Goal: Task Accomplishment & Management: Manage account settings

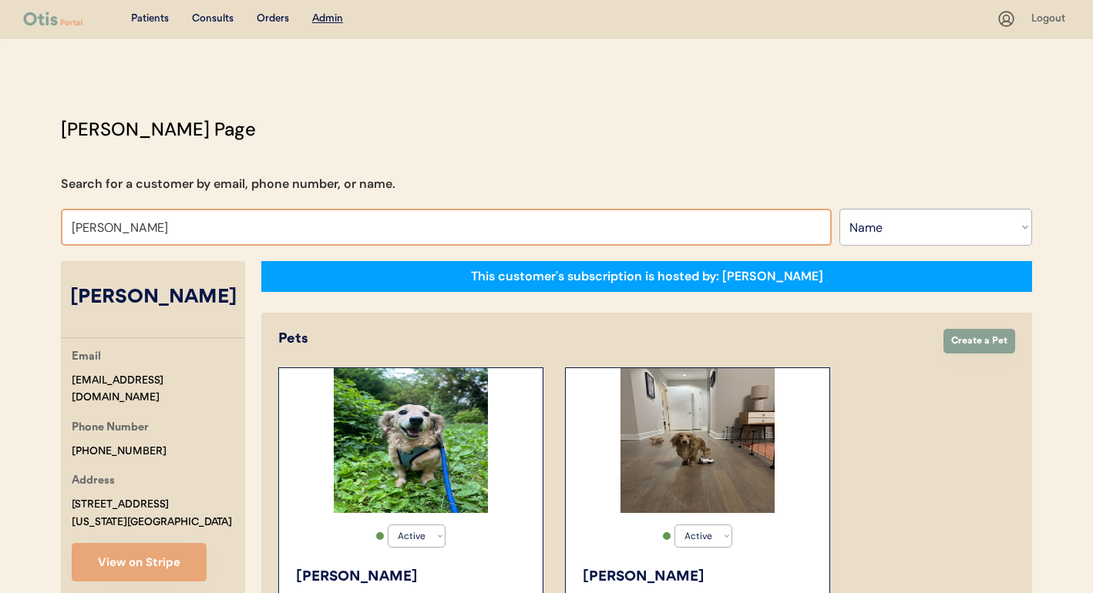
select select ""Name""
select select "true"
type input "Jessica Roberts"
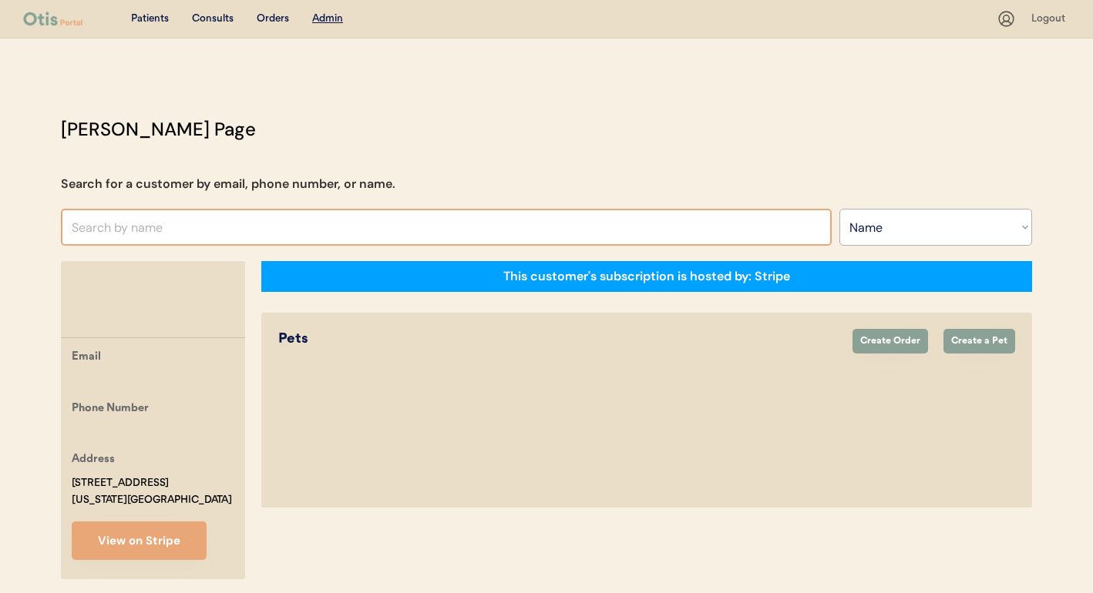
click at [242, 219] on input "text" at bounding box center [446, 227] width 771 height 37
paste input "Jessica Roberts"
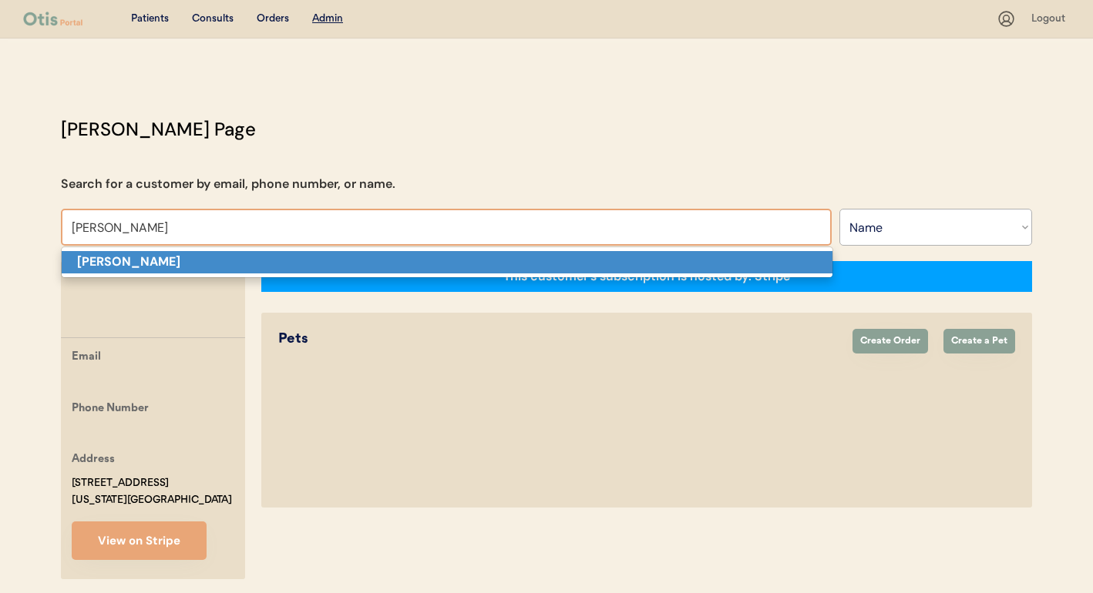
click at [239, 265] on p "Jessica Roberts" at bounding box center [447, 262] width 771 height 22
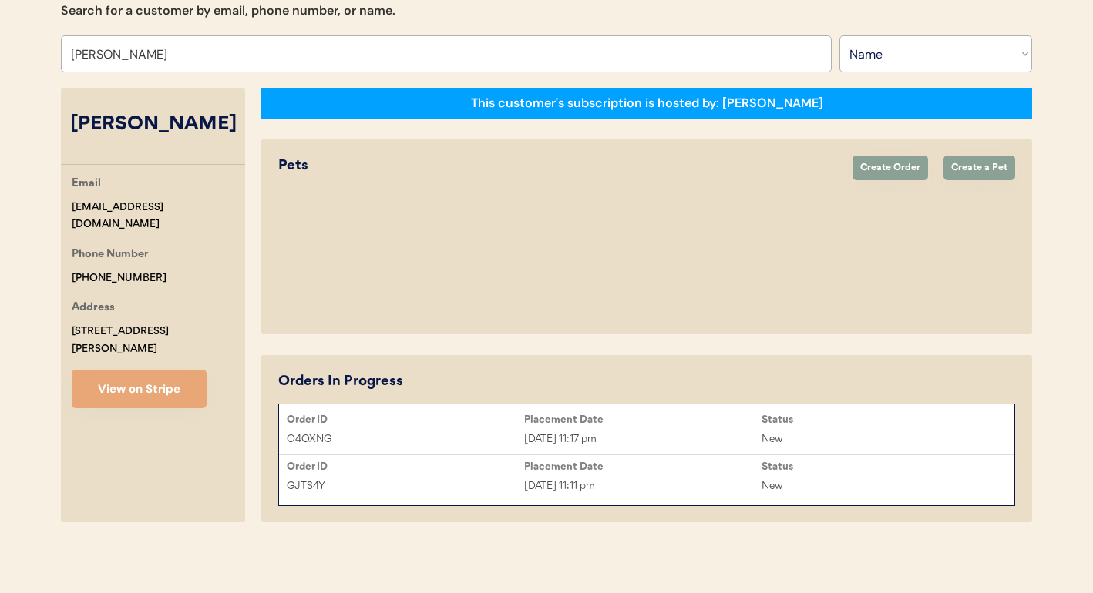
scroll to position [174, 0]
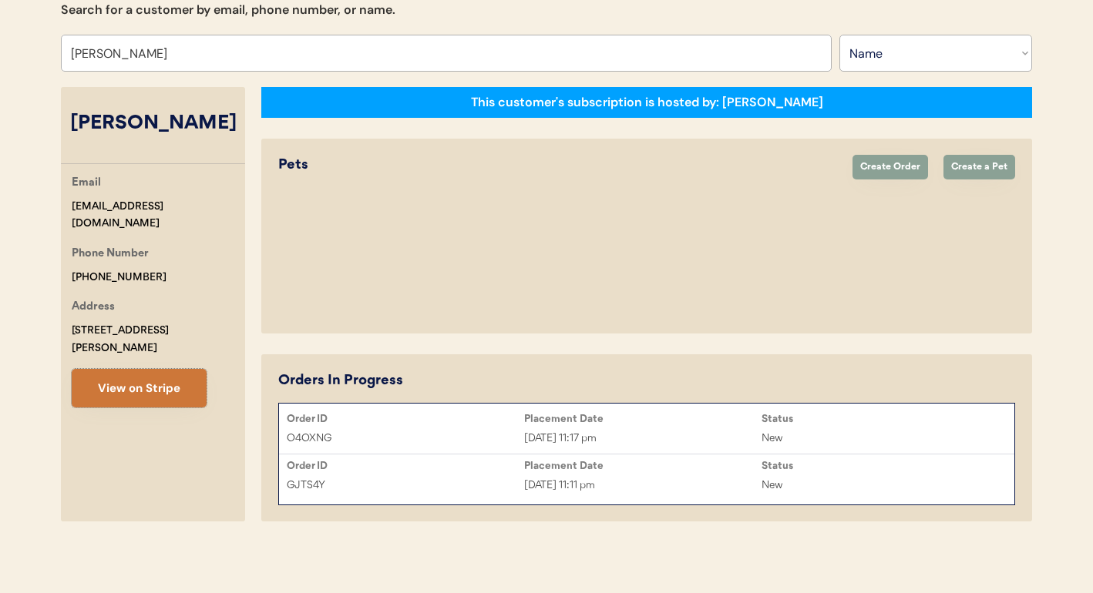
click at [129, 370] on button "View on Stripe" at bounding box center [139, 388] width 135 height 39
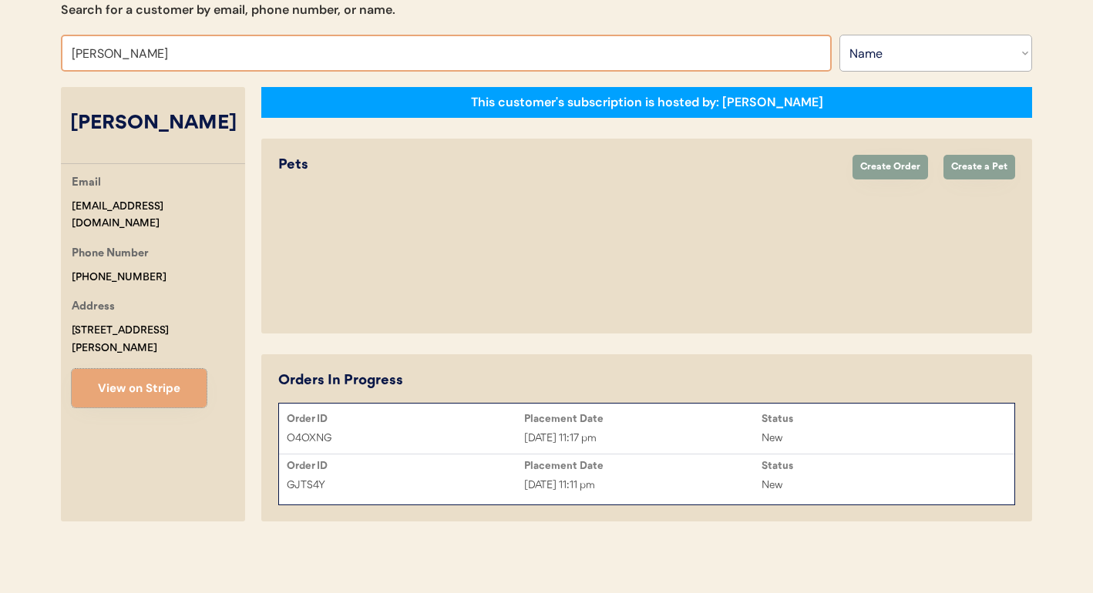
click at [289, 41] on input "[PERSON_NAME]" at bounding box center [446, 53] width 771 height 37
click at [297, 56] on input "[PERSON_NAME]" at bounding box center [446, 53] width 771 height 37
type input "Jessica Robert"
type input "Jessica Roberts"
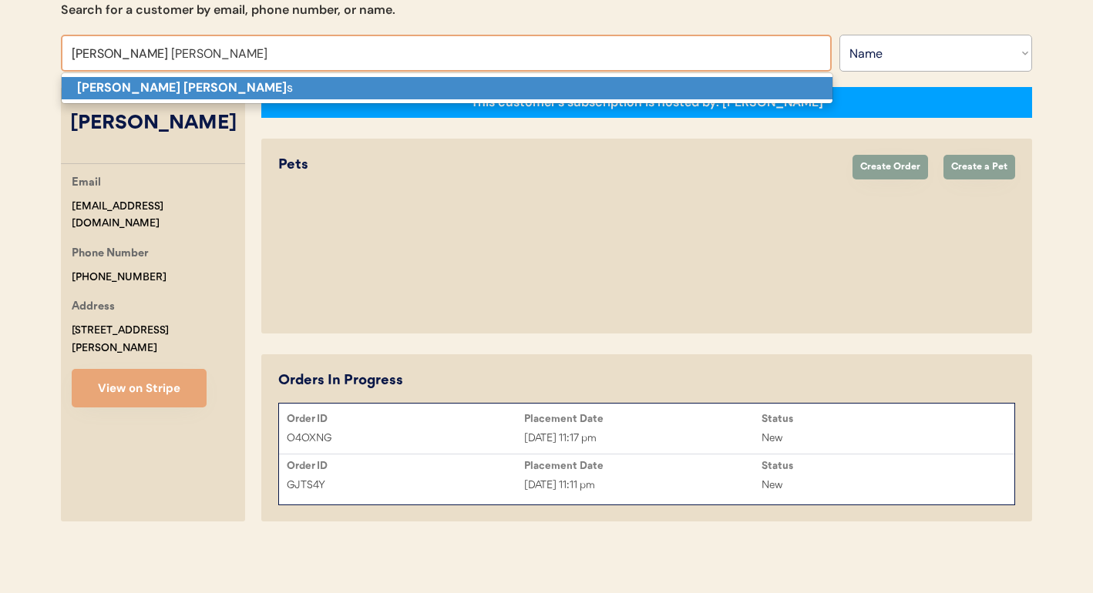
click at [288, 92] on p "Jessica Robert s" at bounding box center [447, 88] width 771 height 22
type input "Jessica Roberts"
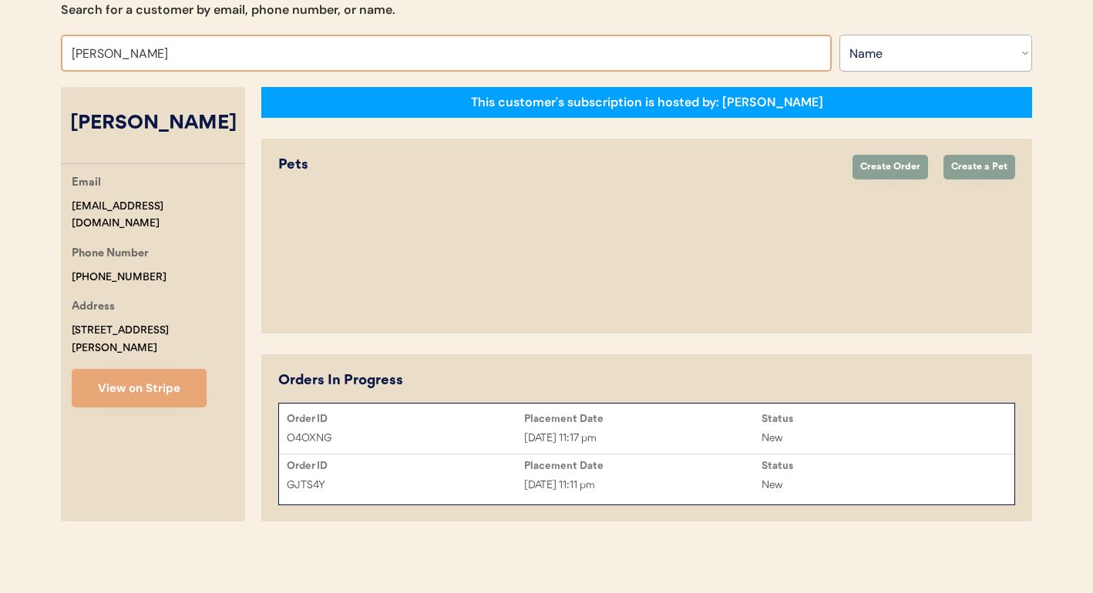
drag, startPoint x: 601, startPoint y: 480, endPoint x: 606, endPoint y: 462, distance: 18.3
click at [602, 480] on div "Oct 3, 2025 11:11 pm" at bounding box center [642, 486] width 237 height 18
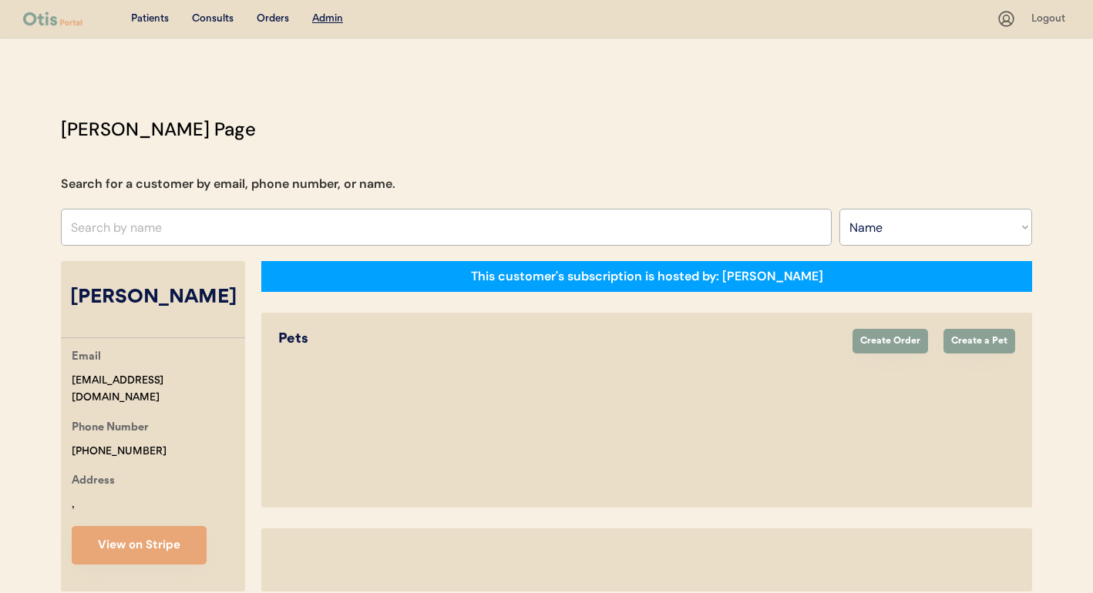
select select ""Name""
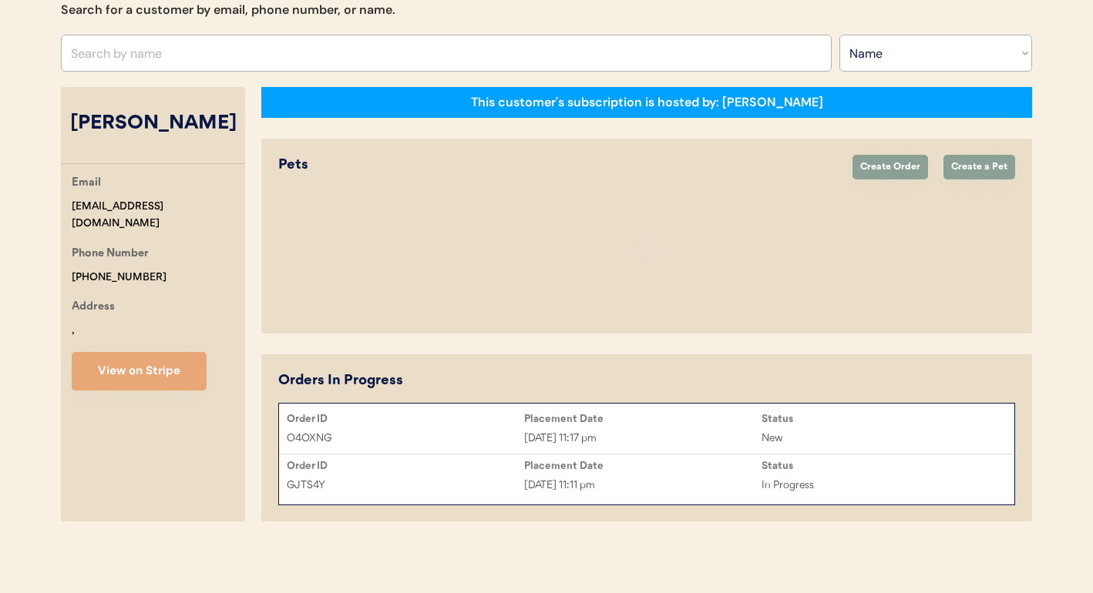
select select "true"
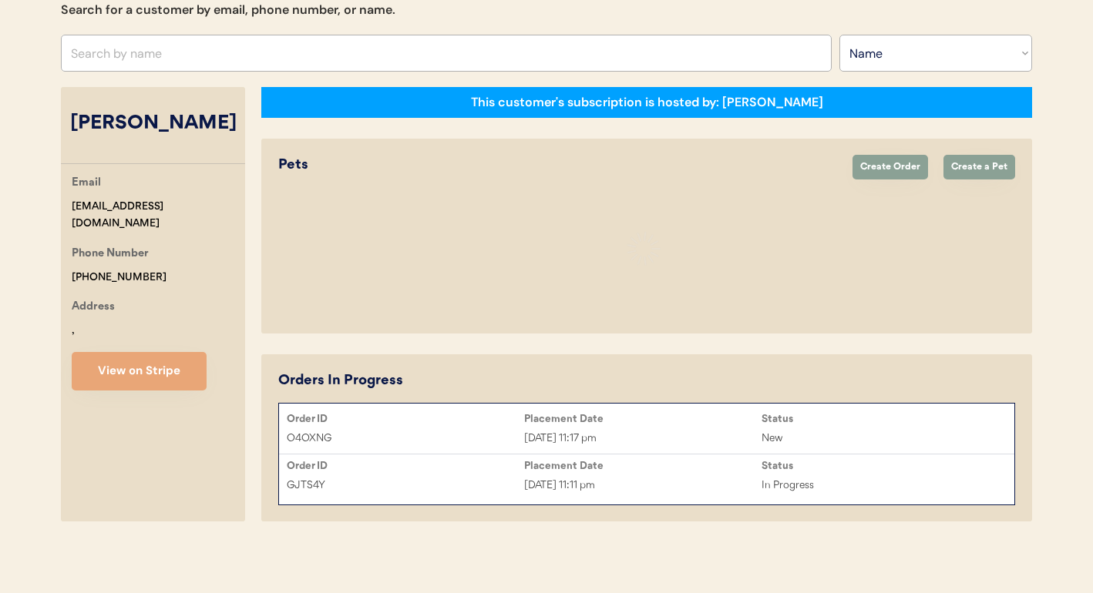
select select "true"
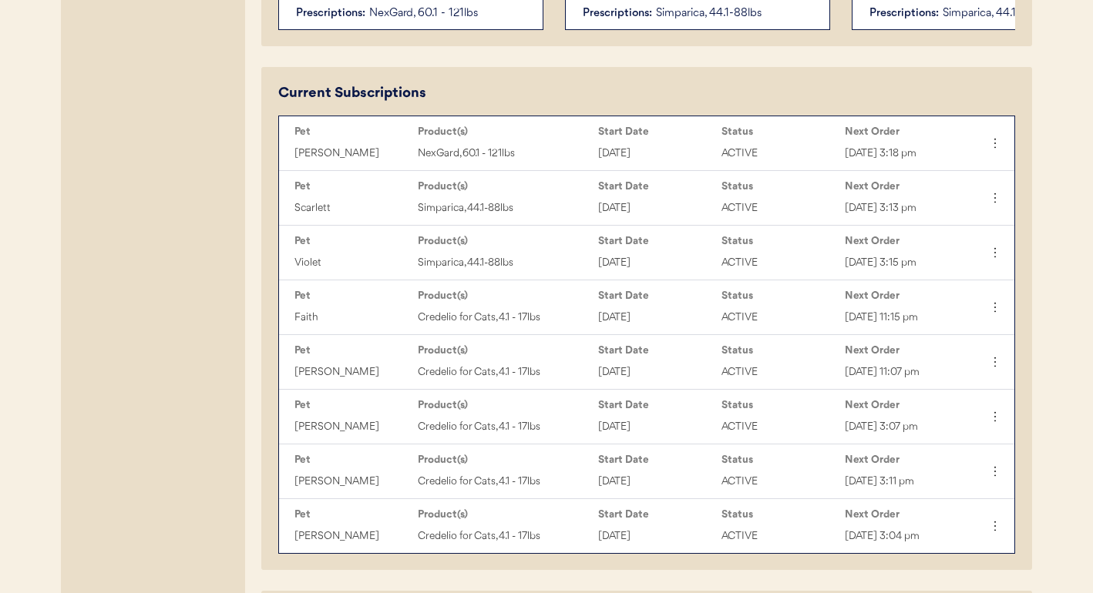
scroll to position [651, 0]
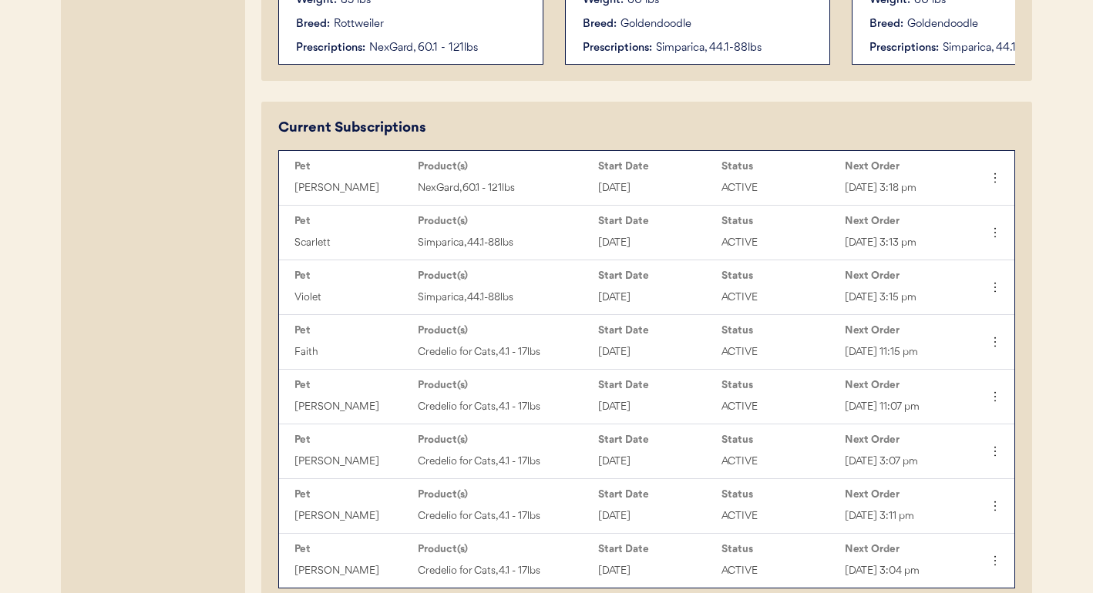
click at [580, 361] on div "Credelio for Cats, 4.1 - 17lbs" at bounding box center [504, 353] width 173 height 18
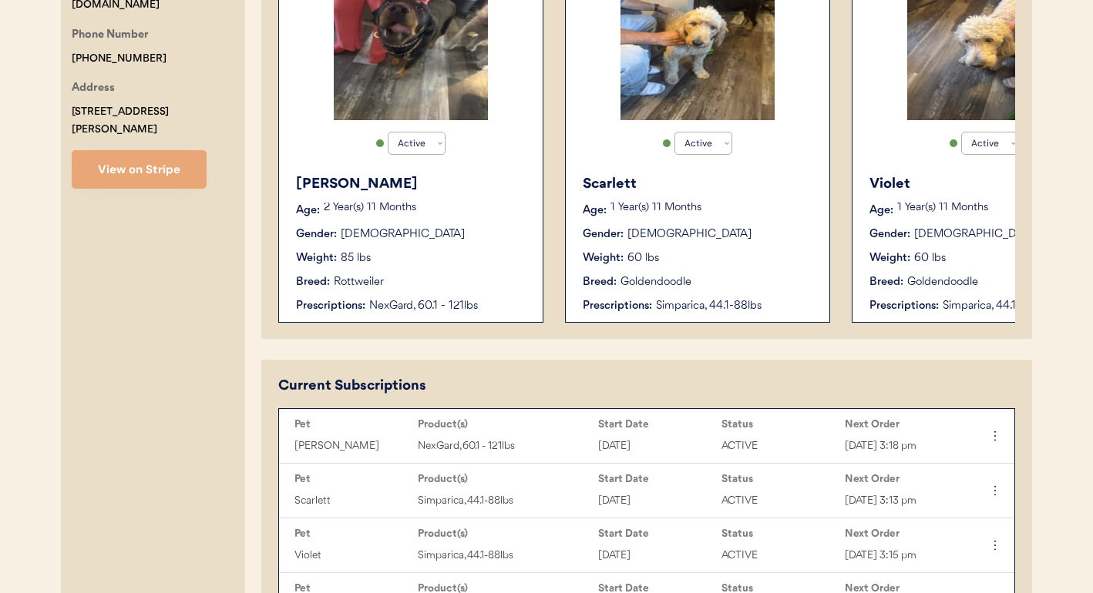
scroll to position [54, 0]
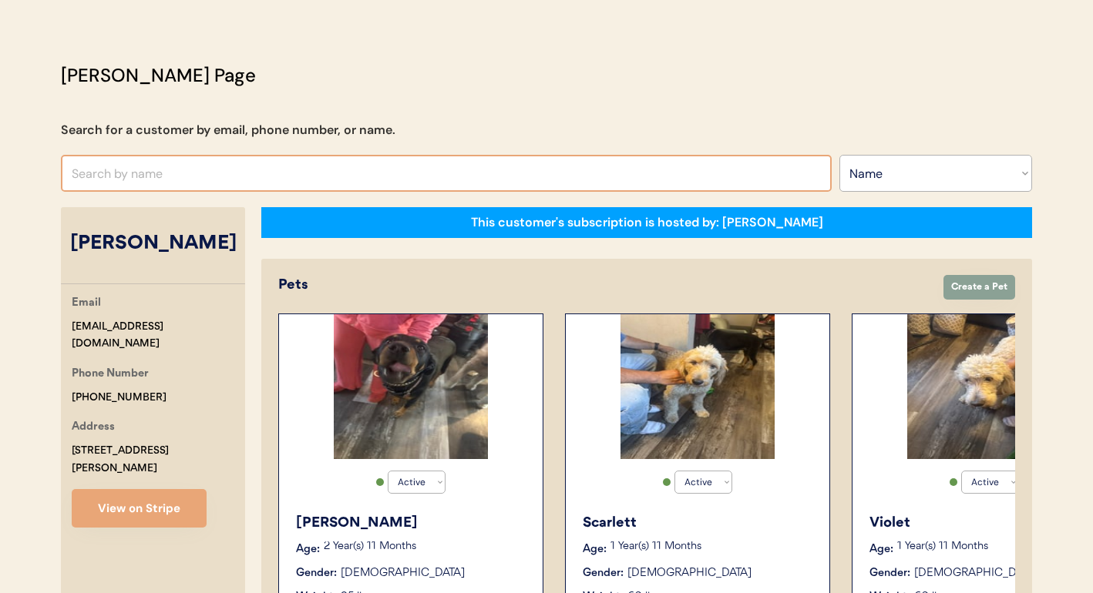
click at [254, 175] on input "text" at bounding box center [446, 173] width 771 height 37
type input "jessica rober"
type input "jessica roberts"
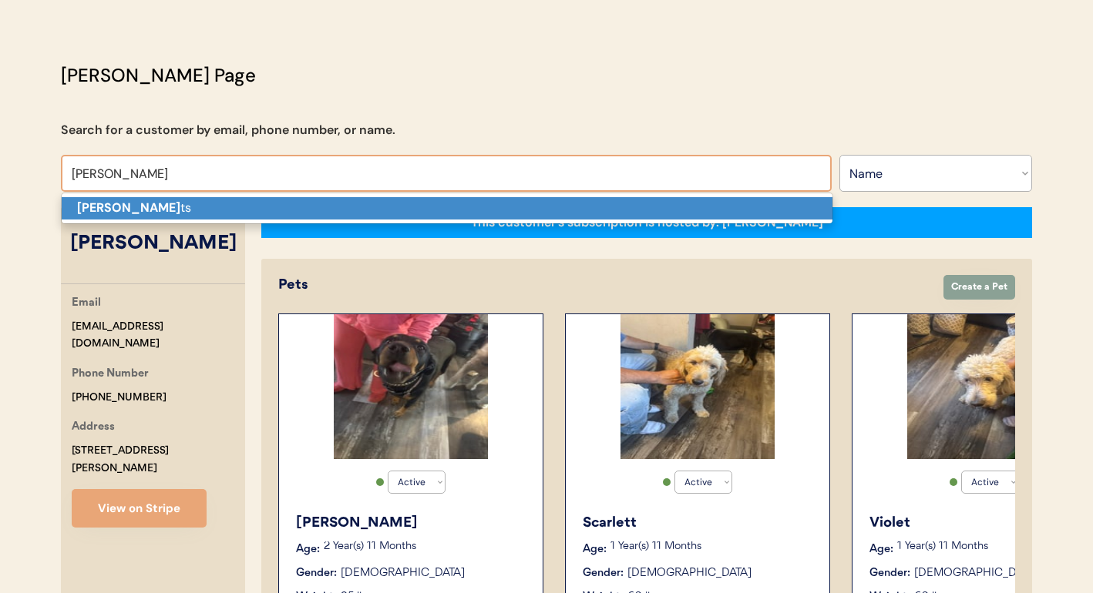
click at [260, 203] on p "Jessica Rober ts" at bounding box center [447, 208] width 771 height 22
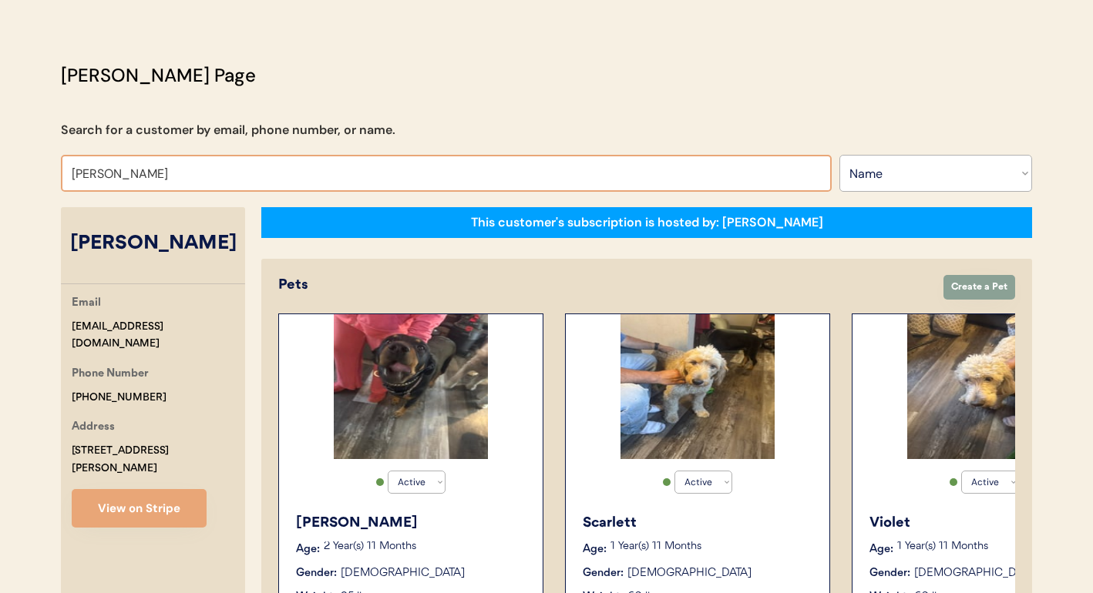
type input "angela hoff"
type input "angela hoffman"
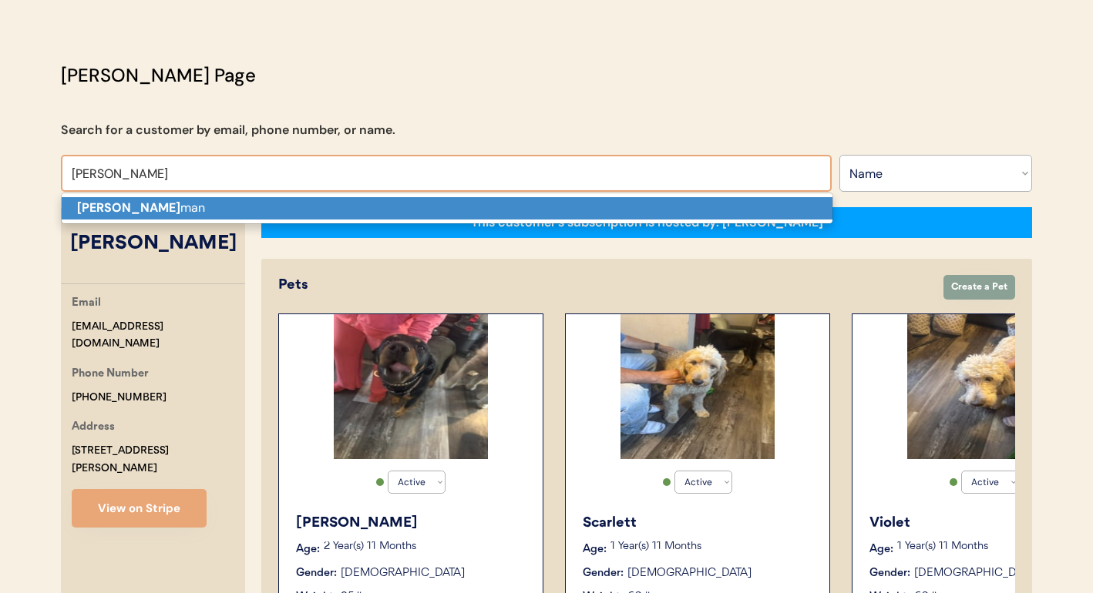
click at [324, 200] on p "Angela Hoff man" at bounding box center [447, 208] width 771 height 22
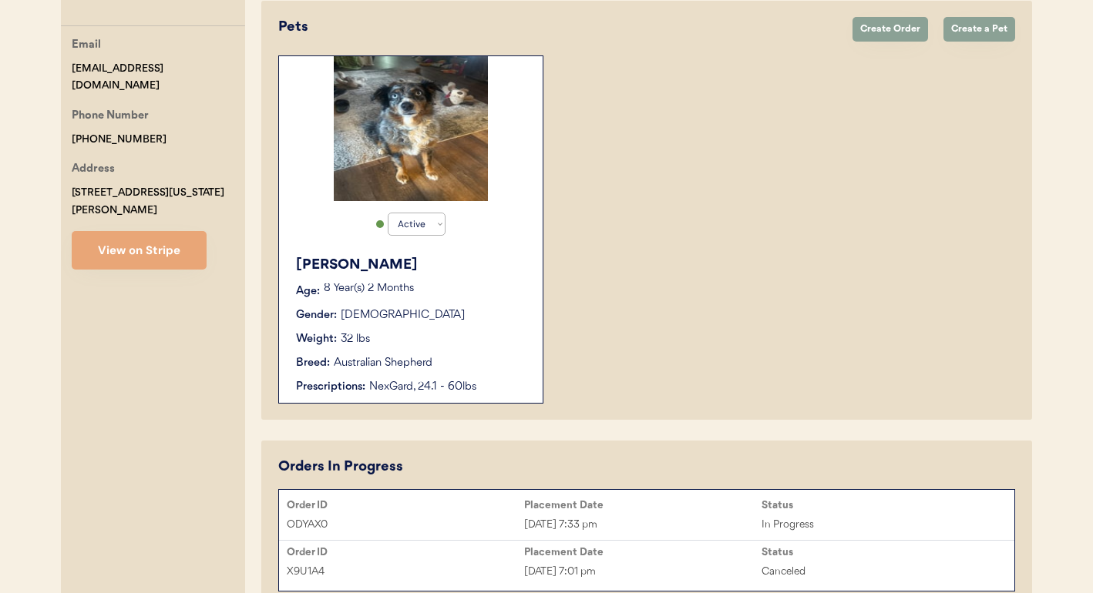
scroll to position [266, 0]
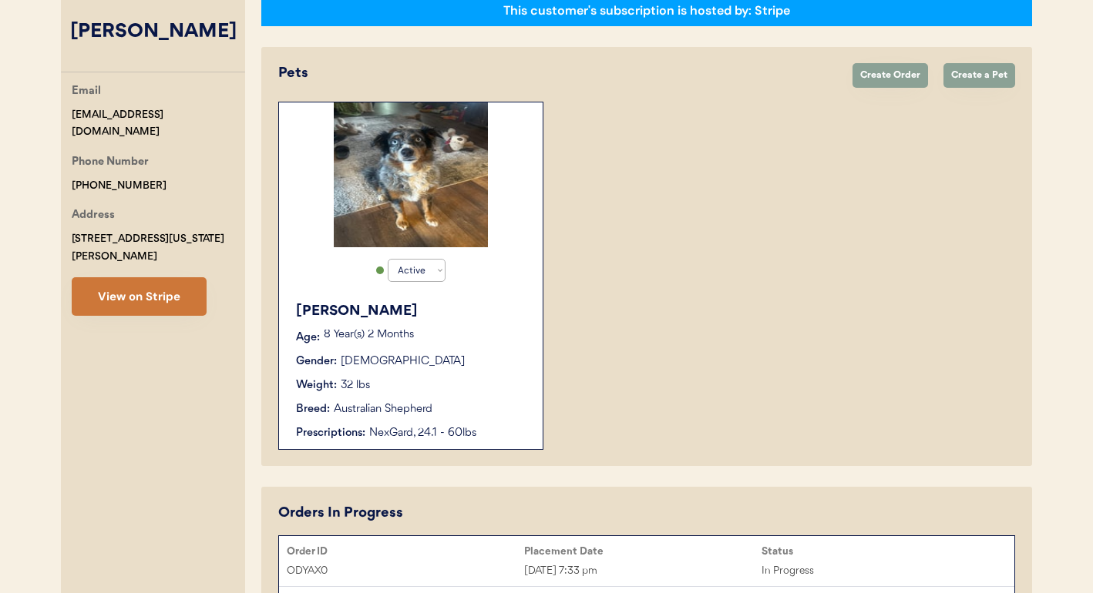
type input "Angela Hoffman"
click at [169, 277] on button "View on Stripe" at bounding box center [139, 296] width 135 height 39
click at [519, 392] on div "Weight: 32 lbs" at bounding box center [411, 386] width 231 height 16
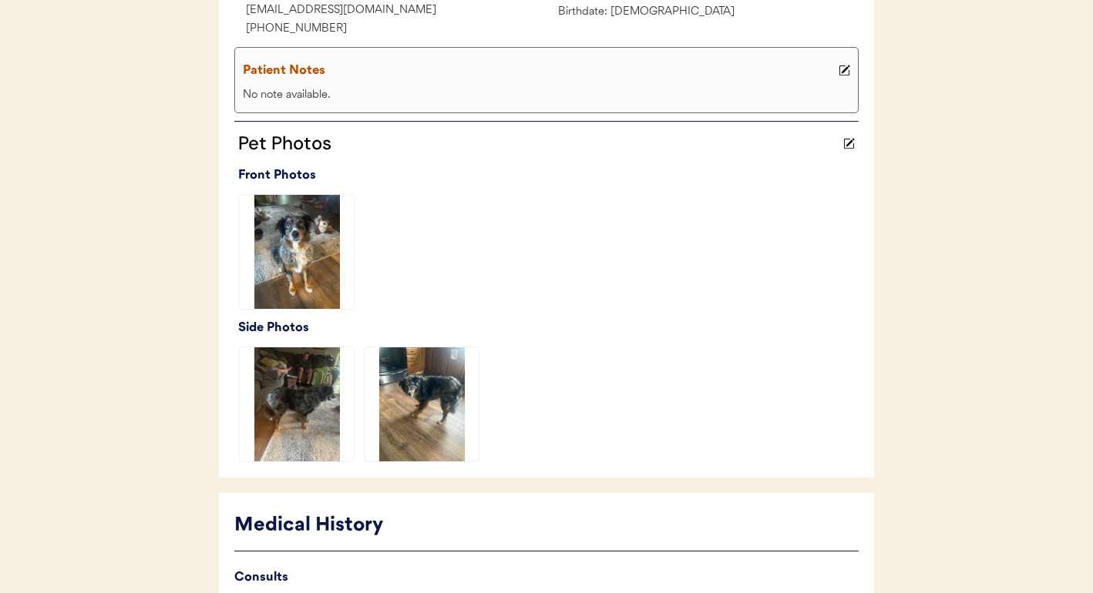
scroll to position [536, 0]
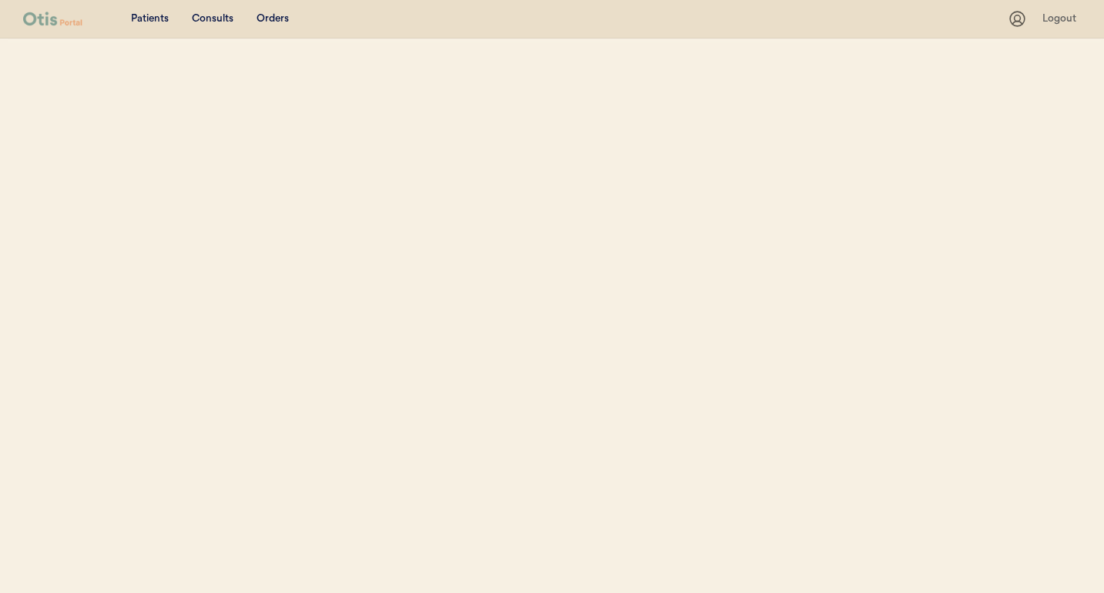
select select ""Name""
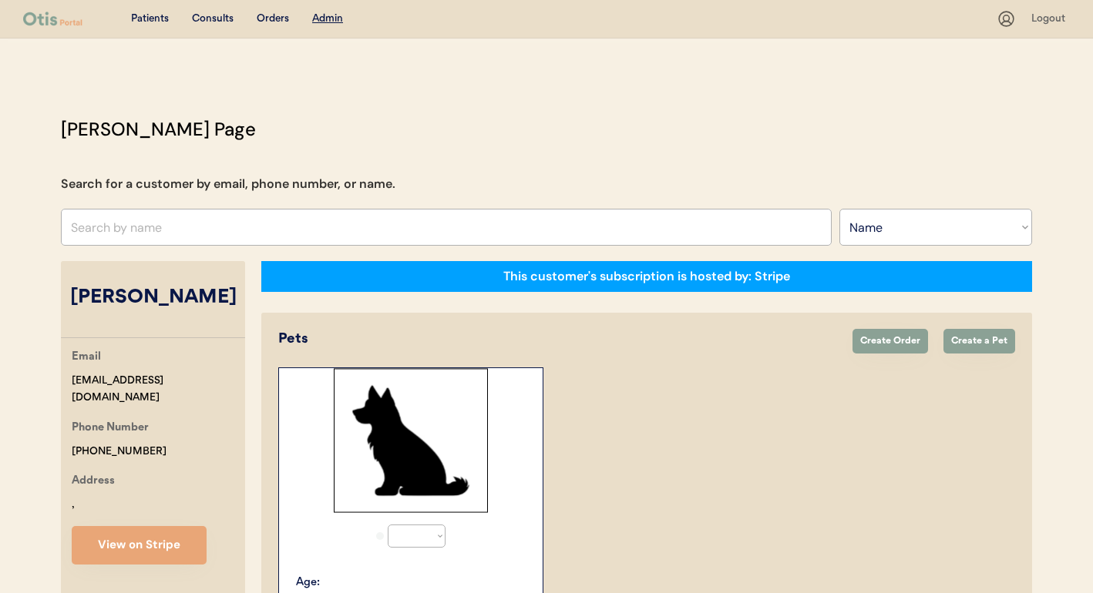
select select "true"
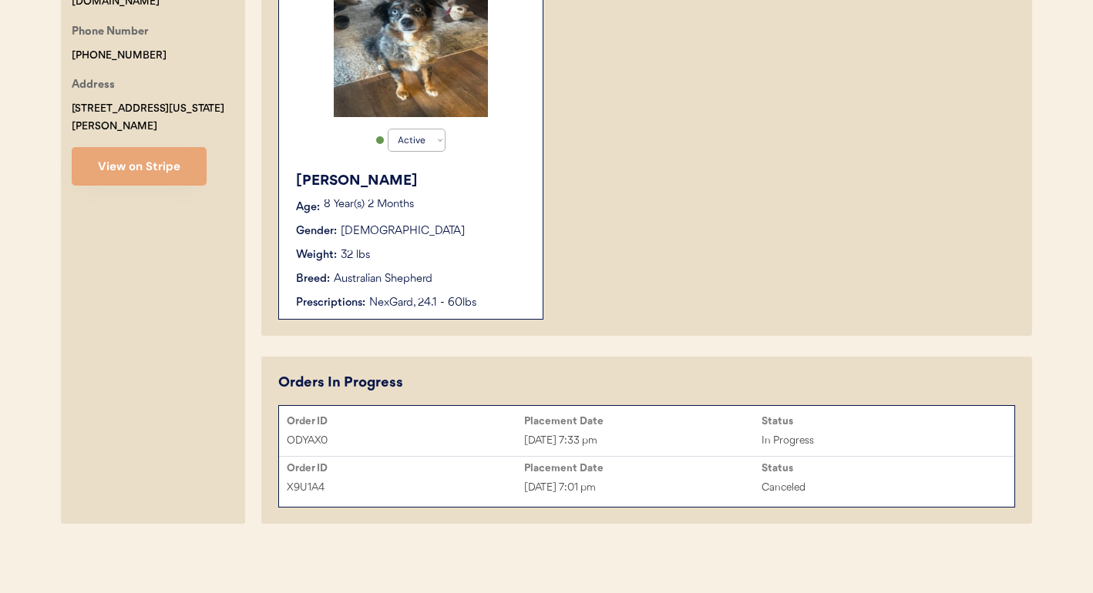
scroll to position [392, 0]
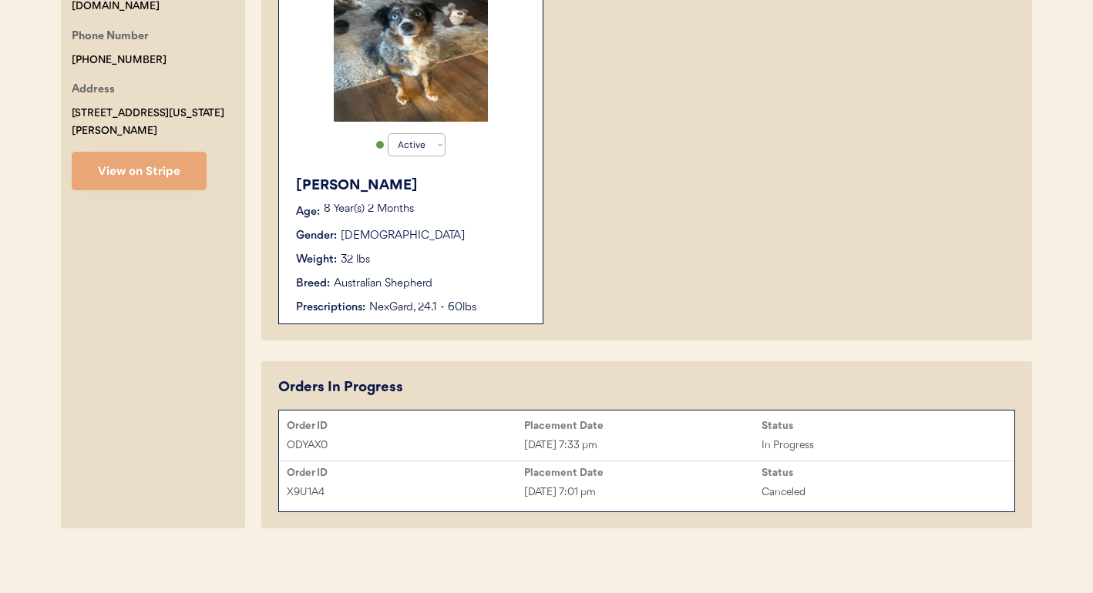
click at [510, 446] on div "ODYAX0" at bounding box center [405, 446] width 237 height 18
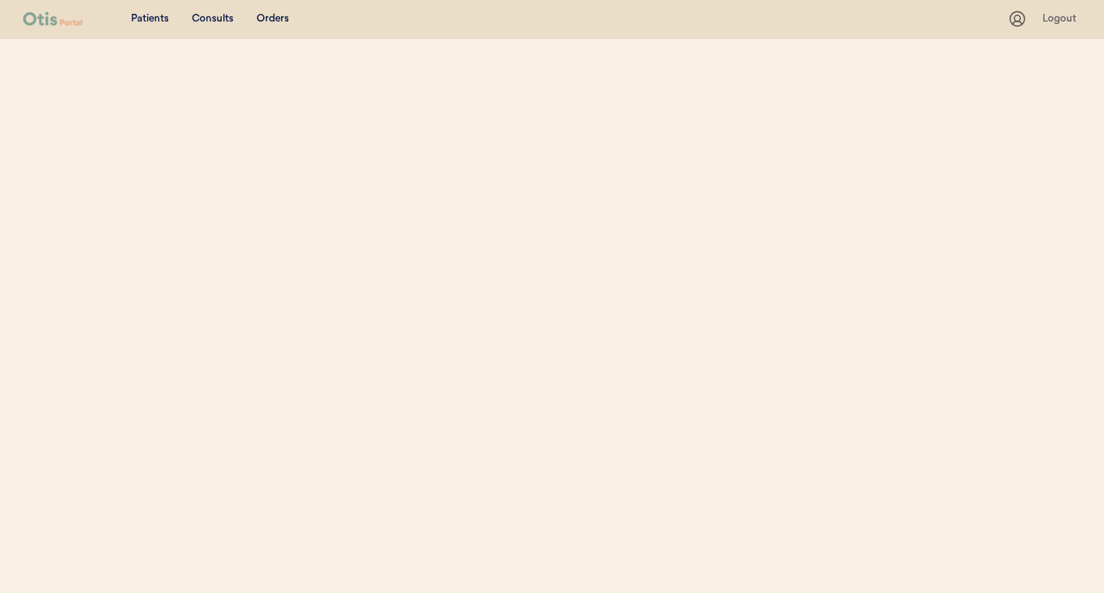
select select ""Name""
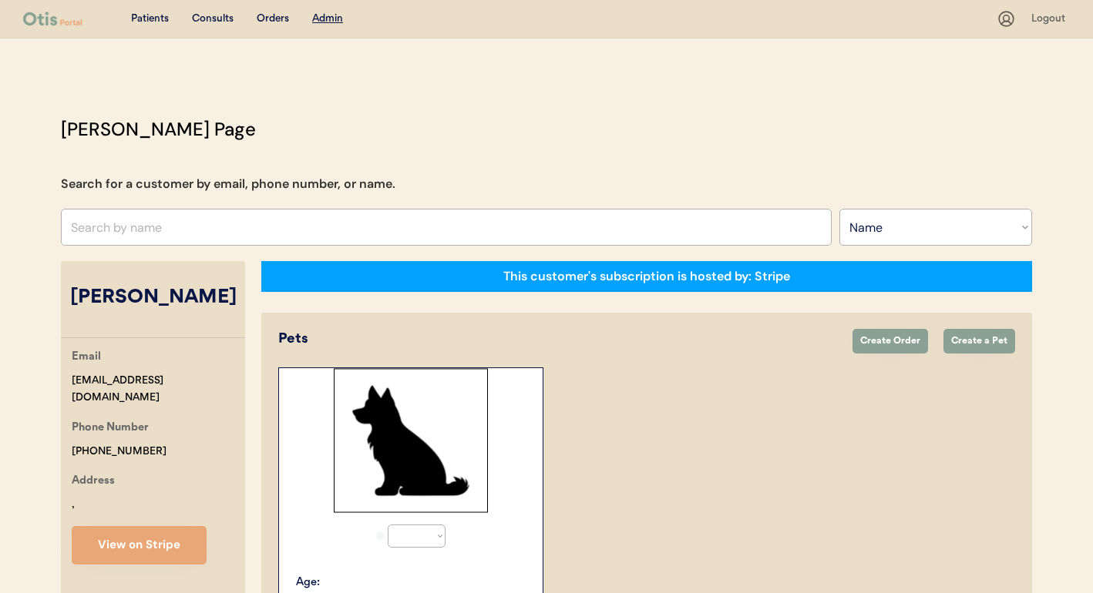
select select "true"
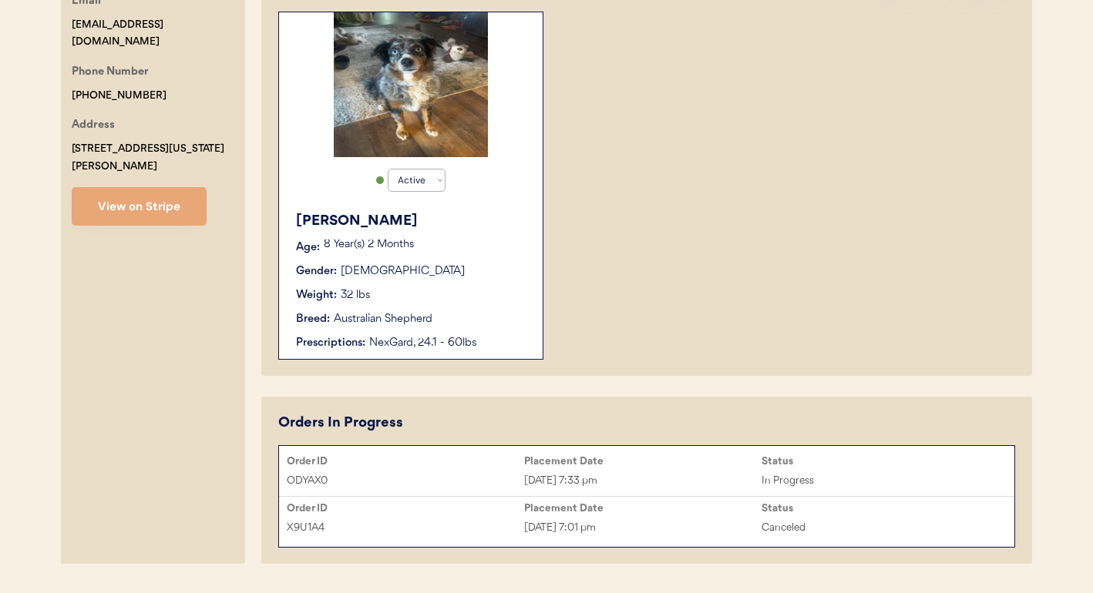
scroll to position [398, 0]
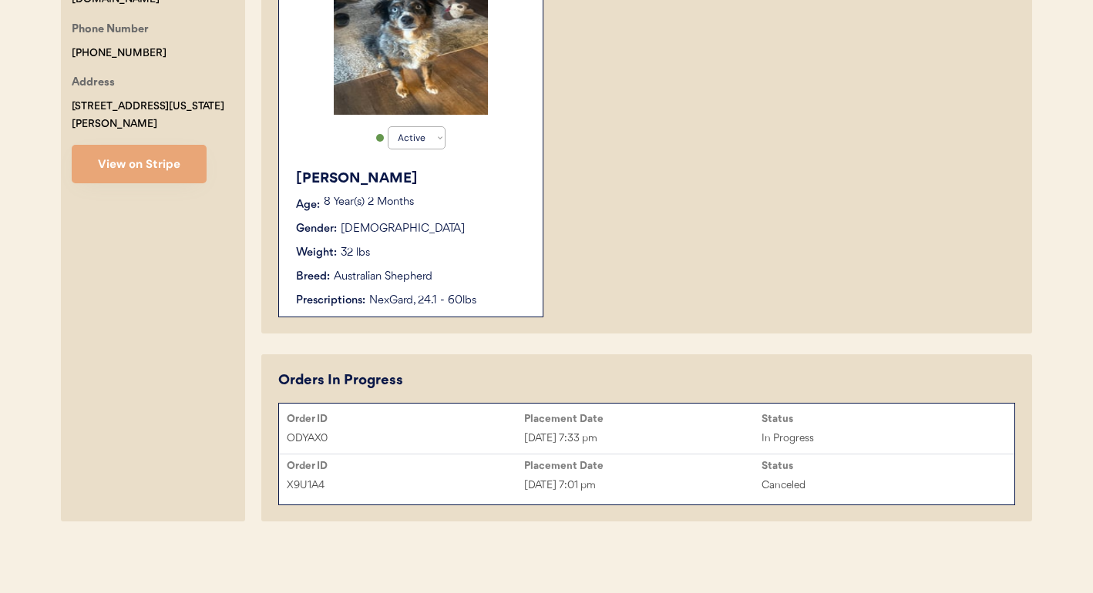
click at [530, 490] on div "[DATE] 7:01 pm" at bounding box center [642, 486] width 237 height 18
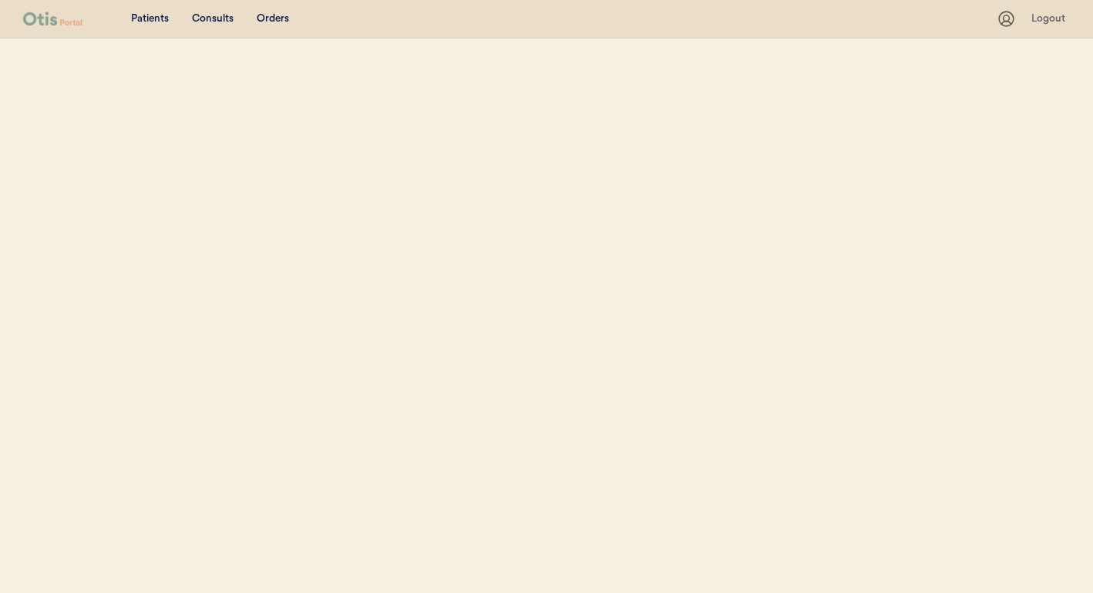
select select ""Name""
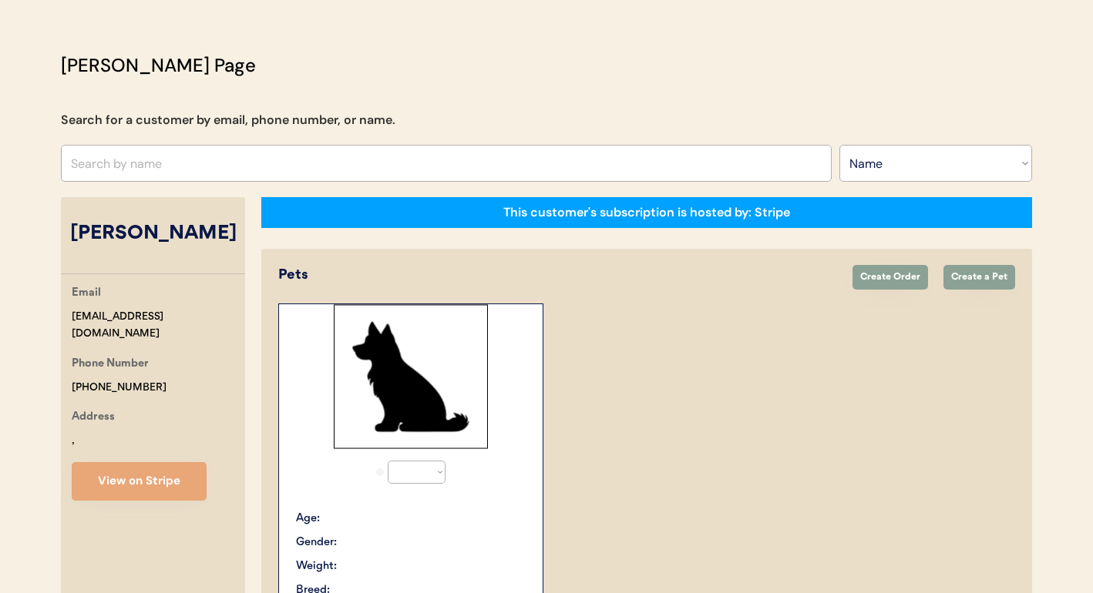
scroll to position [64, 0]
select select "true"
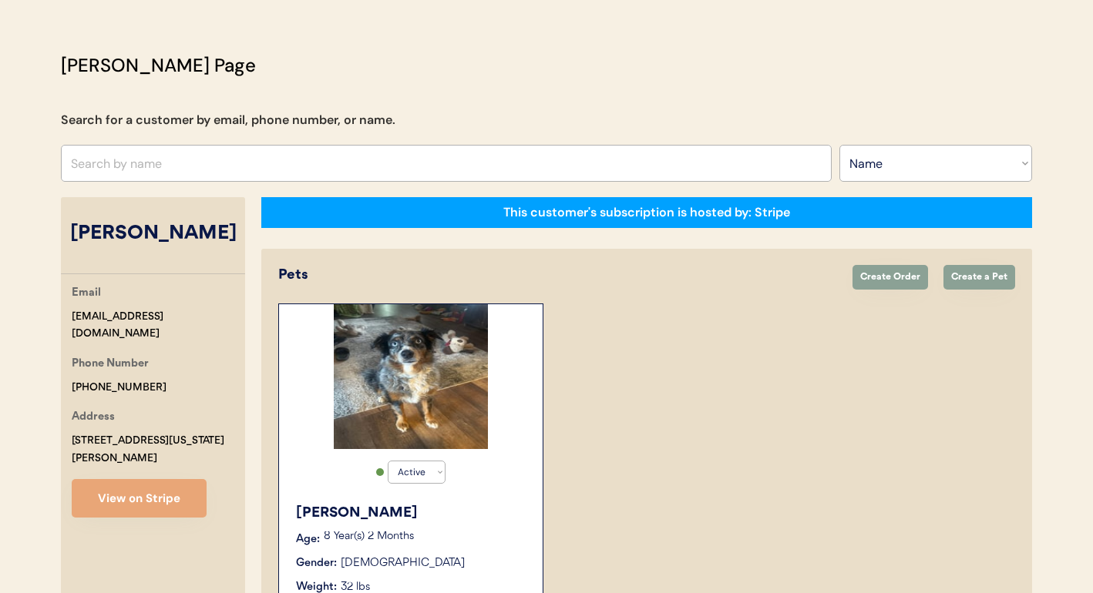
drag, startPoint x: 240, startPoint y: 318, endPoint x: 41, endPoint y: 319, distance: 199.6
click at [41, 319] on div "Patients Consults Orders Admin Logout [PERSON_NAME] Admin Page Search for a cus…" at bounding box center [546, 432] width 1093 height 992
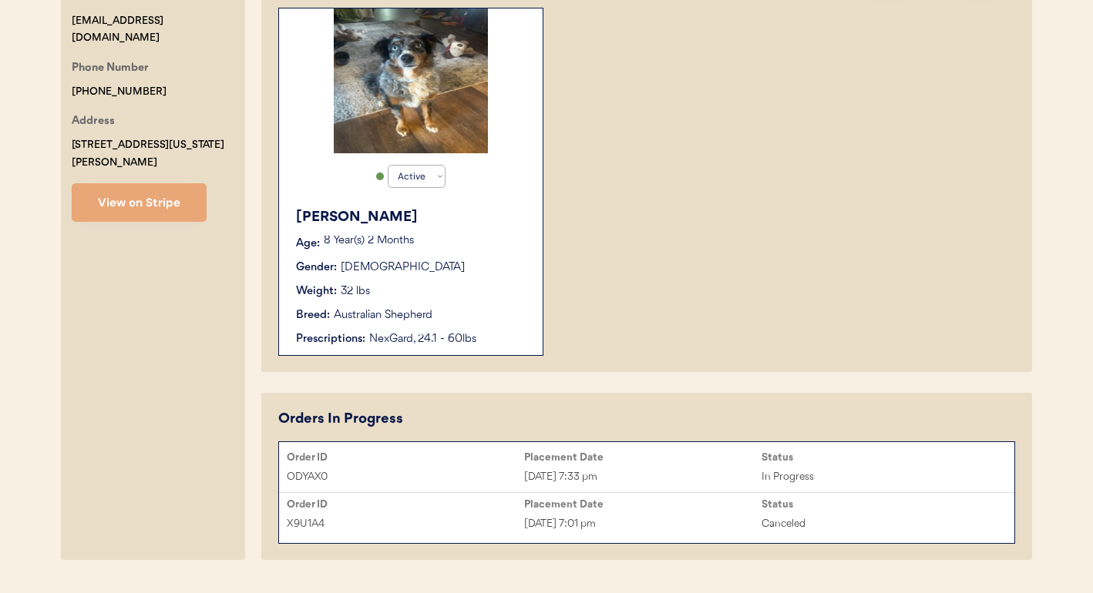
scroll to position [398, 0]
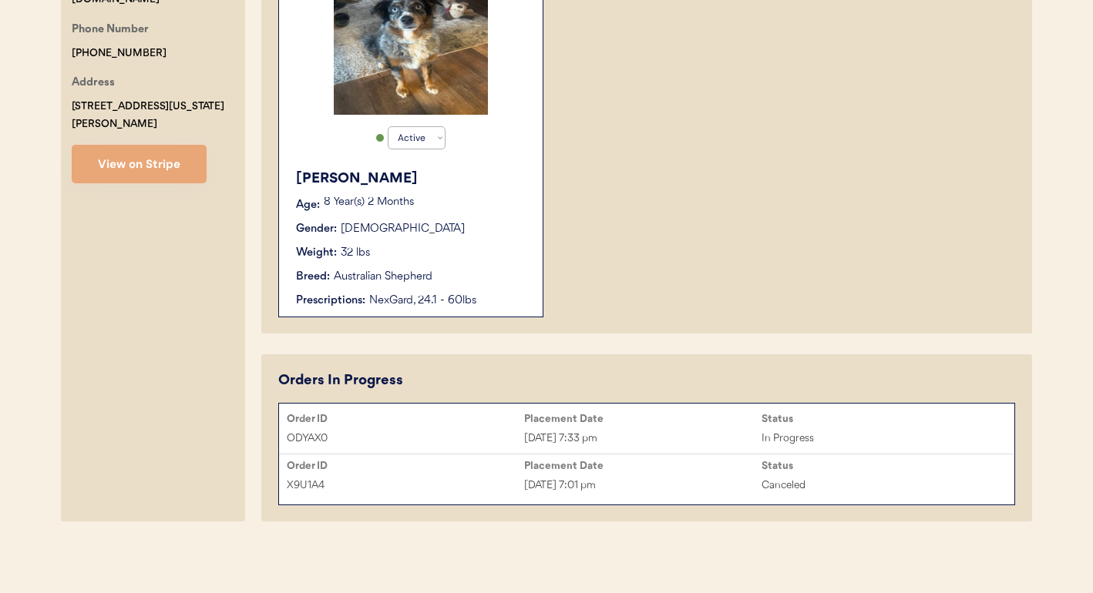
click at [465, 267] on div "Rocco Age: 8 Year(s) 2 Months Gender: Male Weight: 32 lbs Breed: Australian She…" at bounding box center [411, 239] width 248 height 156
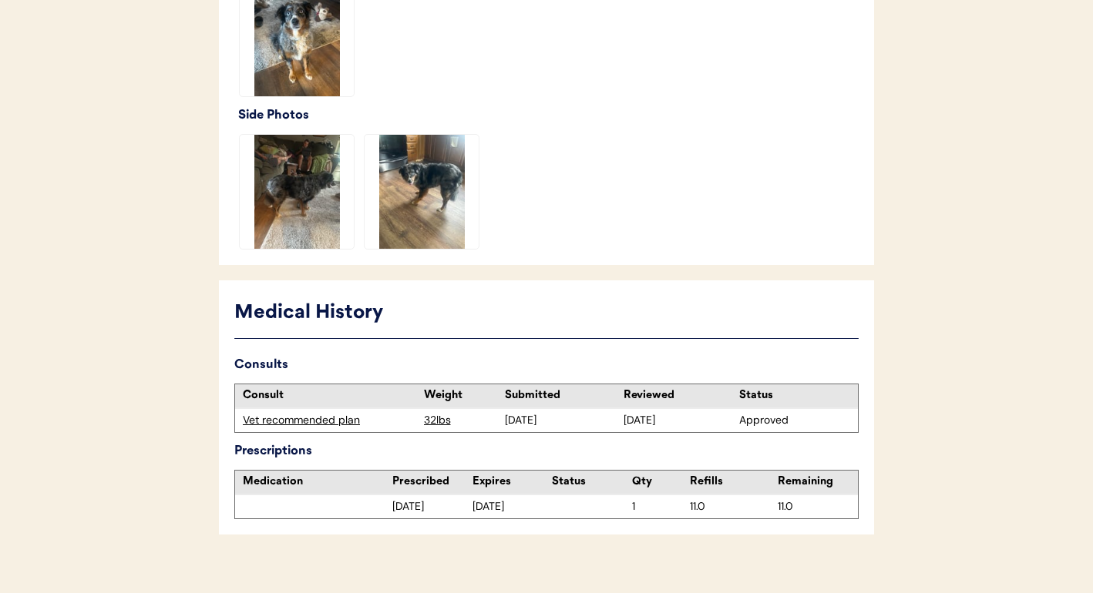
scroll to position [536, 0]
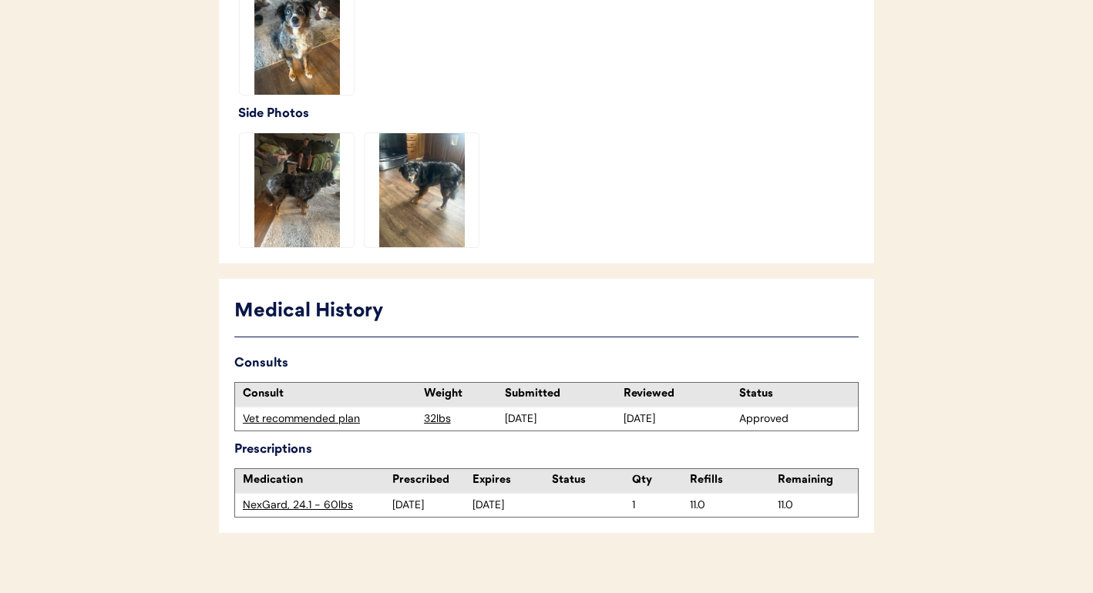
click at [338, 412] on div "Vet recommended plan" at bounding box center [329, 419] width 173 height 15
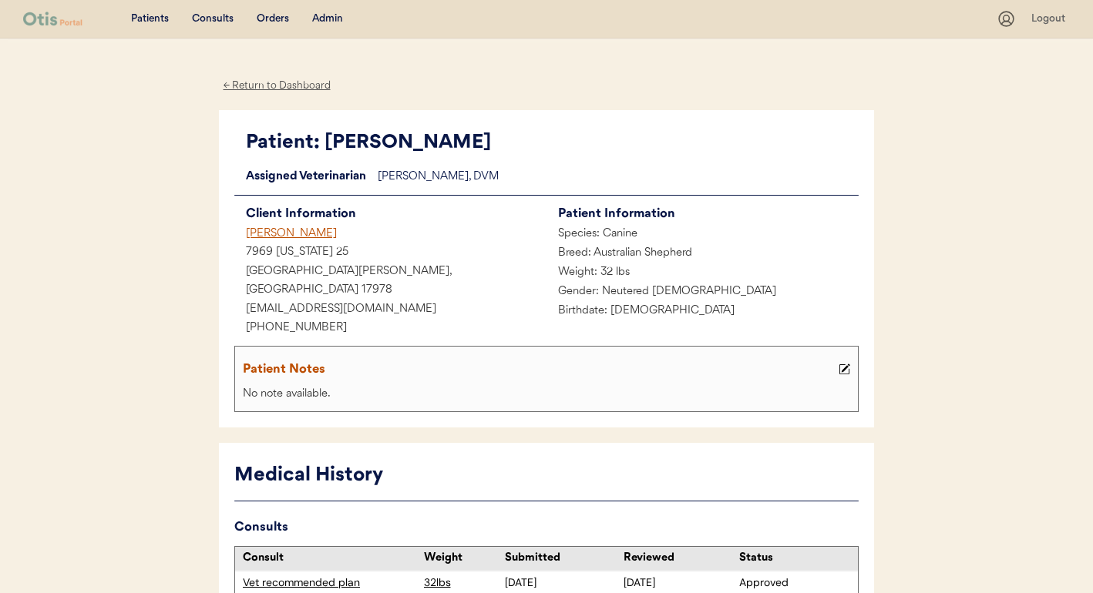
drag, startPoint x: 415, startPoint y: 289, endPoint x: 237, endPoint y: 291, distance: 178.0
click at [237, 301] on div "[EMAIL_ADDRESS][DOMAIN_NAME]" at bounding box center [390, 310] width 312 height 19
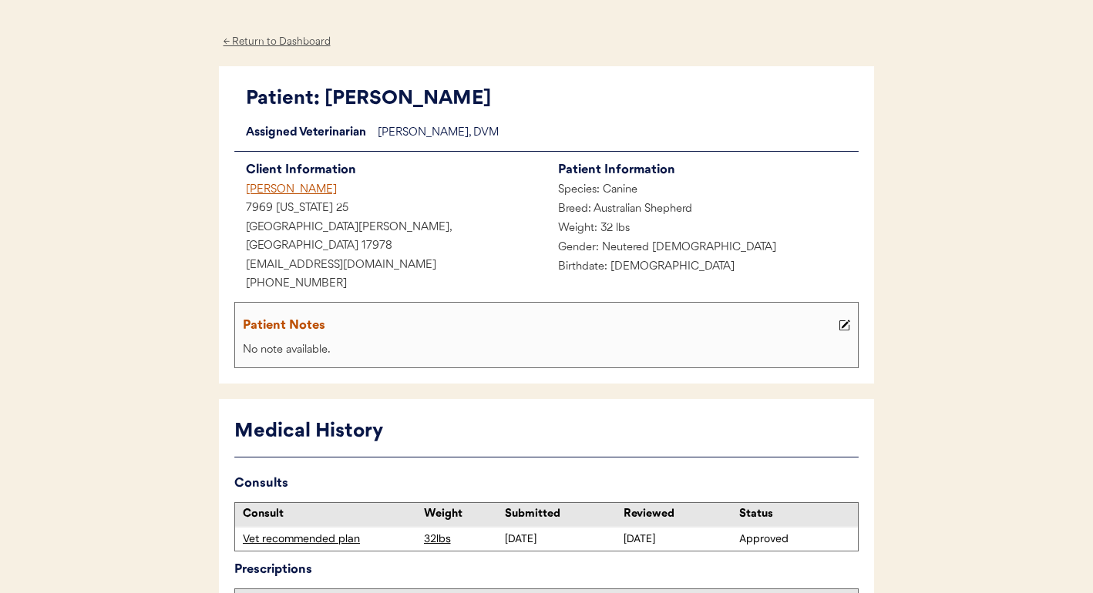
scroll to position [41, 0]
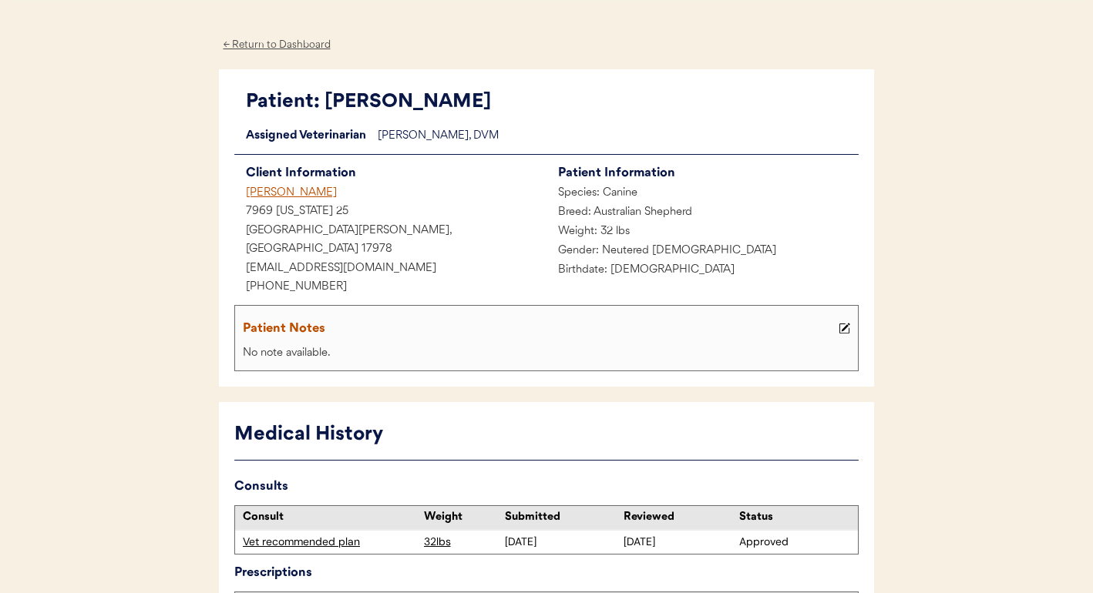
click at [306, 186] on div "[PERSON_NAME]" at bounding box center [390, 193] width 312 height 19
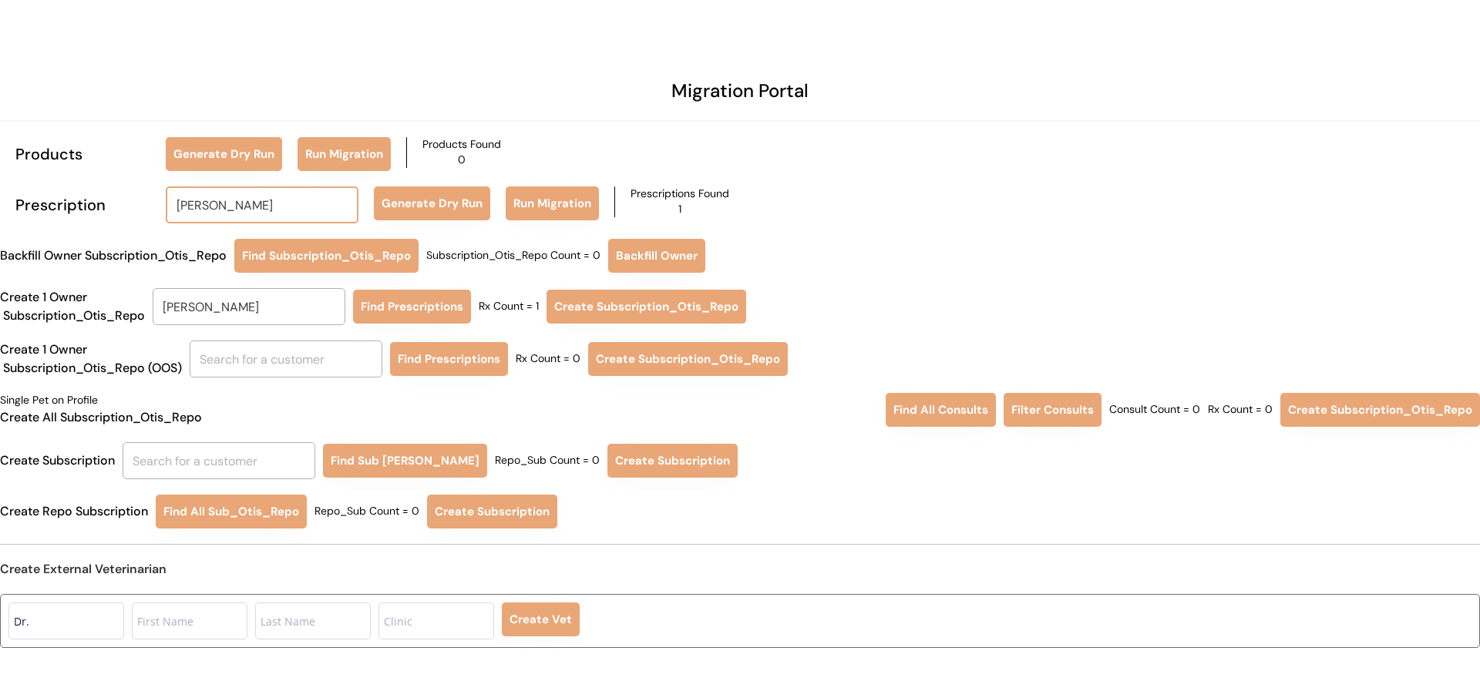
drag, startPoint x: 274, startPoint y: 203, endPoint x: 142, endPoint y: 206, distance: 132.6
click at [142, 206] on div "Prescription [PERSON_NAME] [PERSON_NAME] Generate Dry Run Run Migration Prescri…" at bounding box center [740, 205] width 1480 height 37
type input "[PERSON_NAME]"
type input "[PERSON_NAME] di Cola"
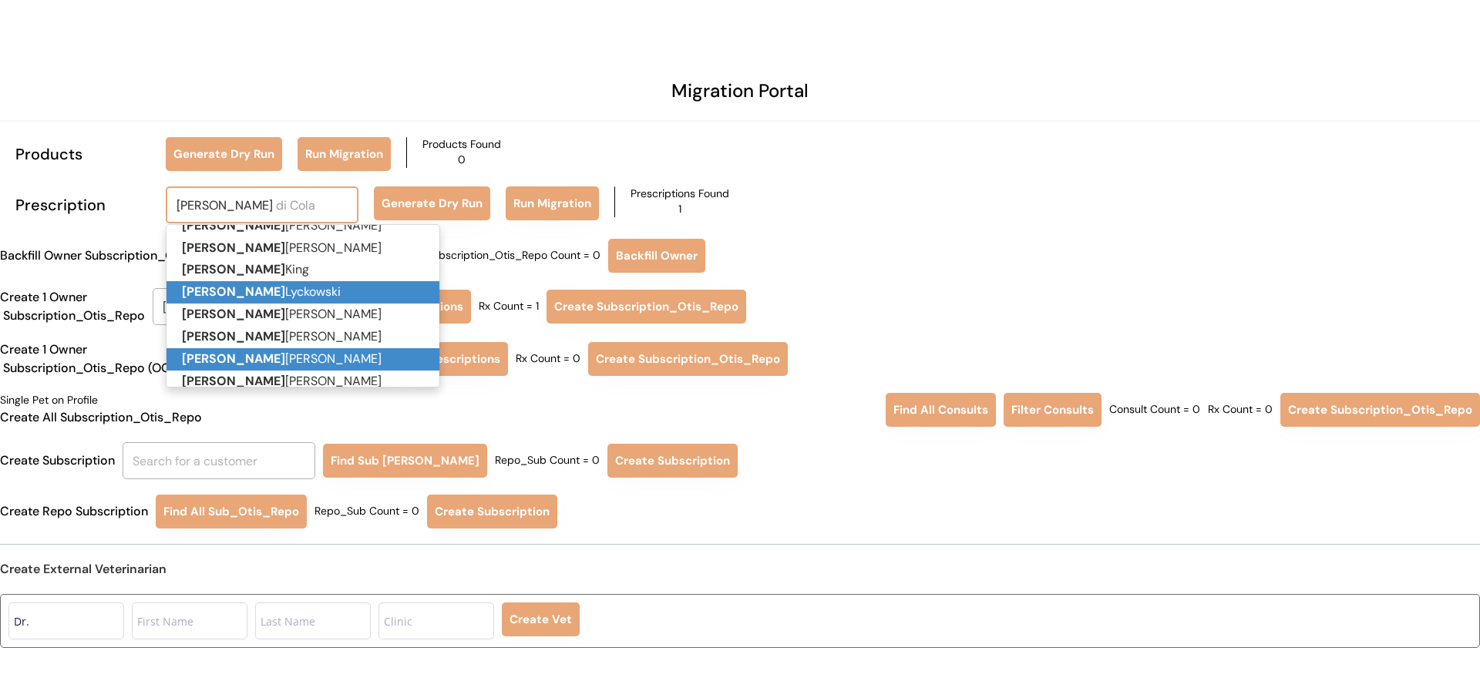
scroll to position [68, 0]
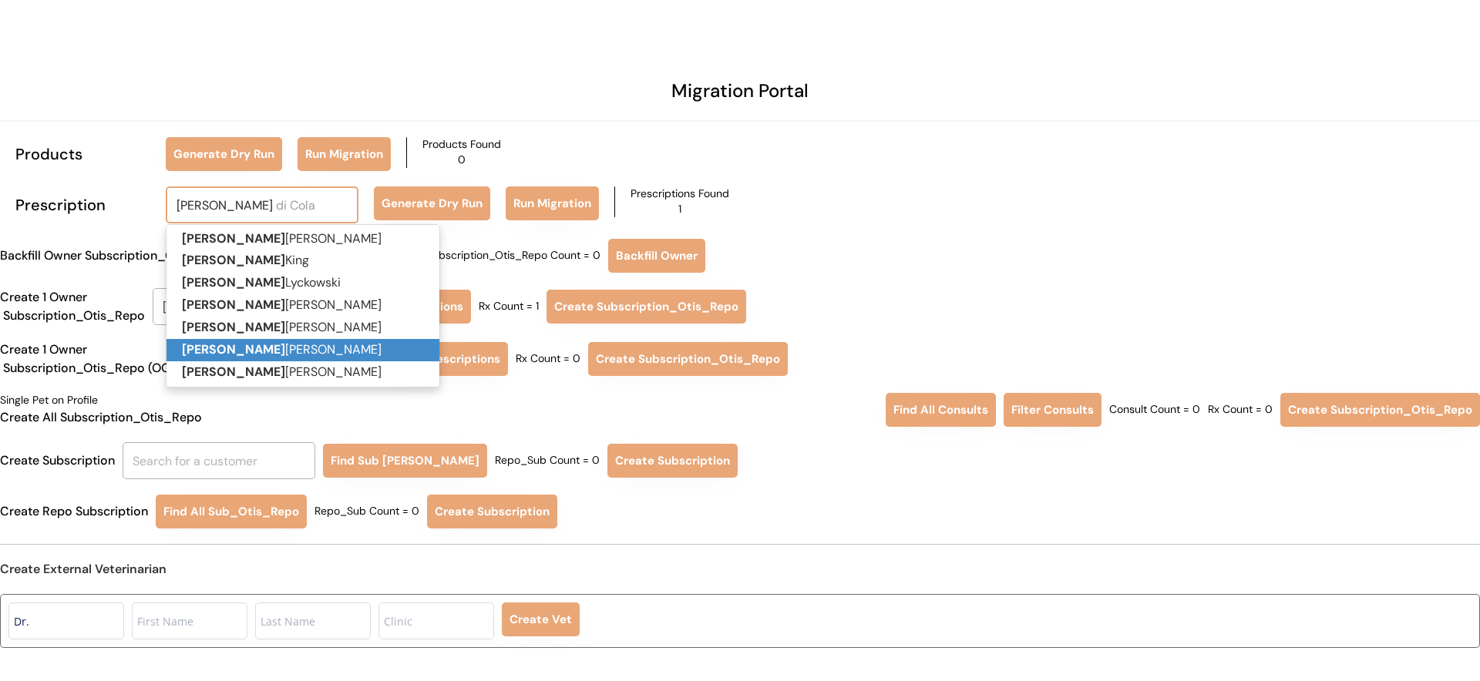
type input "[PERSON_NAME]"
type input "angela hoff"
type input "angela hoffman"
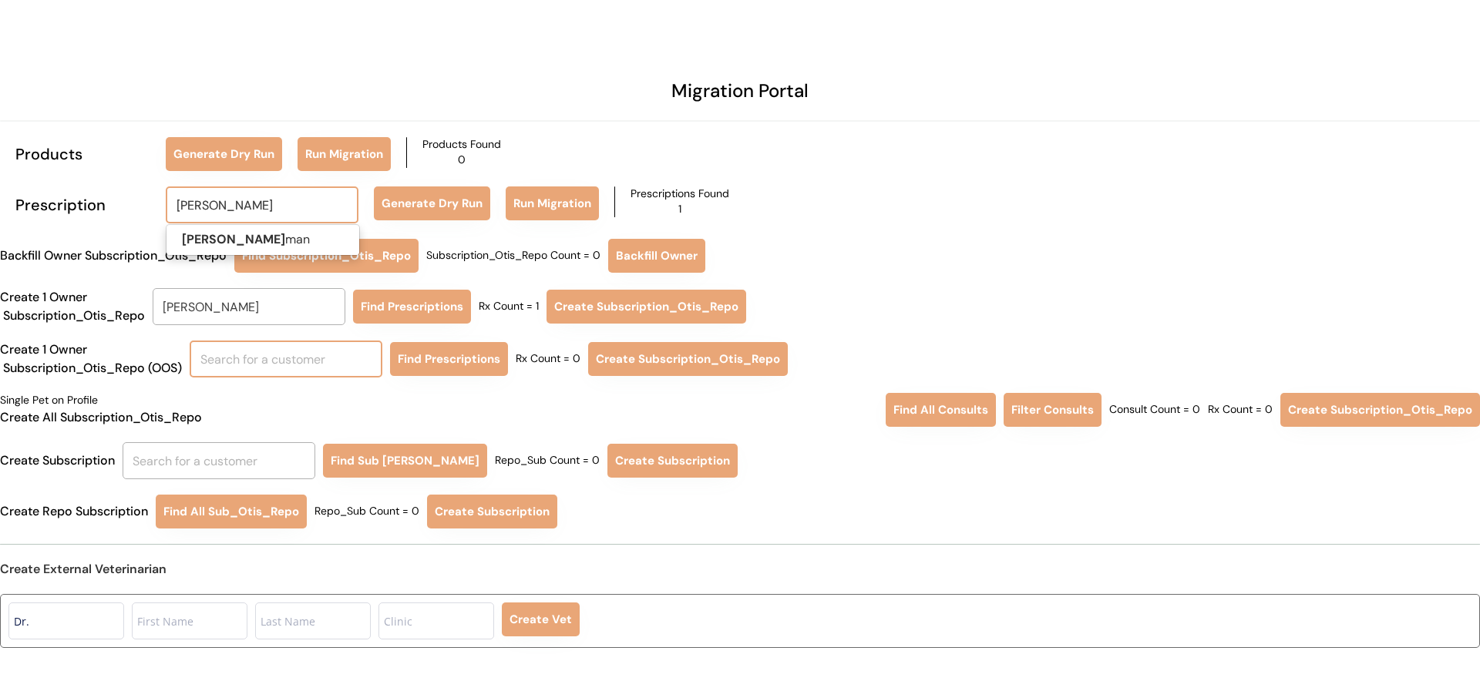
scroll to position [0, 0]
click at [286, 244] on p "Angela Hoff man" at bounding box center [262, 240] width 193 height 22
type input "[PERSON_NAME]"
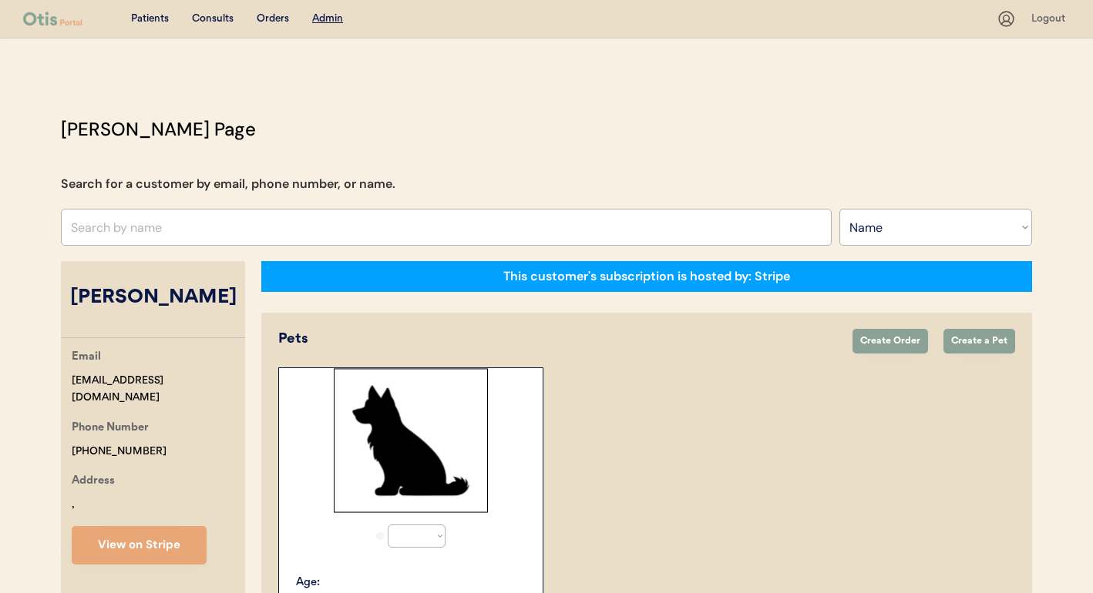
select select ""Name""
select select "true"
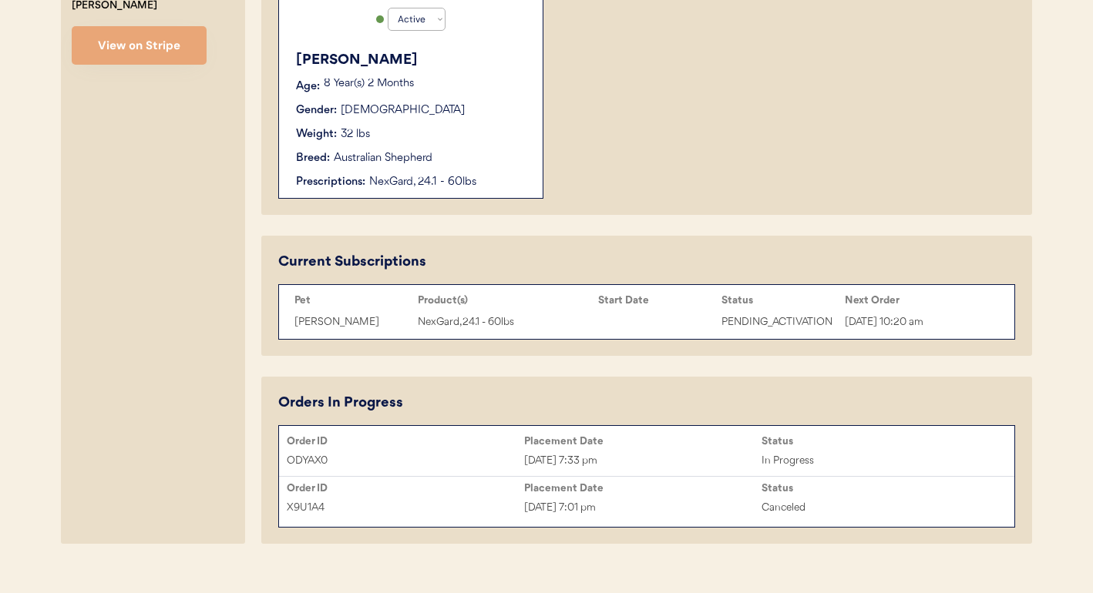
scroll to position [530, 0]
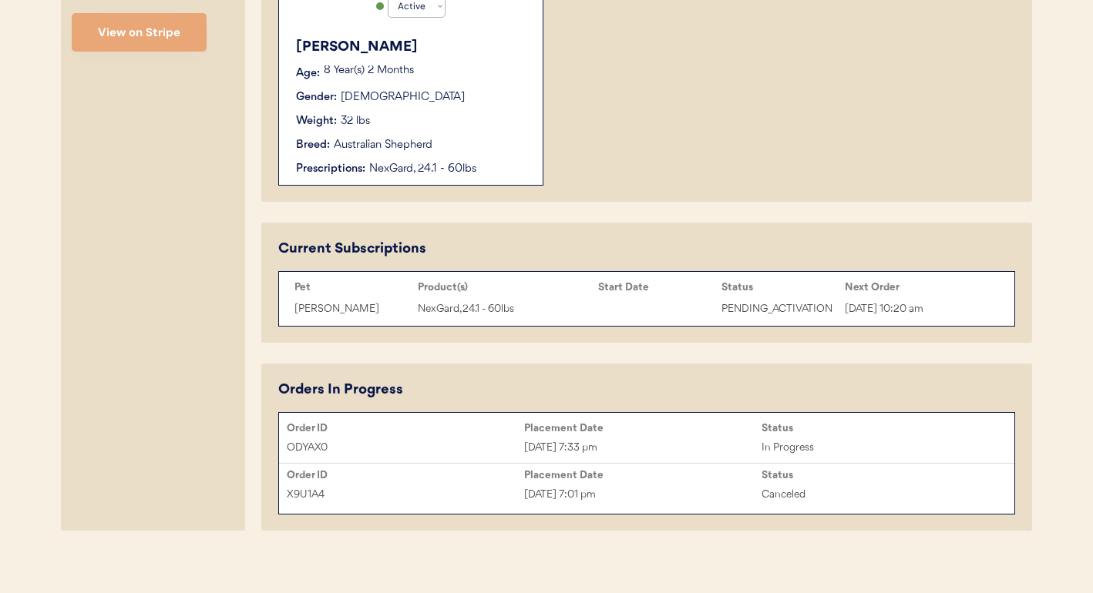
click at [666, 475] on div "Placement Date" at bounding box center [642, 475] width 237 height 12
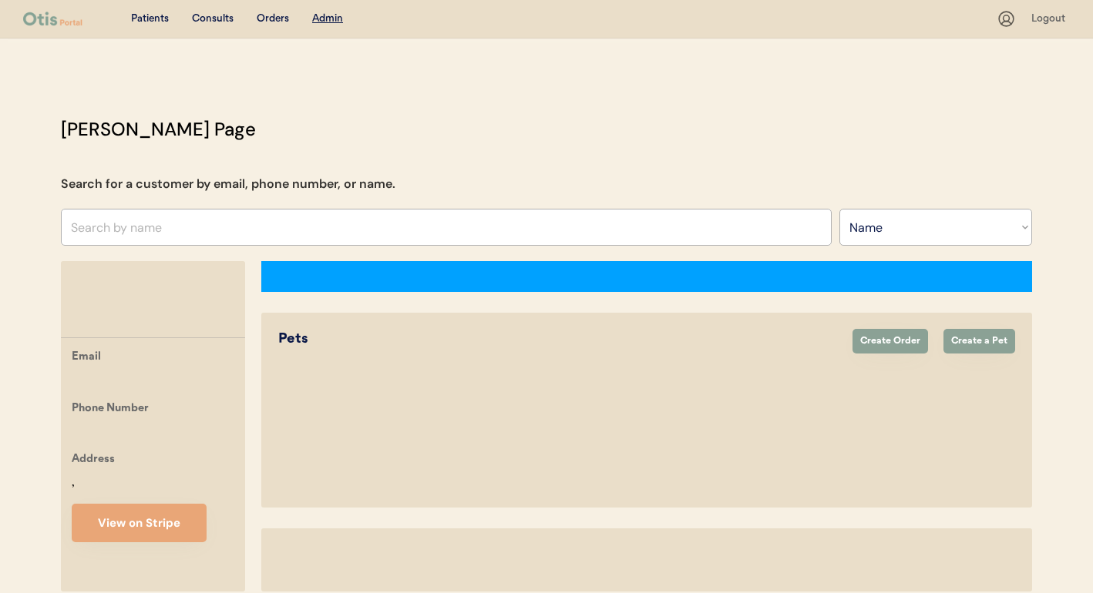
select select ""Name""
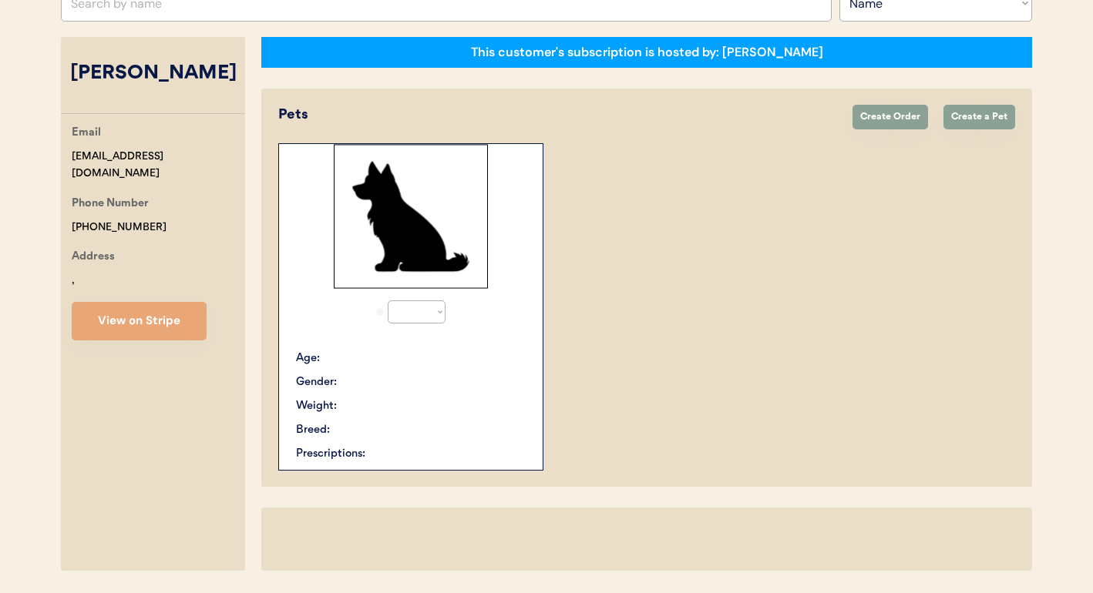
select select "true"
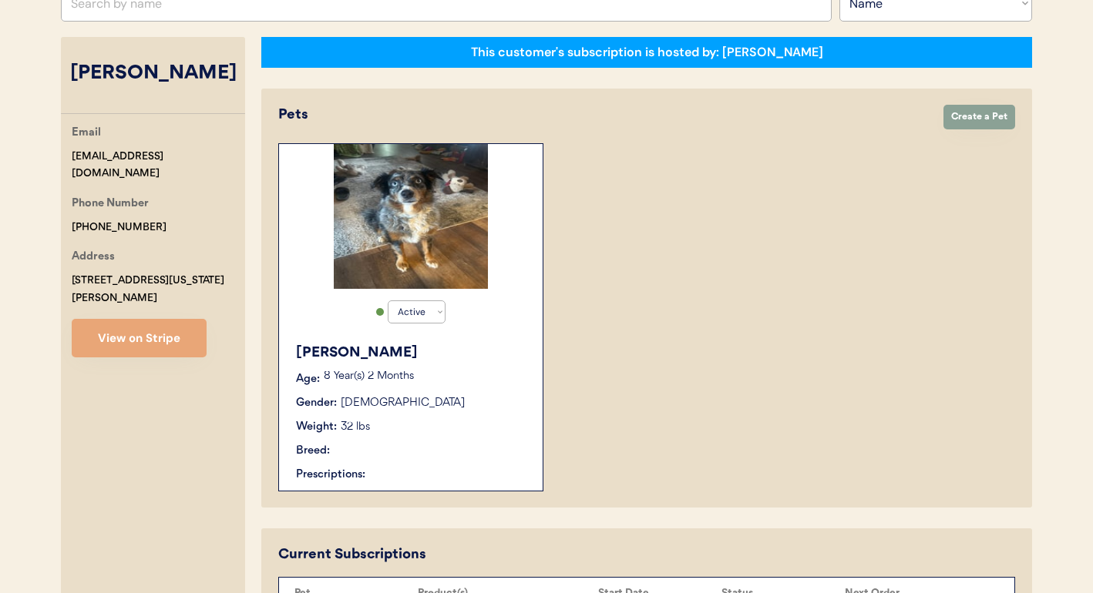
scroll to position [492, 0]
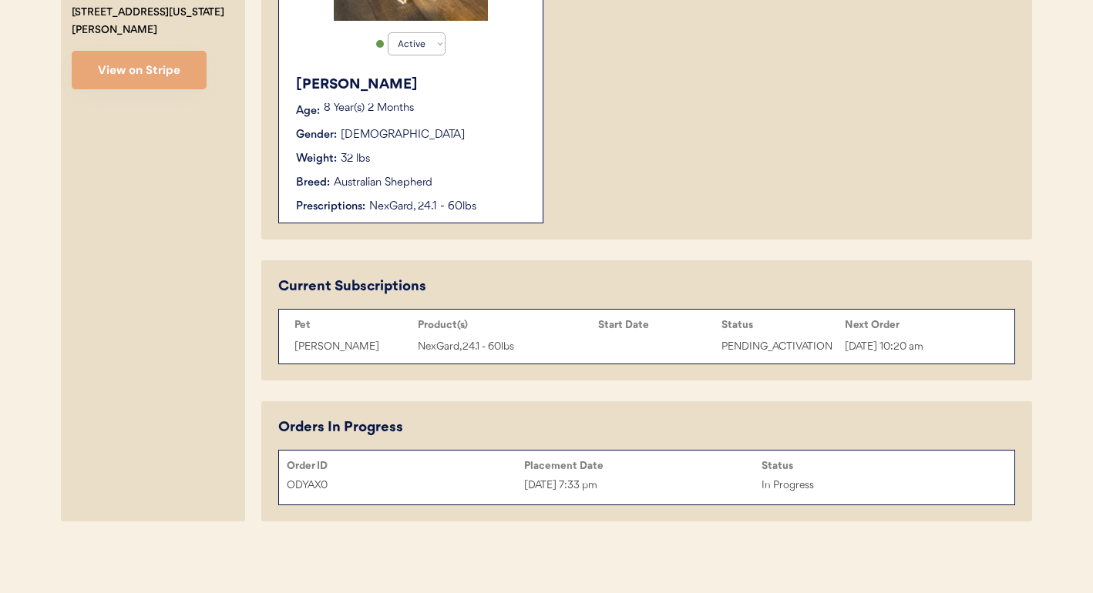
click at [625, 464] on div "Placement Date" at bounding box center [642, 466] width 237 height 12
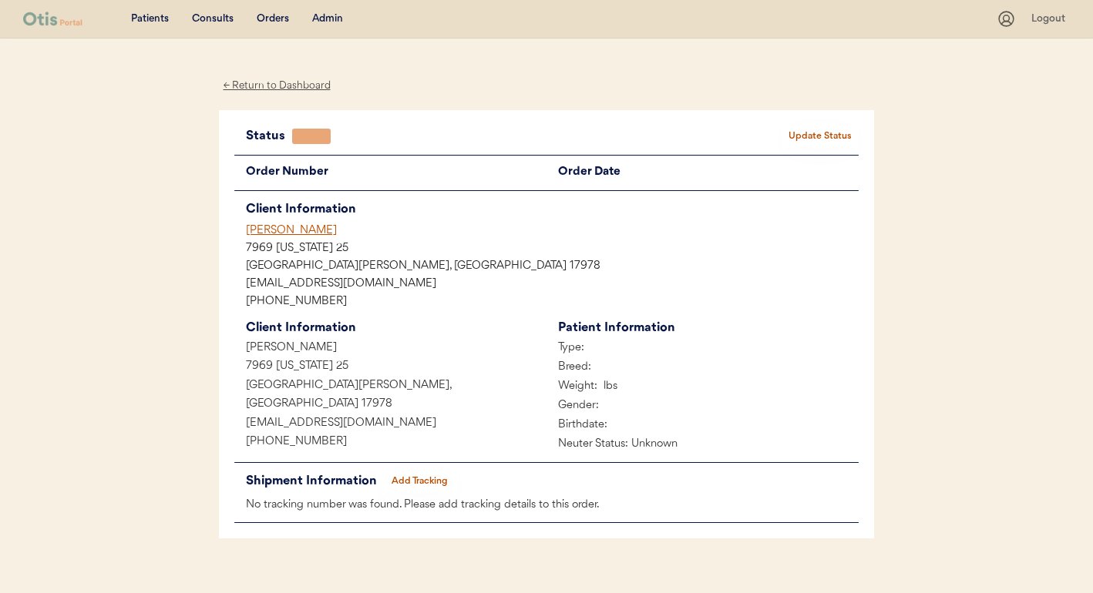
click at [291, 229] on div "[PERSON_NAME]" at bounding box center [552, 231] width 613 height 16
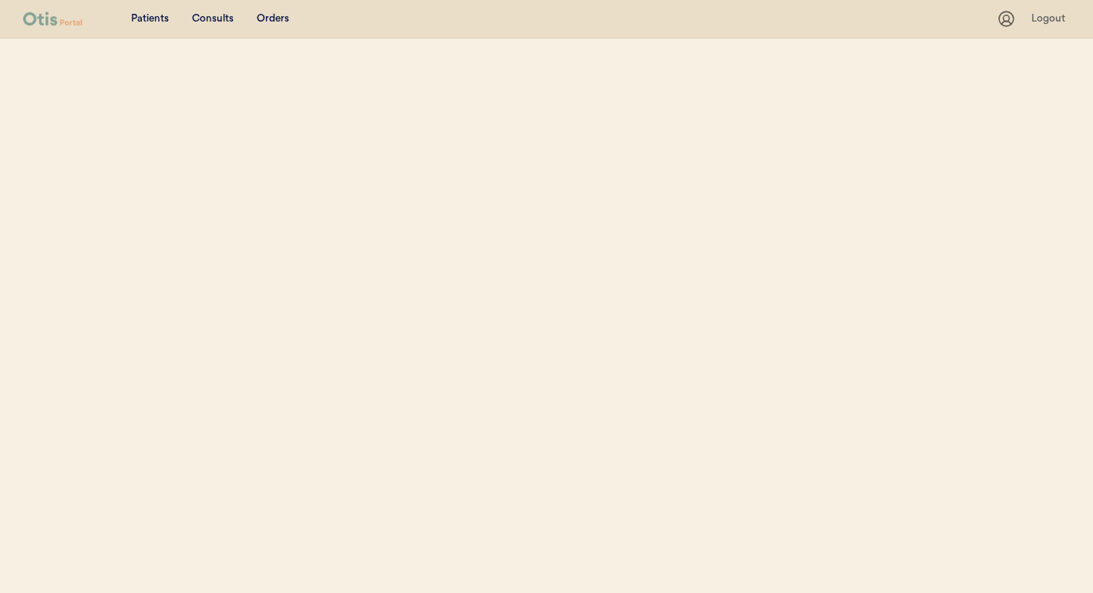
select select ""Name""
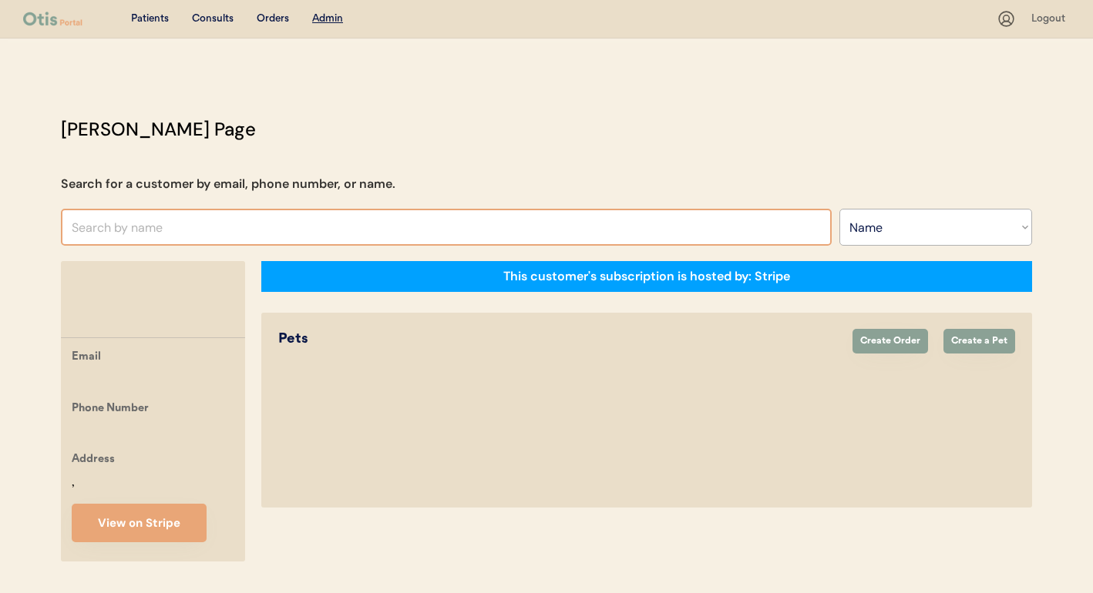
click at [418, 228] on input "text" at bounding box center [446, 227] width 771 height 37
type input "angela hoff"
type input "angela hoffman"
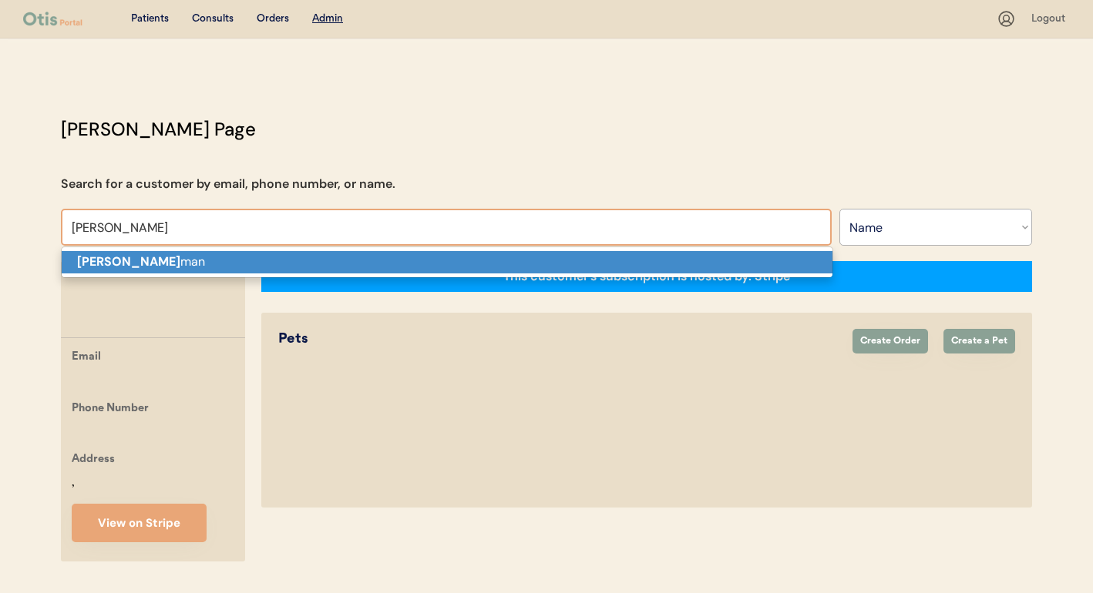
click at [385, 257] on p "Angela Hoff man" at bounding box center [447, 262] width 771 height 22
type input "Angela Hoffman"
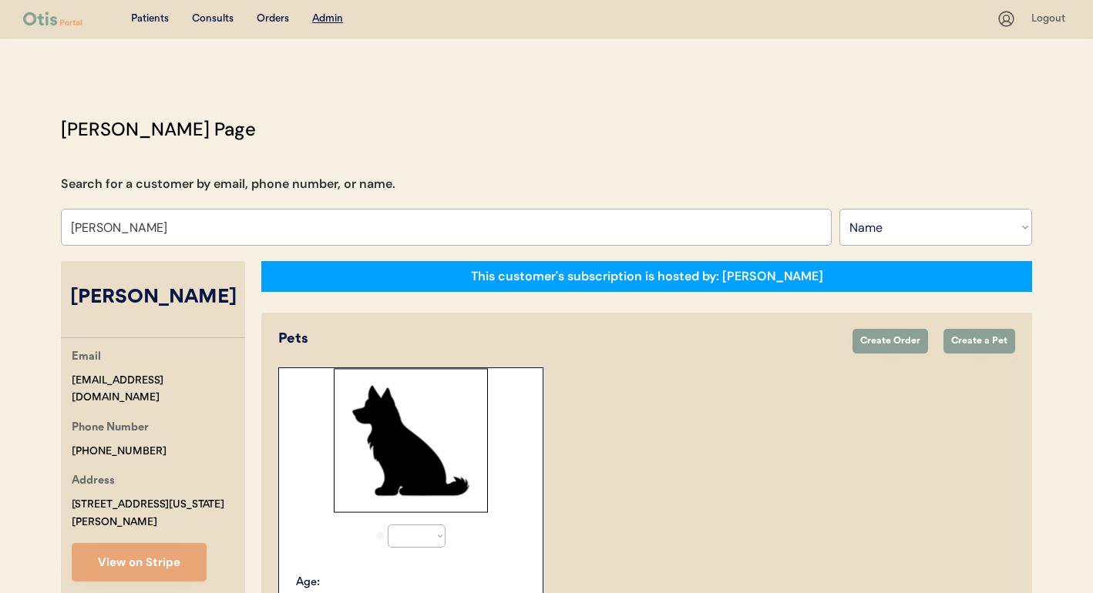
select select "true"
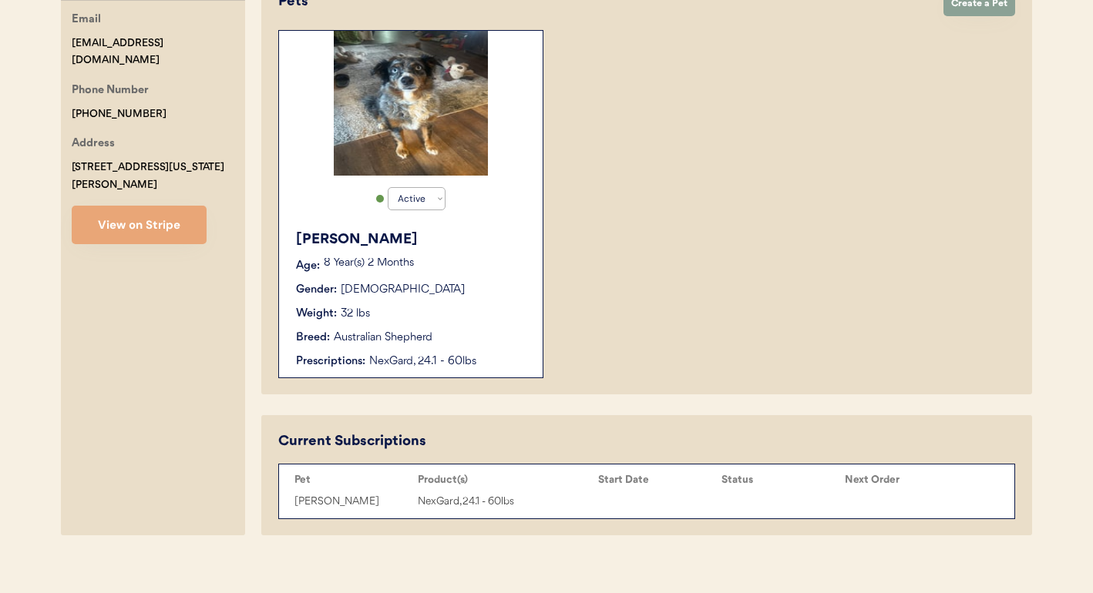
scroll to position [351, 0]
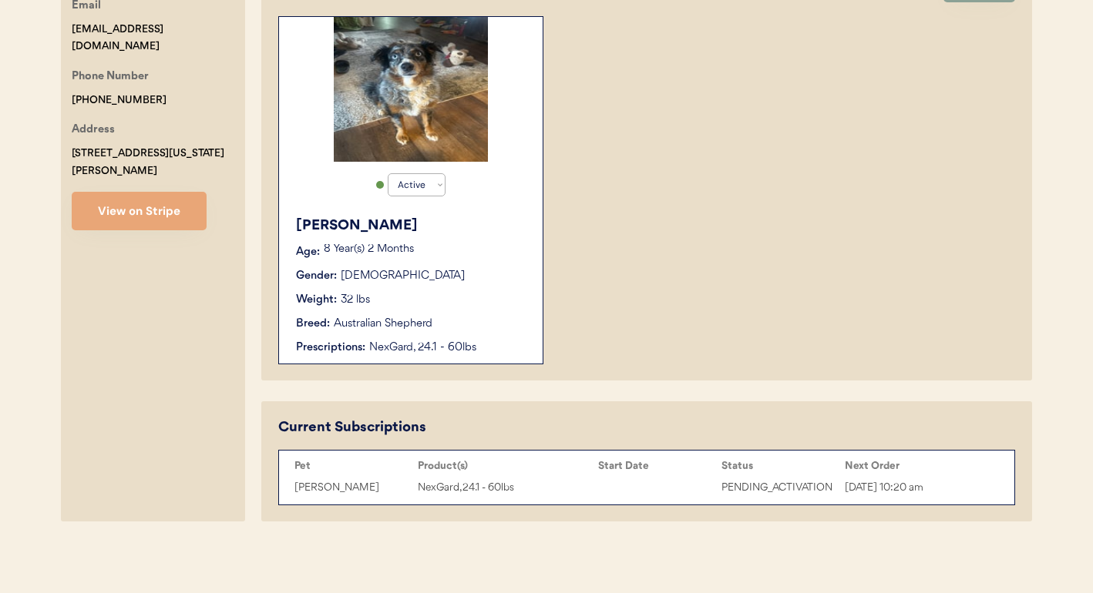
type input "Angela Hoffman"
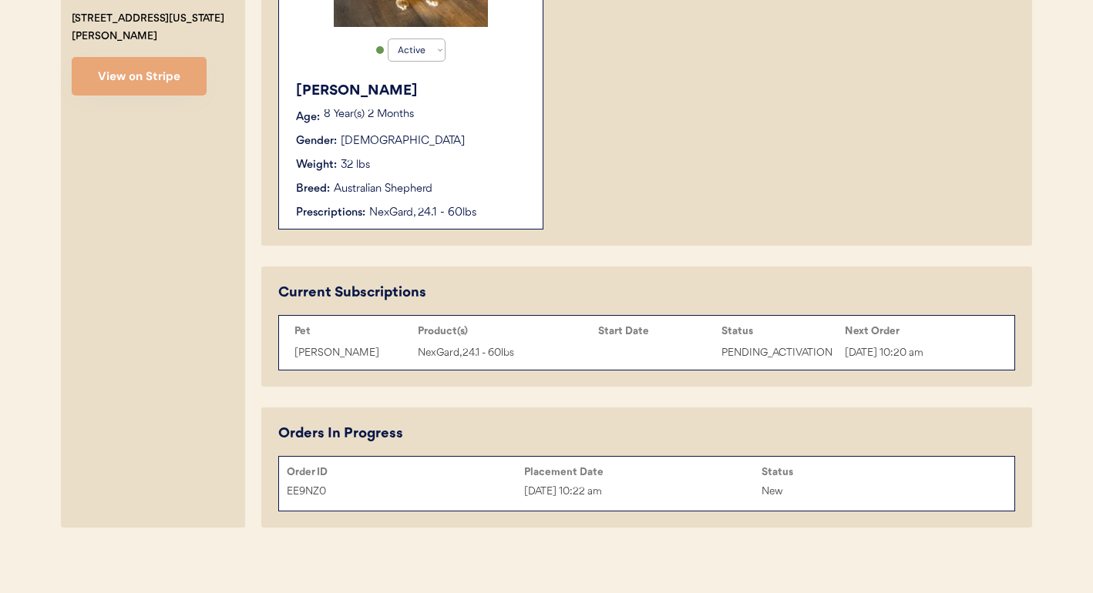
scroll to position [492, 0]
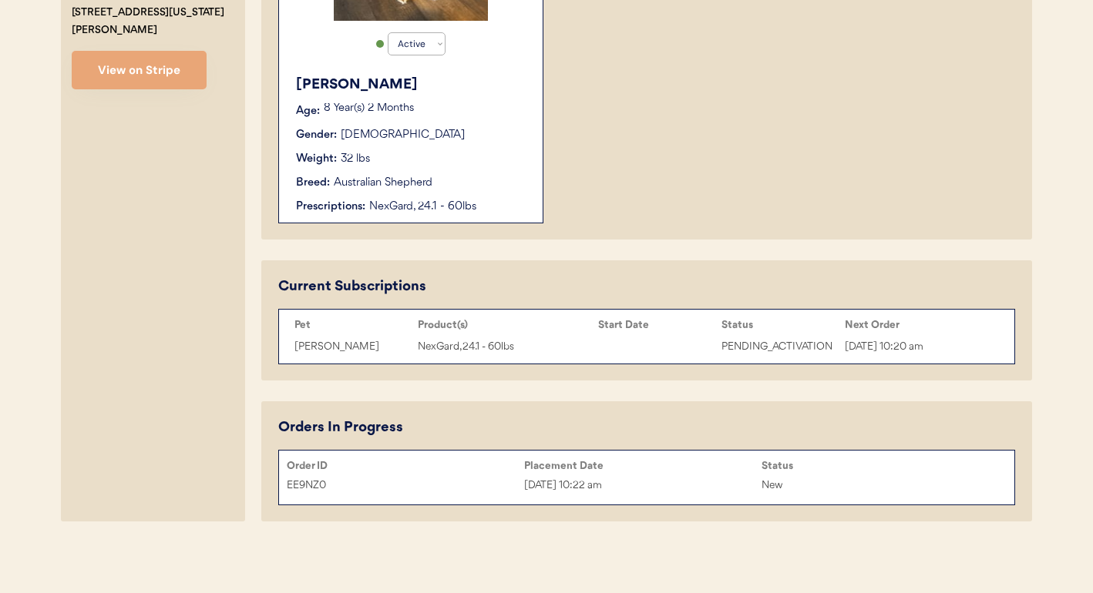
click at [689, 474] on div "EE9NZ0 Oct 6, 2025 10:22 am New" at bounding box center [646, 485] width 735 height 23
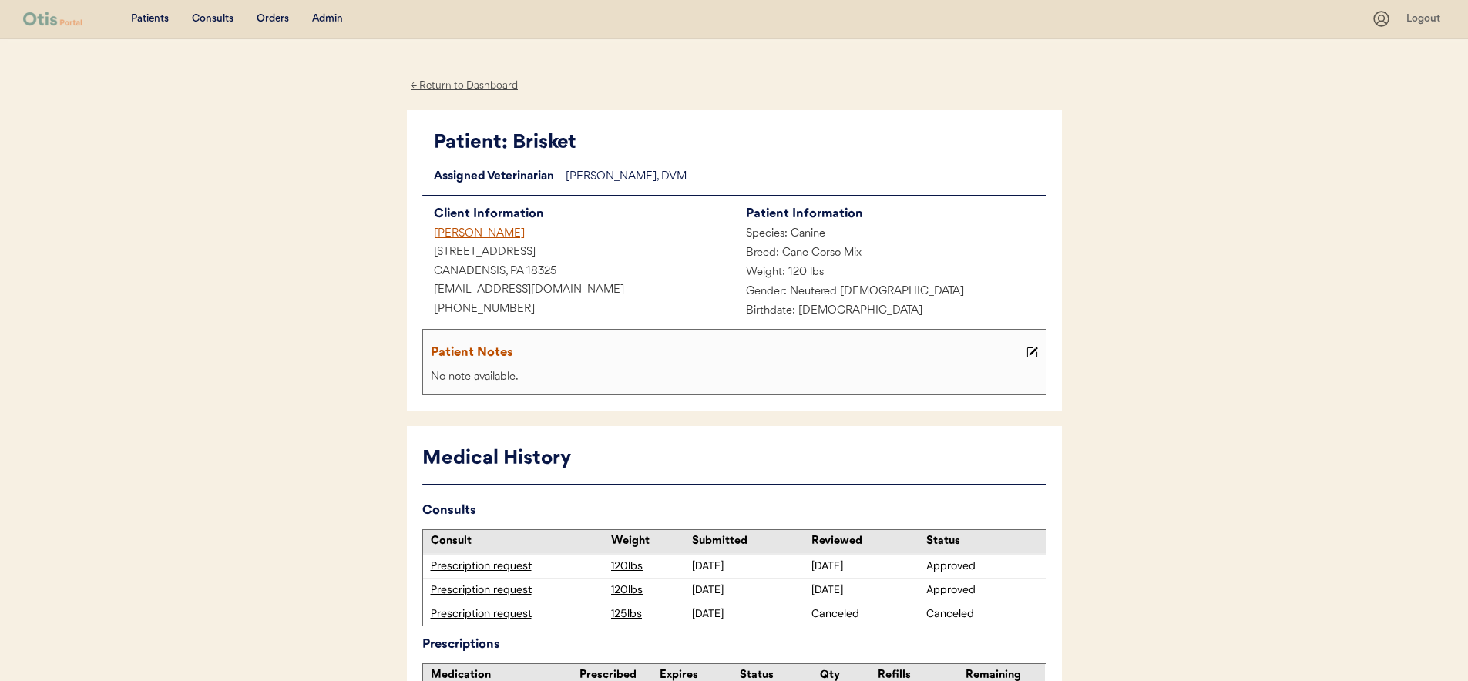
click at [472, 234] on div "[PERSON_NAME]" at bounding box center [578, 234] width 312 height 19
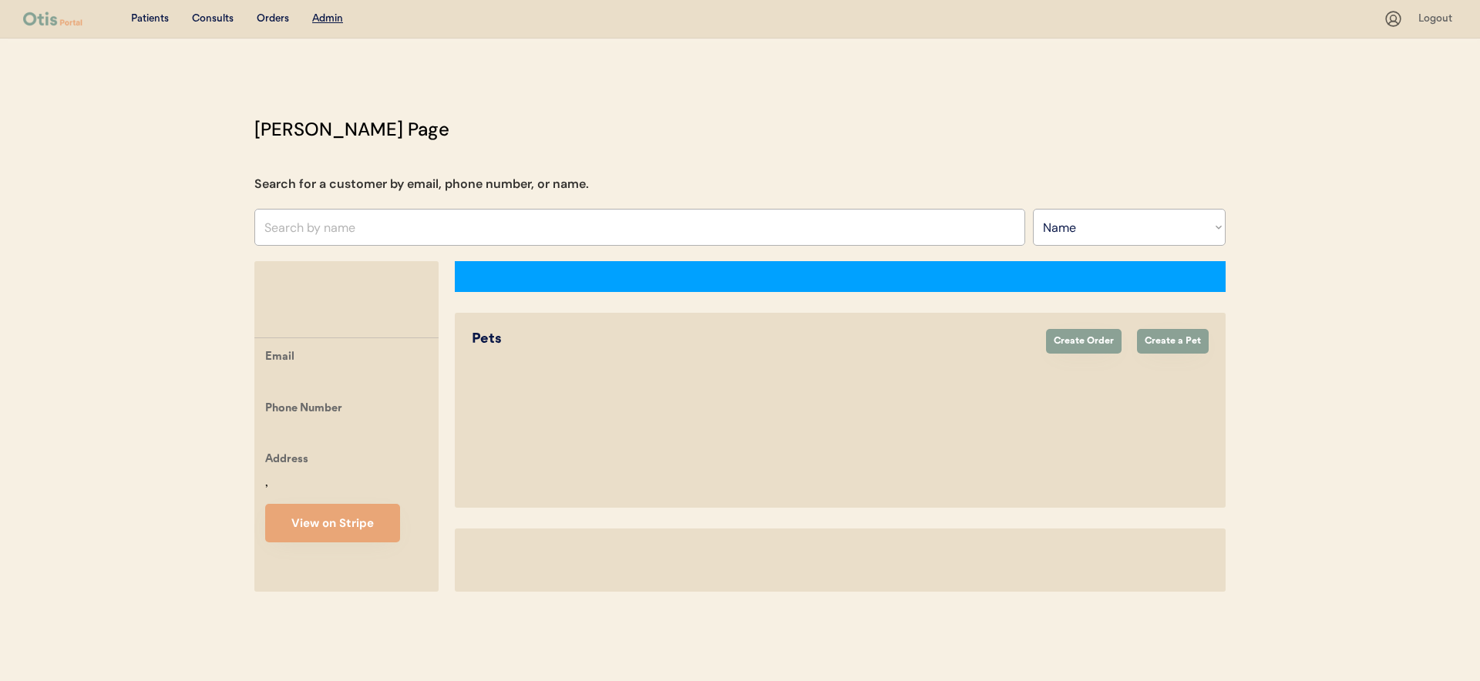
select select ""Name""
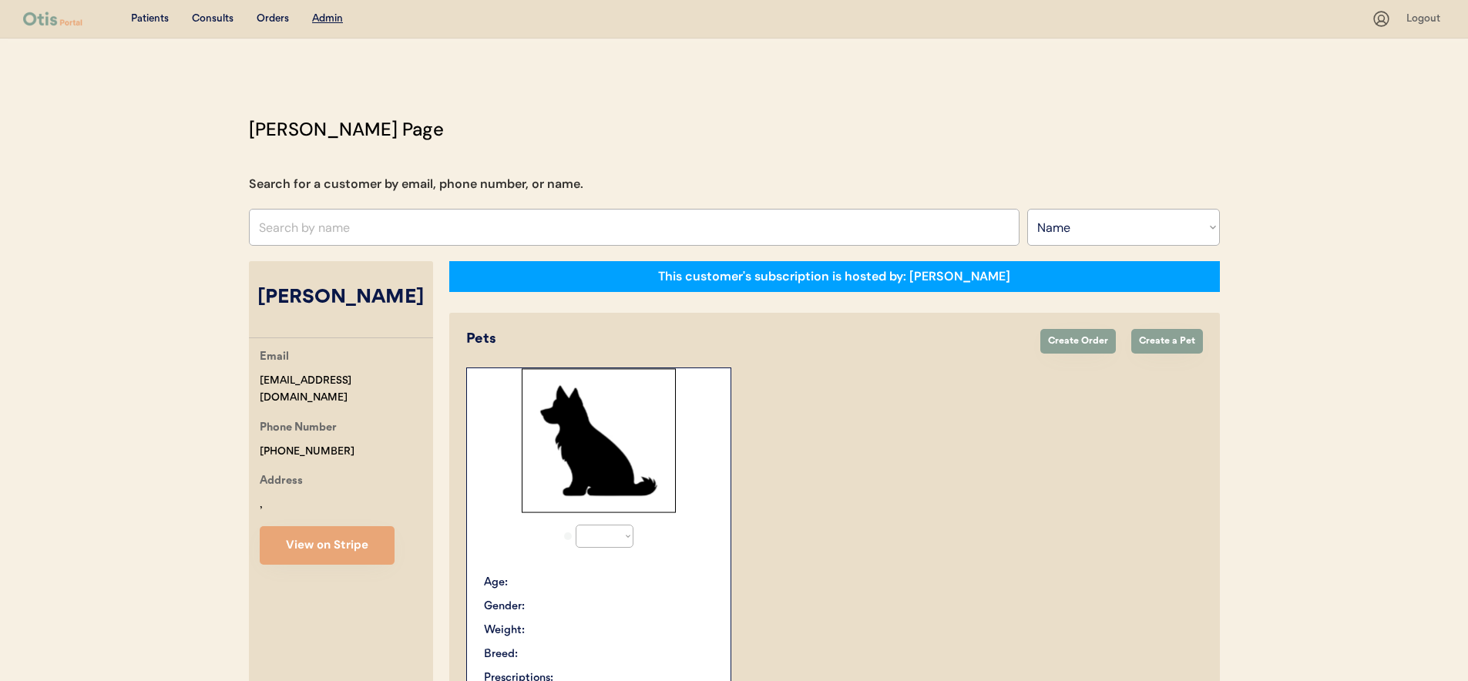
select select "true"
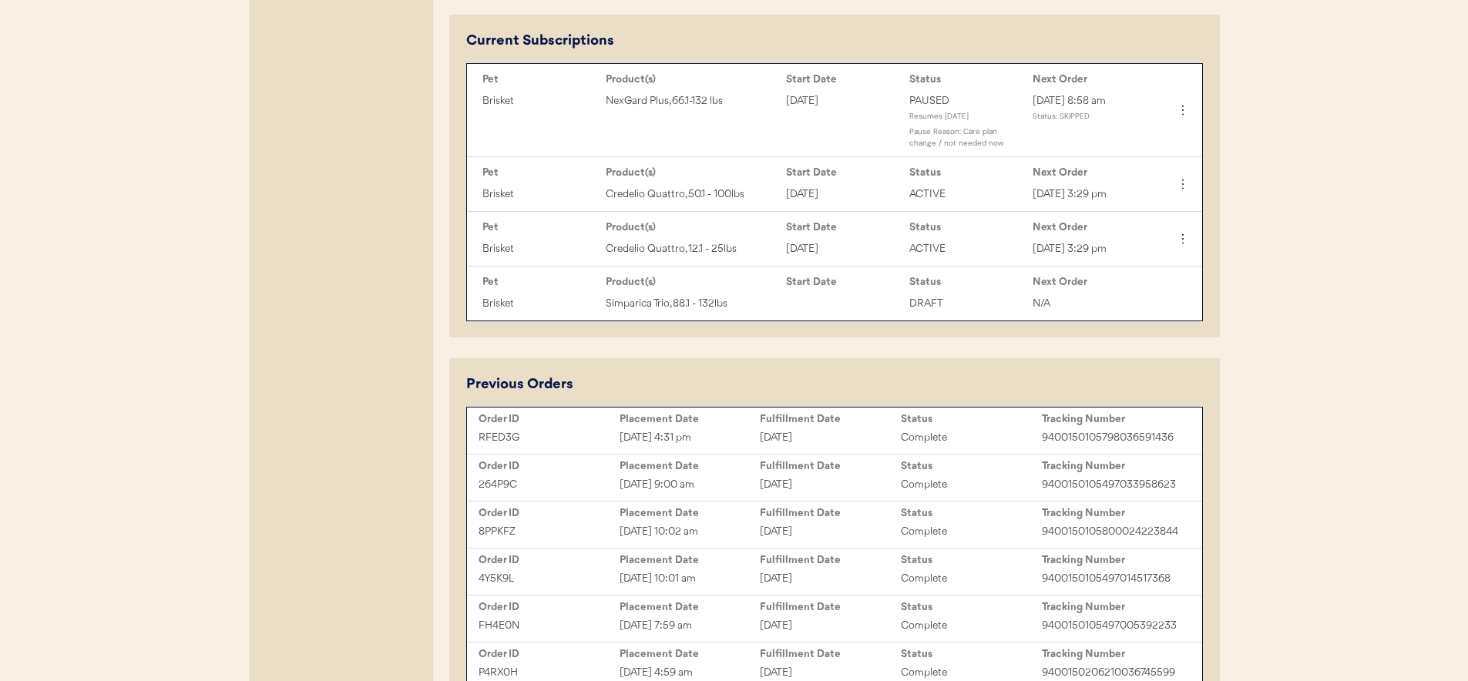
scroll to position [805, 0]
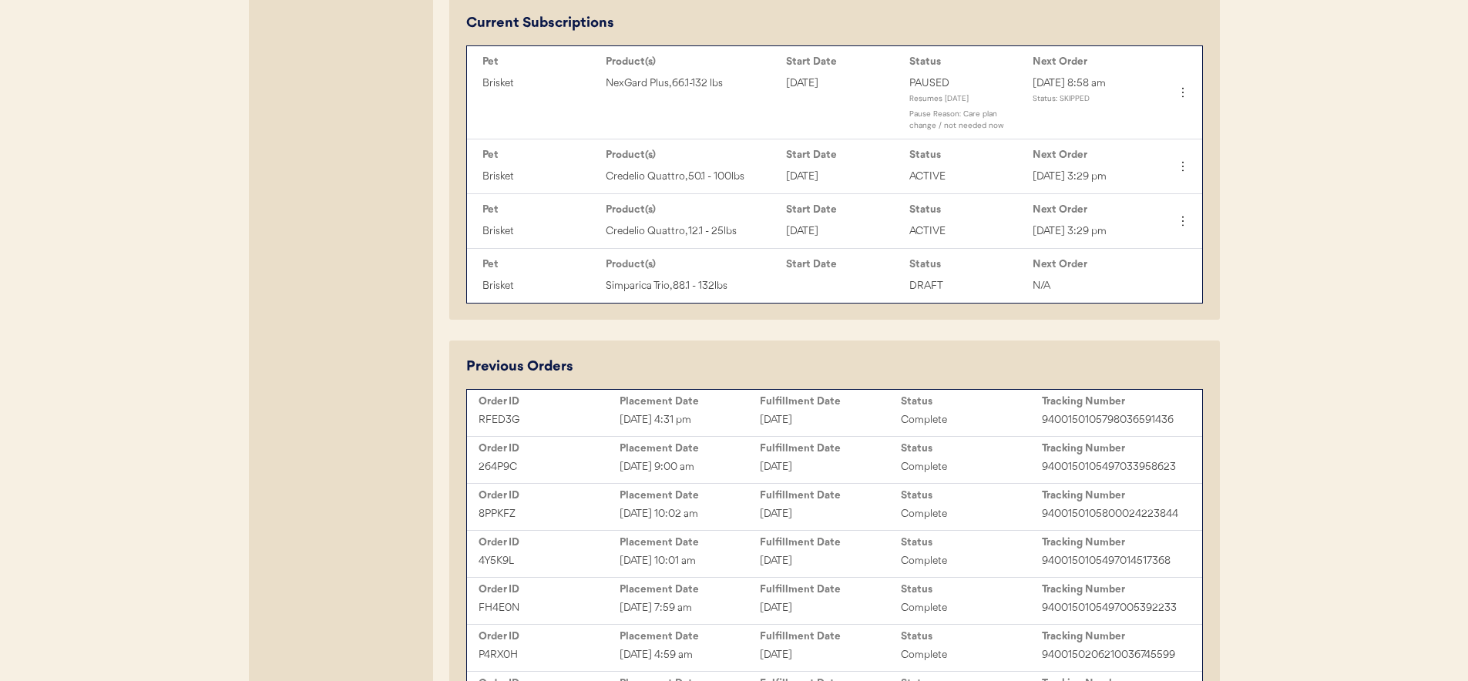
click at [648, 415] on div "Oct 2, 2025 4:31 pm" at bounding box center [690, 421] width 141 height 18
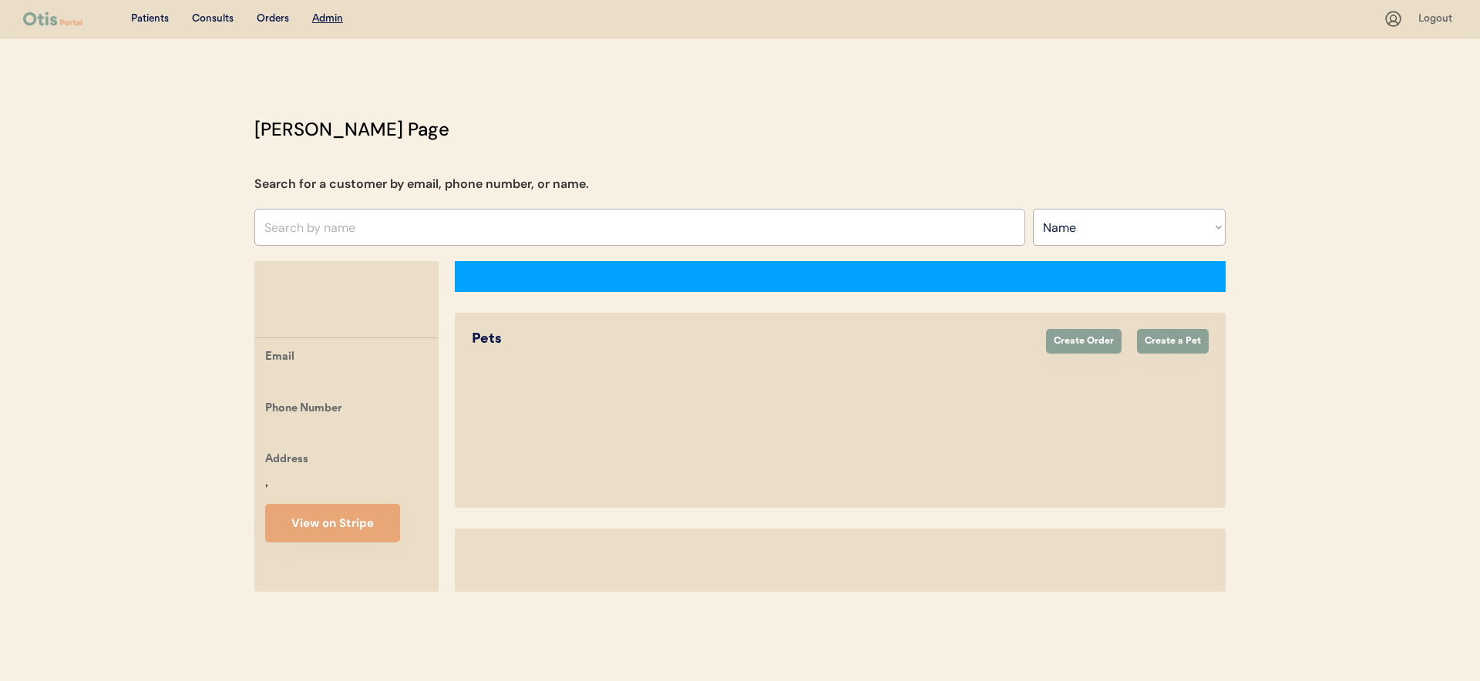
select select ""Name""
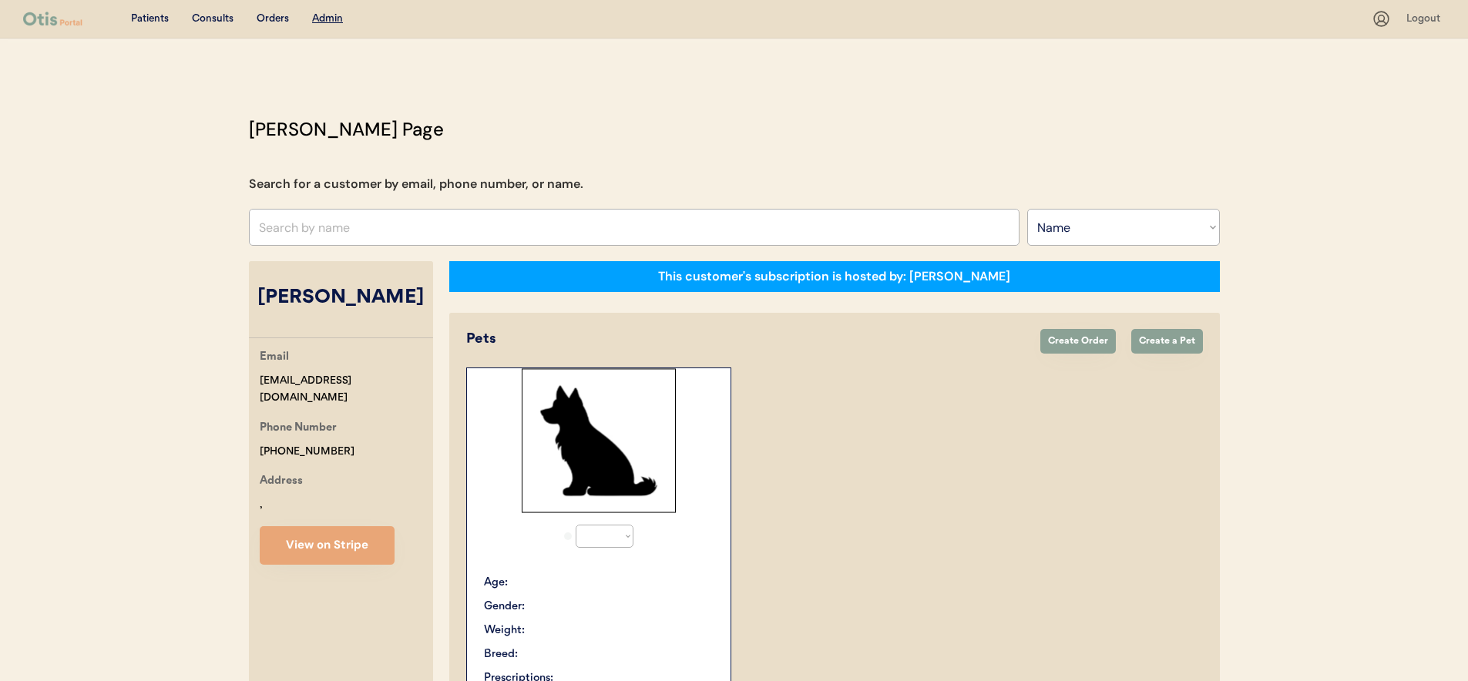
select select "true"
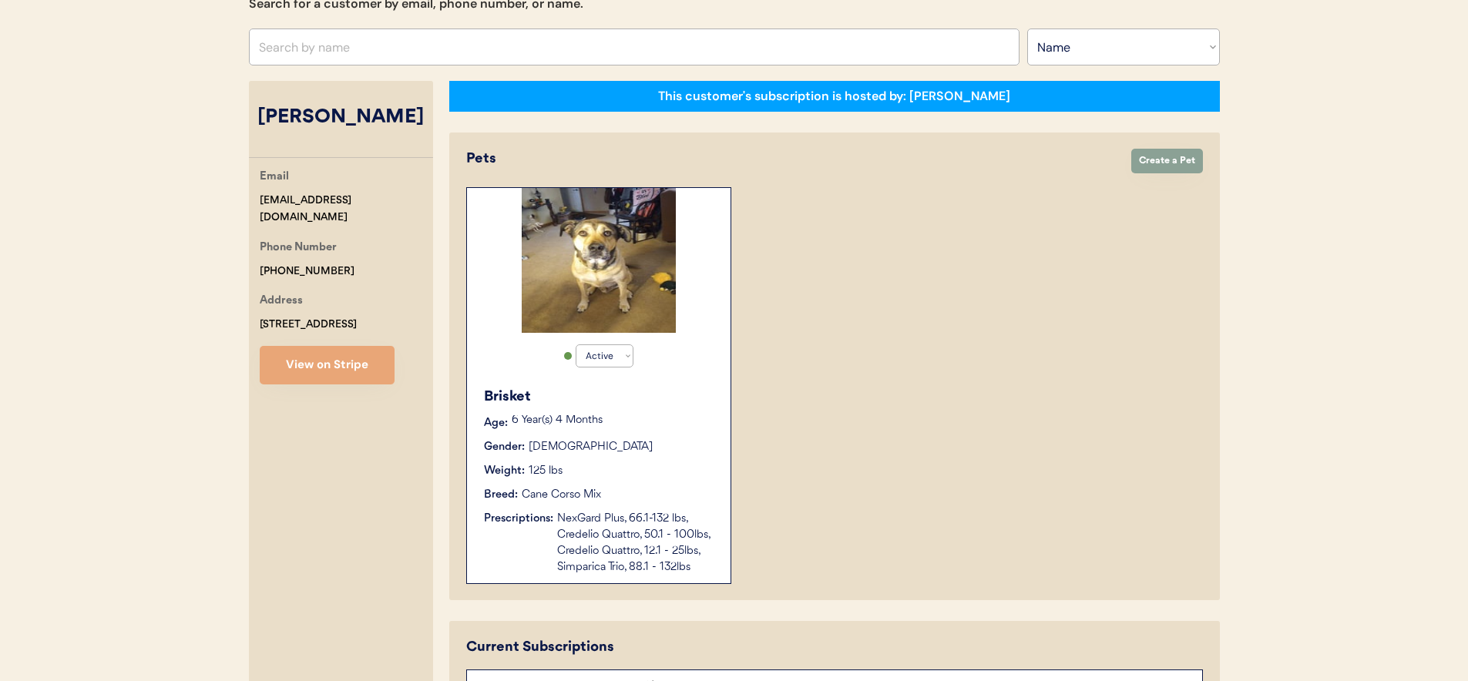
scroll to position [209, 0]
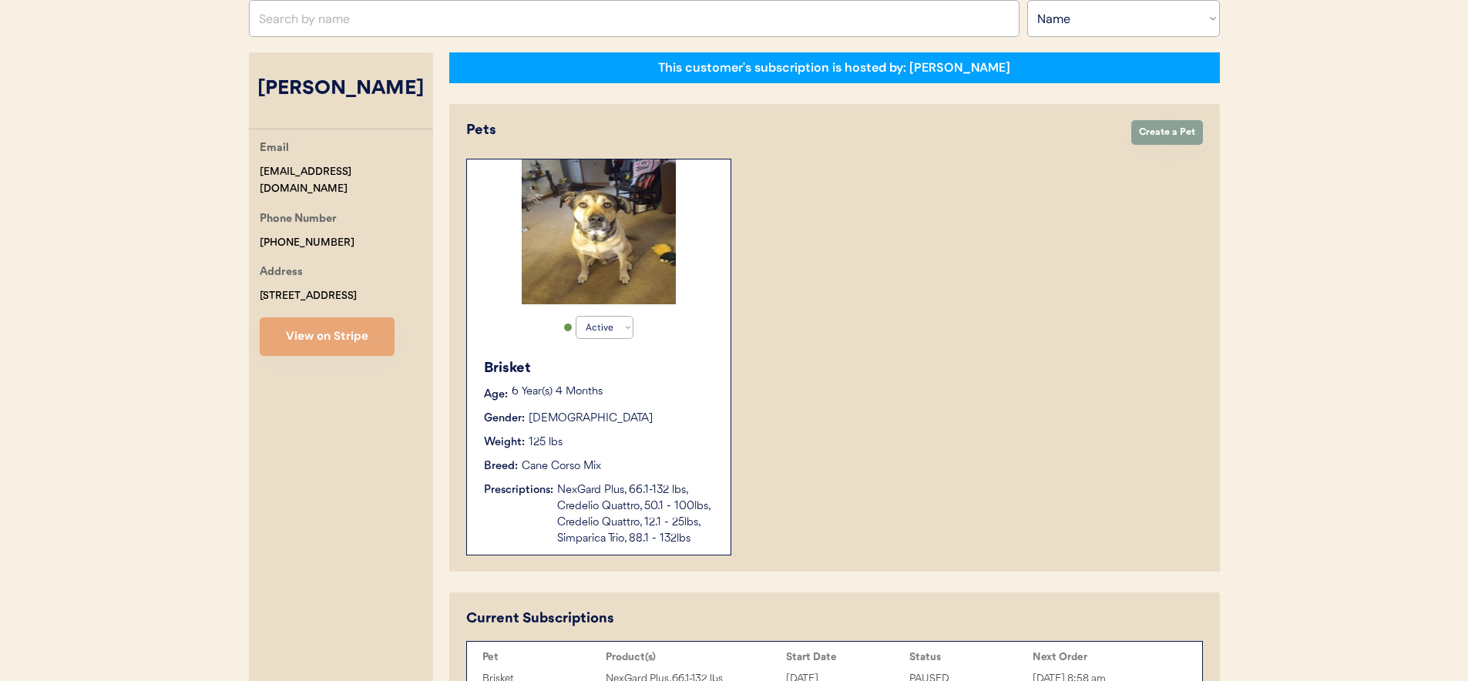
click at [900, 451] on div "Active Active Inactive Brisket Age: 6 Year(s) 4 Months Gender: Male Weight: 125…" at bounding box center [834, 357] width 737 height 397
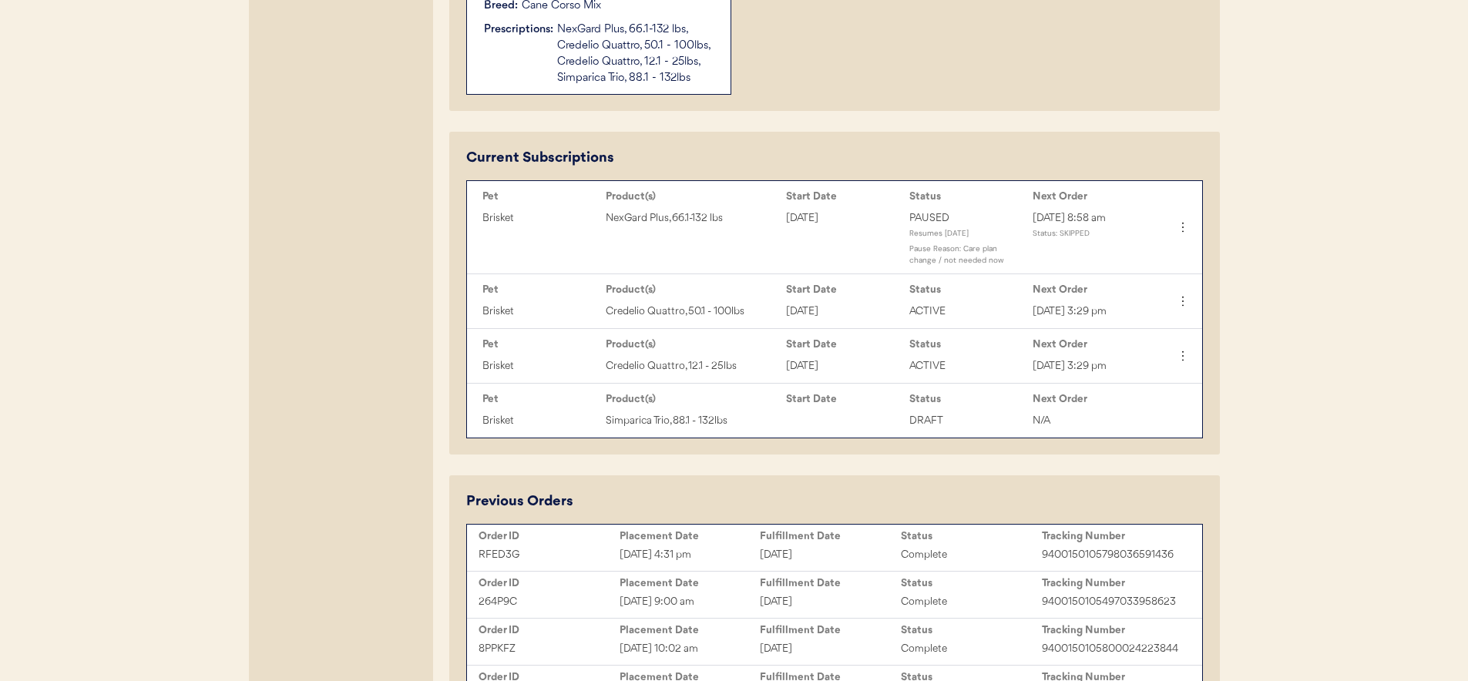
scroll to position [694, 0]
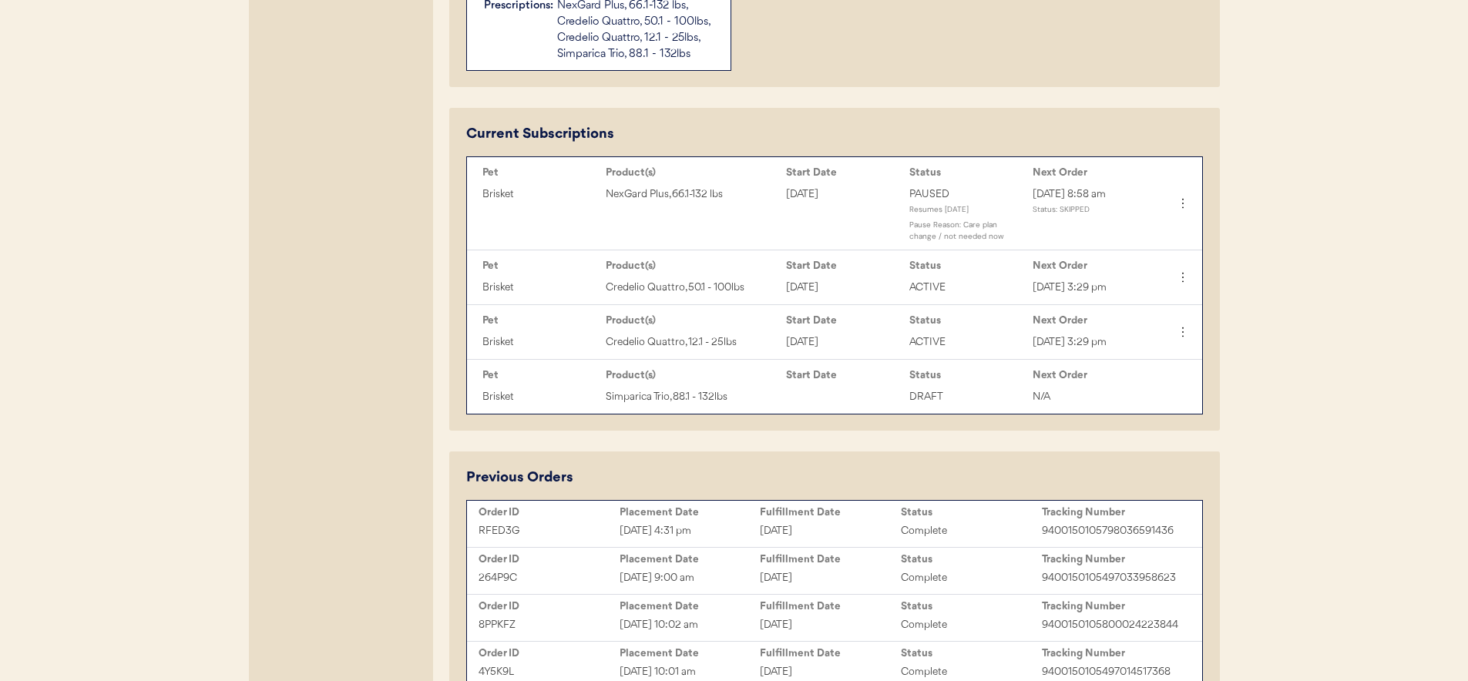
click at [365, 493] on div "Melanie Stracko Email lilbean22@hotmail.com Phone Number +15702696228 Address 2…" at bounding box center [341, 348] width 184 height 1561
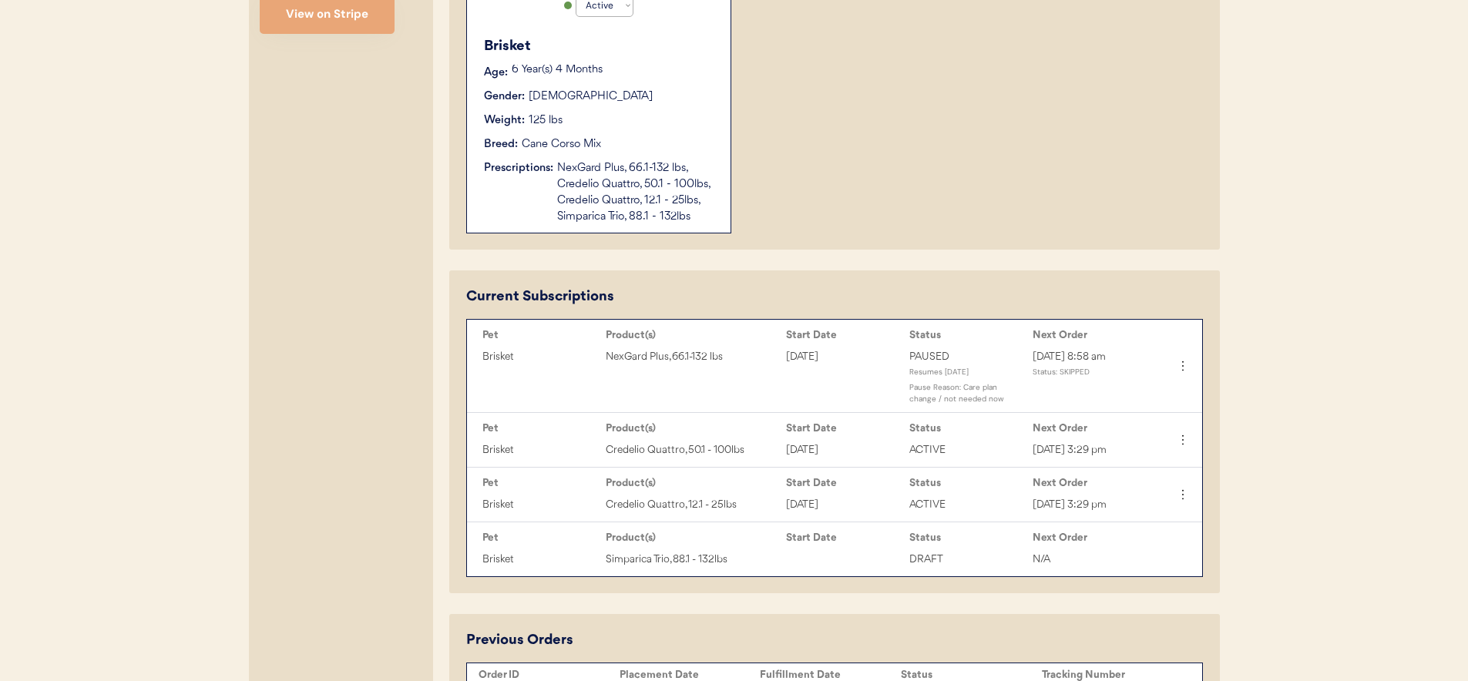
scroll to position [667, 0]
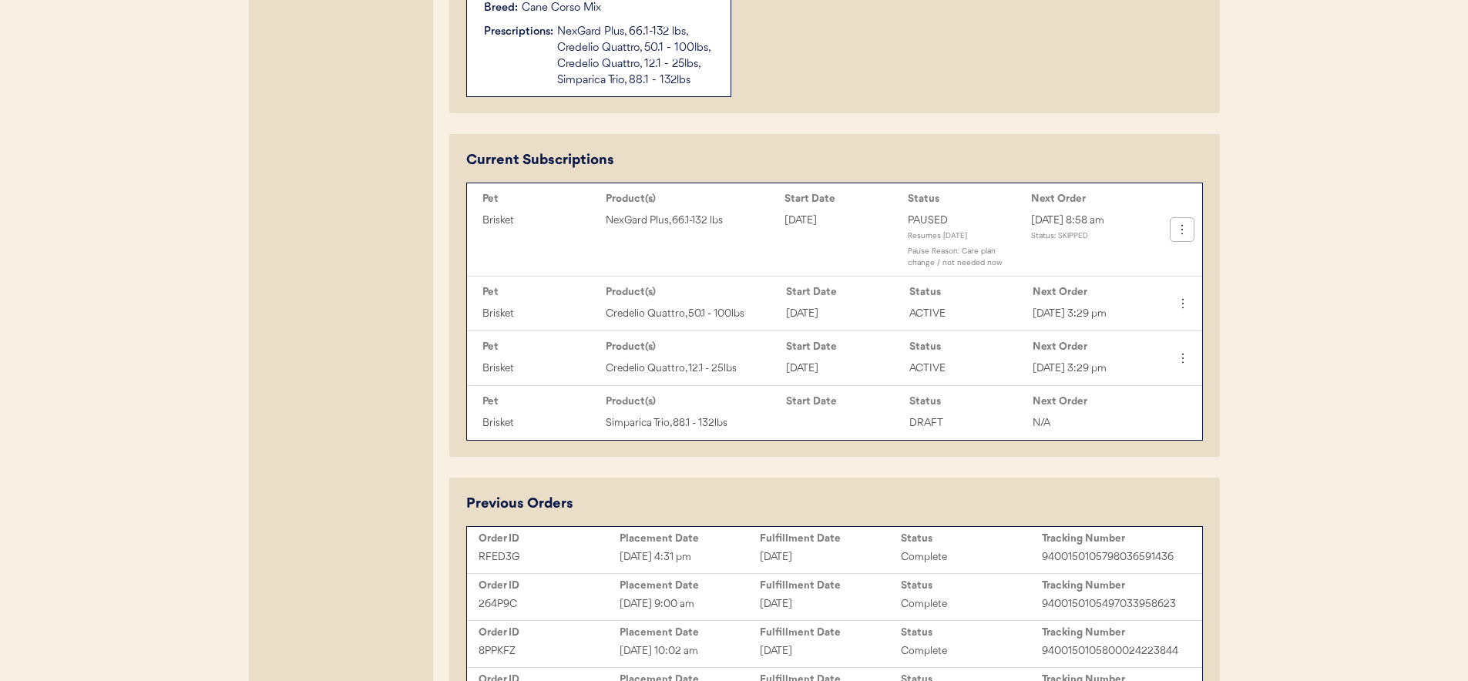
click at [1184, 230] on icon at bounding box center [1182, 229] width 15 height 15
click at [1111, 381] on div "Cancel Subscription" at bounding box center [1130, 375] width 121 height 23
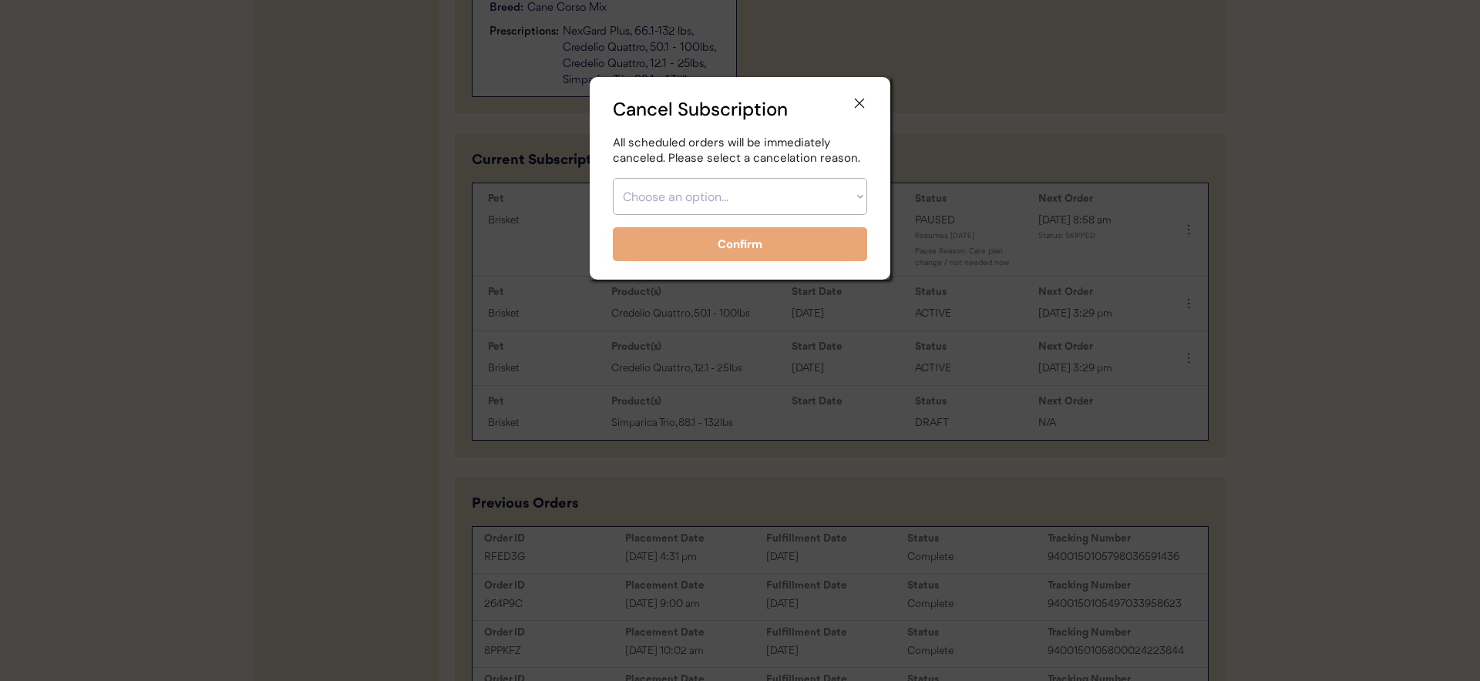
drag, startPoint x: 686, startPoint y: 159, endPoint x: 690, endPoint y: 169, distance: 10.7
click at [687, 160] on div "All scheduled orders will be immediately canceled. Please select a cancelation …" at bounding box center [740, 151] width 254 height 30
click at [690, 178] on select "Choose an option... Too expensive / can't afford Getting medication elsewhere (…" at bounding box center [740, 196] width 254 height 37
select select ""other""
click at [613, 178] on select "Choose an option... Too expensive / can't afford Getting medication elsewhere (…" at bounding box center [740, 196] width 254 height 37
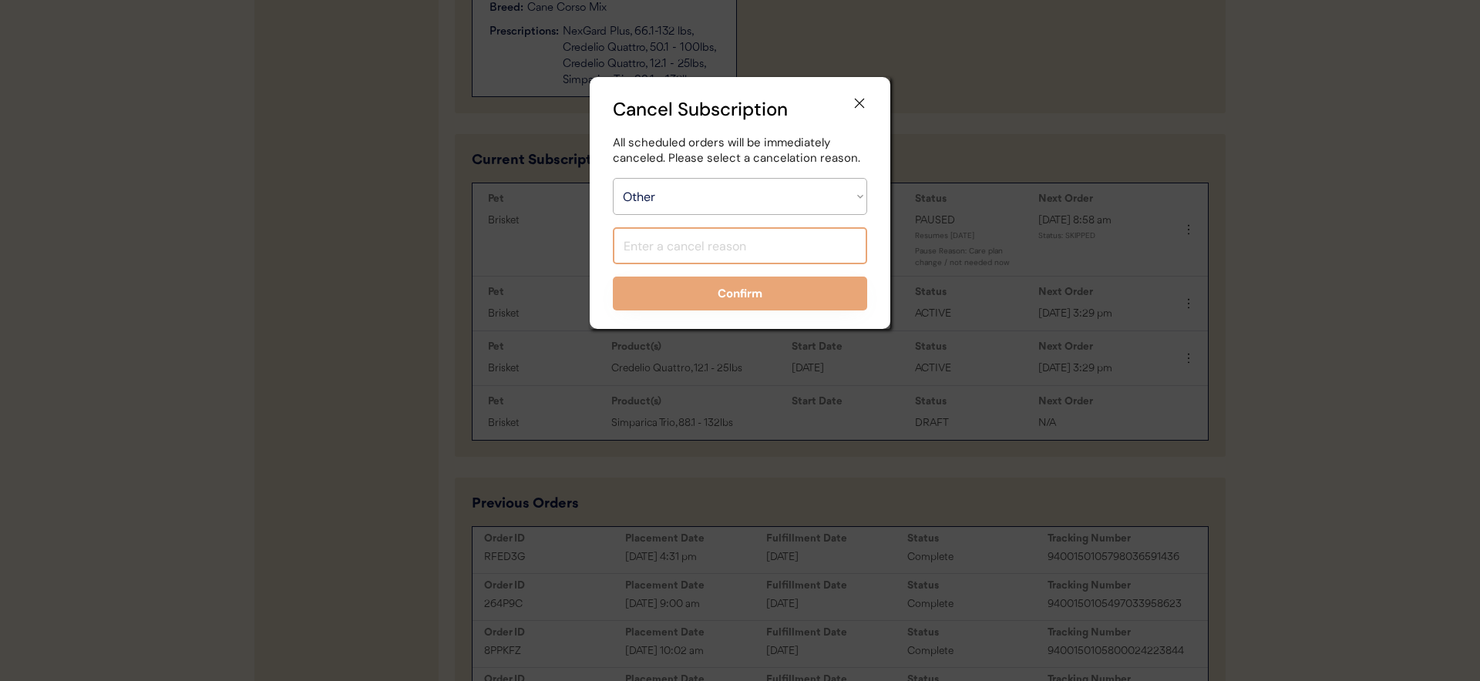
click at [701, 247] on input "input" at bounding box center [740, 245] width 254 height 37
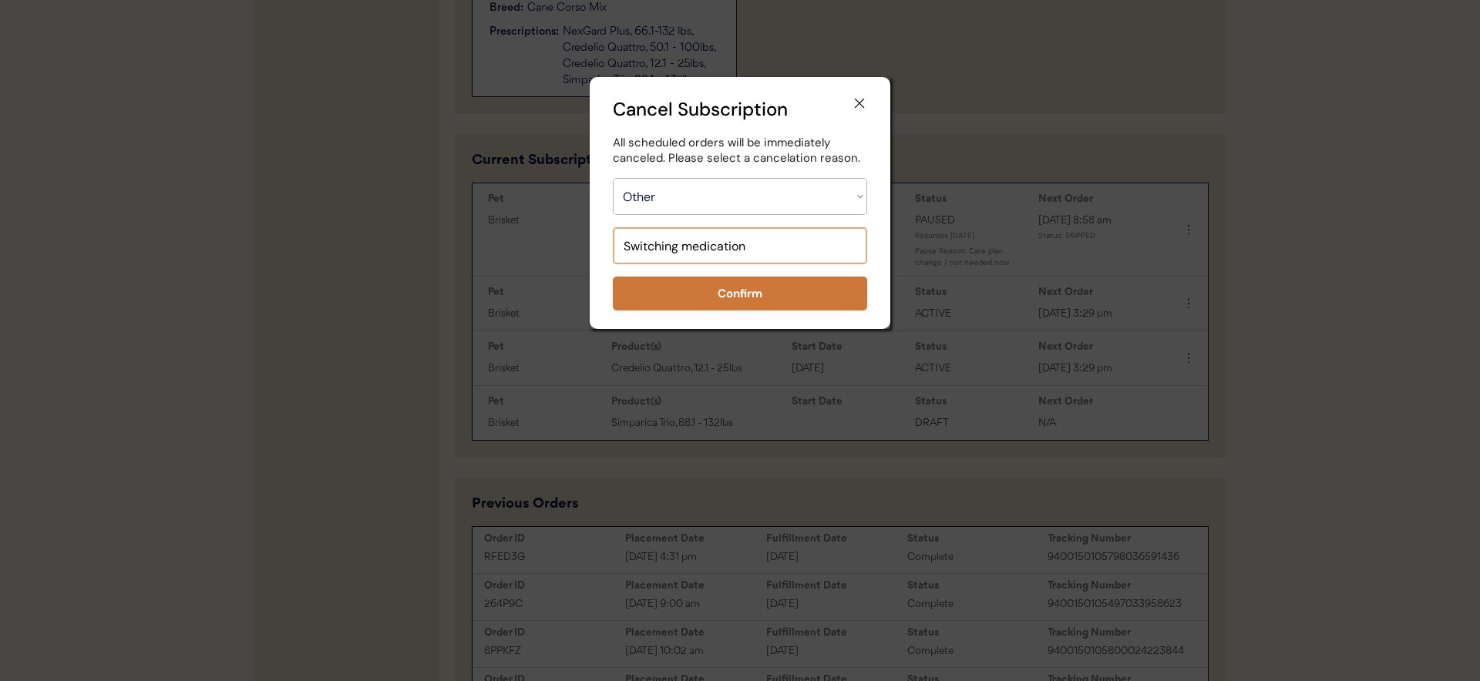
type input "Switching medication"
click at [697, 285] on button "Confirm" at bounding box center [740, 294] width 254 height 34
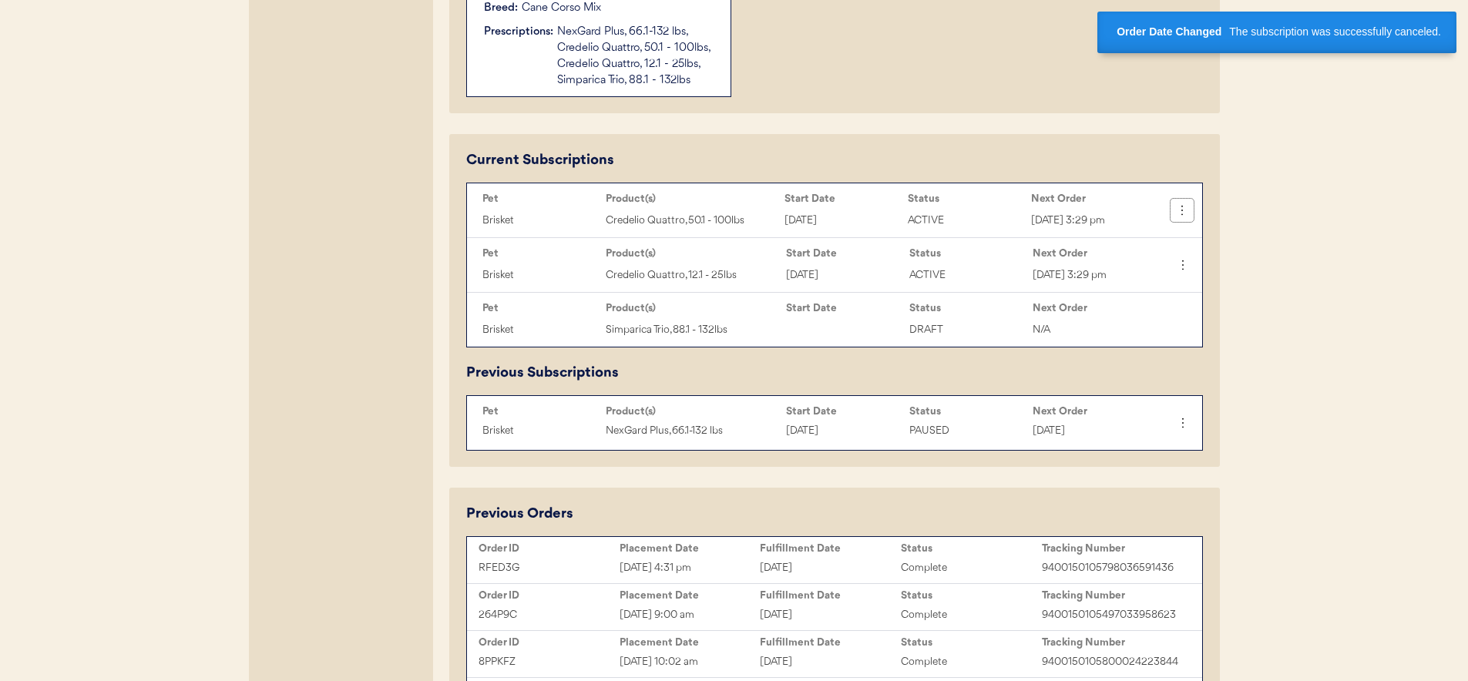
click at [1181, 201] on button at bounding box center [1182, 210] width 23 height 23
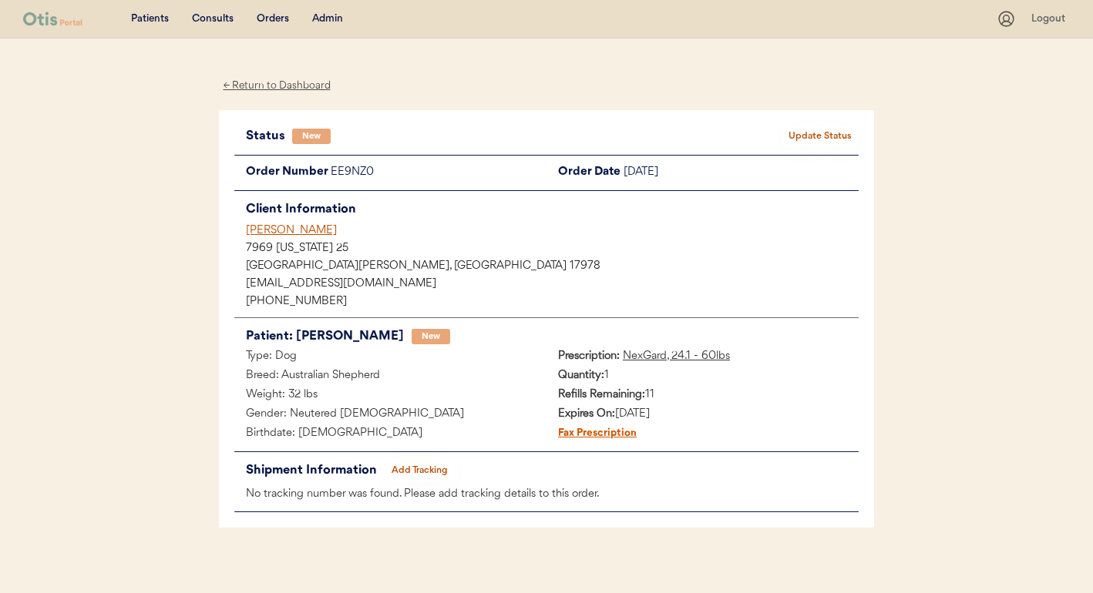
click at [343, 167] on div "EE9NZ0" at bounding box center [439, 172] width 216 height 19
drag, startPoint x: 343, startPoint y: 167, endPoint x: 389, endPoint y: 173, distance: 46.7
click at [344, 167] on div "EE9NZ0" at bounding box center [439, 172] width 216 height 19
copy div "EE9NZ0"
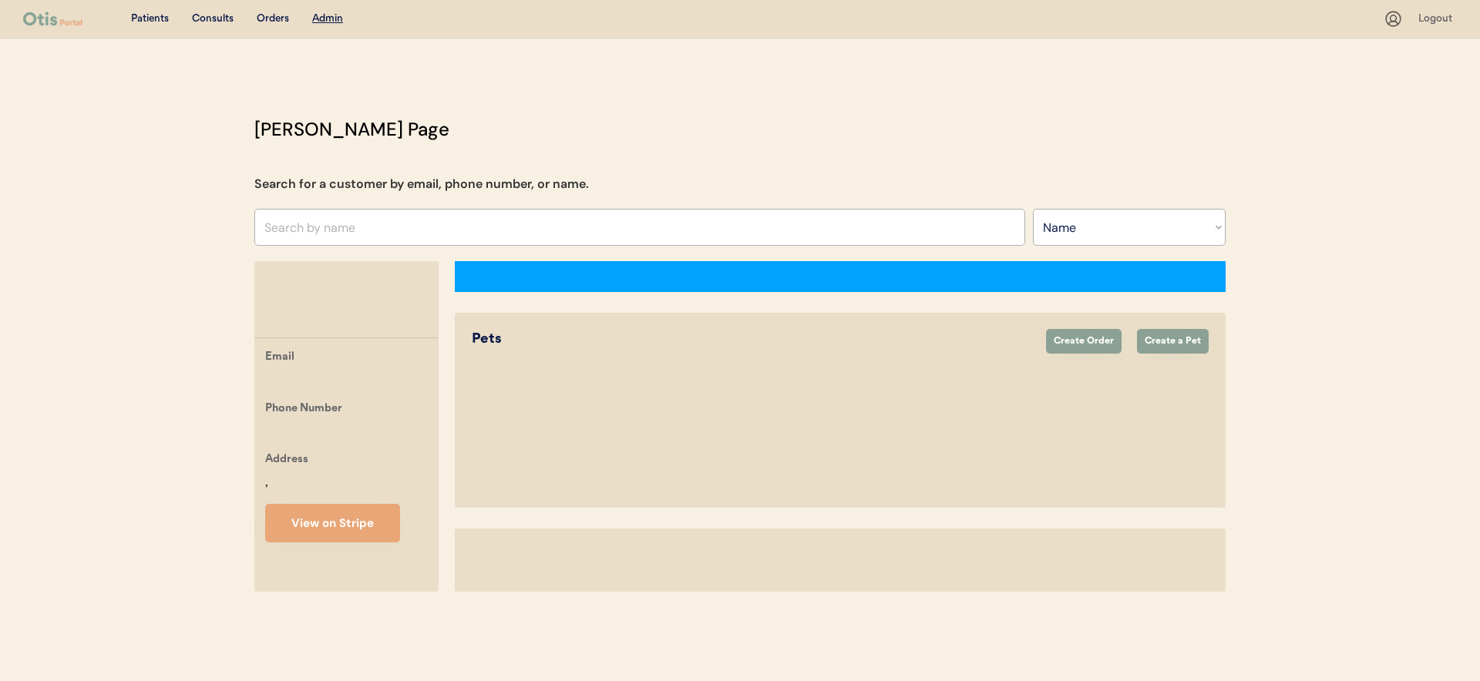
select select ""Name""
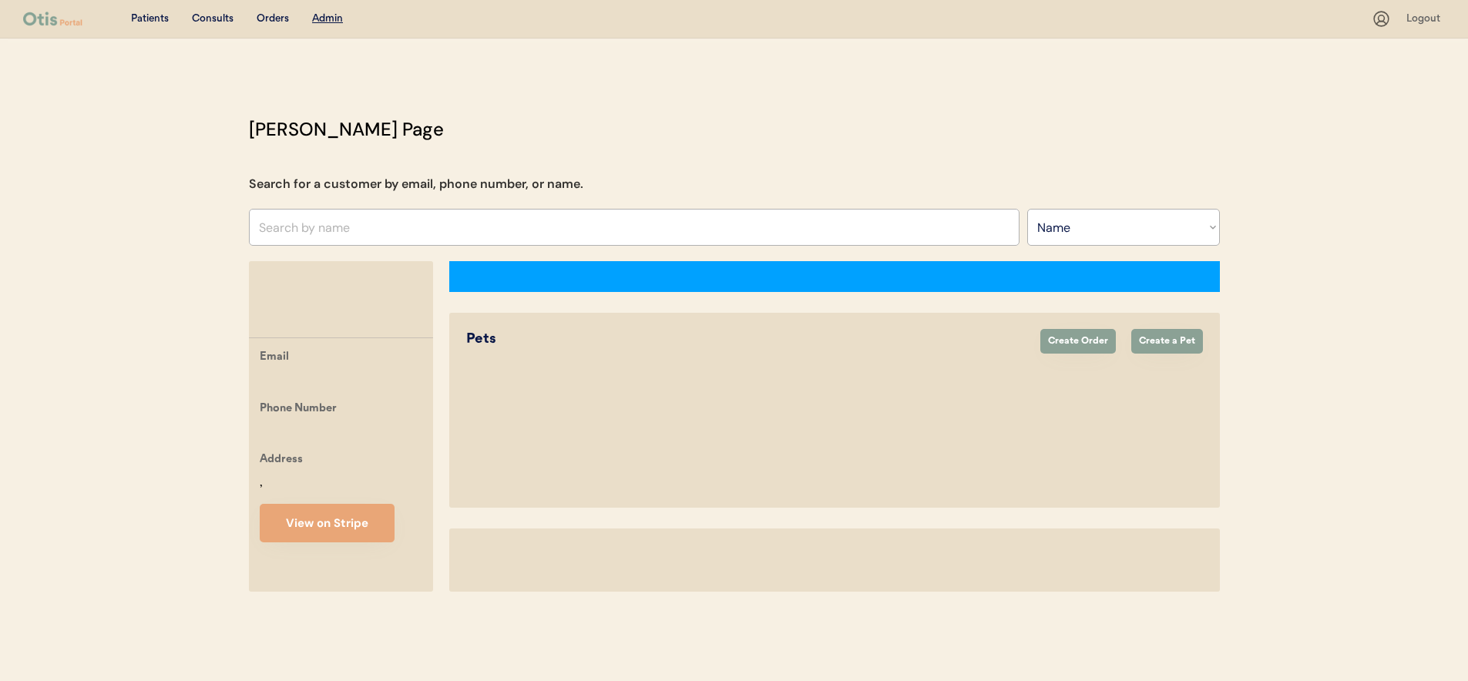
select select "true"
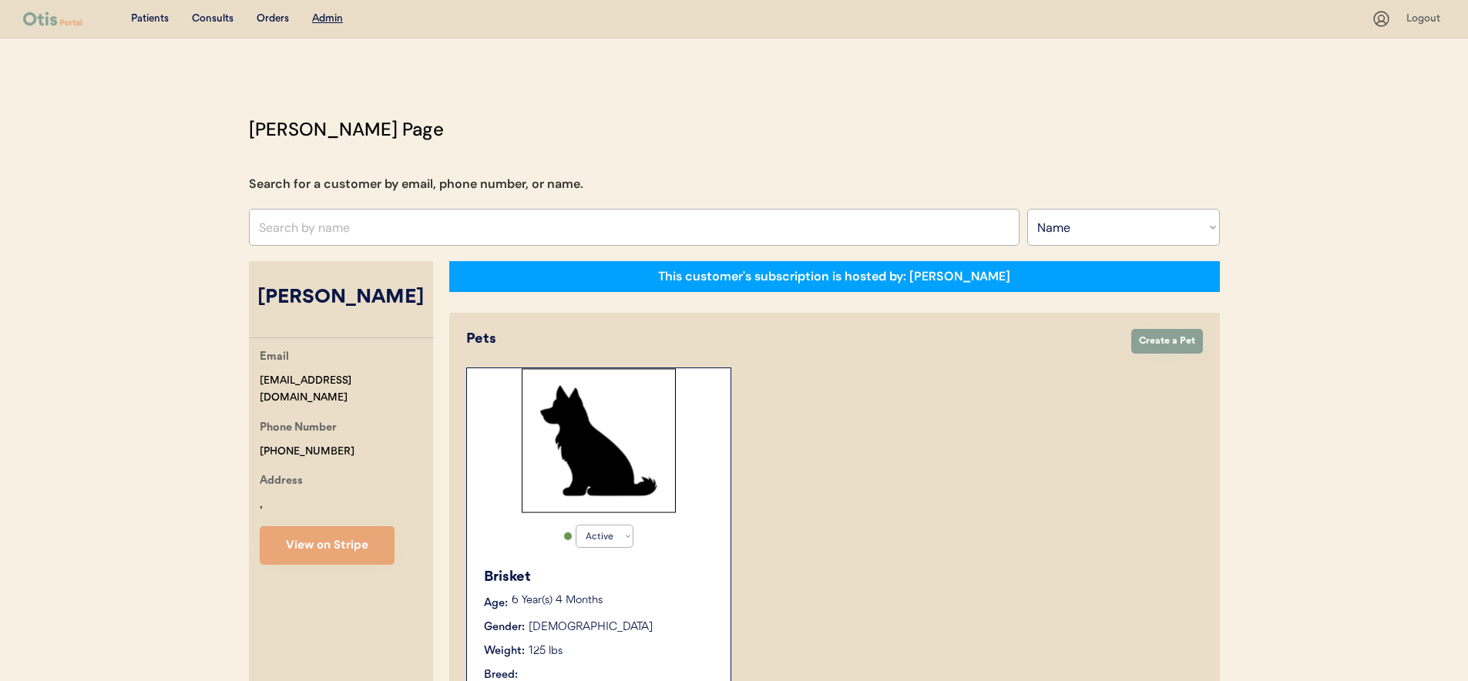
click at [1101, 358] on div "Pets Create Order Create a Pet" at bounding box center [834, 344] width 737 height 31
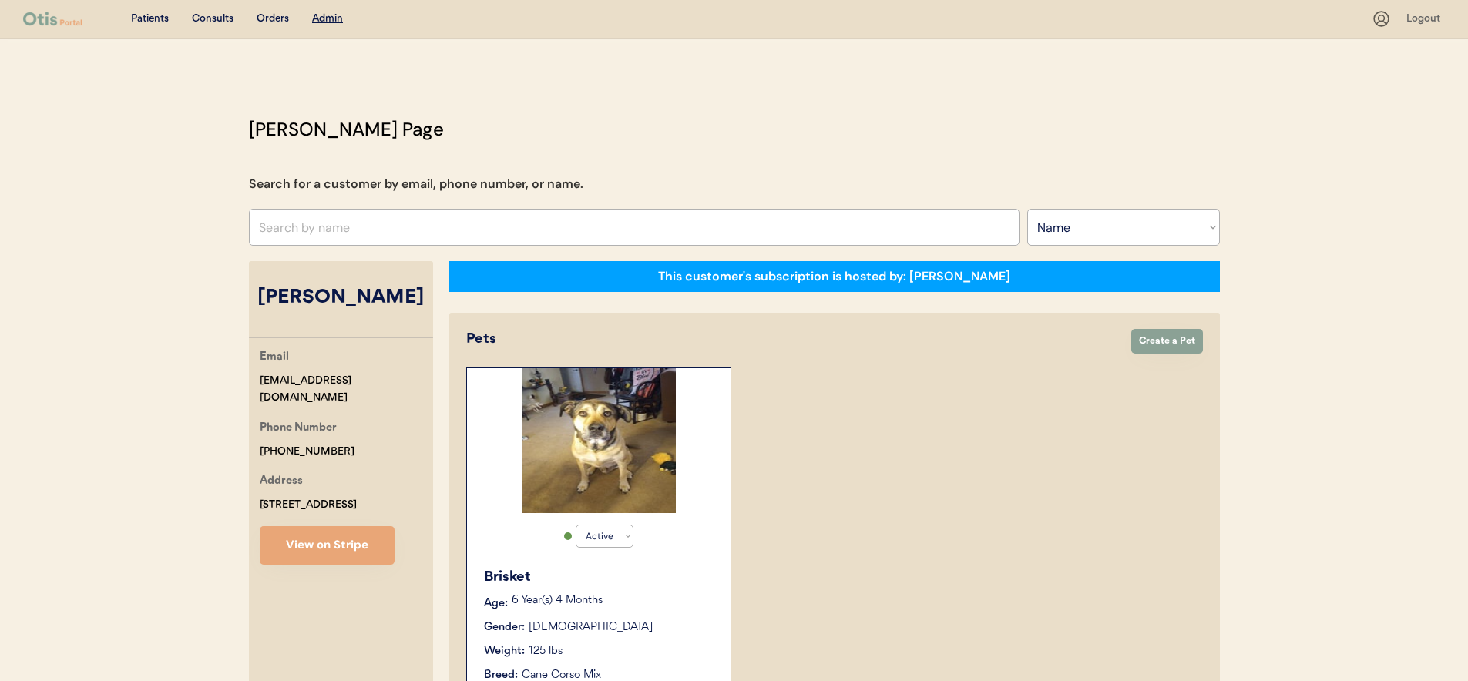
click at [1083, 360] on div "Pets Create Order Create a Pet Active Active Inactive Brisket Age: 6 Year(s) 4 …" at bounding box center [834, 546] width 737 height 435
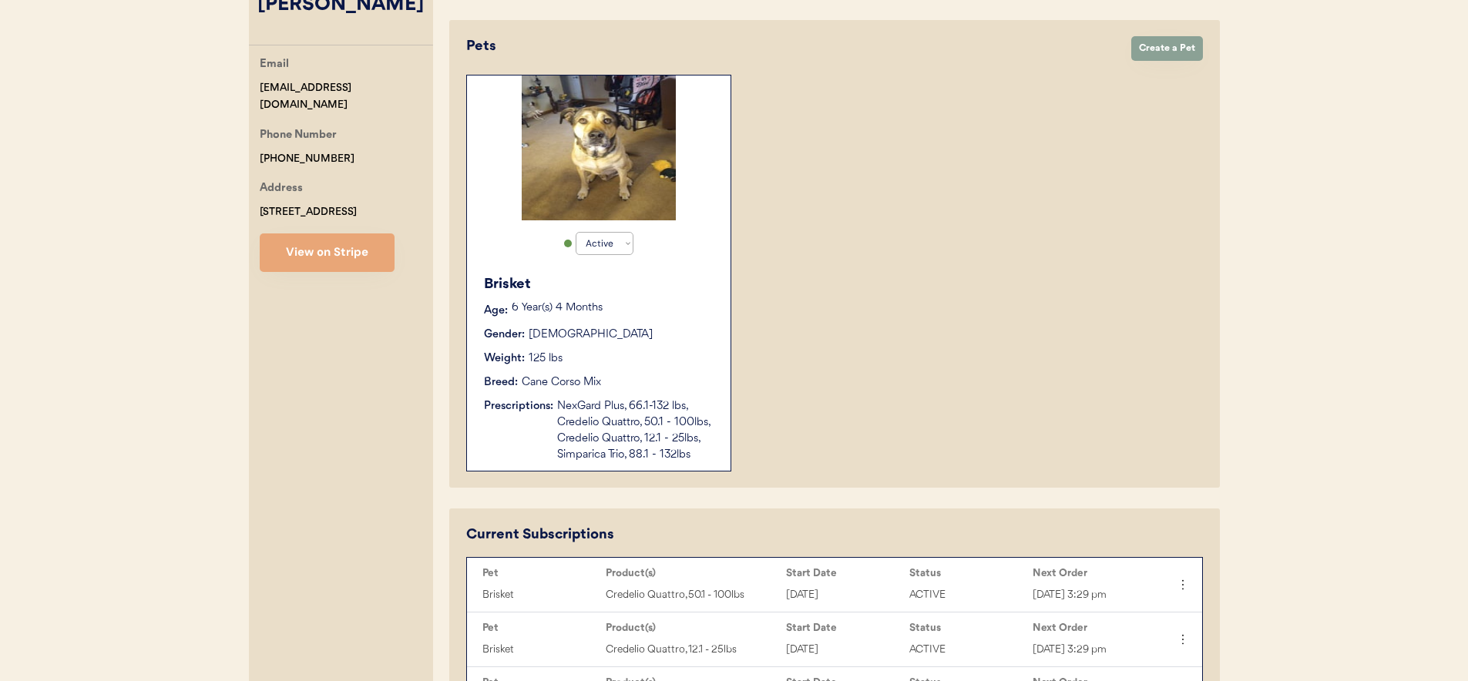
scroll to position [763, 0]
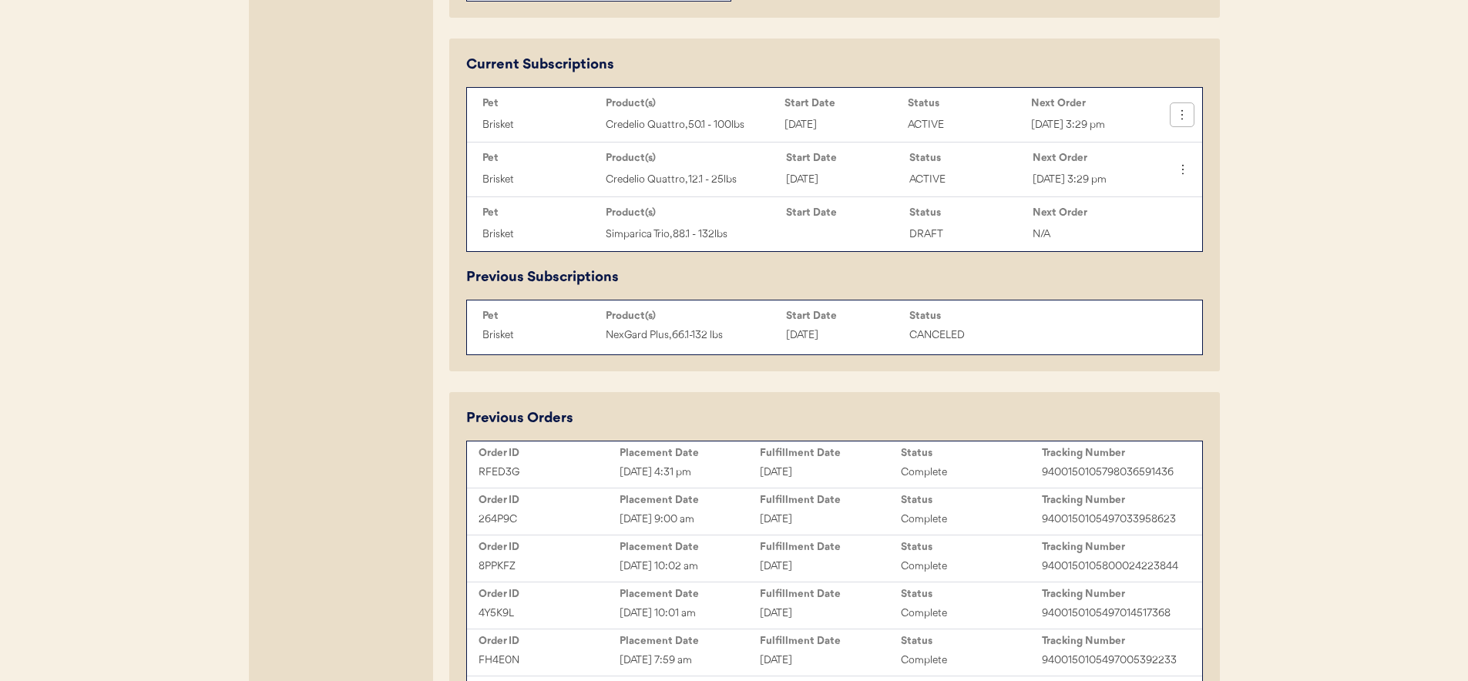
click at [1185, 119] on icon at bounding box center [1182, 114] width 15 height 15
click at [1139, 260] on div "Cancel Subscription" at bounding box center [1130, 260] width 121 height 23
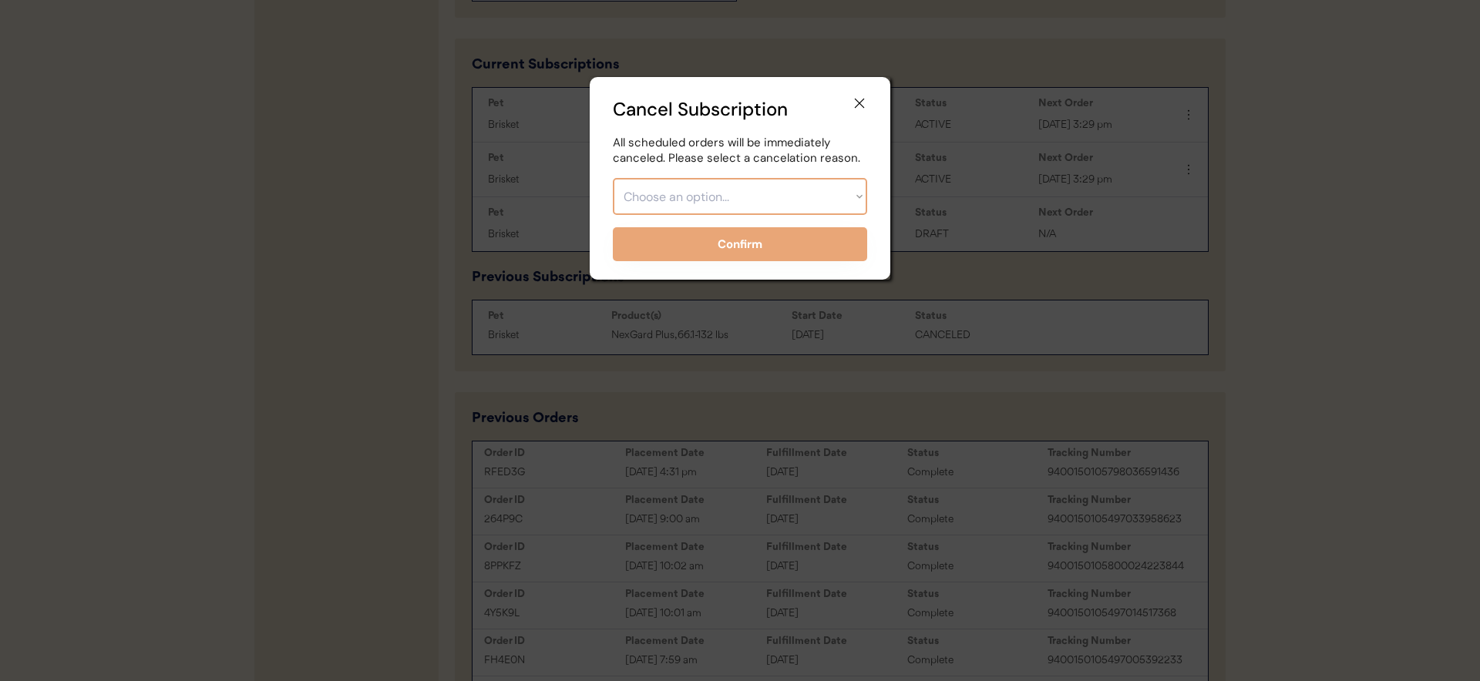
click at [814, 203] on select "Choose an option... Too expensive / can't afford Getting medication elsewhere (…" at bounding box center [740, 196] width 254 height 37
select select ""other""
click at [613, 178] on select "Choose an option... Too expensive / can't afford Getting medication elsewhere (…" at bounding box center [740, 196] width 254 height 37
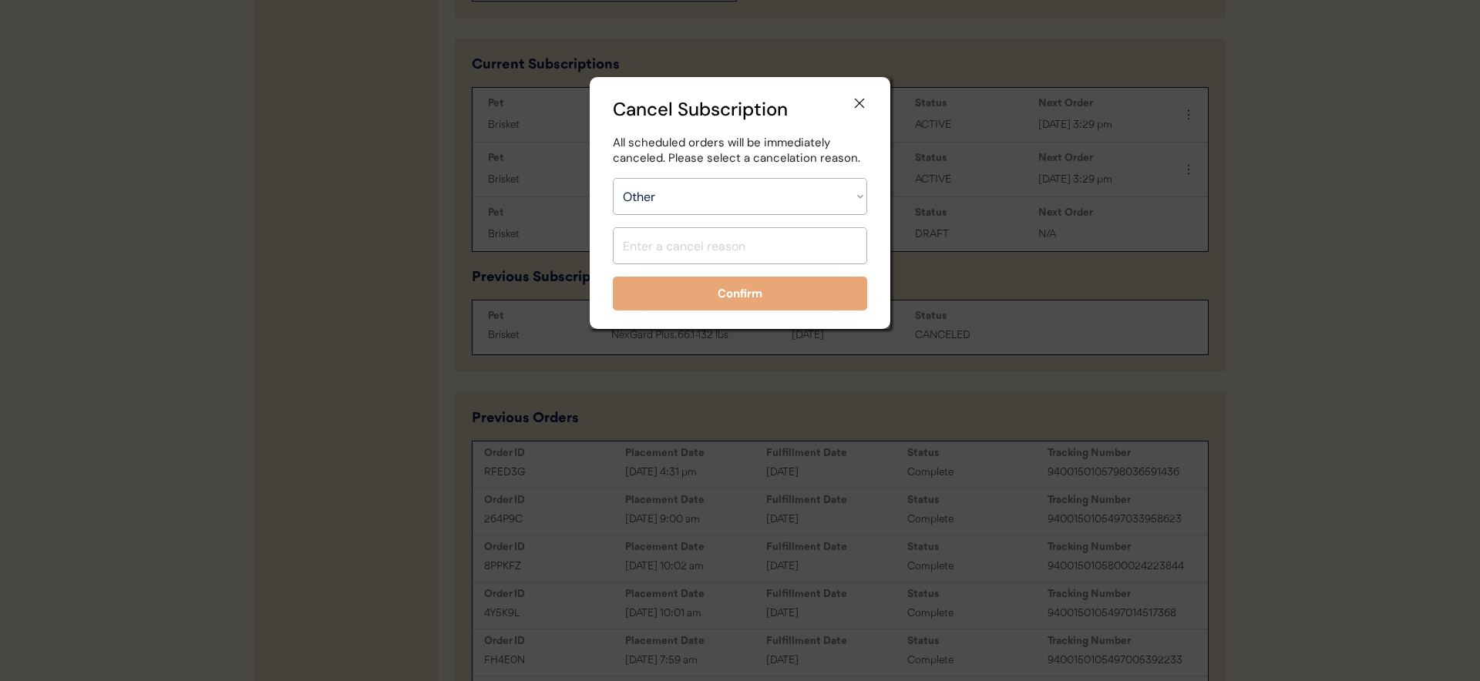
click at [738, 237] on input "input" at bounding box center [740, 245] width 254 height 37
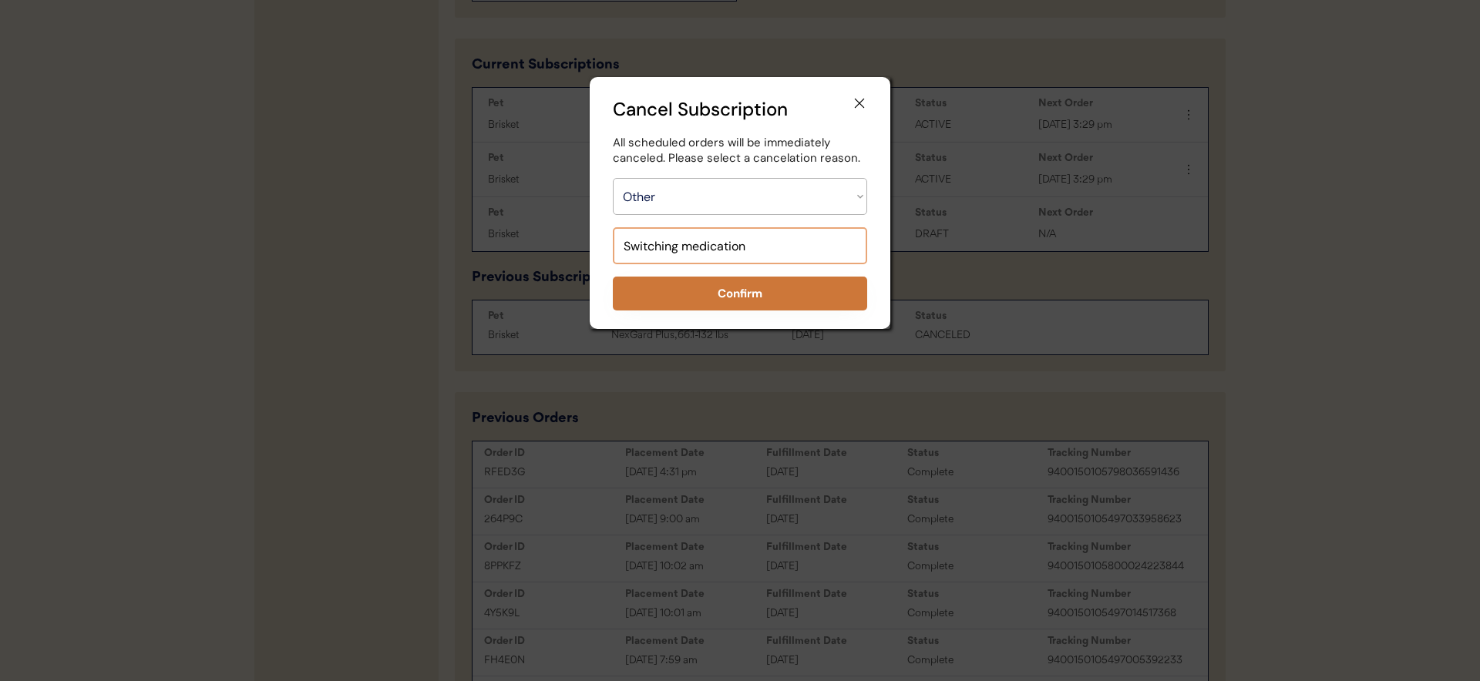
type input "Switching medication"
click at [748, 302] on button "Confirm" at bounding box center [740, 294] width 254 height 34
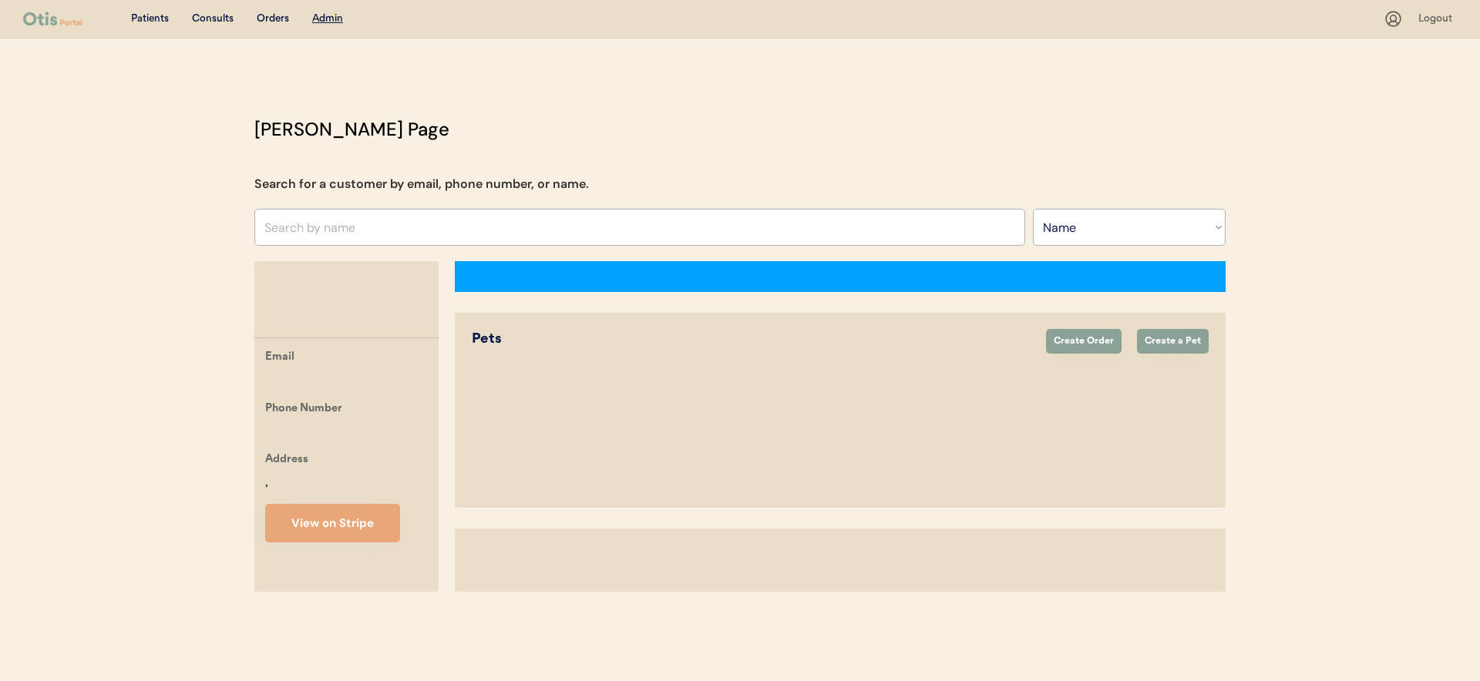
select select ""Name""
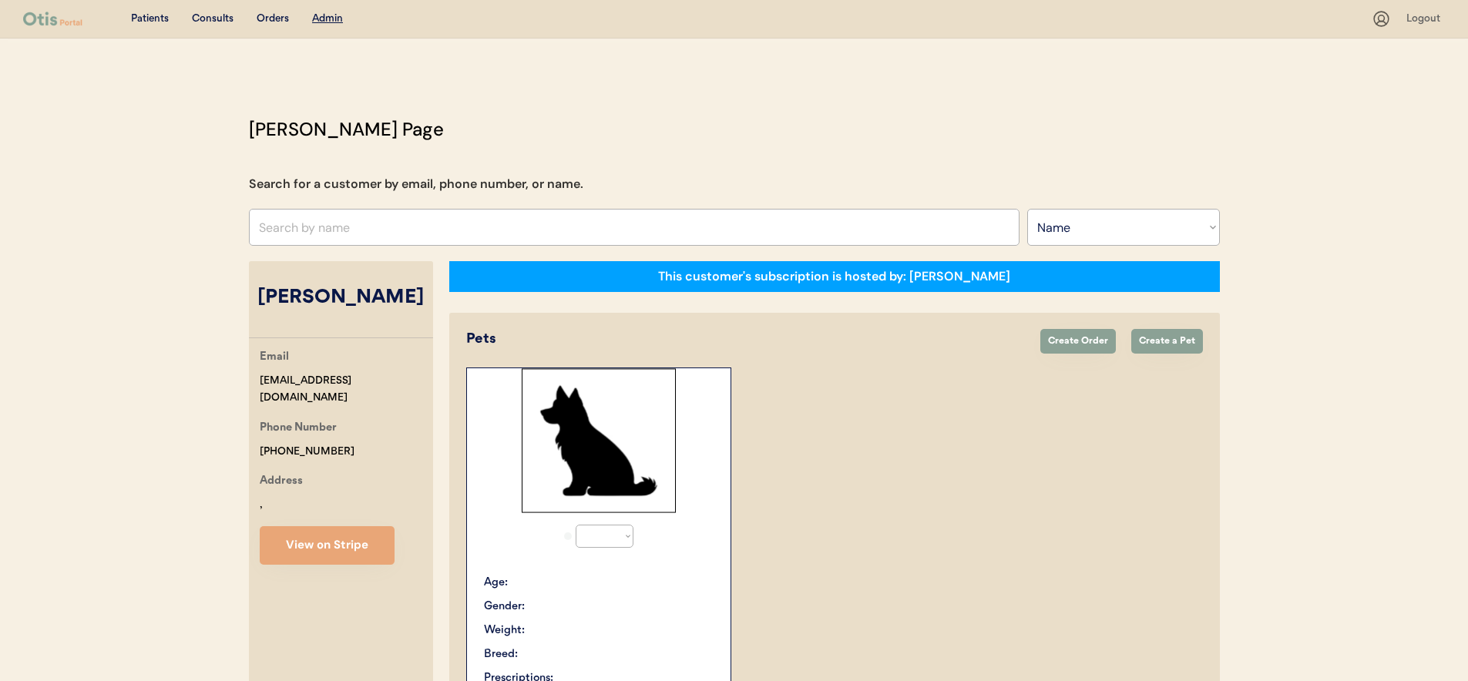
select select "true"
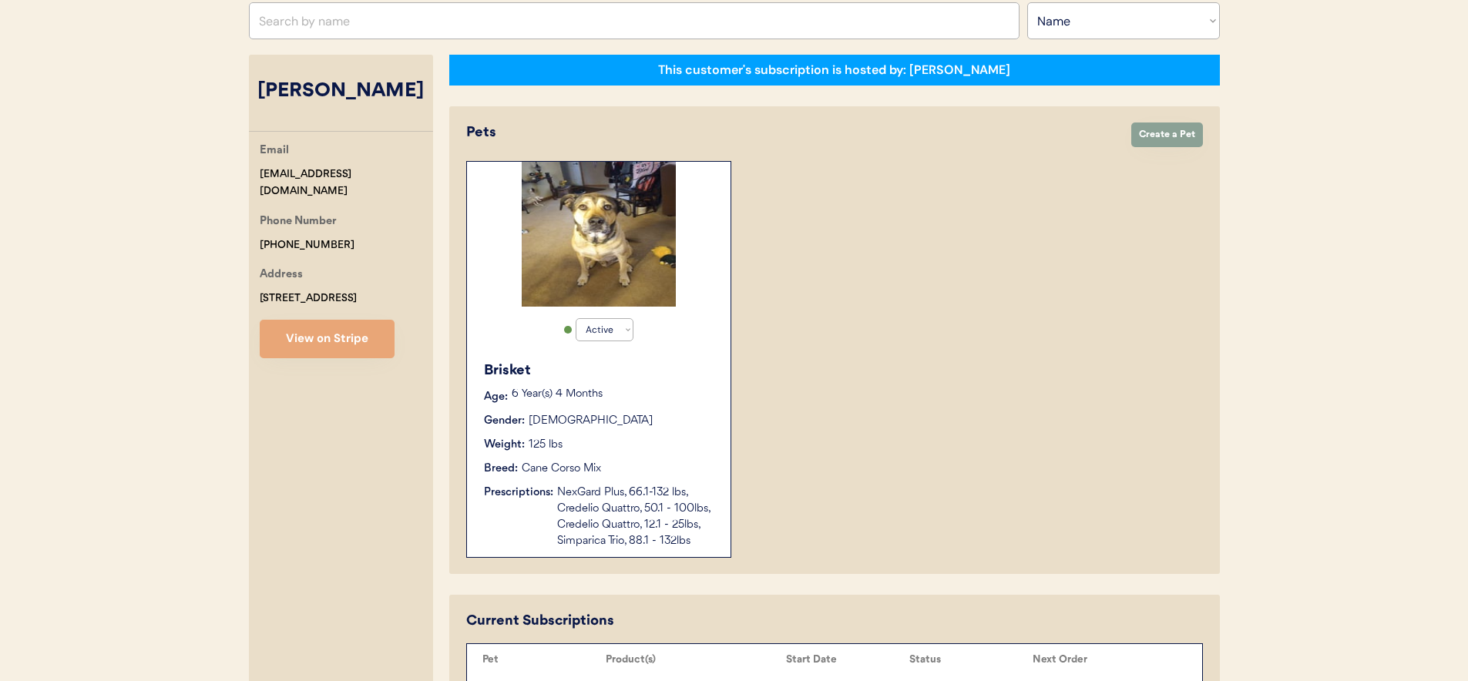
scroll to position [500, 0]
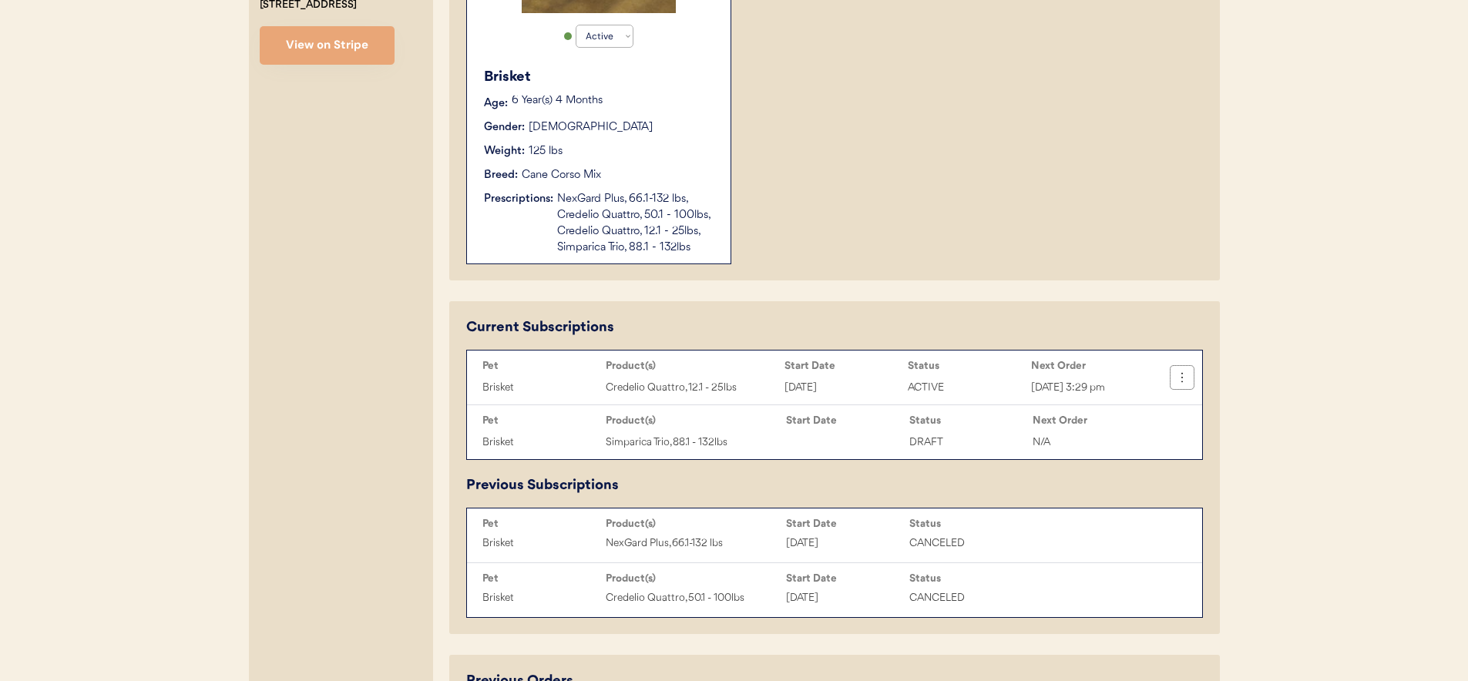
click at [1182, 378] on icon at bounding box center [1182, 377] width 15 height 15
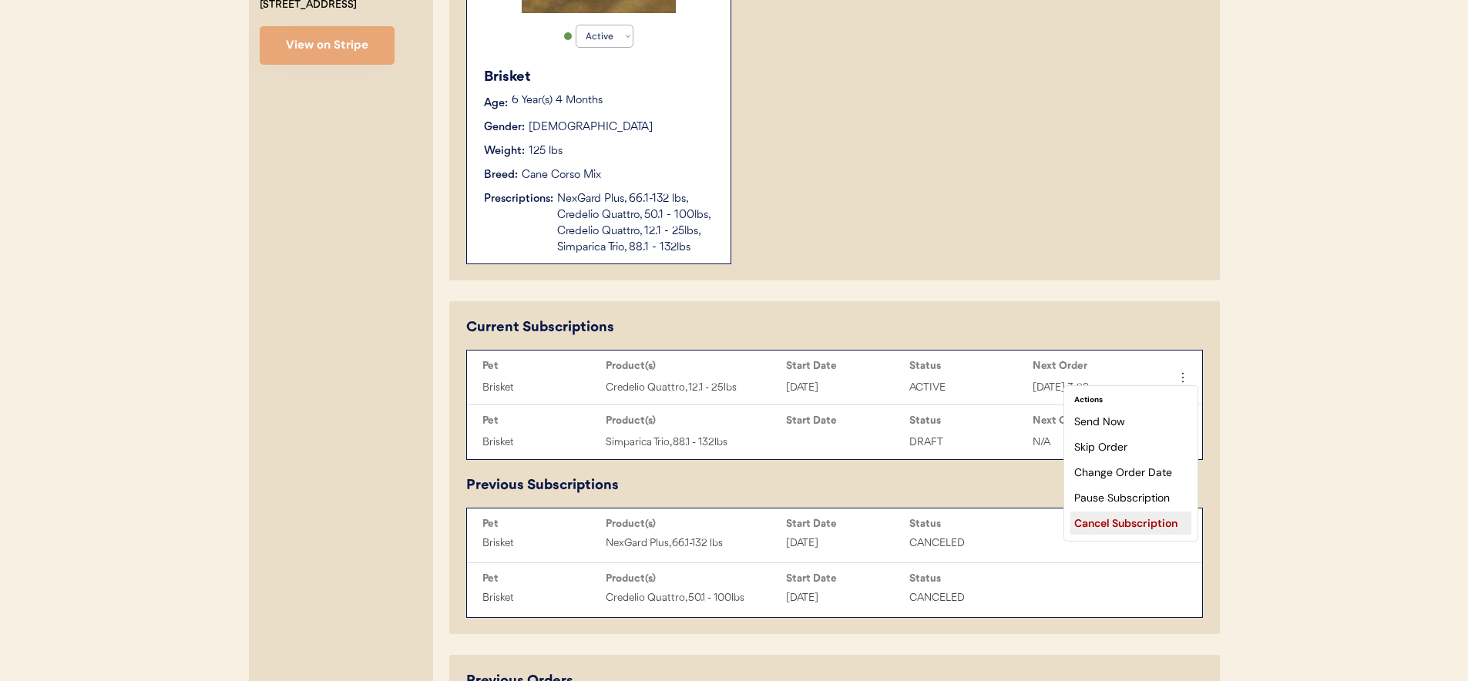
click at [1096, 523] on div "Cancel Subscription" at bounding box center [1130, 523] width 121 height 23
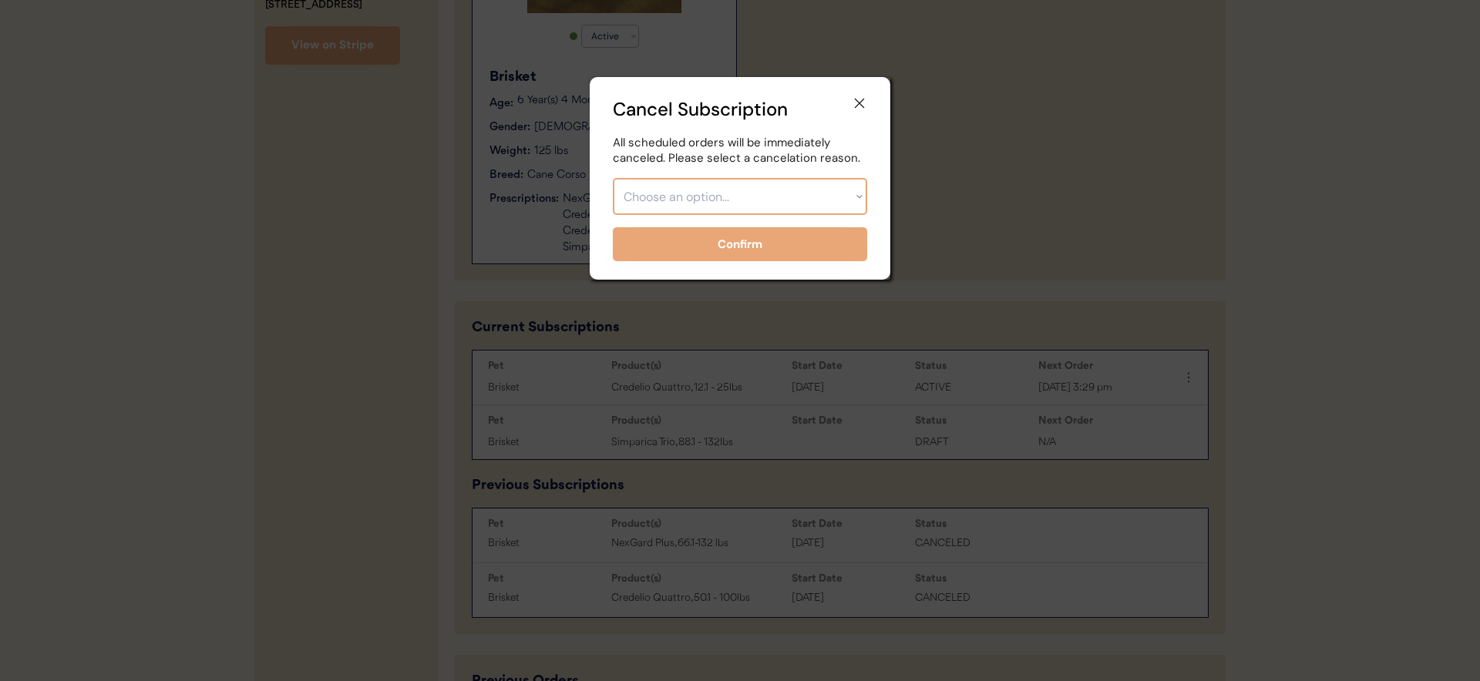
click at [684, 180] on select "Choose an option... Too expensive / can't afford Getting medication elsewhere (…" at bounding box center [740, 196] width 254 height 37
select select ""other""
click at [613, 178] on select "Choose an option... Too expensive / can't afford Getting medication elsewhere (…" at bounding box center [740, 196] width 254 height 37
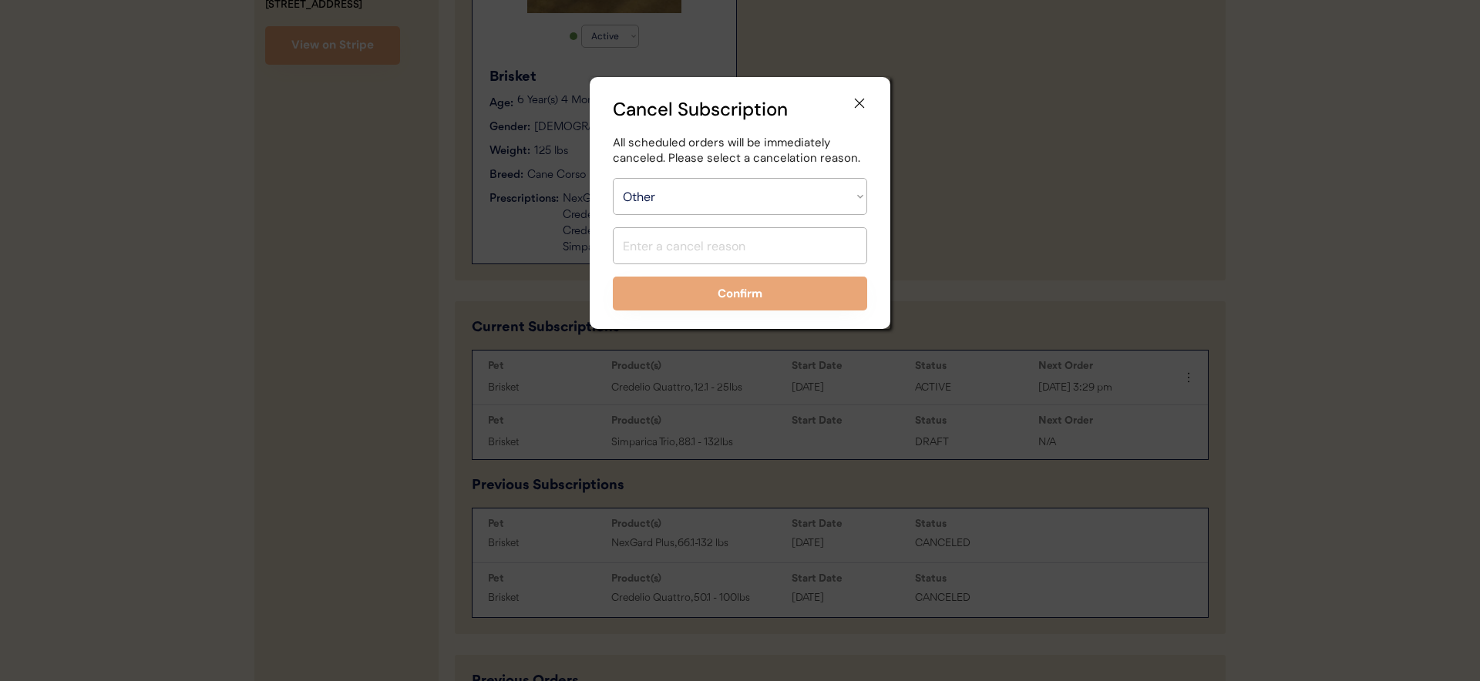
click at [709, 250] on input "input" at bounding box center [740, 245] width 254 height 37
type input "S"
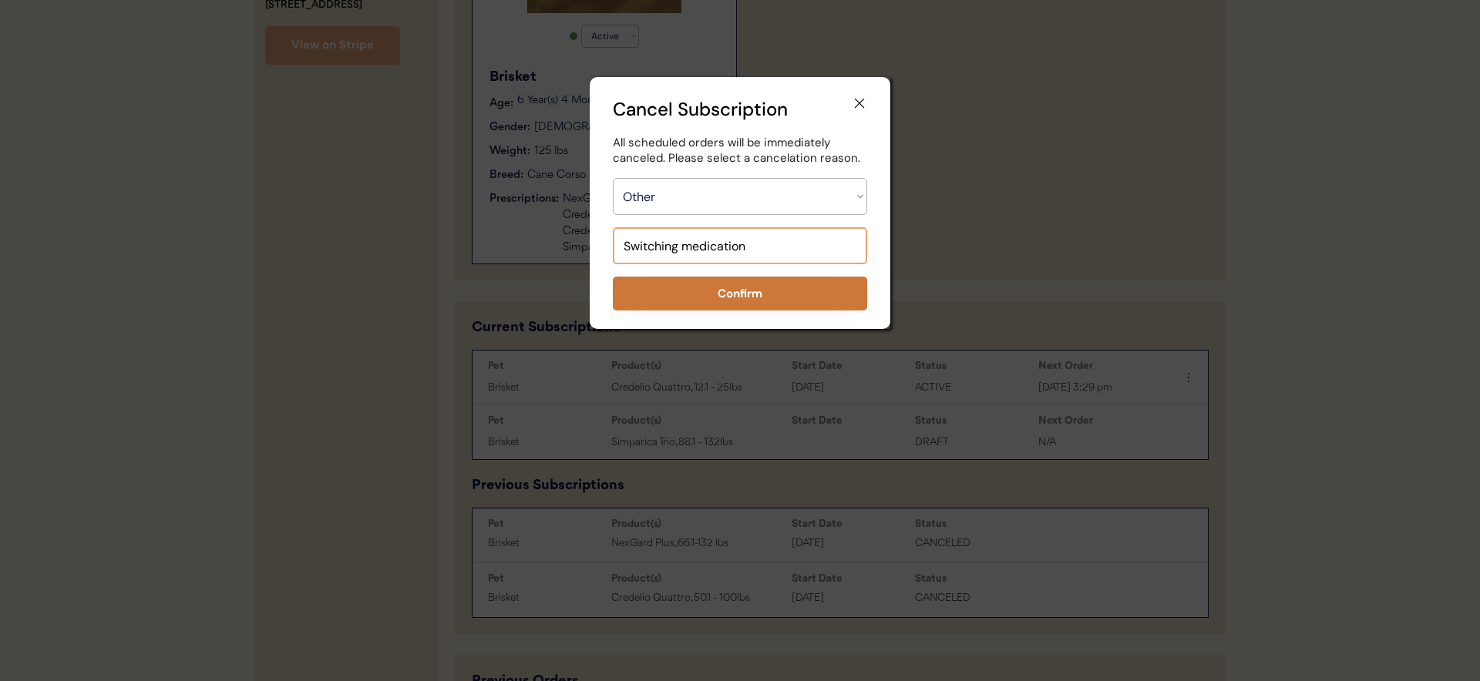
type input "Switching medication"
click at [681, 313] on div "Cancel Subscription All scheduled orders will be immediately canceled. Please s…" at bounding box center [740, 203] width 301 height 252
click at [697, 302] on button "Confirm" at bounding box center [740, 294] width 254 height 34
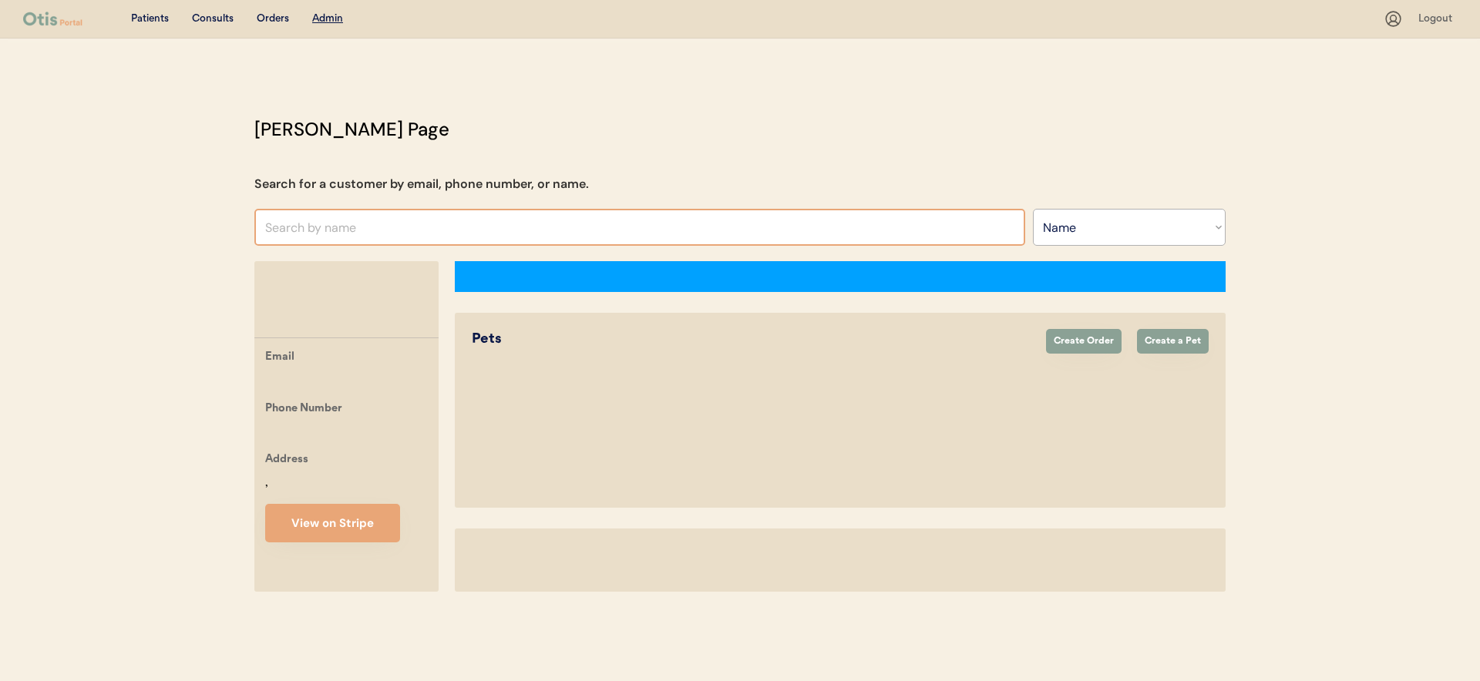
select select ""Name""
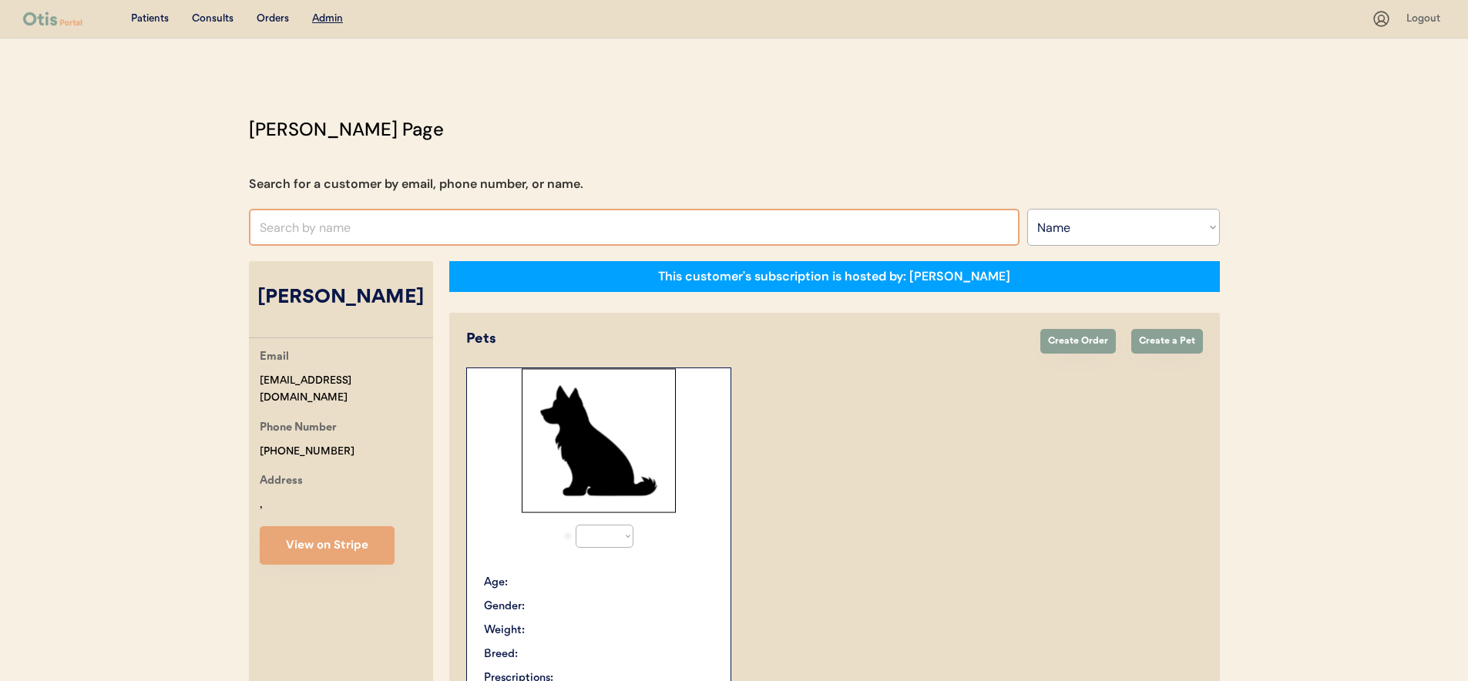
select select "true"
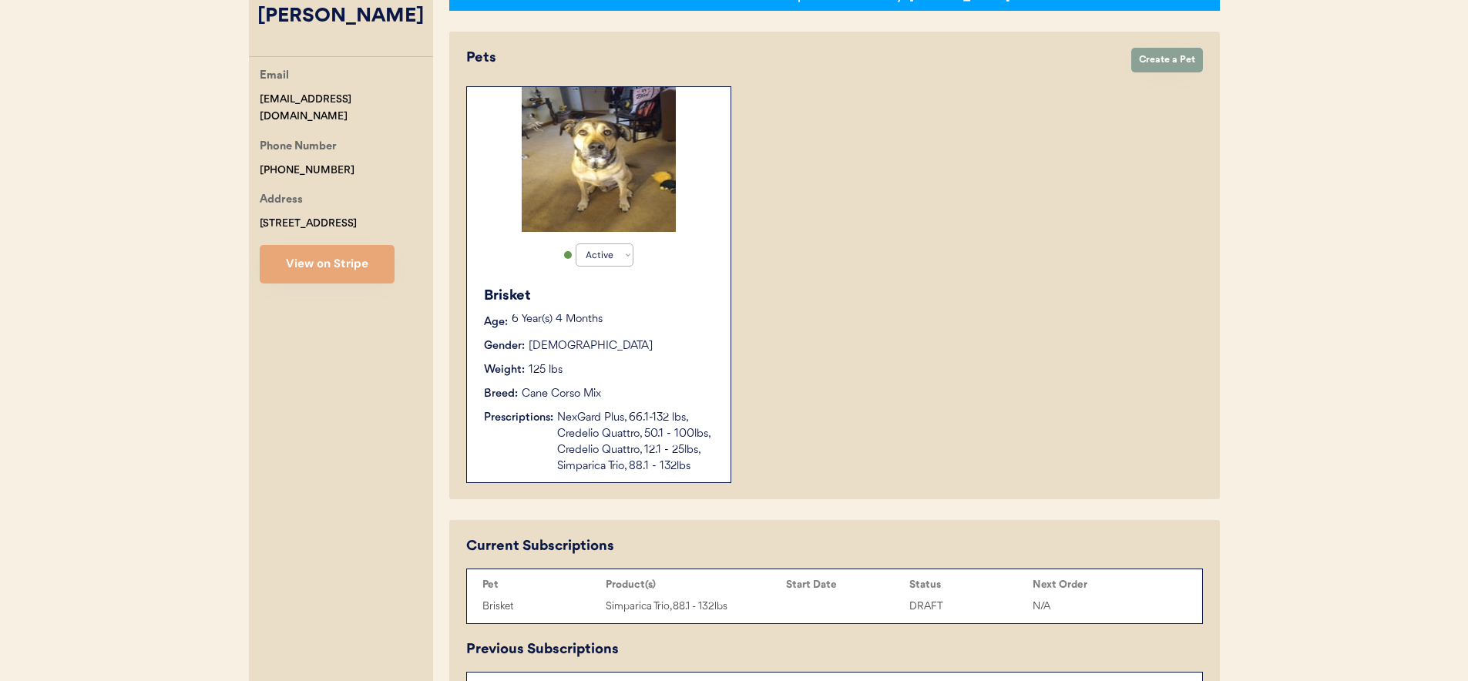
scroll to position [509, 0]
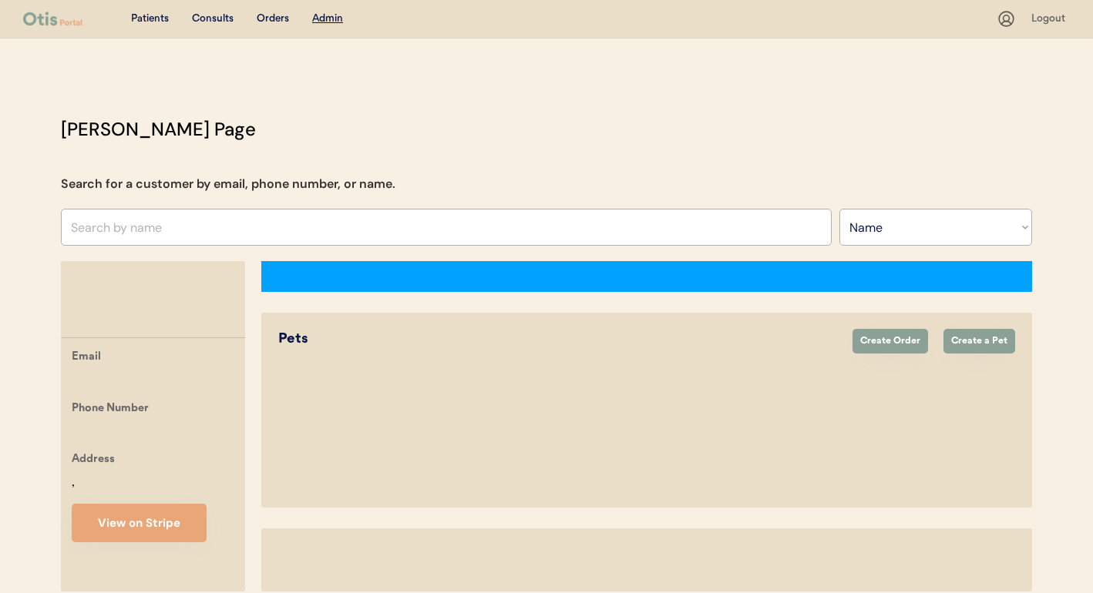
select select ""Name""
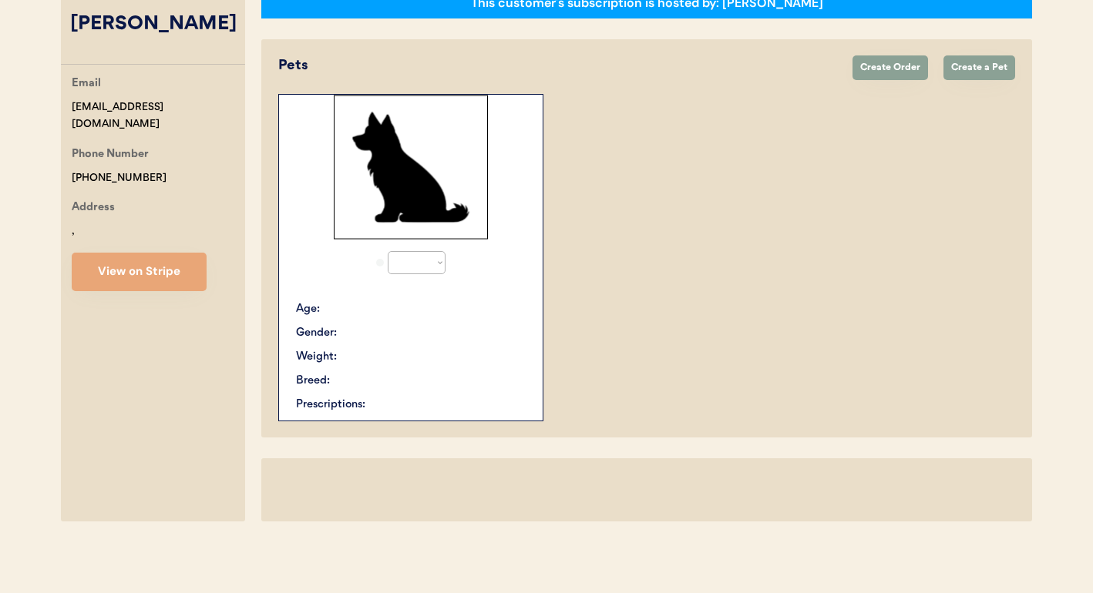
select select "true"
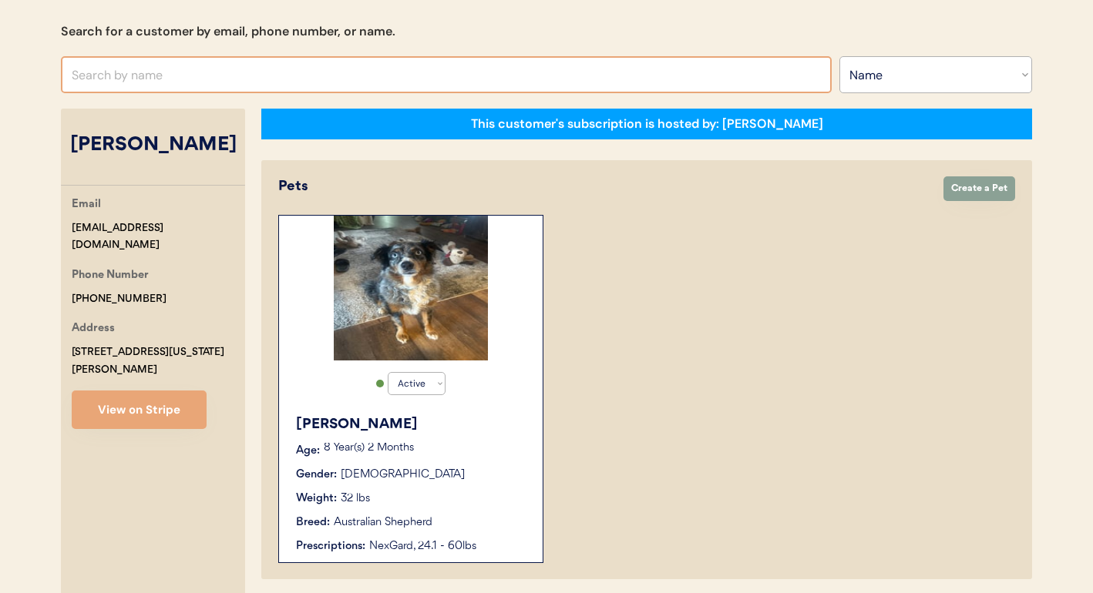
scroll to position [0, 0]
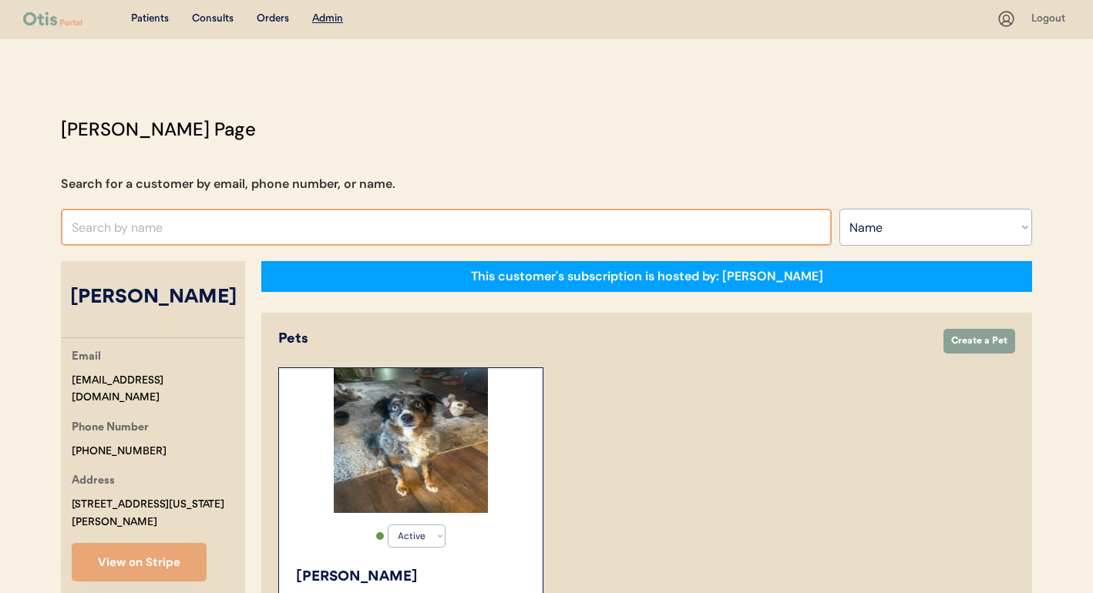
click at [353, 227] on input "text" at bounding box center [446, 227] width 771 height 37
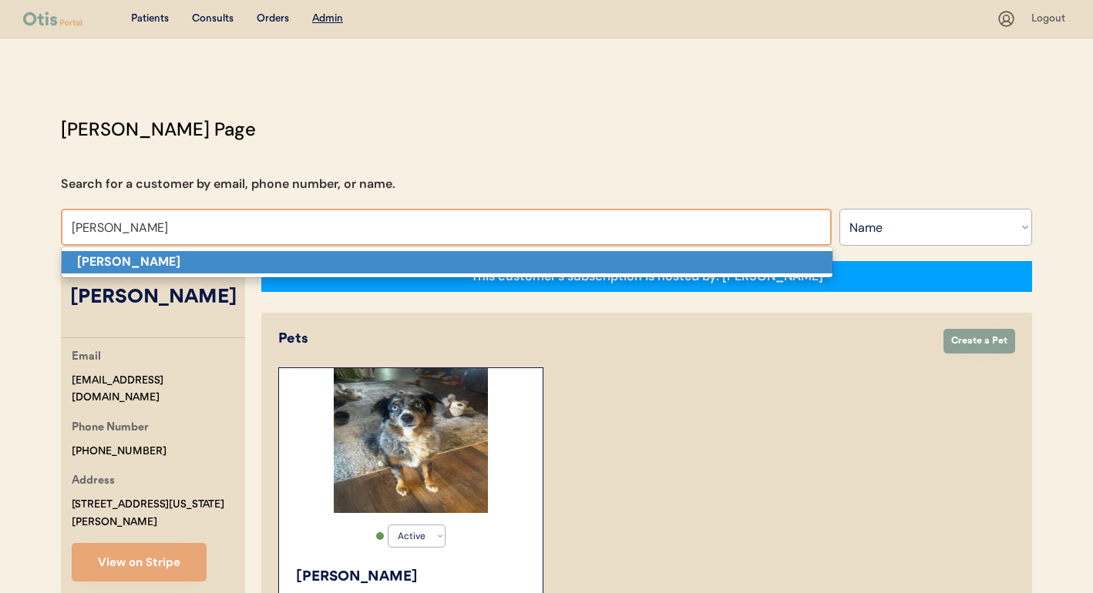
click at [351, 254] on p "[PERSON_NAME]" at bounding box center [447, 262] width 771 height 22
type input "[PERSON_NAME]"
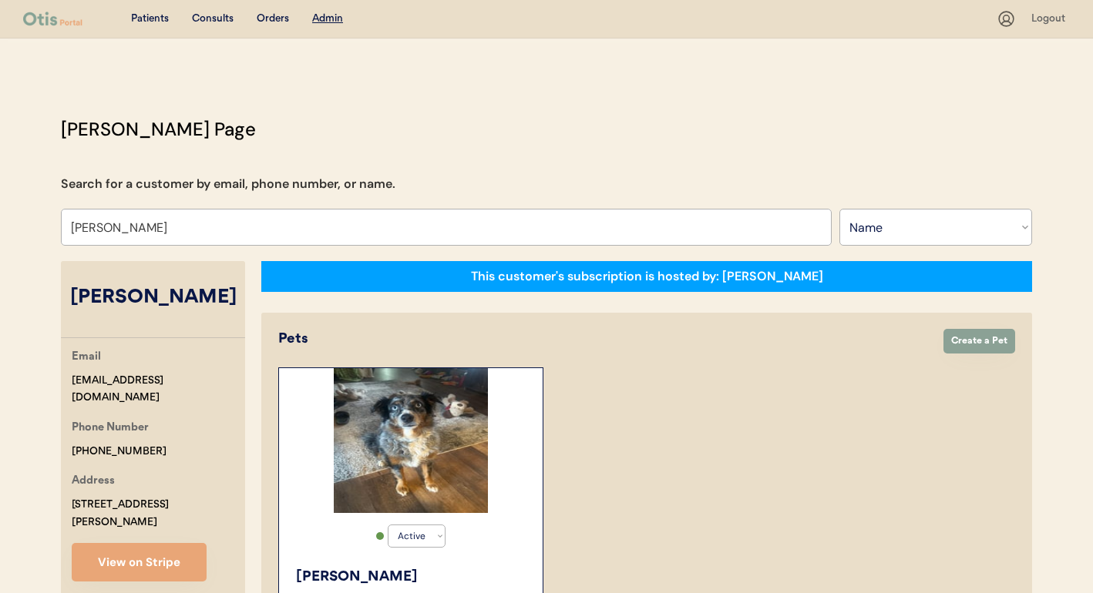
select select "true"
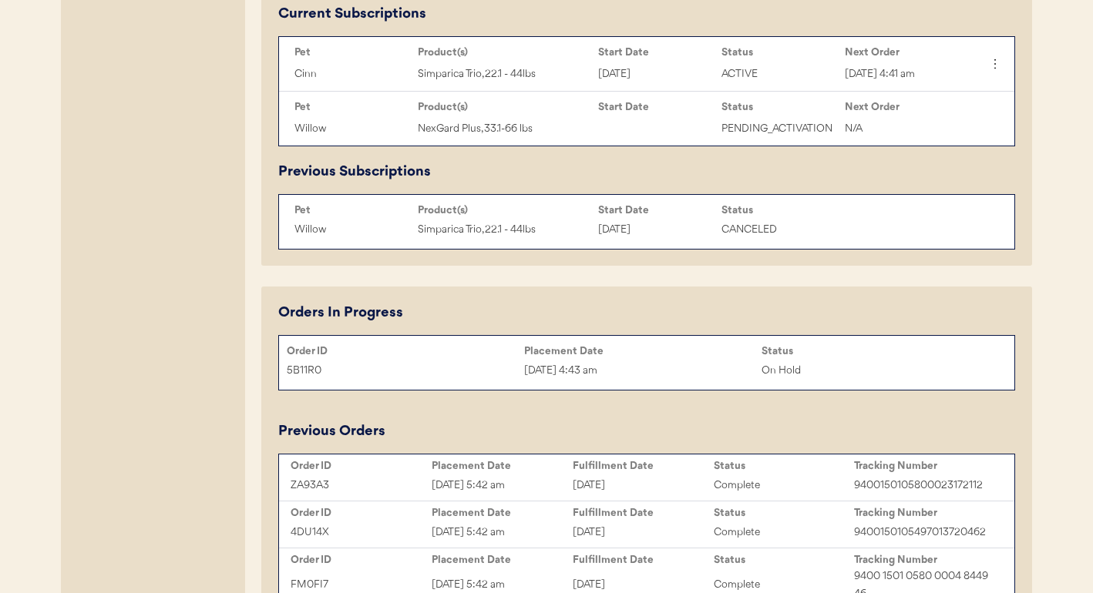
scroll to position [805, 0]
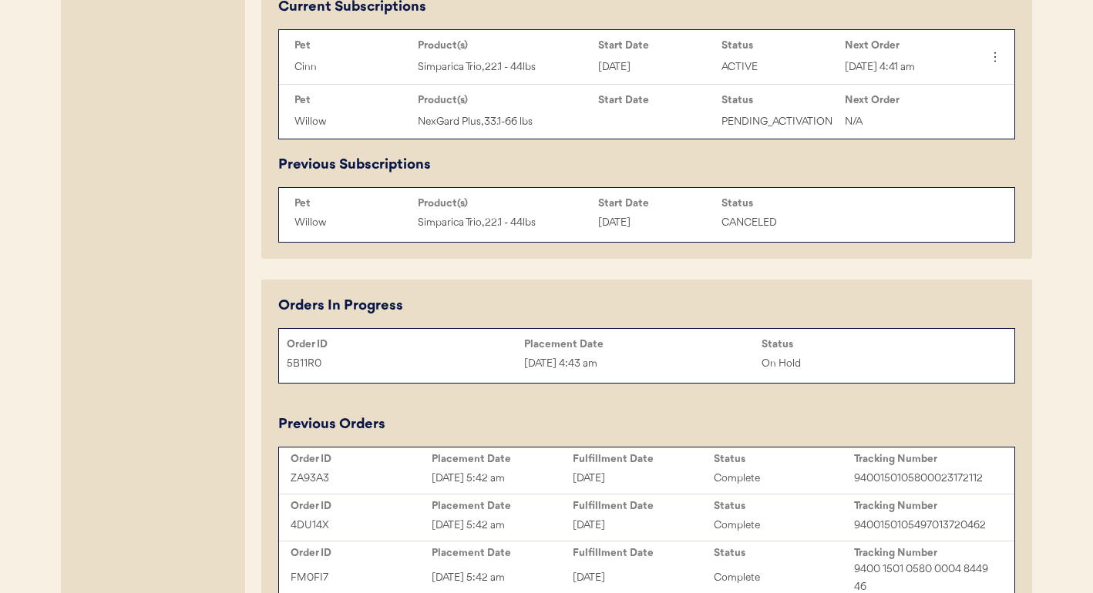
type input "[PERSON_NAME]"
click at [593, 340] on div "Placement Date" at bounding box center [642, 344] width 237 height 12
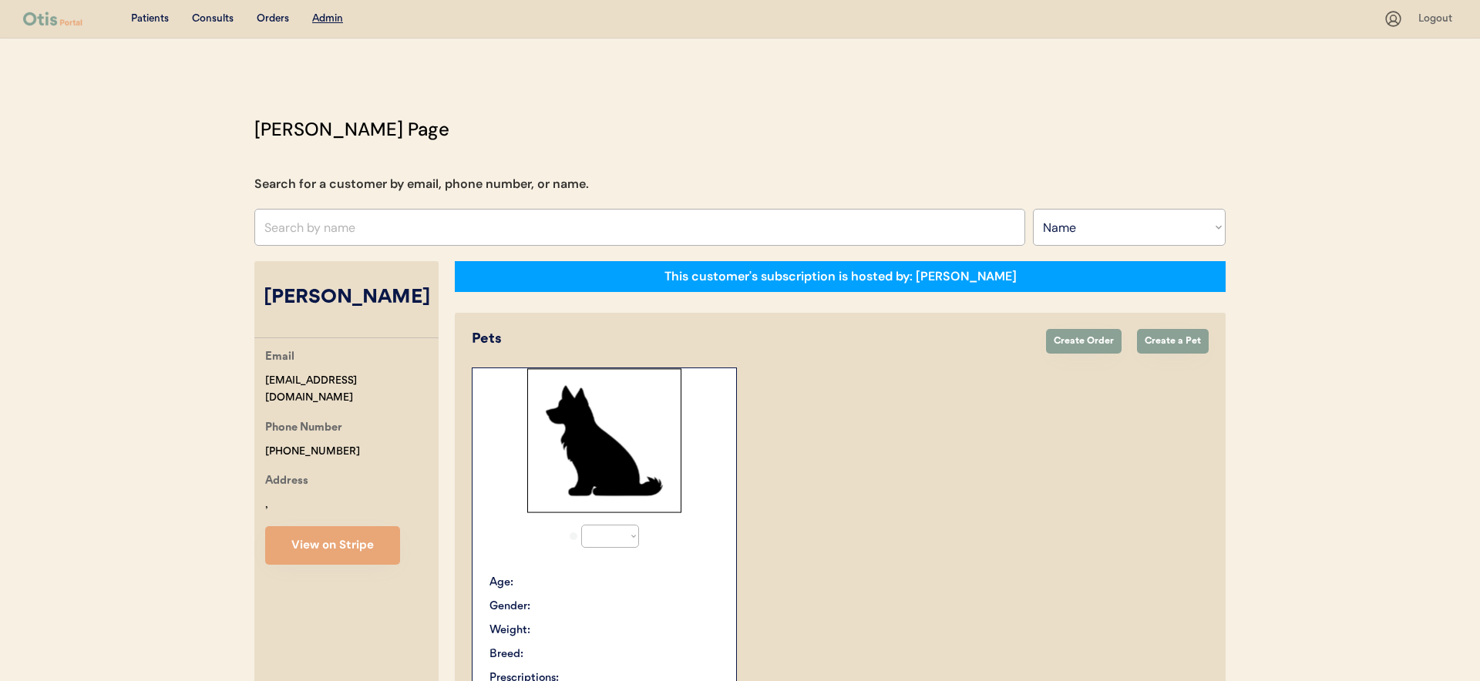
select select ""Name""
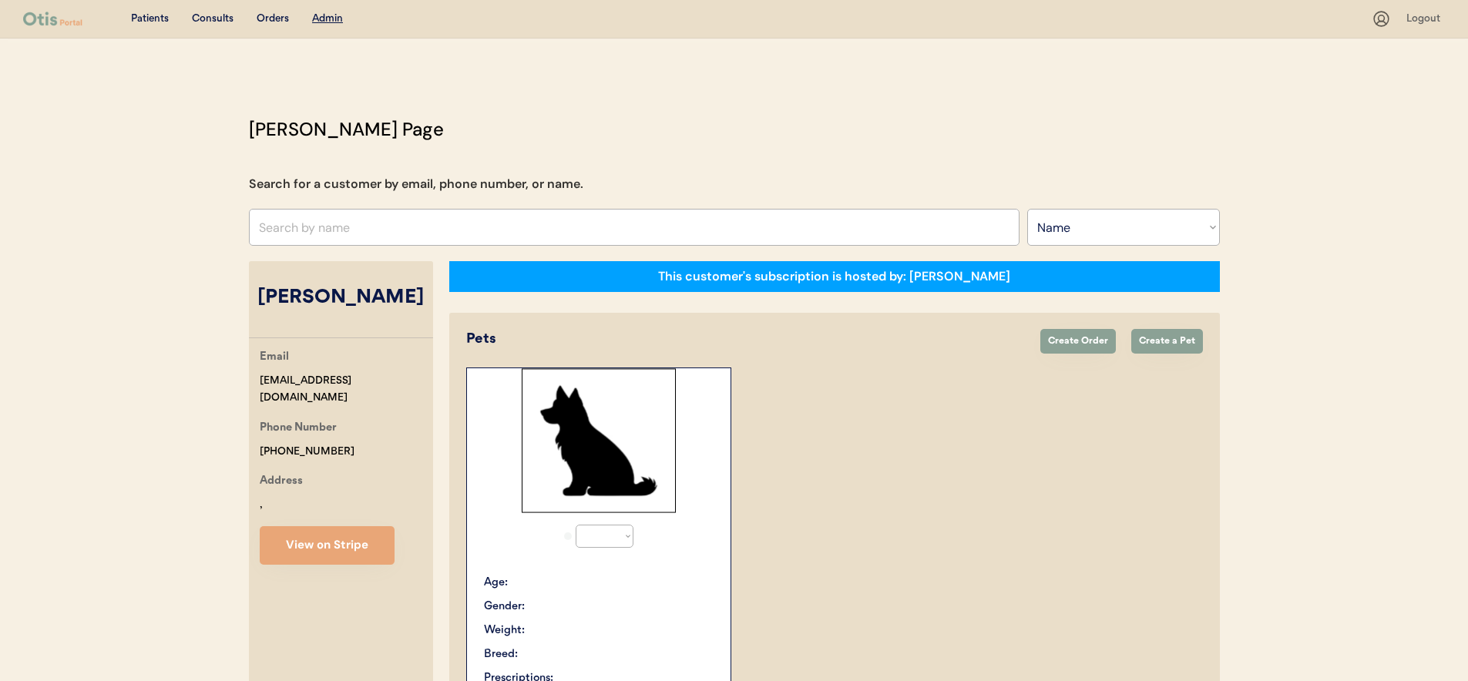
select select "true"
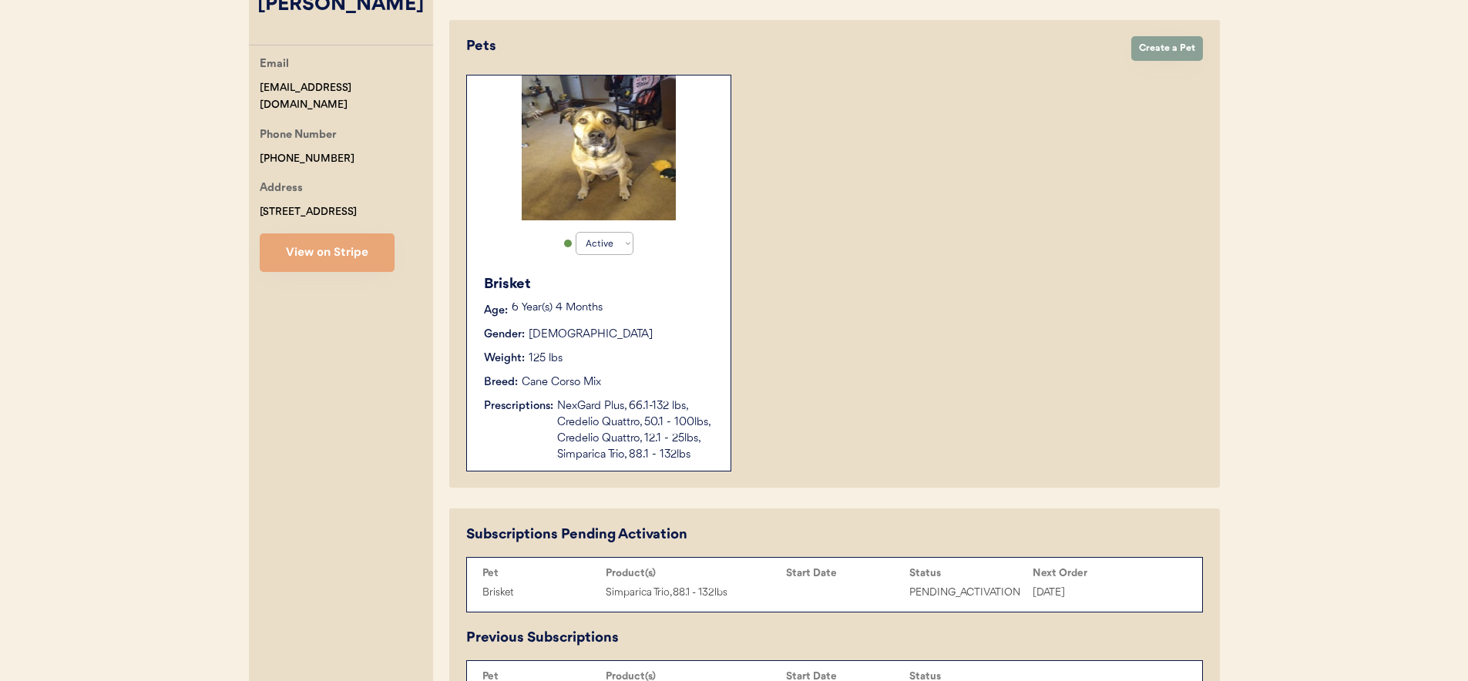
scroll to position [519, 0]
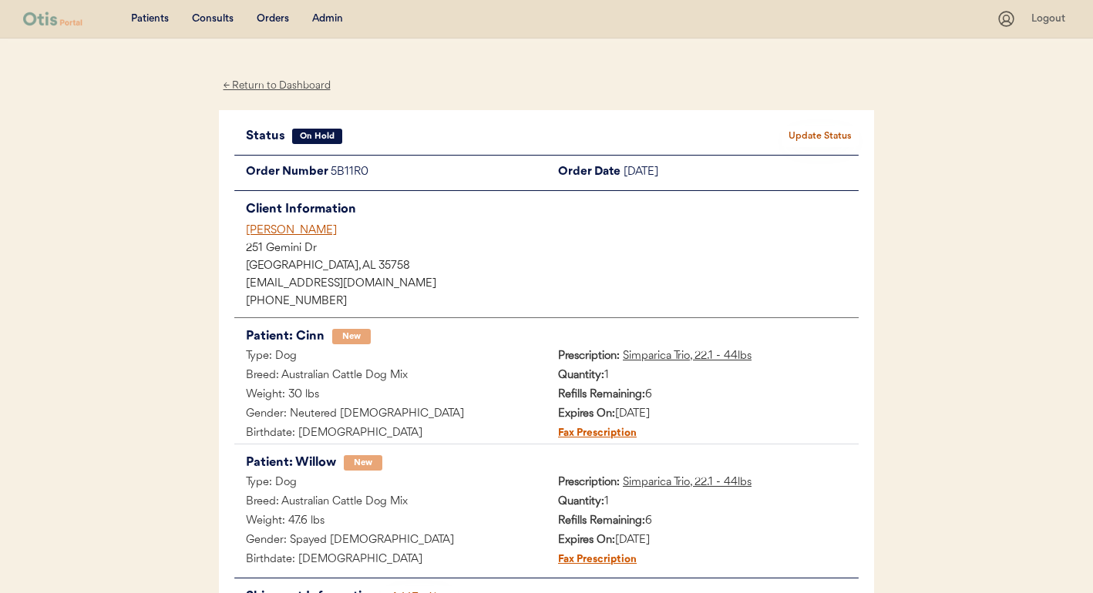
click at [347, 171] on div "5B11R0" at bounding box center [439, 172] width 216 height 19
copy div "5B11R0"
drag, startPoint x: 391, startPoint y: 283, endPoint x: 159, endPoint y: 278, distance: 232.0
click at [159, 278] on div "Patients Consults Orders Admin Logout ← Return to Dashboard Status On Hold Upda…" at bounding box center [546, 365] width 1093 height 731
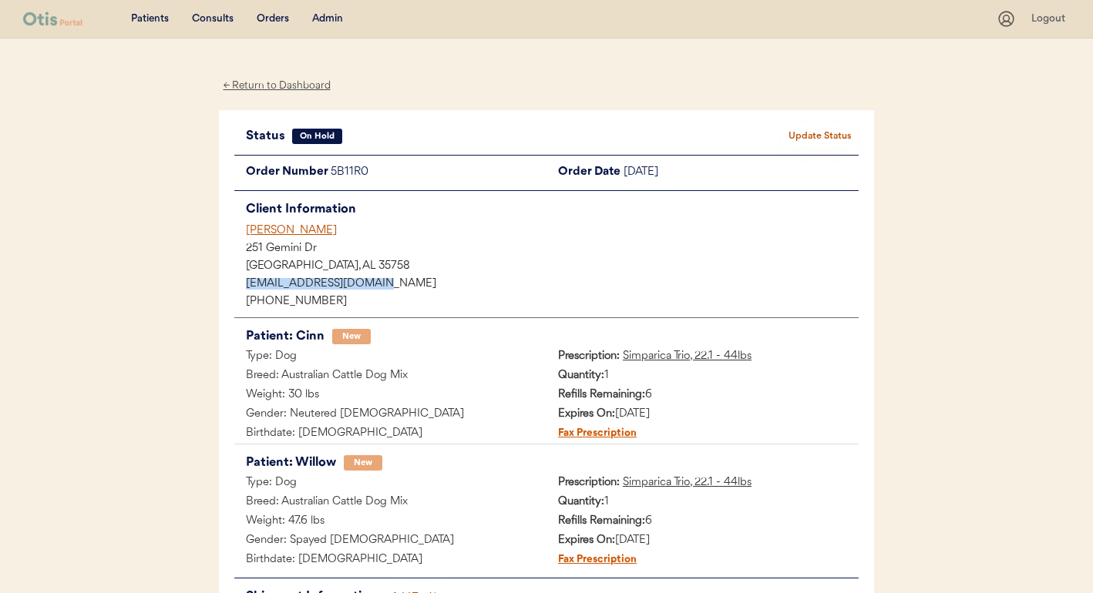
copy div "[EMAIL_ADDRESS][DOMAIN_NAME]"
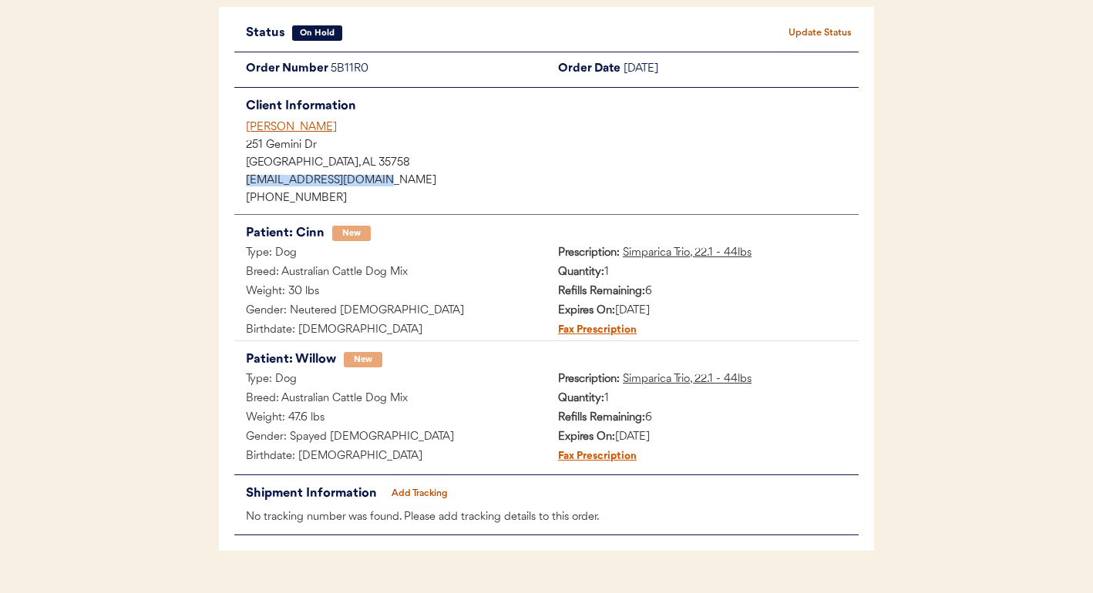
scroll to position [105, 0]
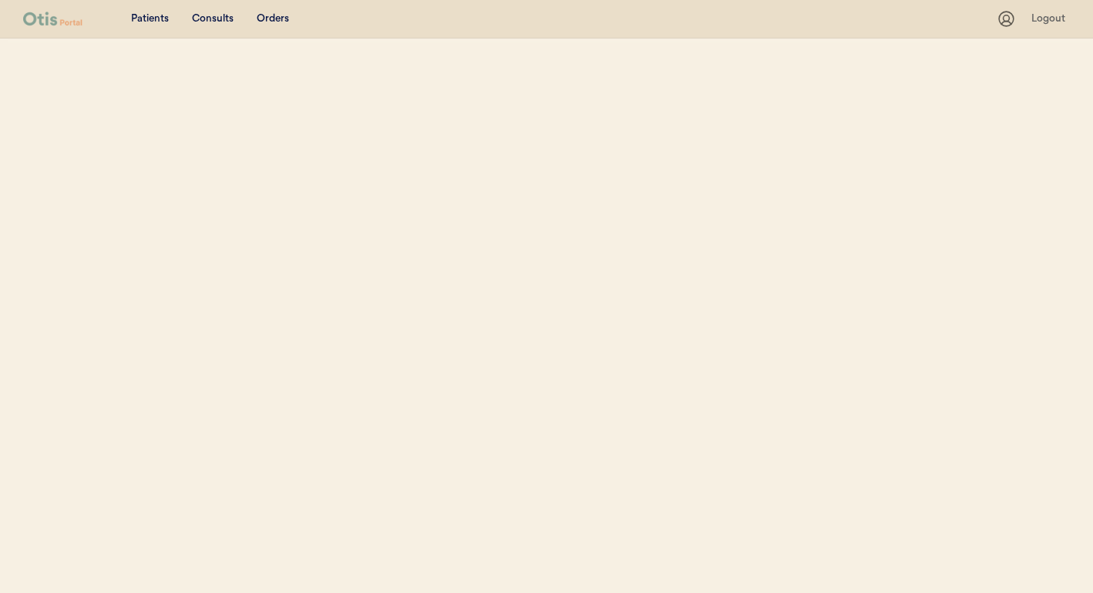
select select ""Name""
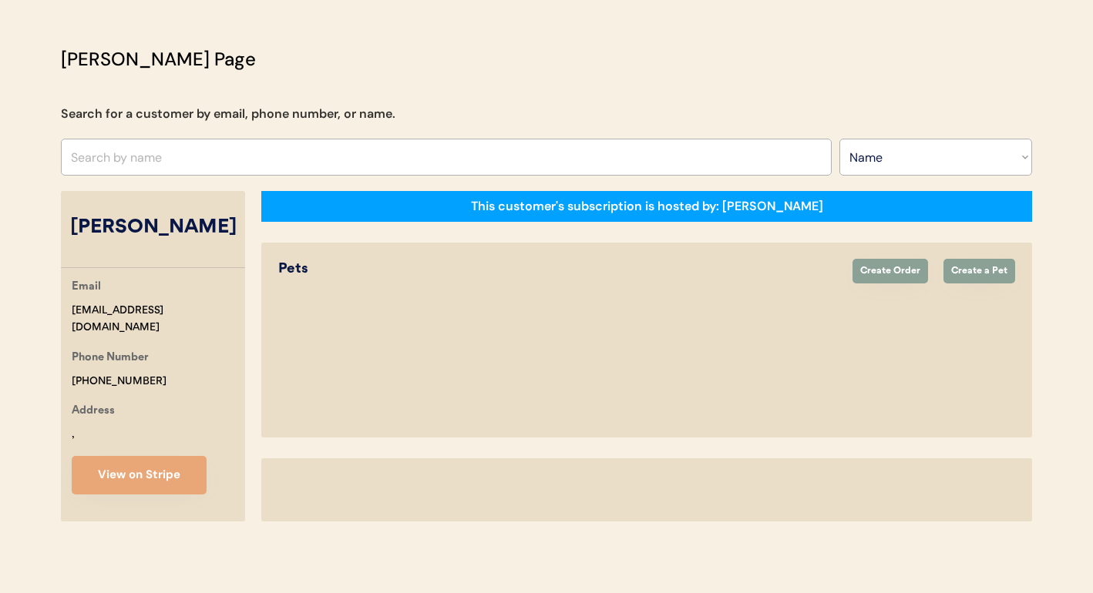
select select "true"
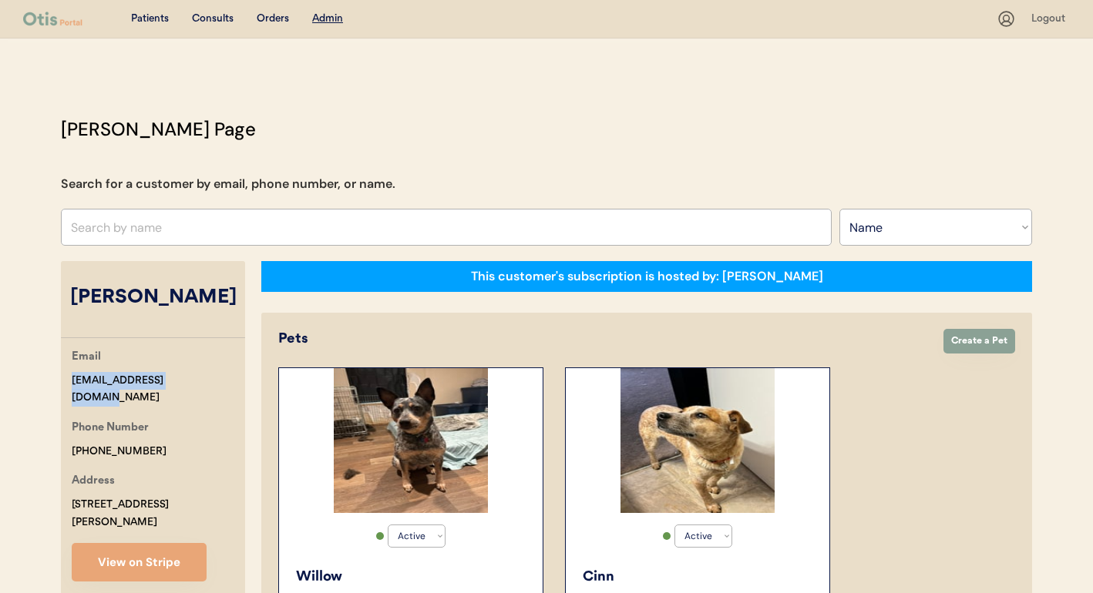
drag, startPoint x: 163, startPoint y: 378, endPoint x: 43, endPoint y: 373, distance: 120.3
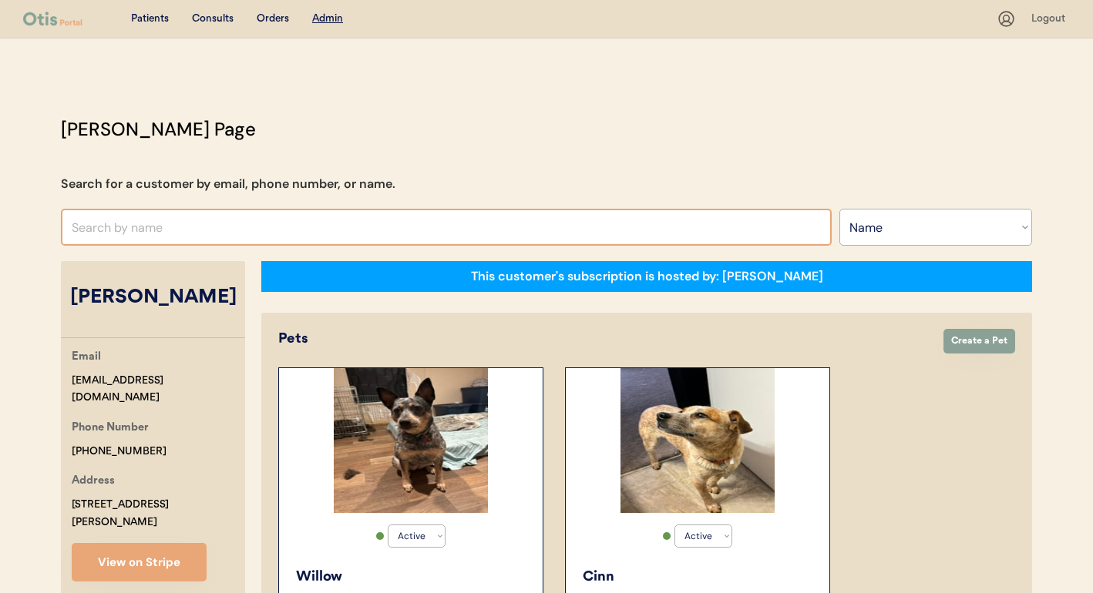
click at [359, 210] on input "text" at bounding box center [446, 227] width 771 height 37
type input "tara"
type input "tara Kollman"
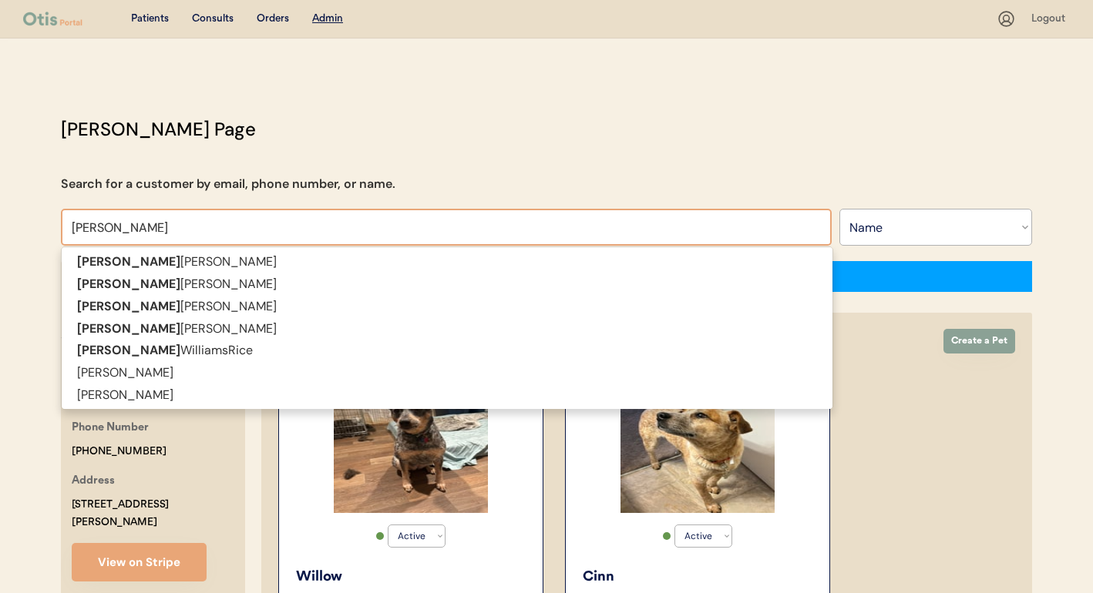
type input "tara b"
type input "tara bar"
type input "tara barnhart"
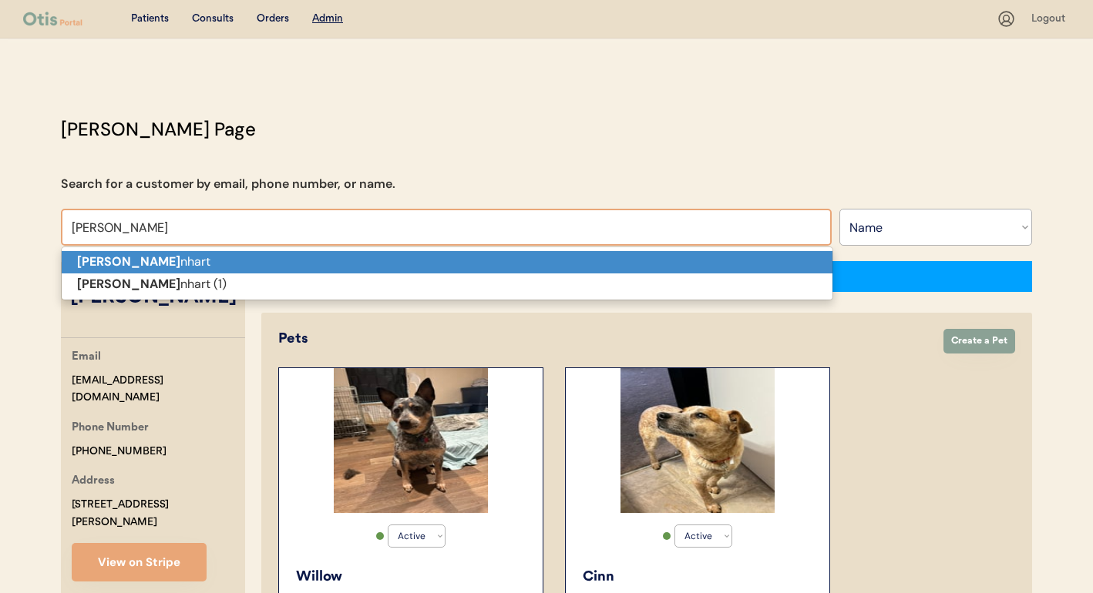
click at [371, 255] on p "Tara Bar nhart" at bounding box center [447, 262] width 771 height 22
type input "Tara Barnhart"
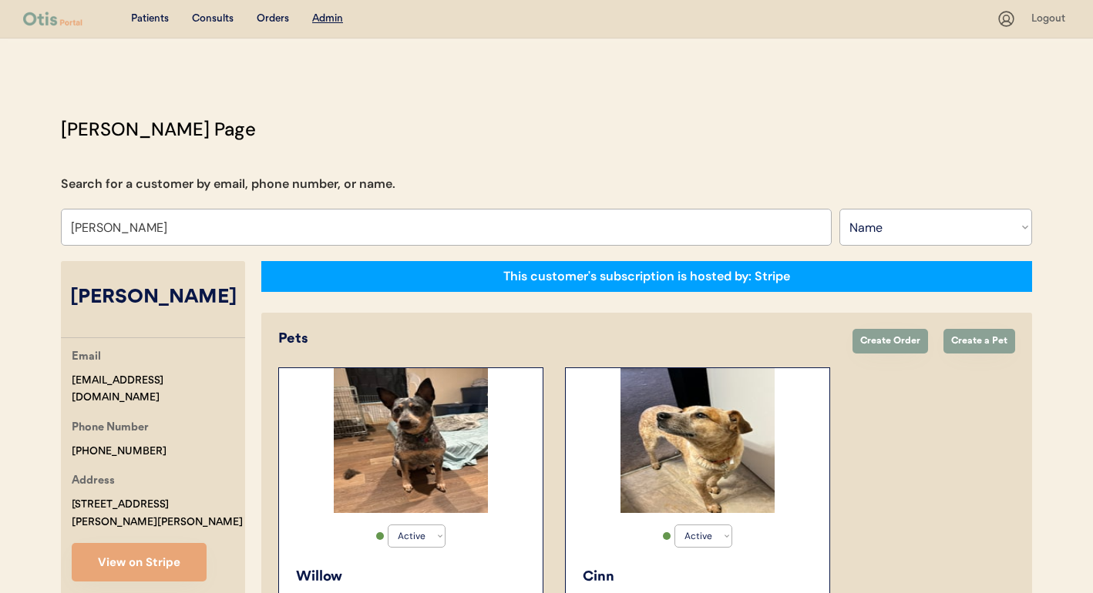
select select "true"
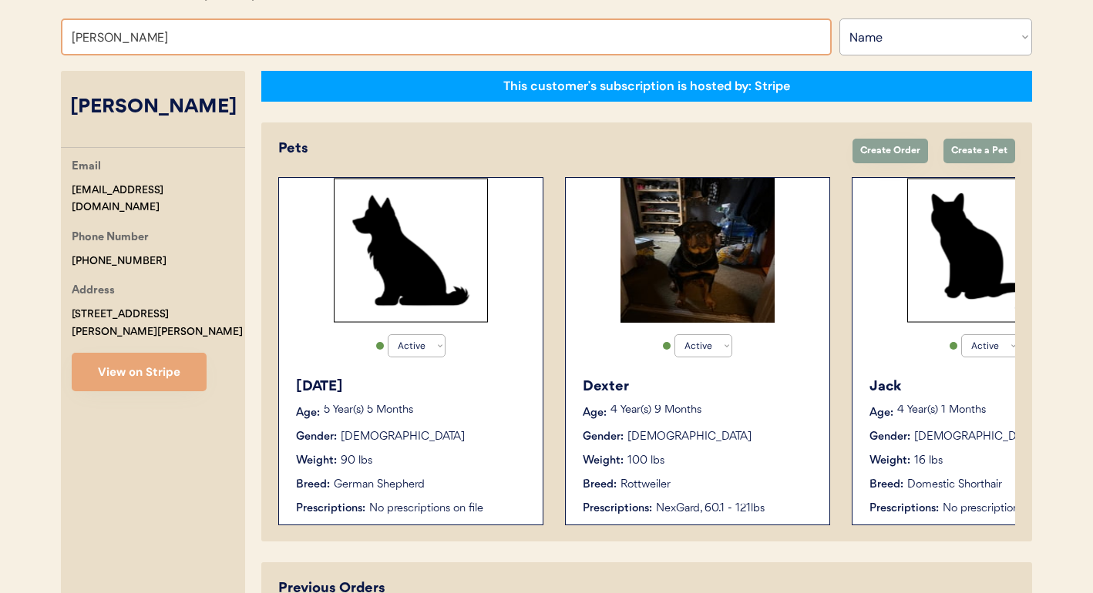
drag, startPoint x: 125, startPoint y: 39, endPoint x: 213, endPoint y: 48, distance: 89.0
click at [207, 46] on input "Tara Barnhart" at bounding box center [446, 36] width 771 height 37
type input "Tara Kollman"
type input "Tara"
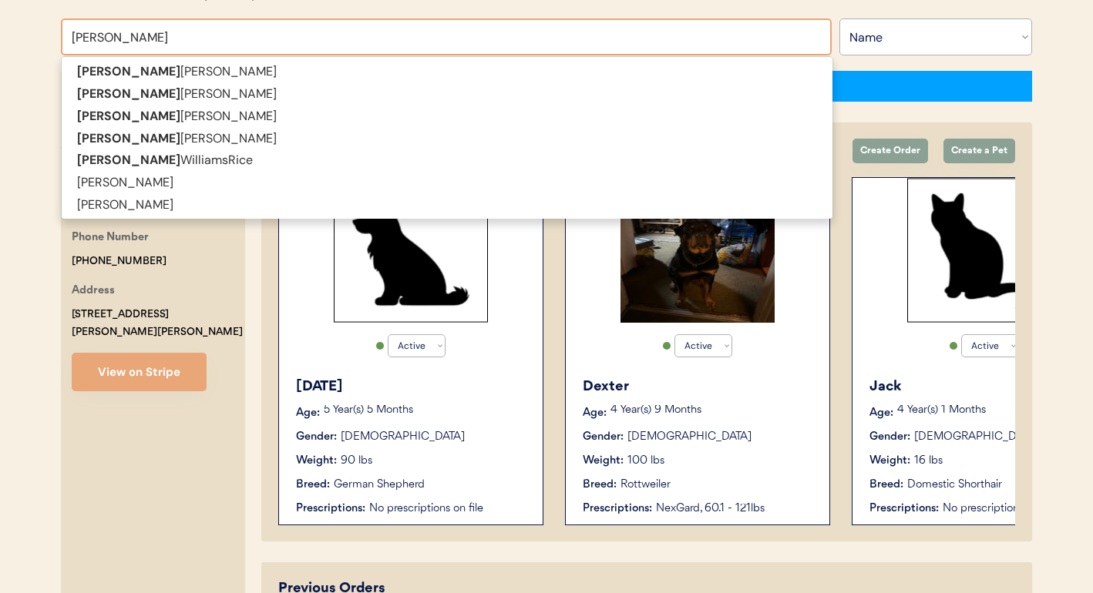
type input "Tara b"
type input "Tara barnhart"
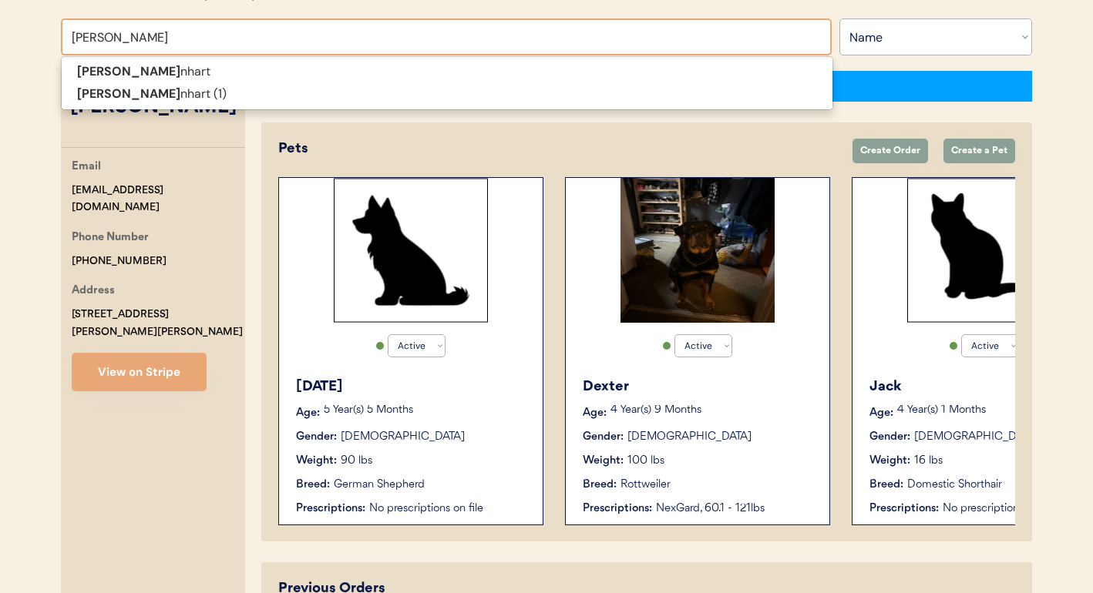
type input "Tara barn"
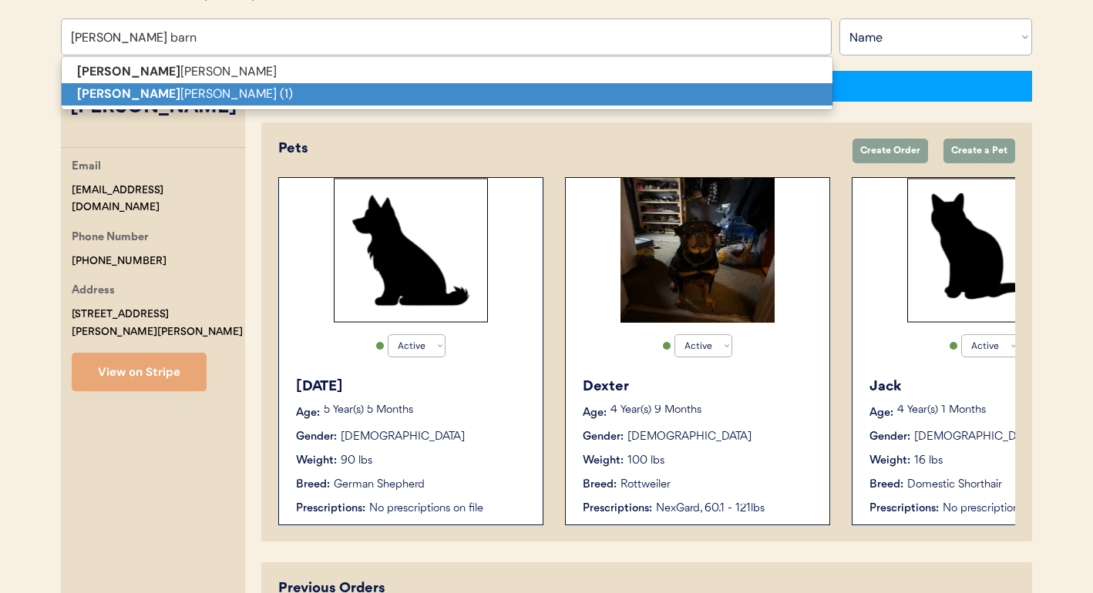
click at [159, 89] on p "Tara Barn hart (1)" at bounding box center [447, 94] width 771 height 22
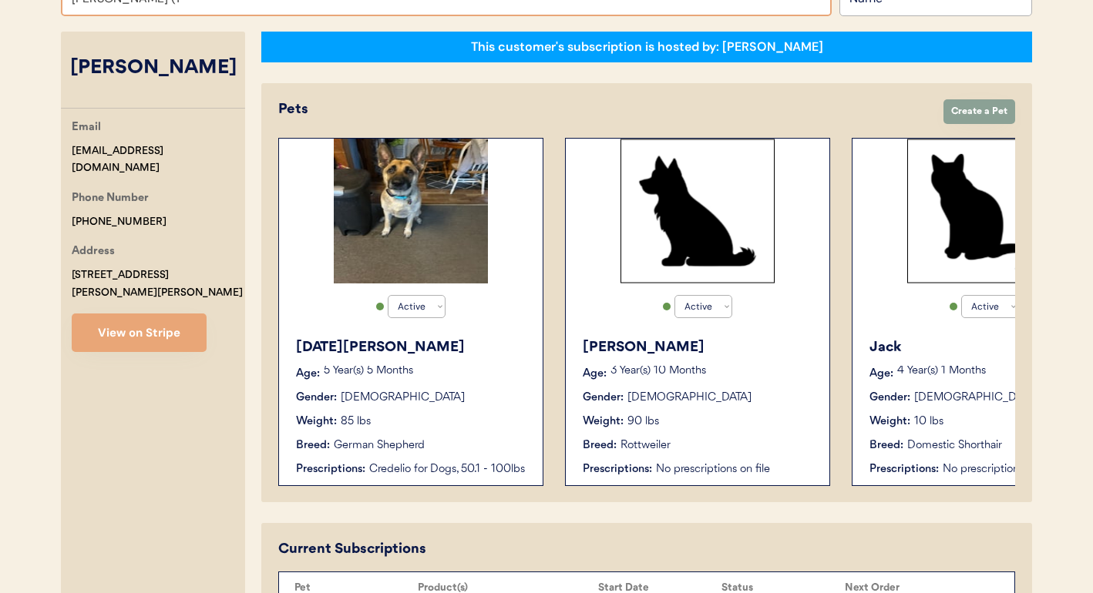
scroll to position [220, 0]
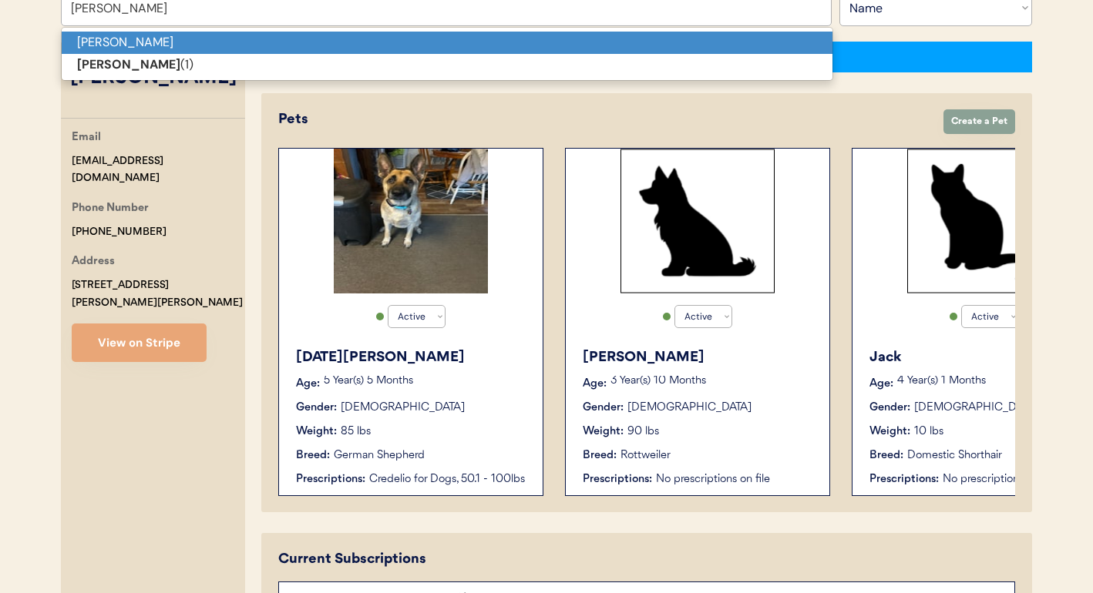
click at [309, 43] on p "Tara Barnhart" at bounding box center [447, 43] width 771 height 22
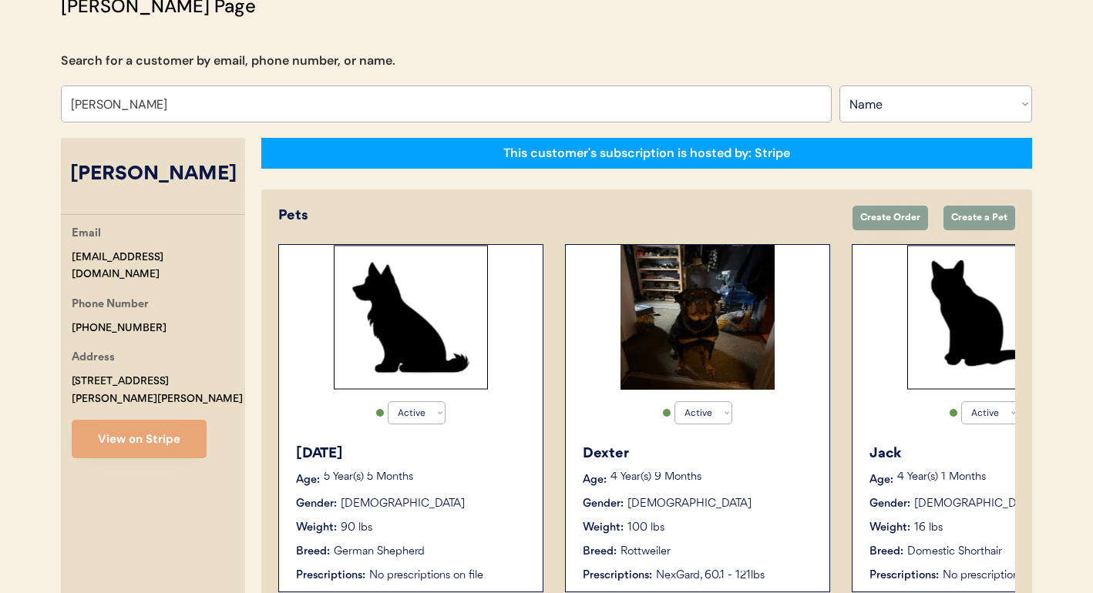
scroll to position [106, 0]
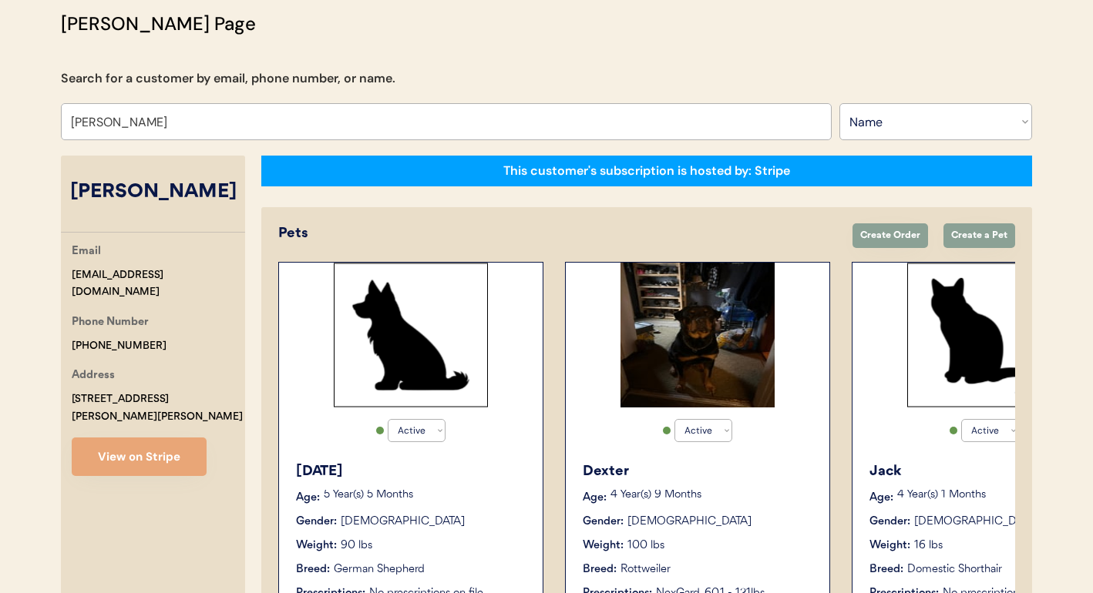
type input "Tara Barnhart"
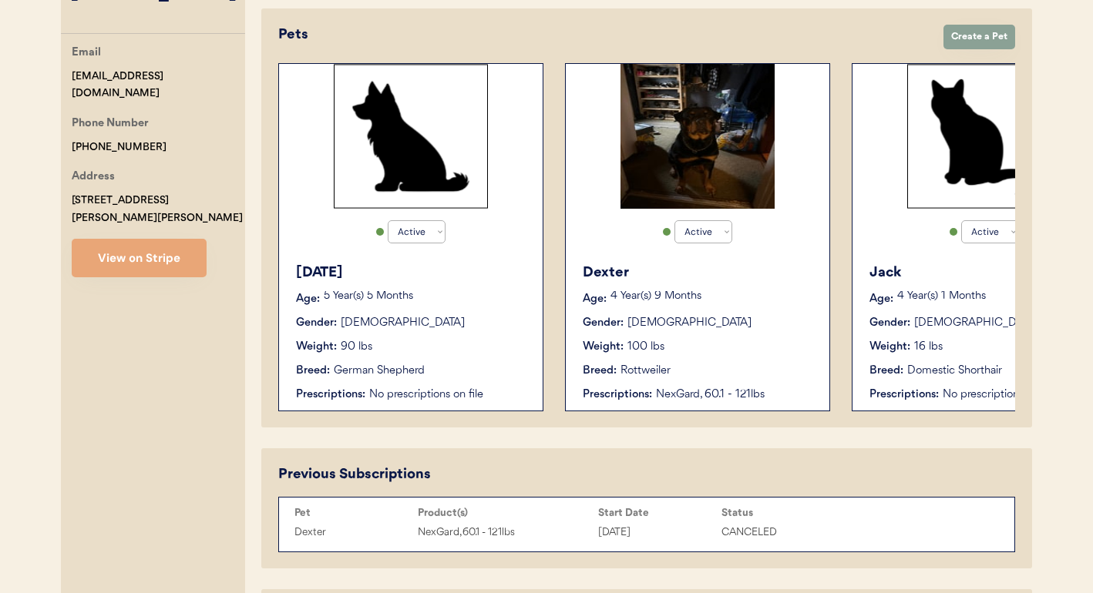
scroll to position [496, 0]
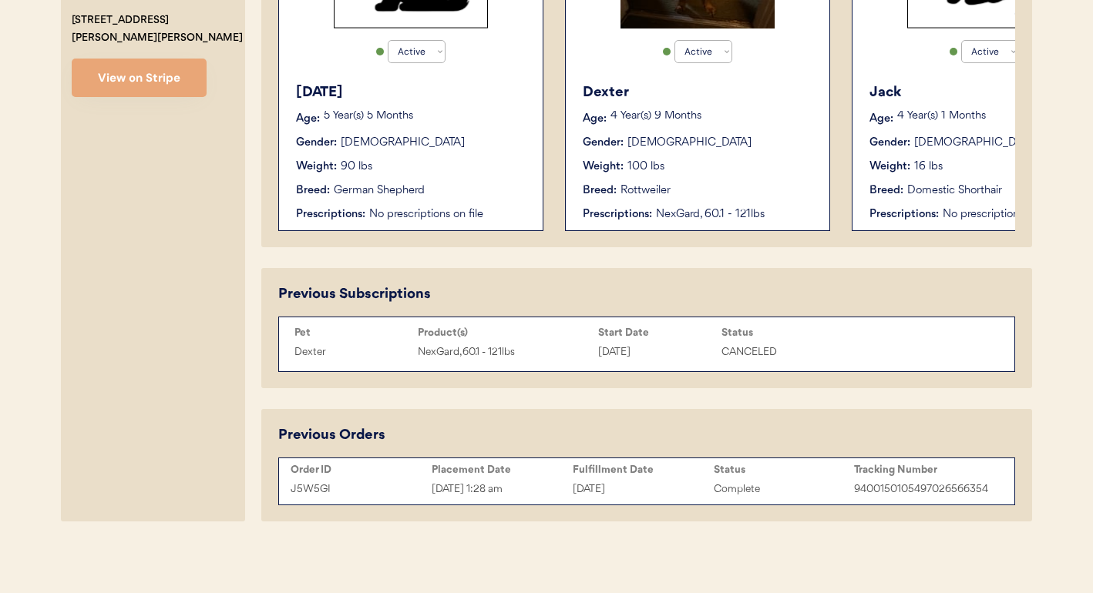
click at [725, 137] on div "Gender: Male" at bounding box center [698, 143] width 231 height 16
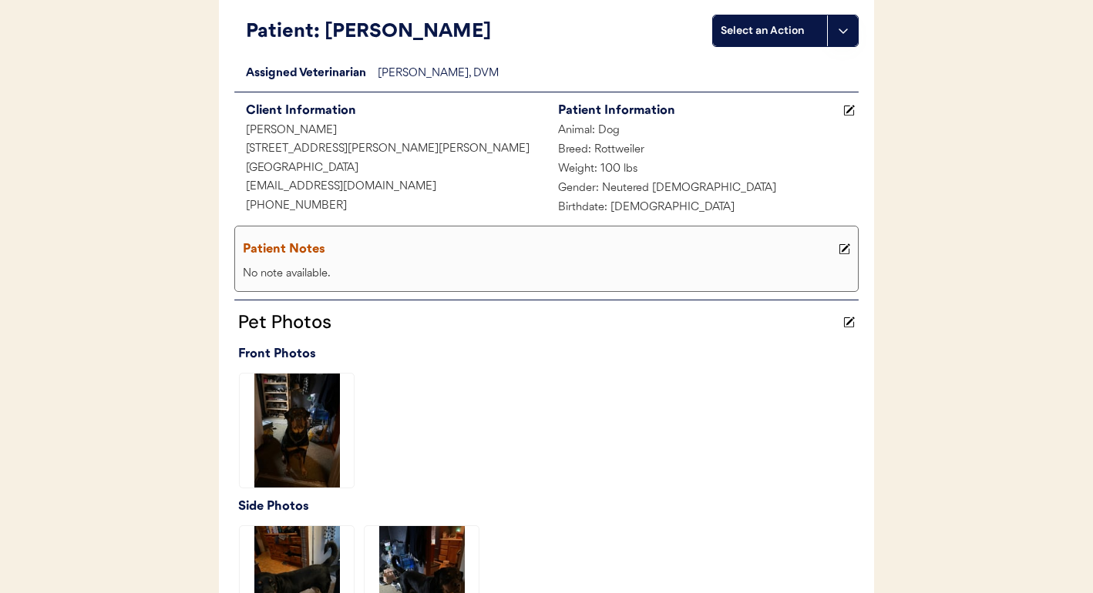
scroll to position [536, 0]
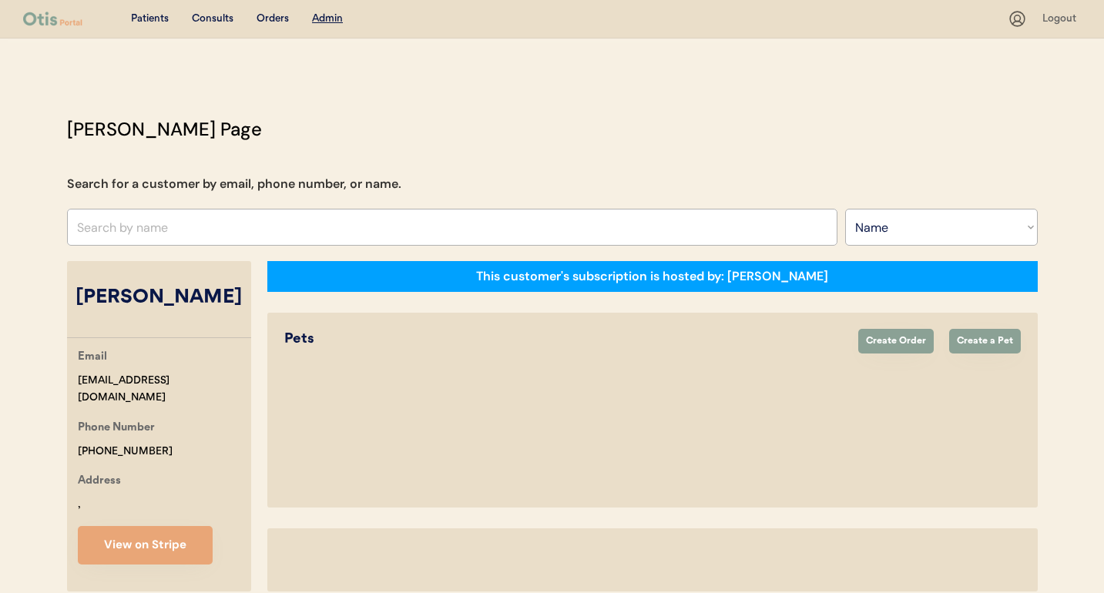
select select ""Name""
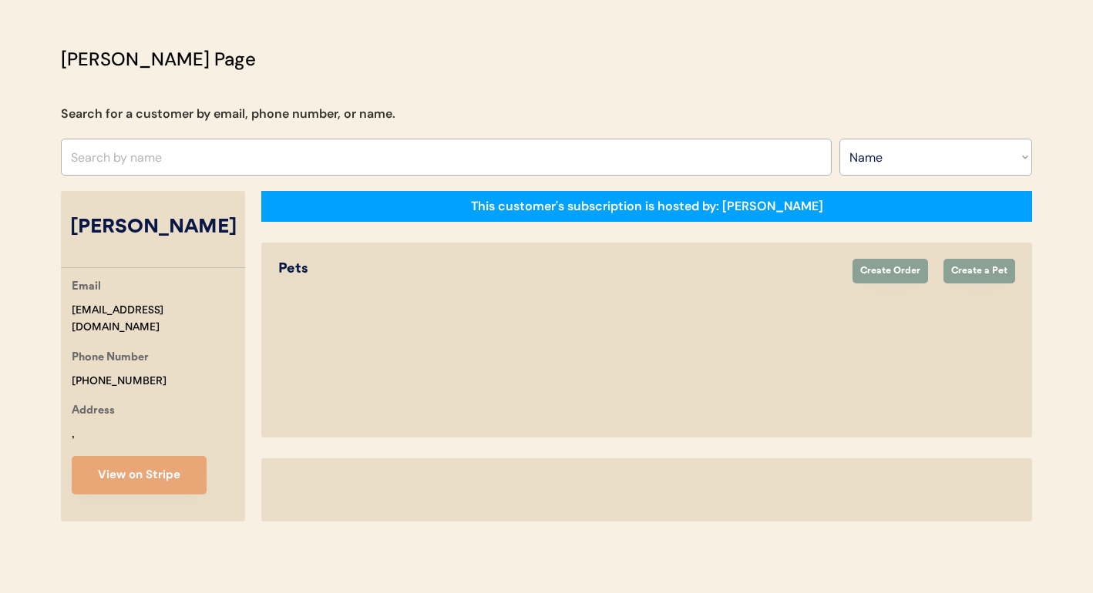
select select "true"
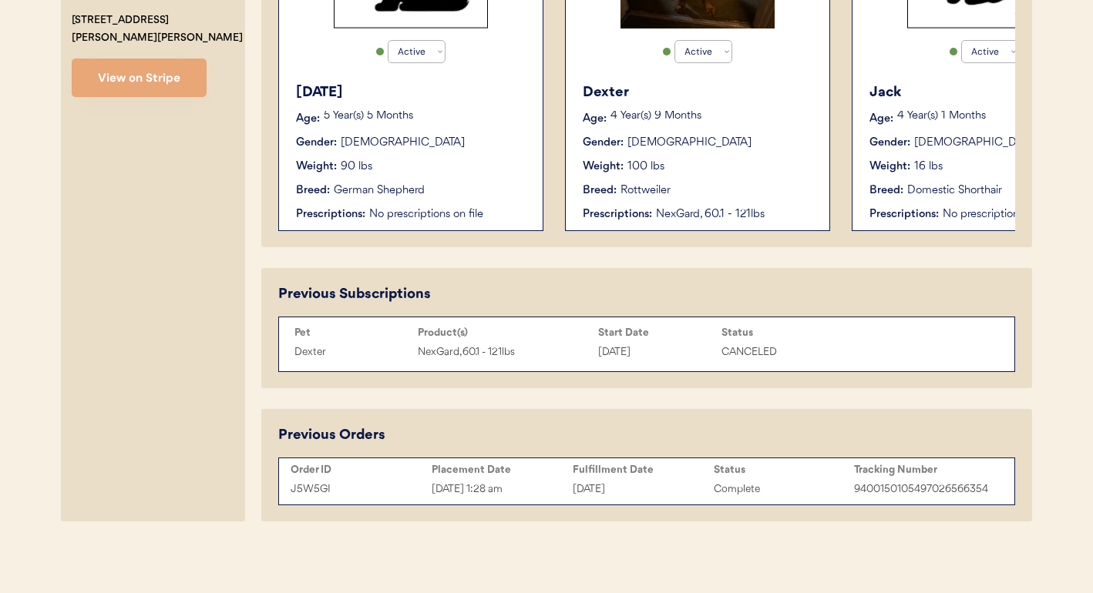
scroll to position [496, 0]
click at [897, 351] on div "[PERSON_NAME], 60.1 - 121lbs [DATE] CANCELED N/A" at bounding box center [631, 352] width 689 height 23
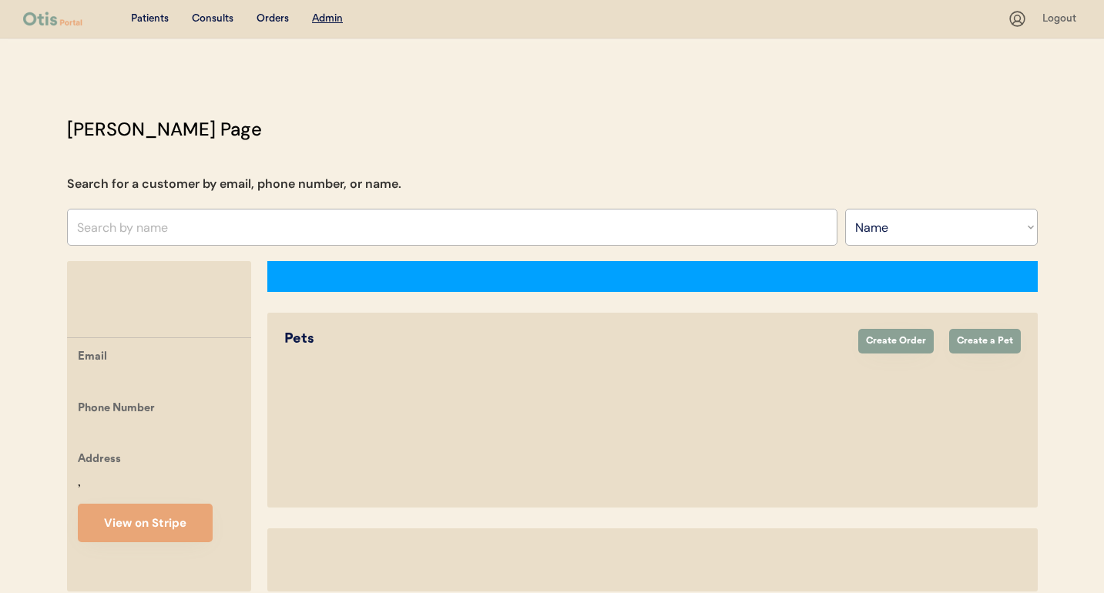
select select ""Name""
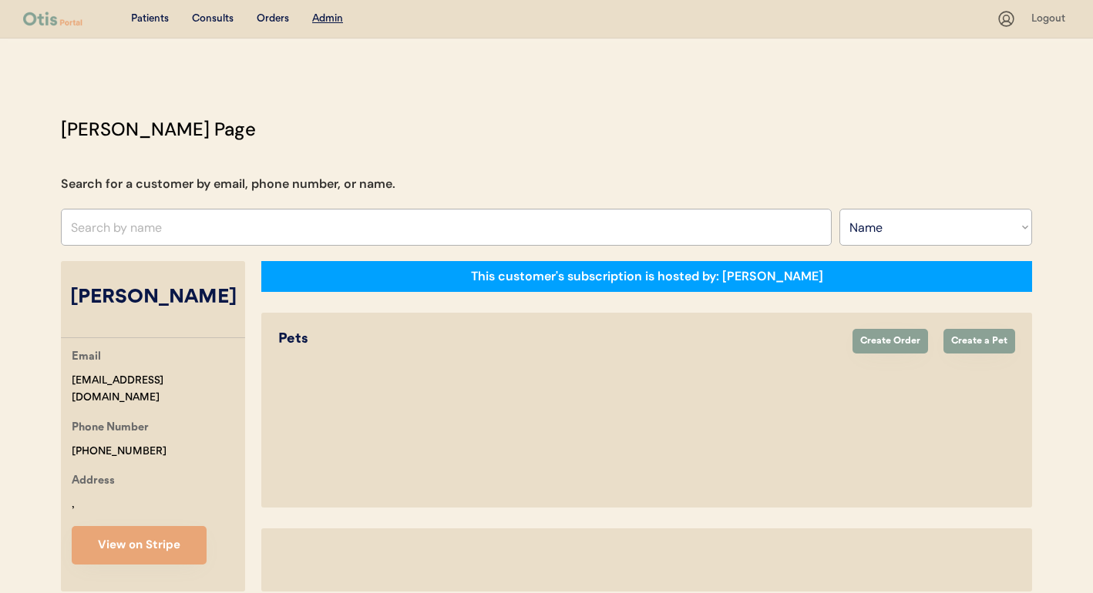
select select "true"
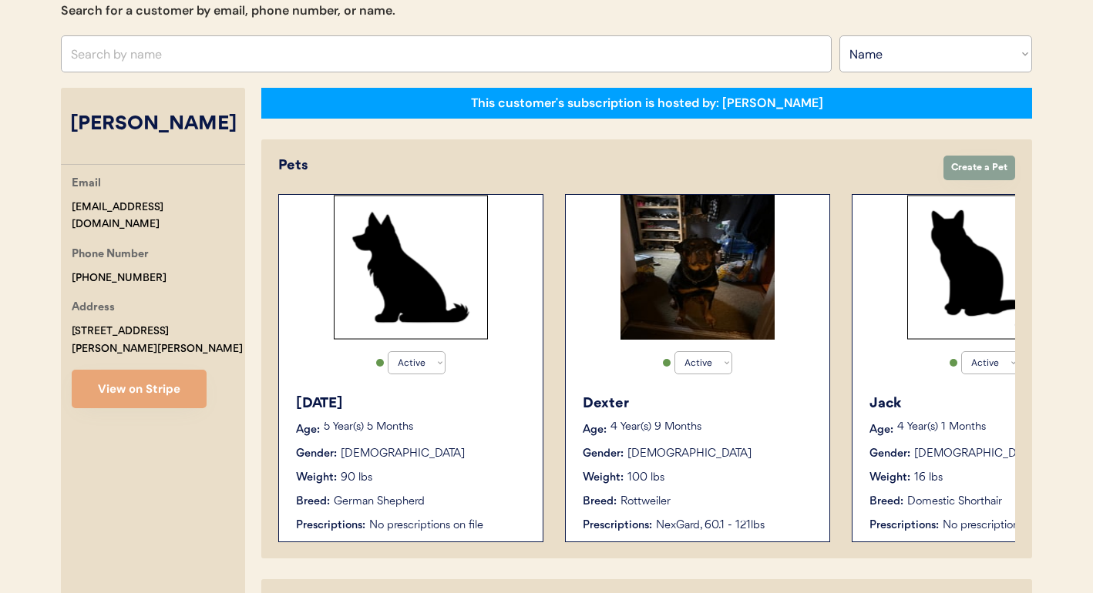
scroll to position [10, 0]
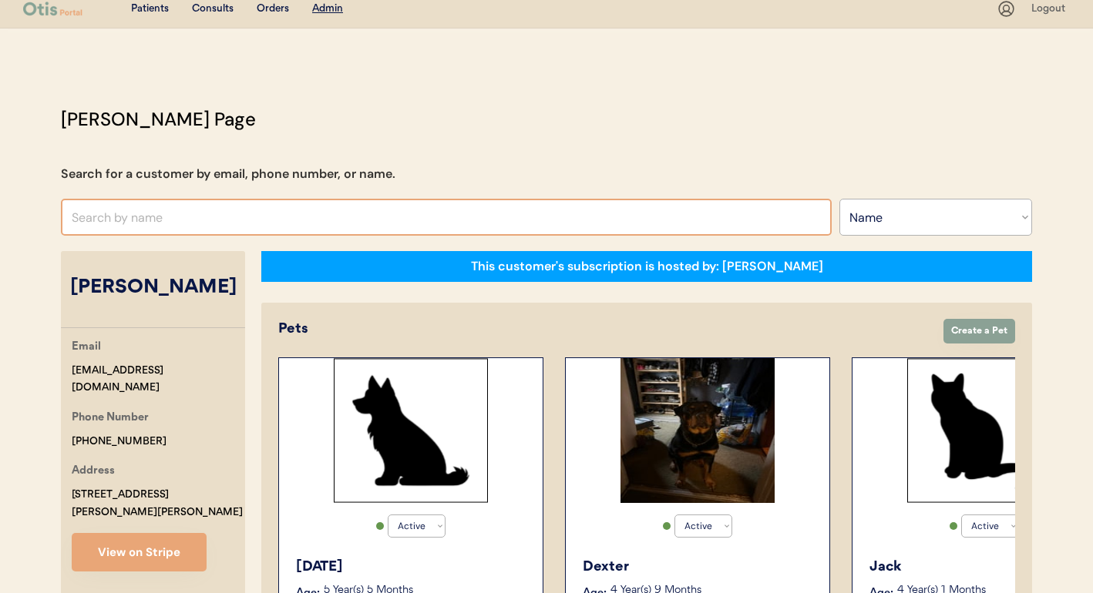
click at [411, 217] on input "text" at bounding box center [446, 217] width 771 height 37
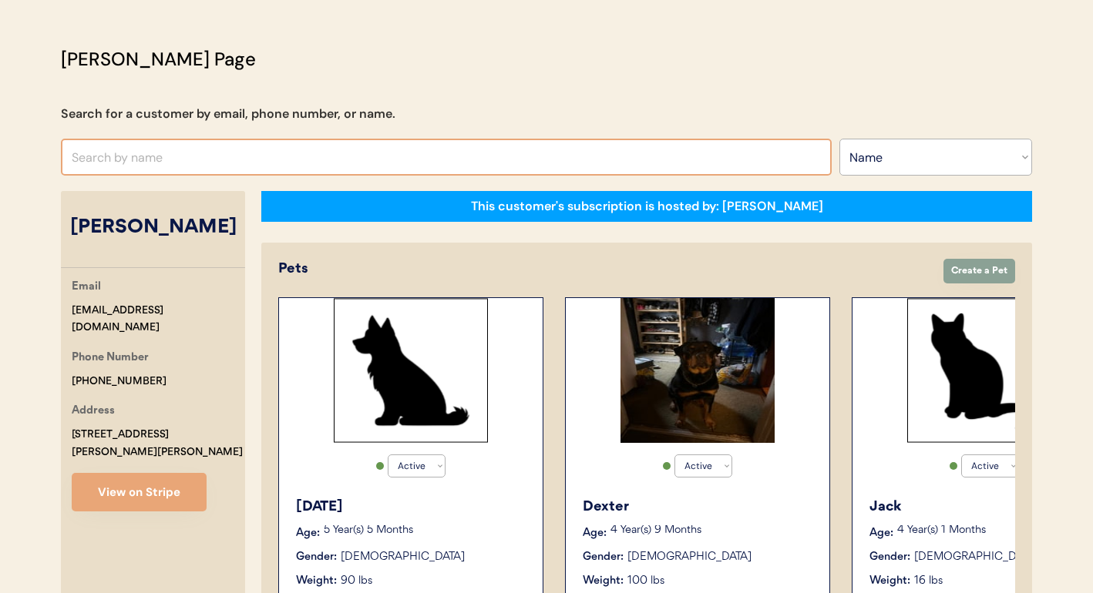
scroll to position [55, 0]
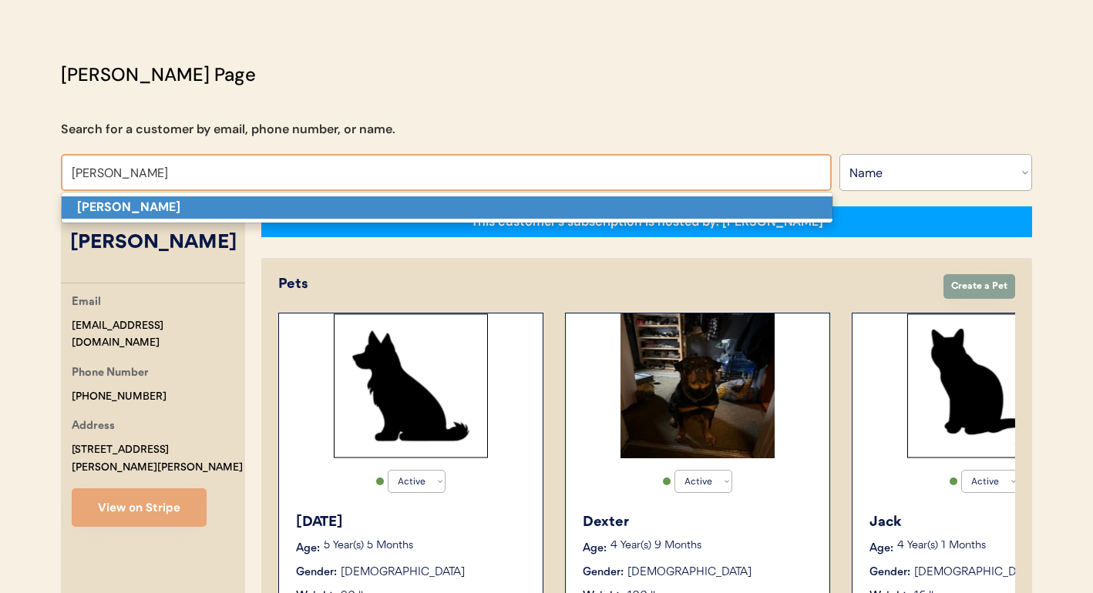
click at [300, 201] on p "[PERSON_NAME]" at bounding box center [447, 208] width 771 height 22
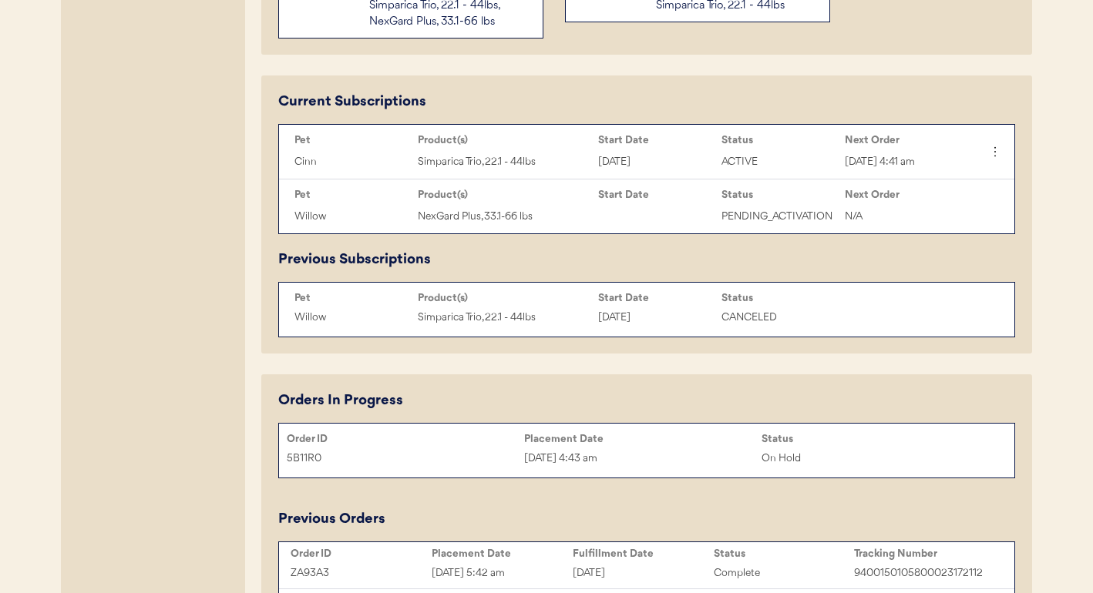
scroll to position [711, 0]
type input "[PERSON_NAME]"
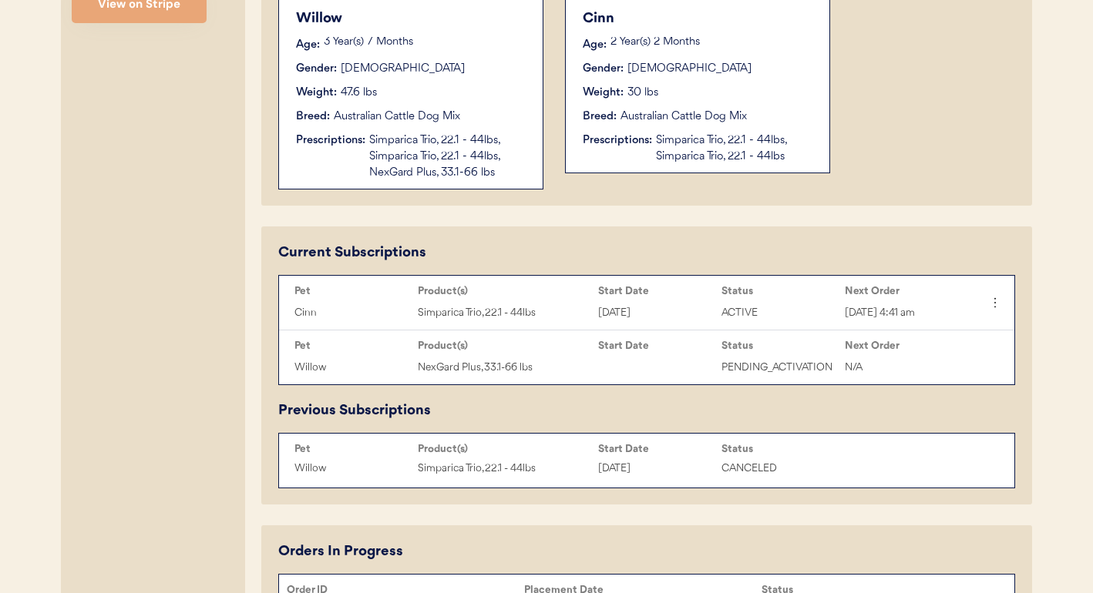
scroll to position [690, 0]
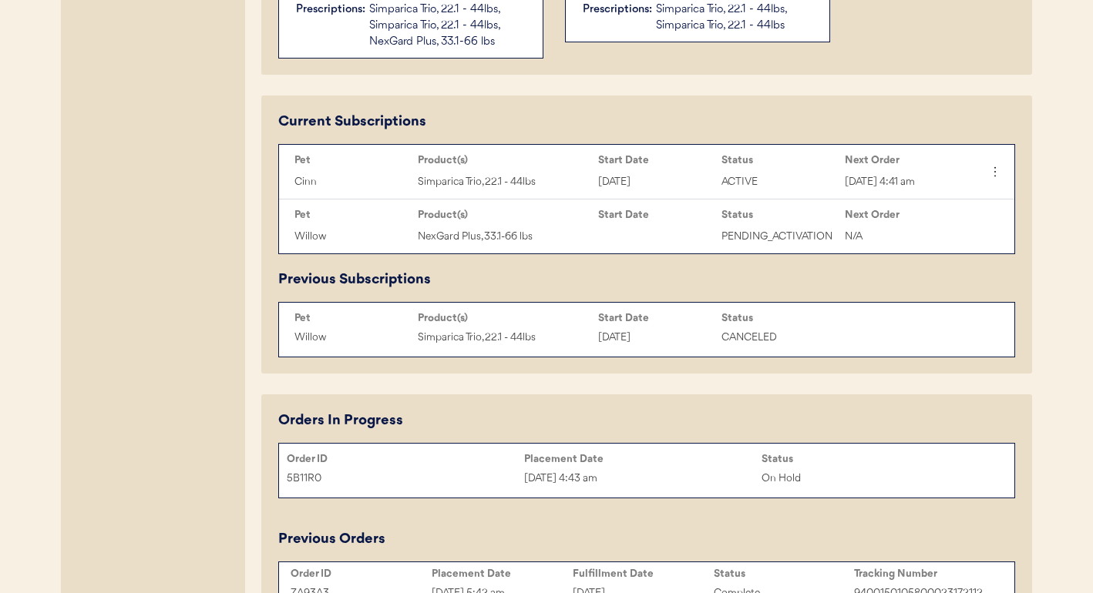
click at [639, 475] on div "Sep 21, 2025 4:43 am" at bounding box center [642, 479] width 237 height 18
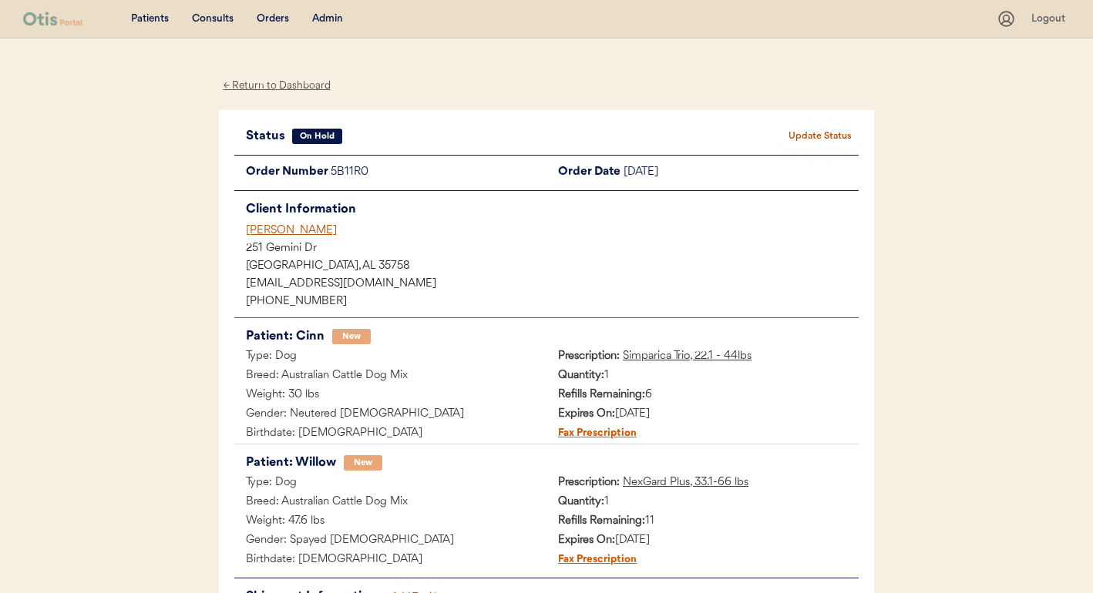
click at [735, 480] on u "NexGard Plus, 33.1-66 lbs" at bounding box center [686, 483] width 126 height 12
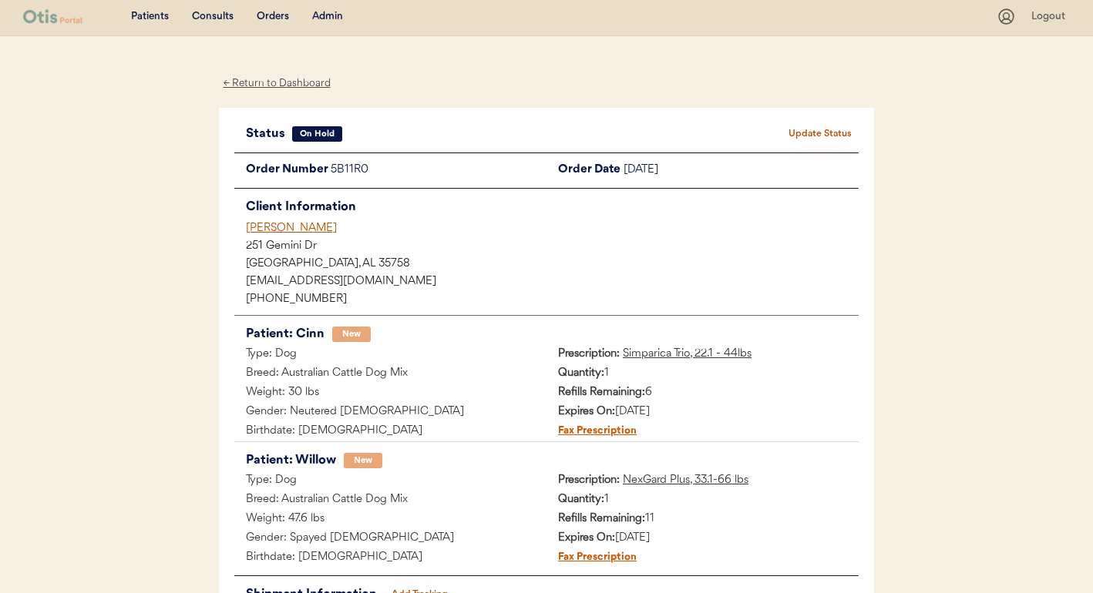
scroll to position [3, 0]
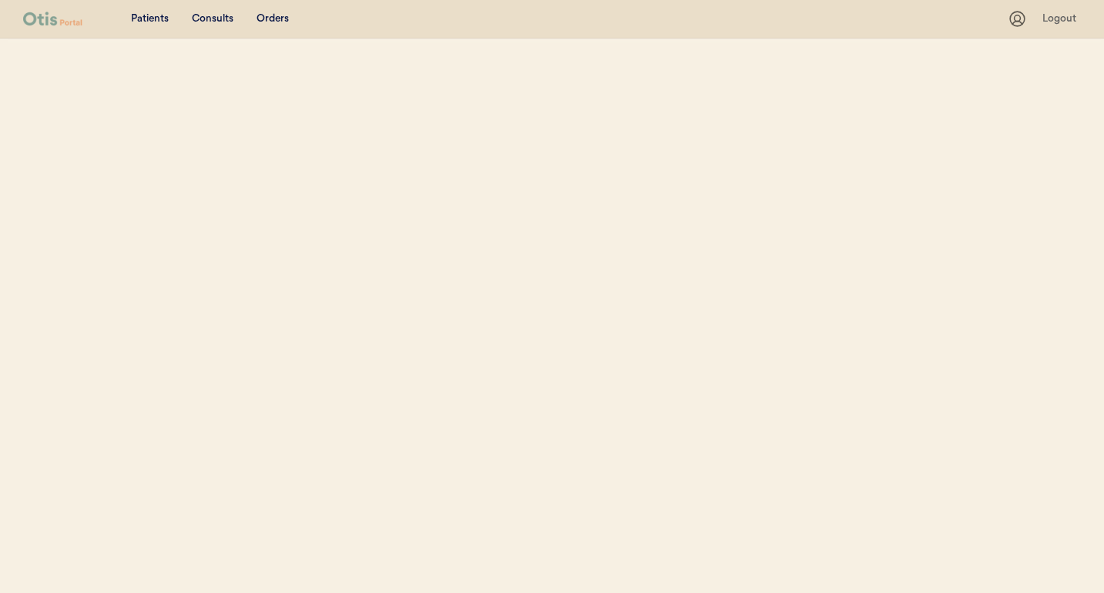
select select ""Name""
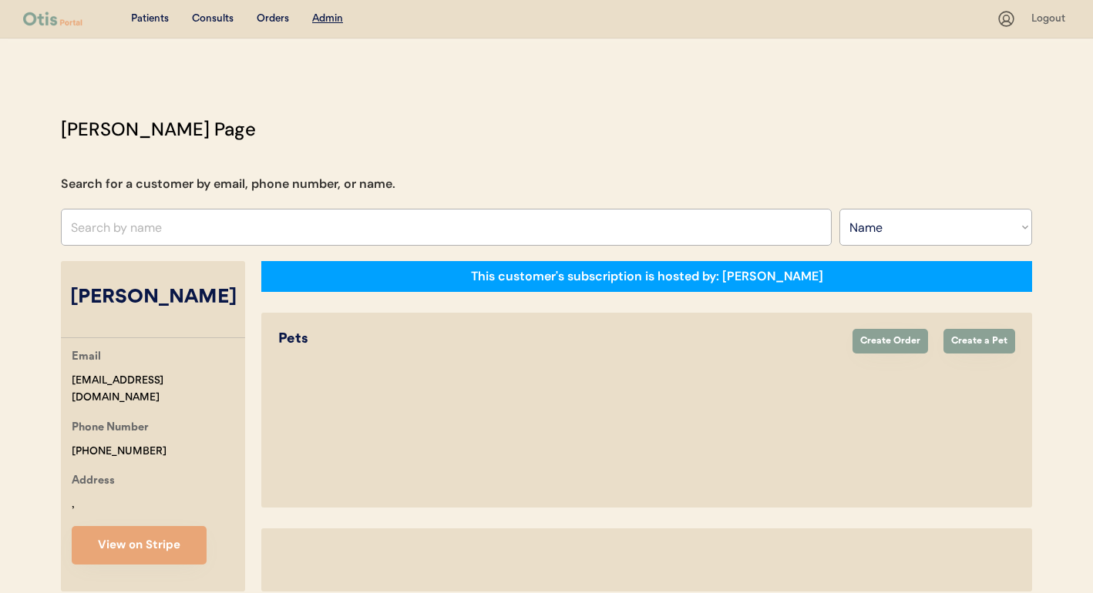
select select "true"
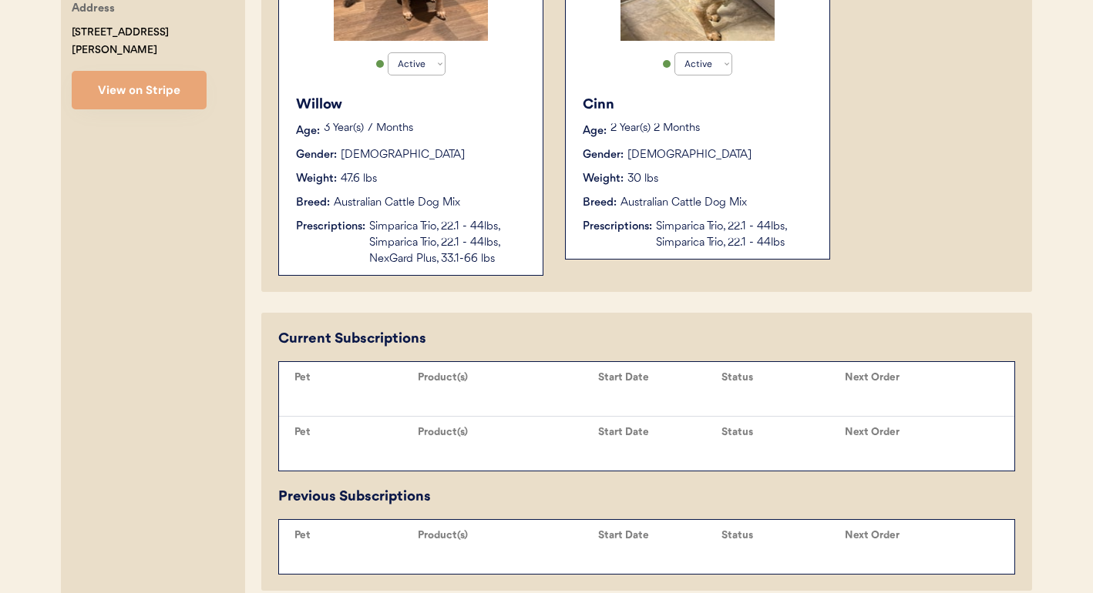
scroll to position [779, 0]
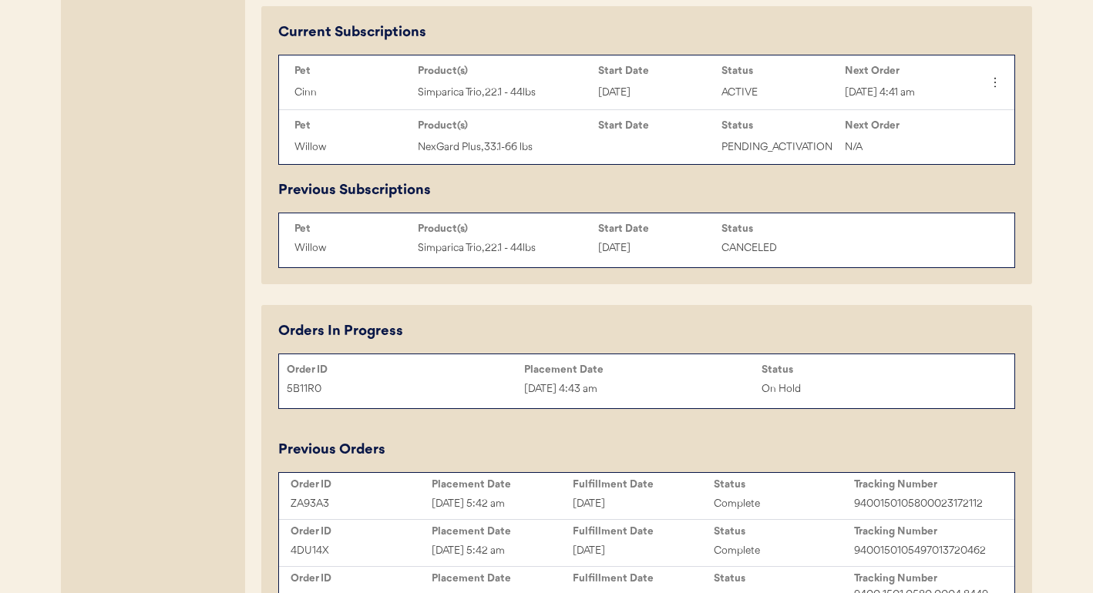
click at [531, 371] on div "Placement Date" at bounding box center [642, 370] width 237 height 12
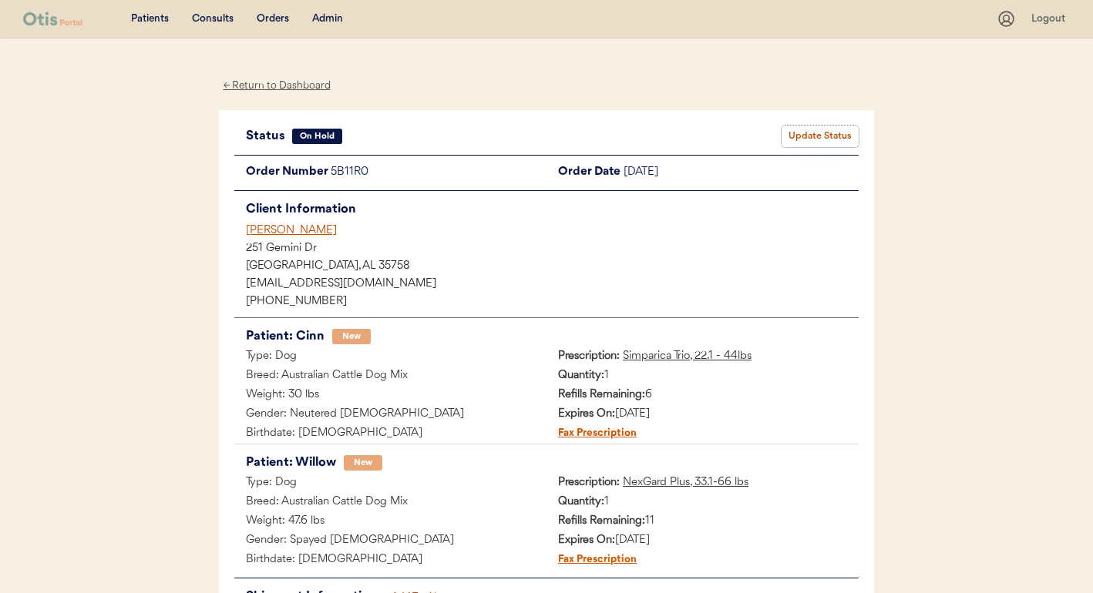
click at [811, 135] on button "Update Status" at bounding box center [819, 137] width 77 height 22
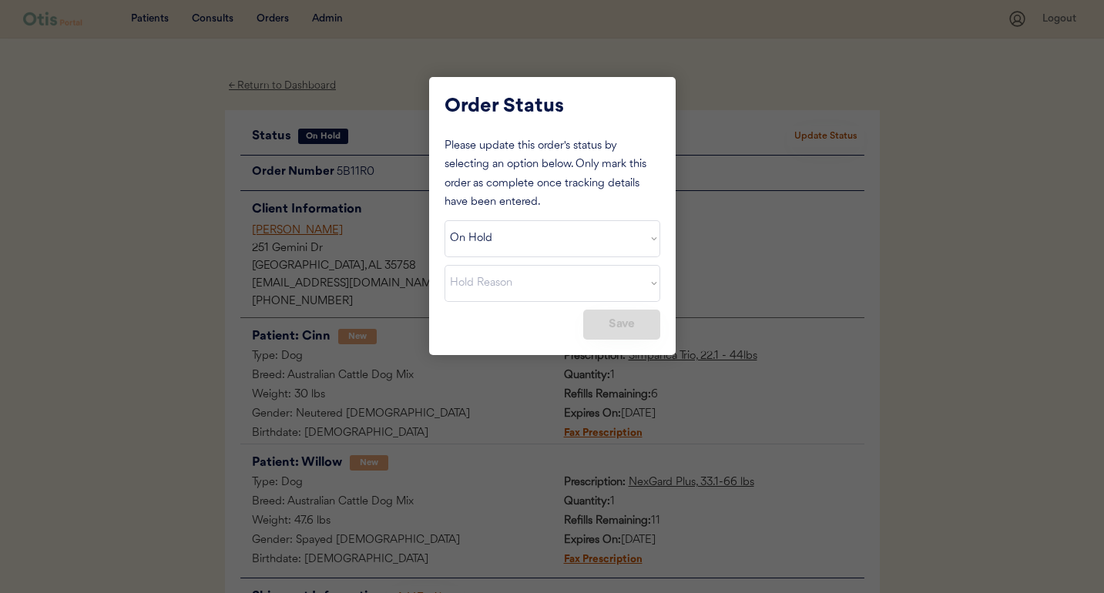
click at [561, 248] on select "Status On Hold New In Progress Complete Pending HW Consent Canceled" at bounding box center [553, 238] width 216 height 37
select select ""new""
click at [445, 220] on select "Status On Hold New In Progress Complete Pending HW Consent Canceled" at bounding box center [553, 238] width 216 height 37
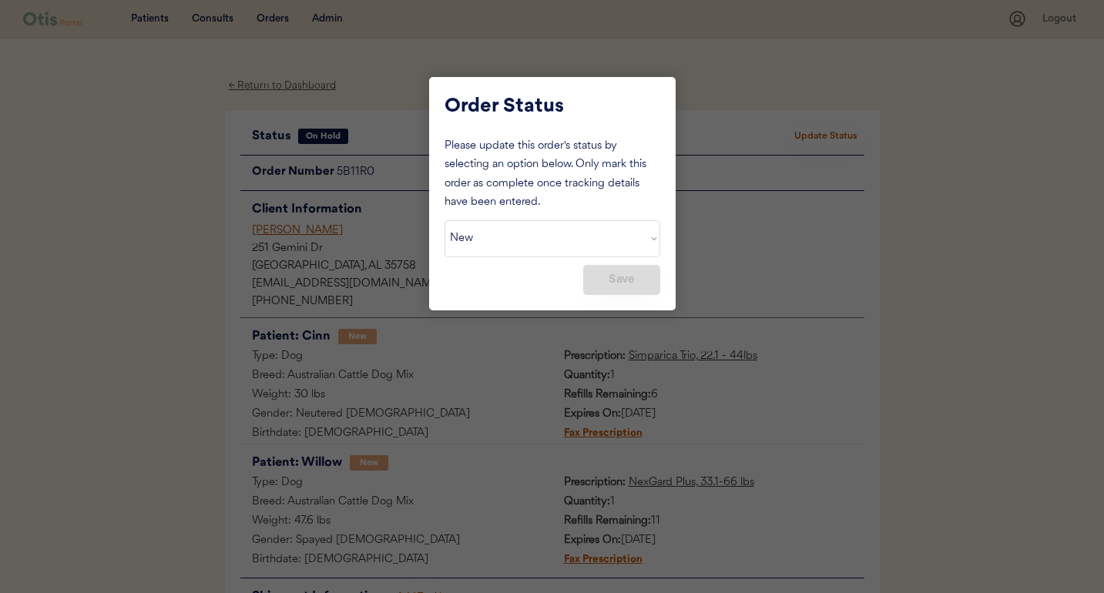
click at [636, 281] on button "Save" at bounding box center [621, 280] width 77 height 30
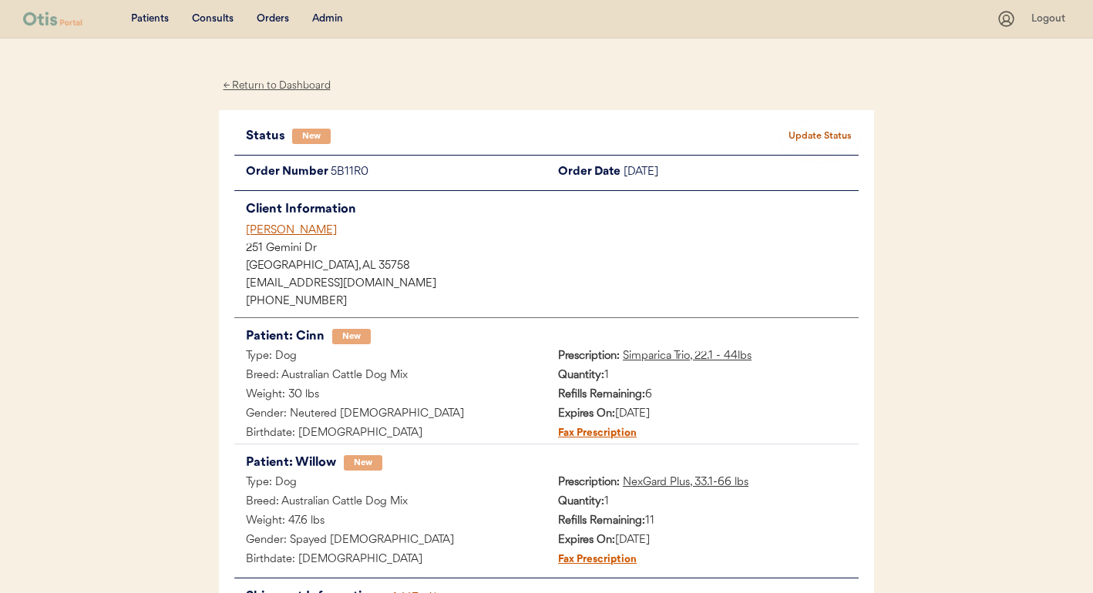
click at [277, 226] on div "[PERSON_NAME]" at bounding box center [552, 231] width 613 height 16
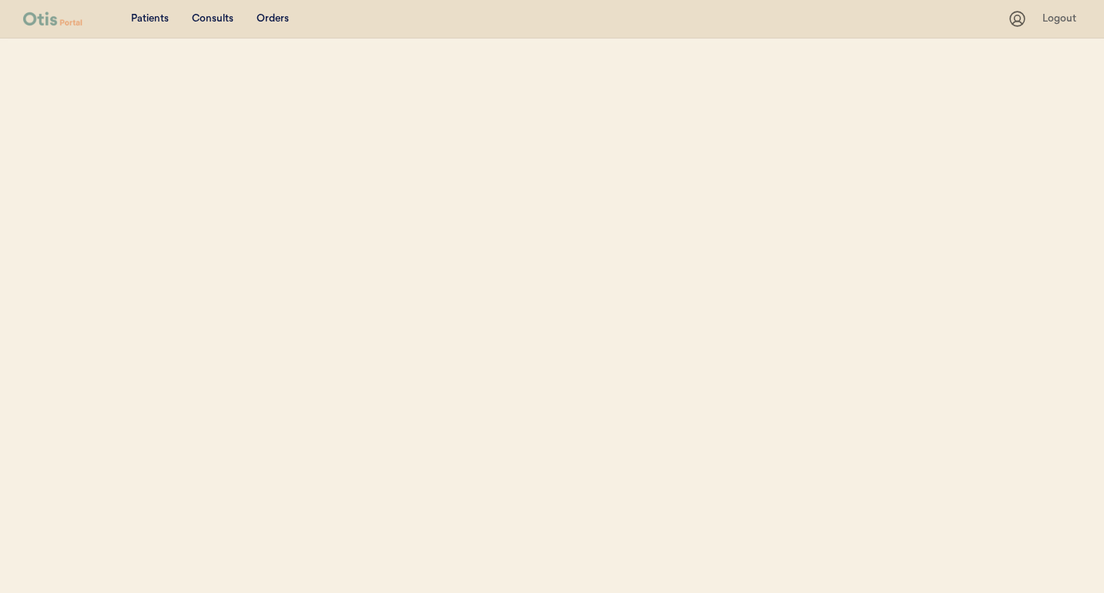
select select ""Name""
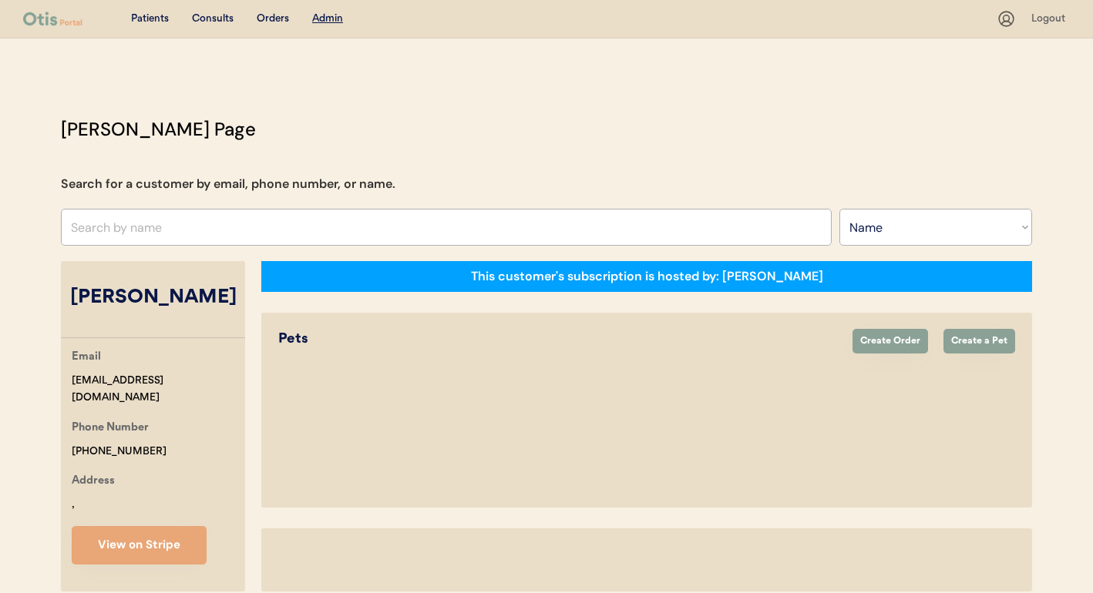
select select "true"
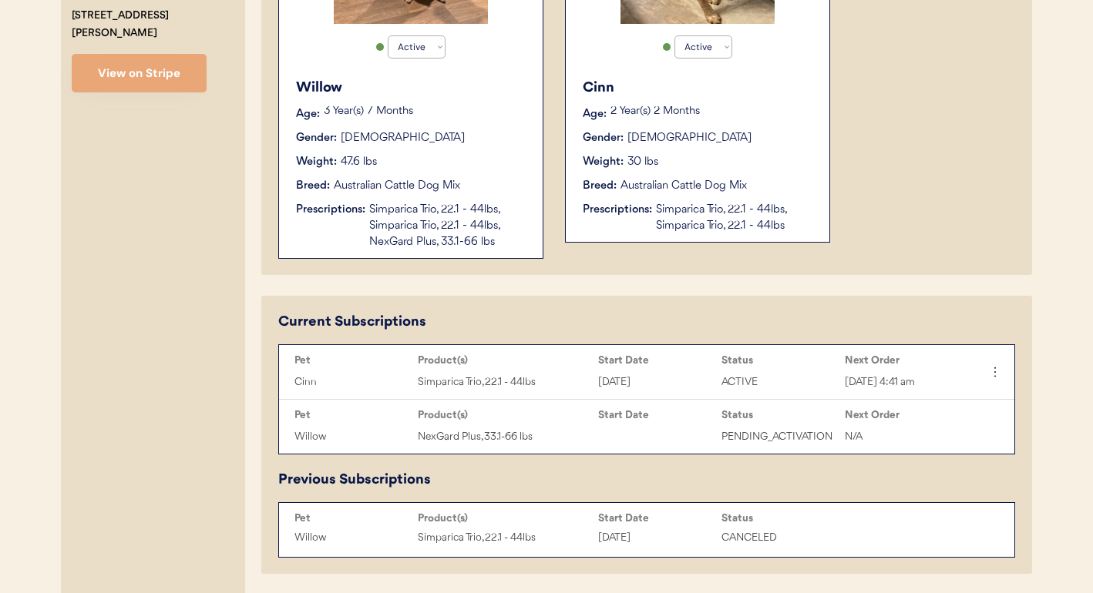
scroll to position [492, 0]
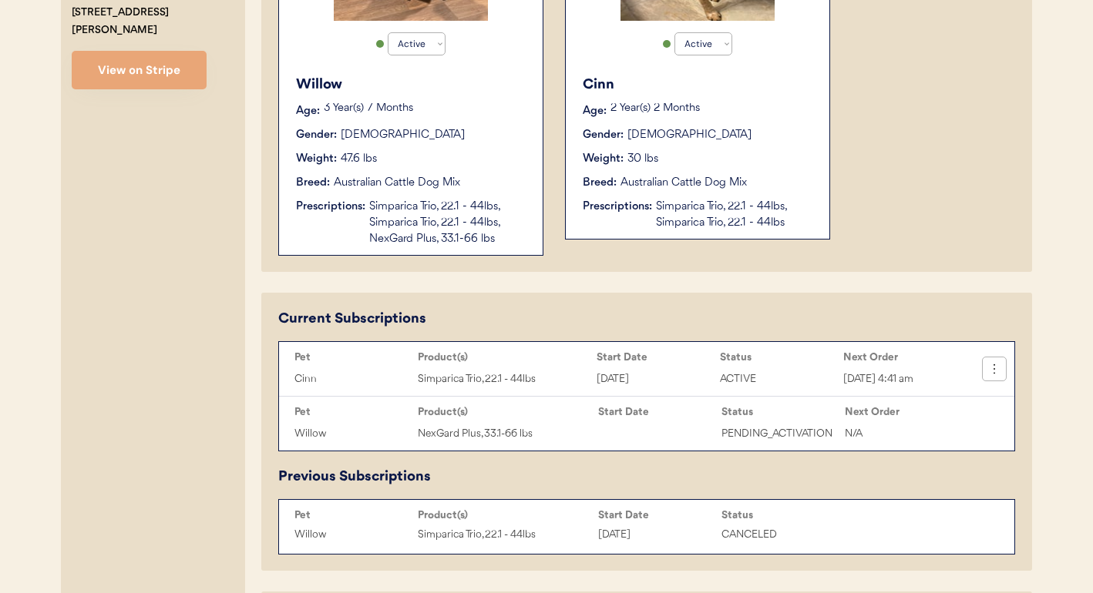
click at [997, 366] on icon at bounding box center [993, 368] width 15 height 15
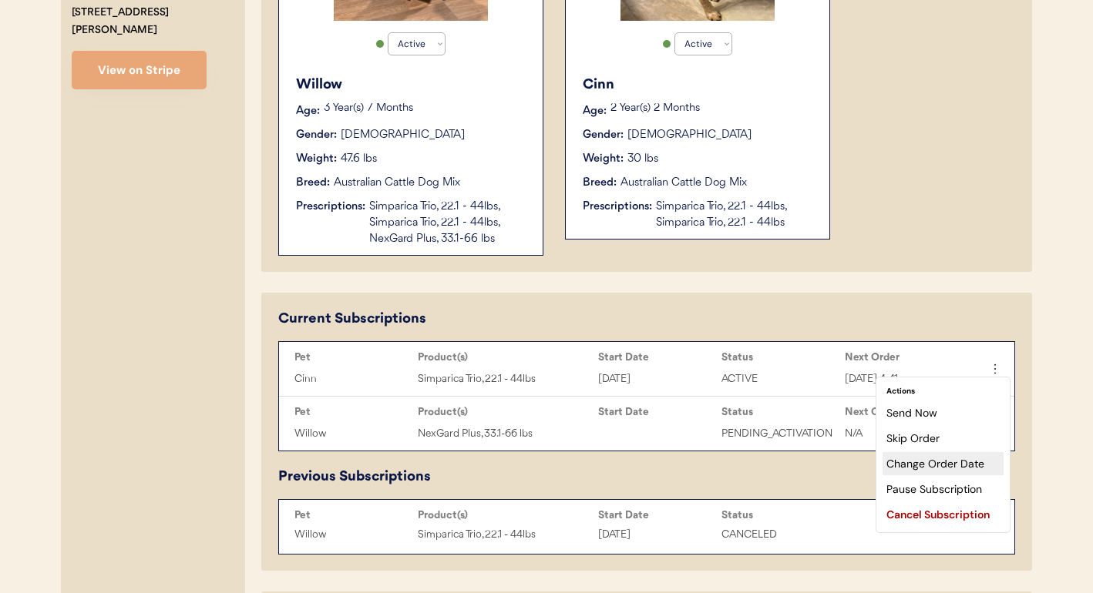
click at [939, 458] on div "Change Order Date" at bounding box center [942, 463] width 121 height 23
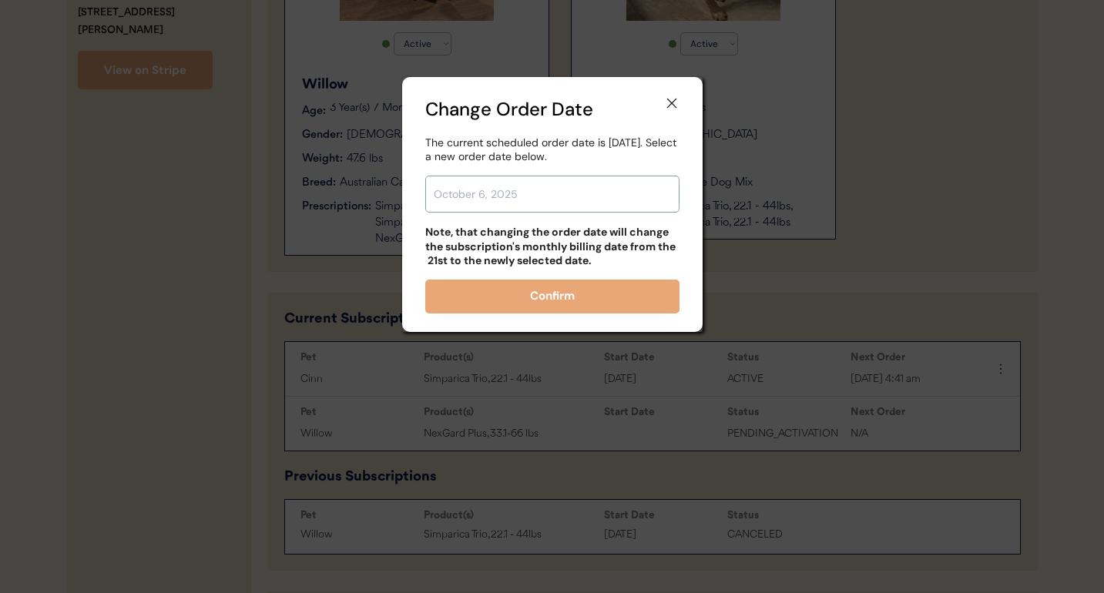
click at [593, 203] on input "text" at bounding box center [552, 194] width 254 height 37
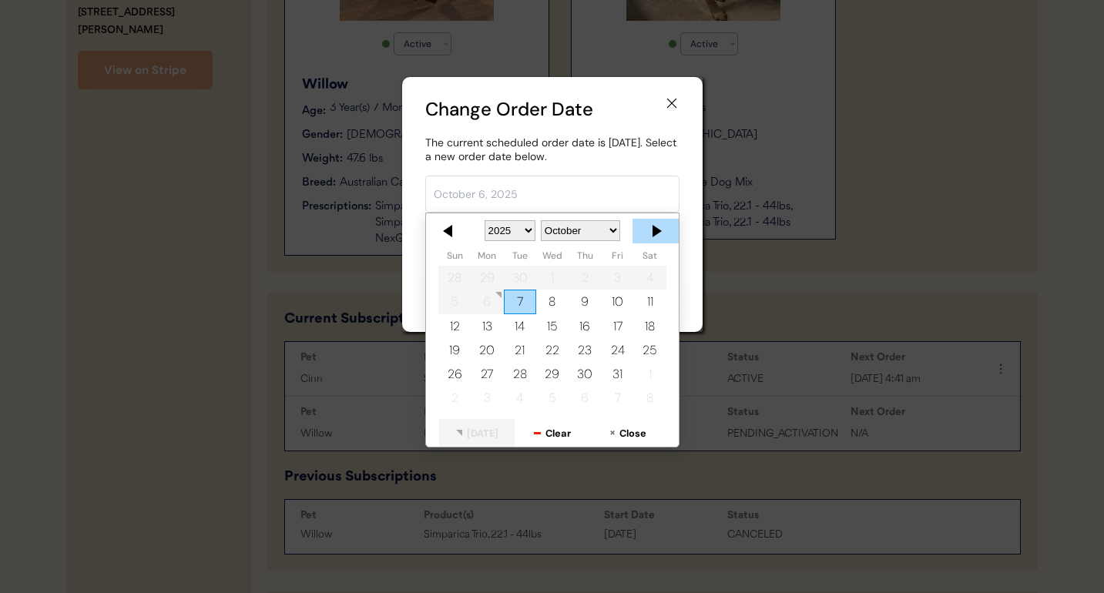
click at [657, 227] on div at bounding box center [656, 231] width 46 height 25
click at [578, 302] on div "6" at bounding box center [585, 303] width 32 height 24
type input "November 6, 2025"
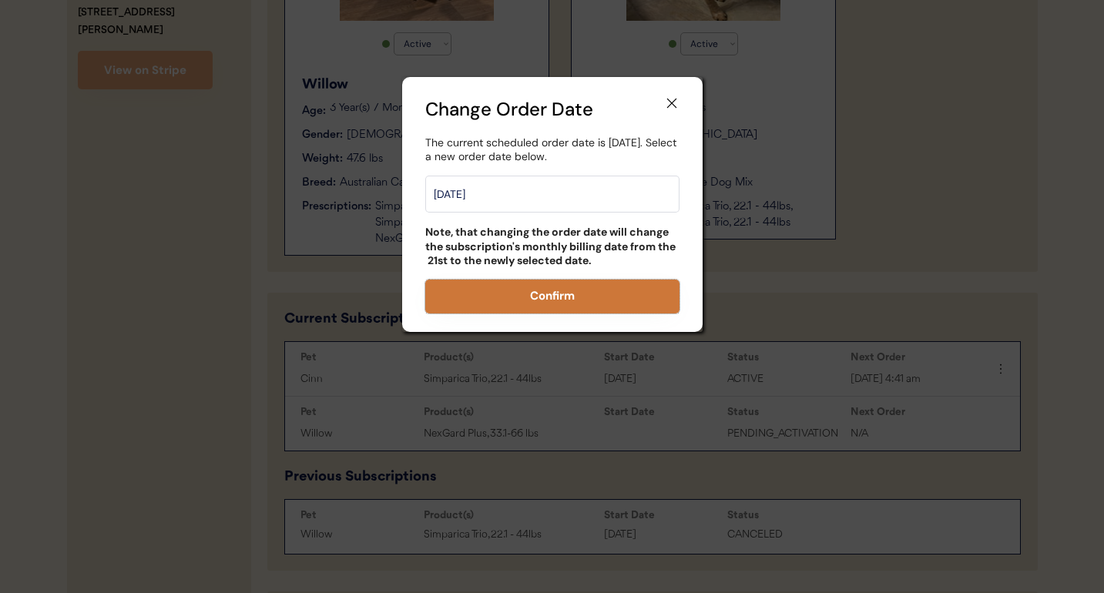
click at [572, 308] on button "Confirm" at bounding box center [552, 297] width 254 height 34
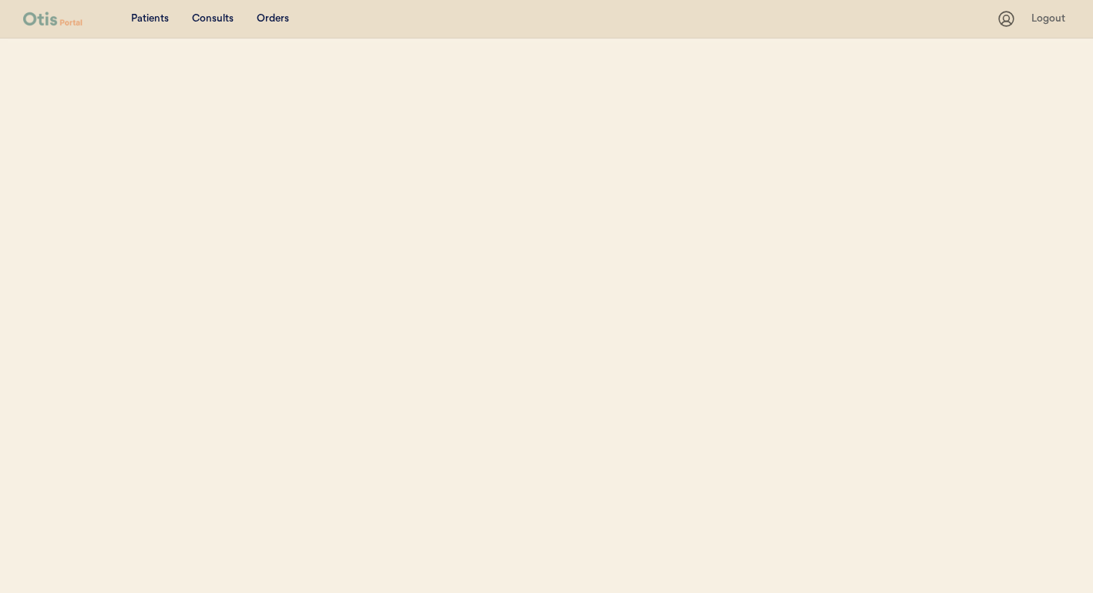
select select ""Name""
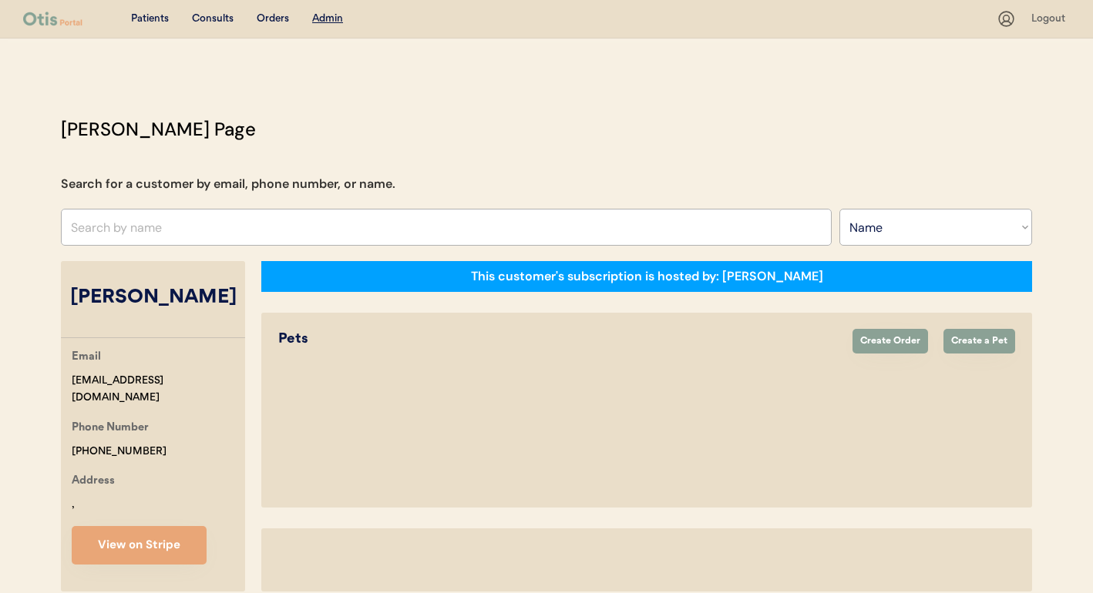
select select "true"
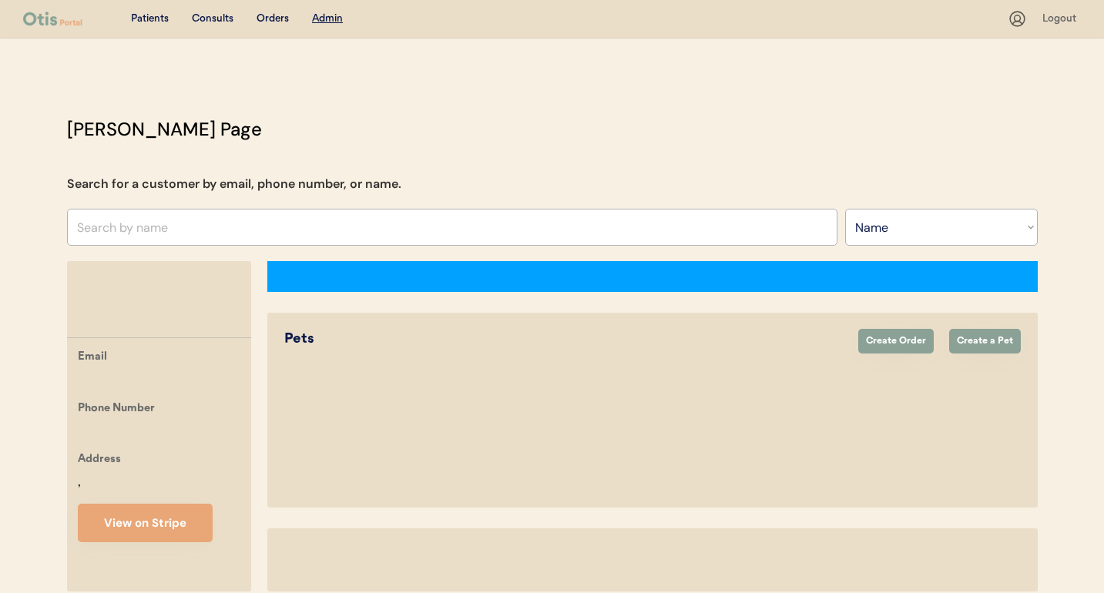
select select ""Name""
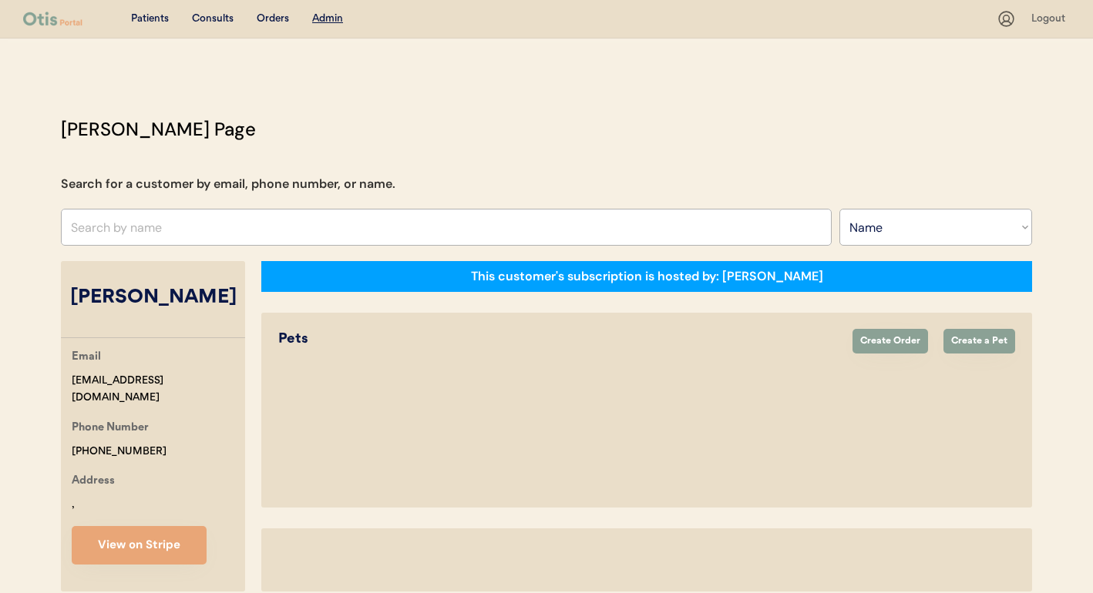
select select "true"
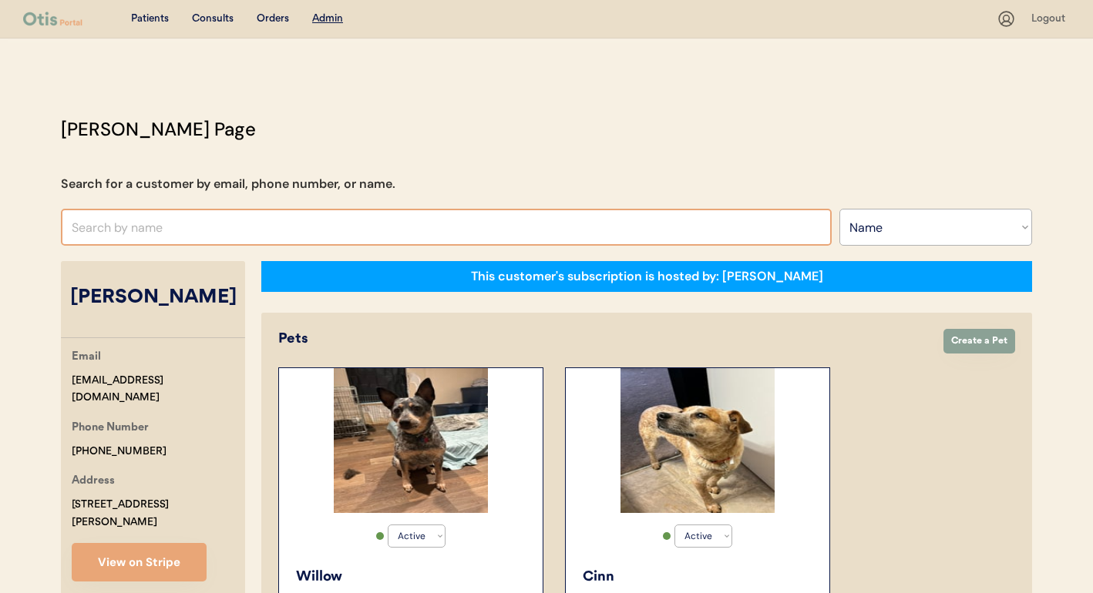
click at [226, 228] on input "text" at bounding box center [446, 227] width 771 height 37
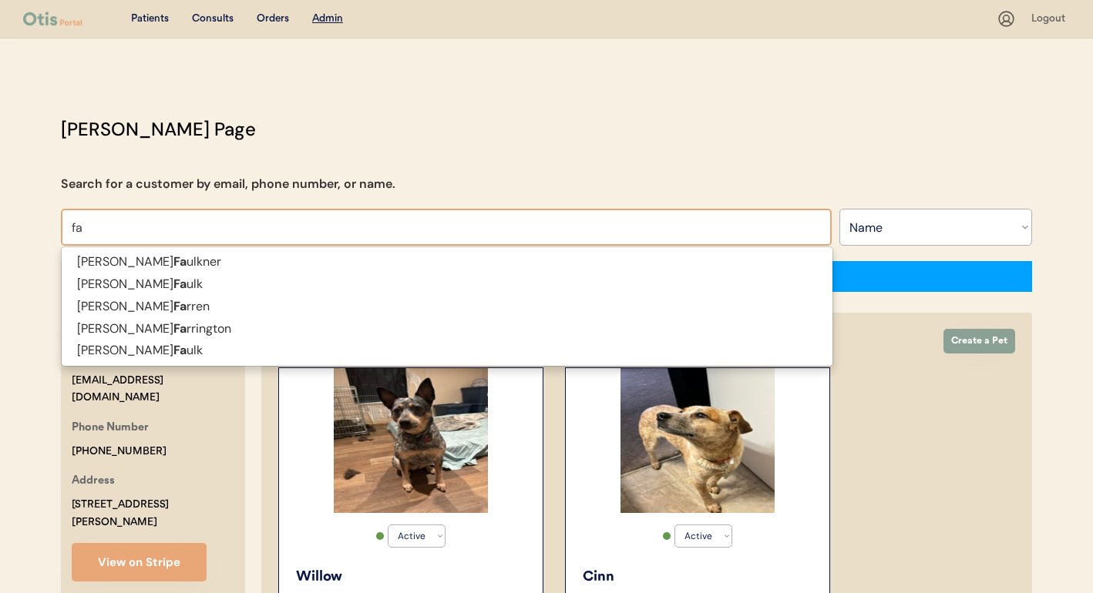
type input "f"
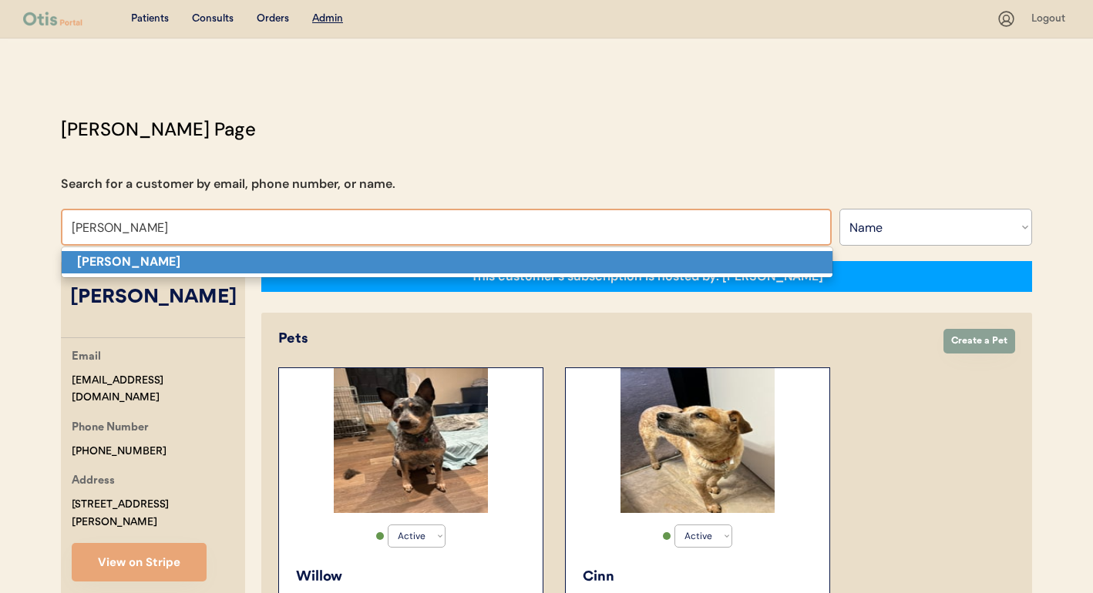
click at [226, 257] on p "Dallas jones" at bounding box center [447, 262] width 771 height 22
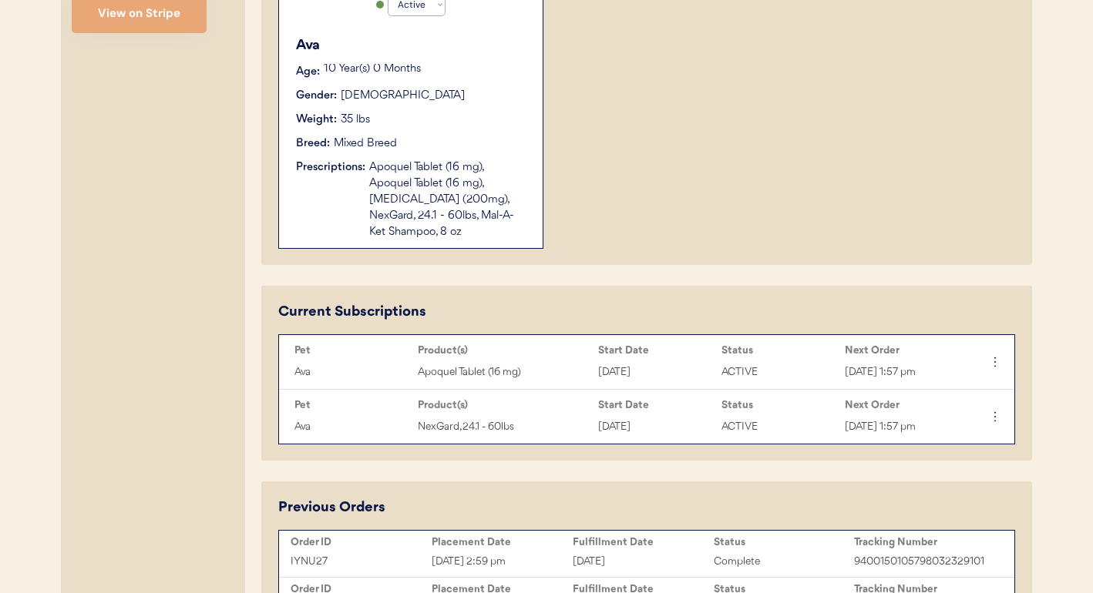
scroll to position [529, 0]
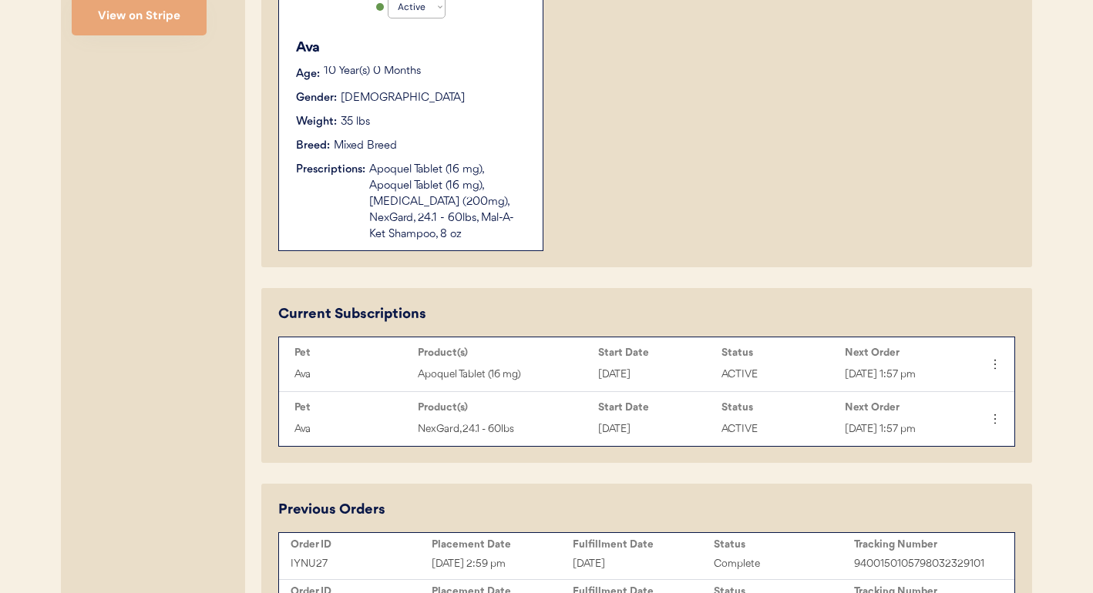
type input "Dallas jones"
click at [358, 165] on div "Prescriptions:" at bounding box center [330, 170] width 69 height 16
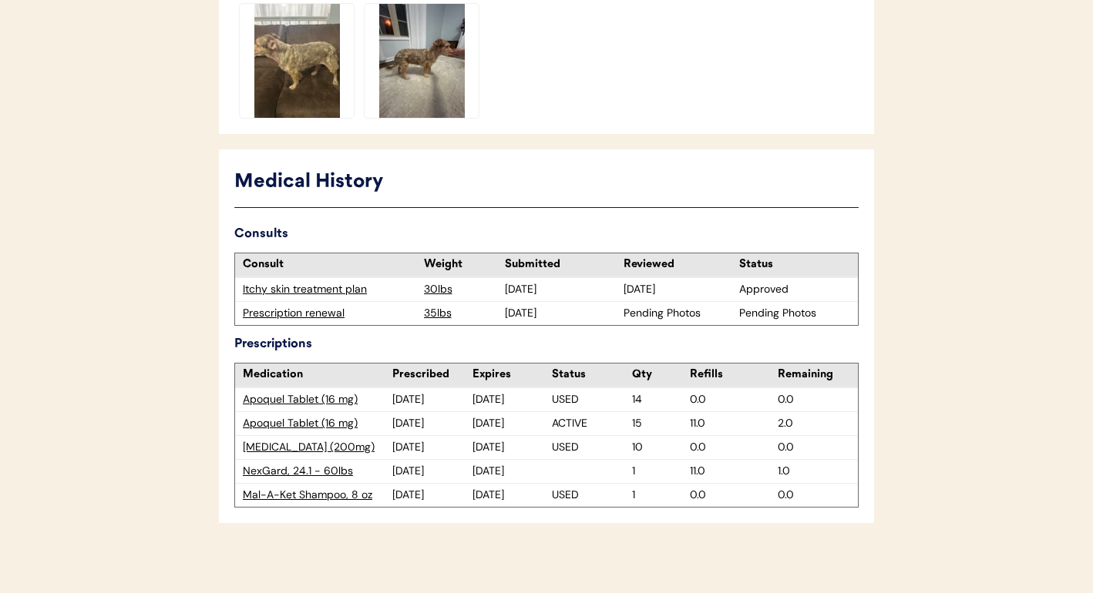
scroll to position [656, 0]
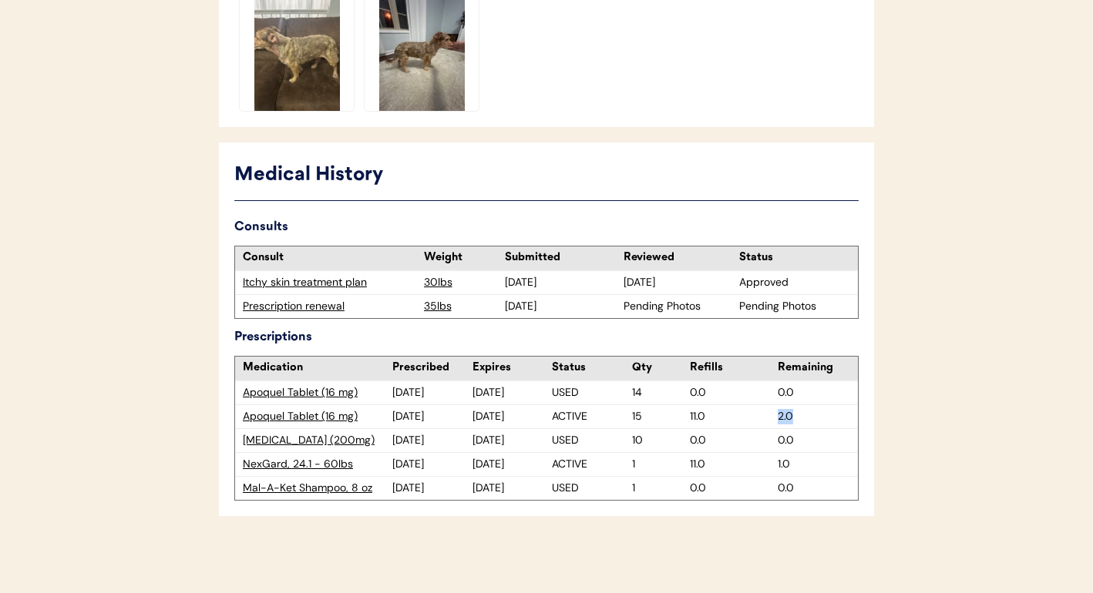
drag, startPoint x: 798, startPoint y: 417, endPoint x: 773, endPoint y: 420, distance: 24.9
click at [773, 420] on div "Apoquel Tablet (16 mg) 11/25/24 11/25/25 ACTIVE 15 11.0 2.0" at bounding box center [546, 417] width 623 height 24
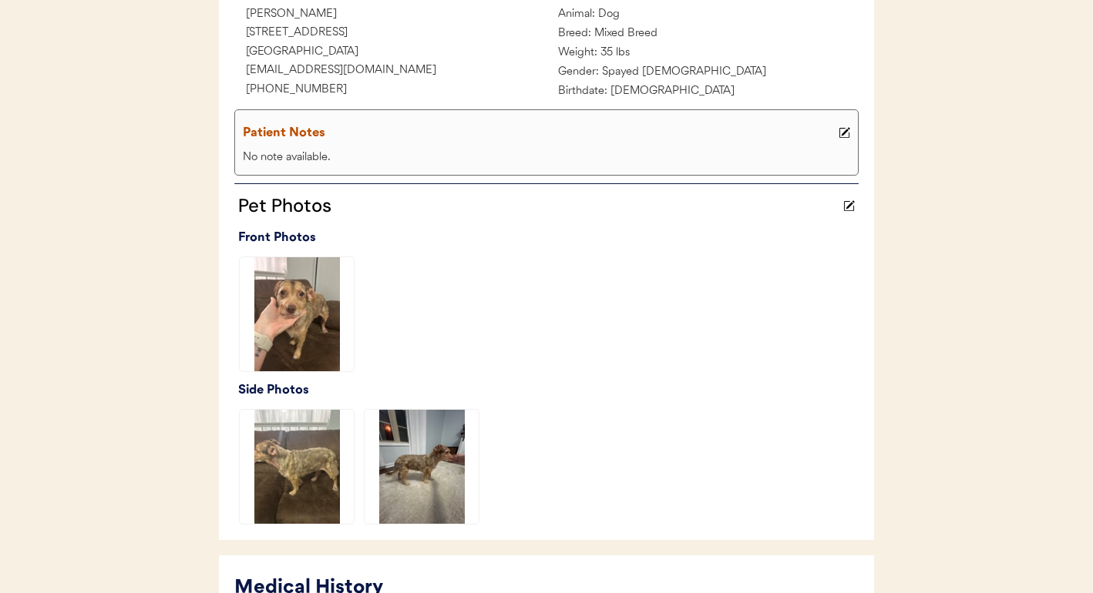
scroll to position [0, 0]
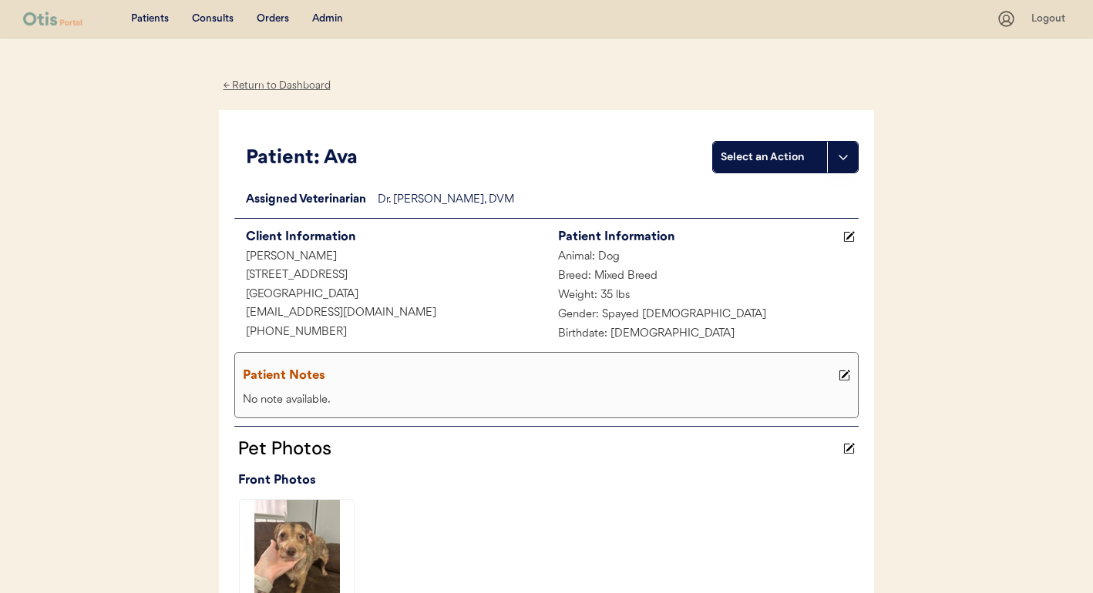
click at [325, 16] on div "Admin" at bounding box center [327, 19] width 31 height 15
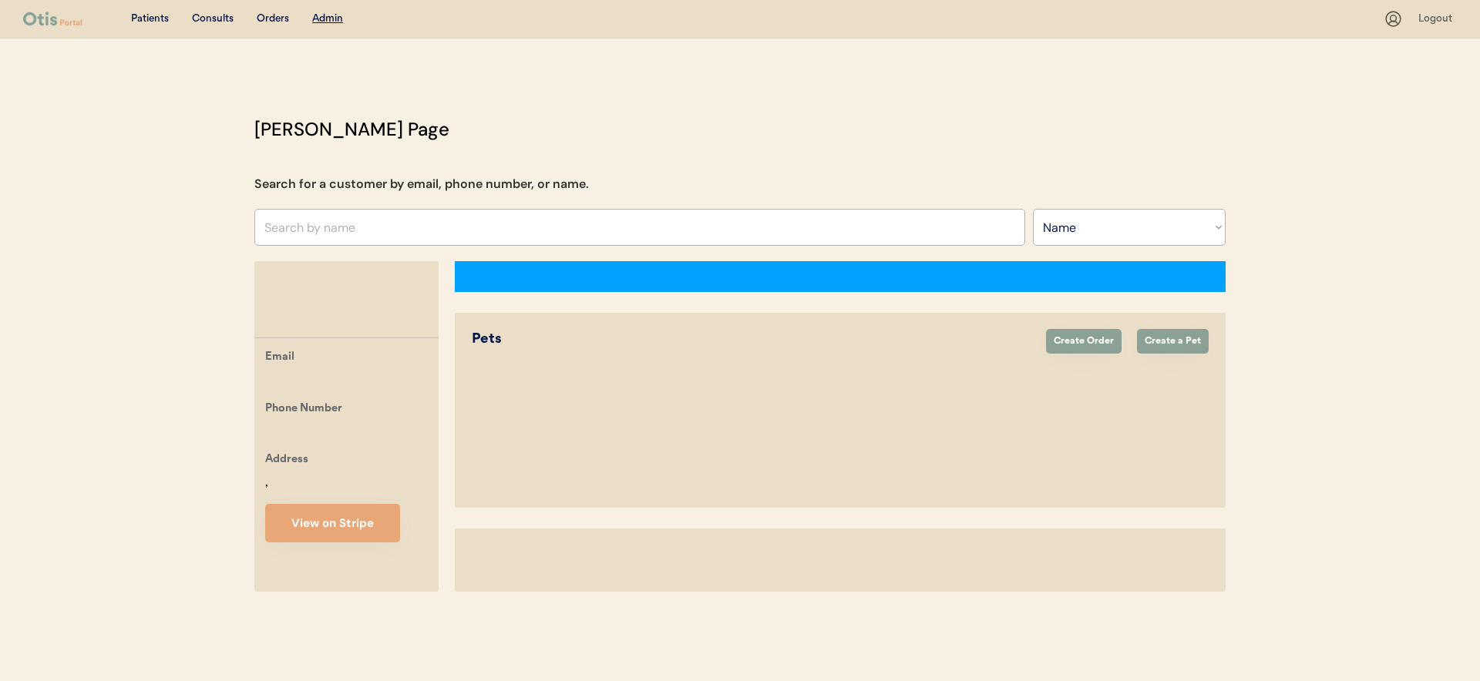
select select ""Name""
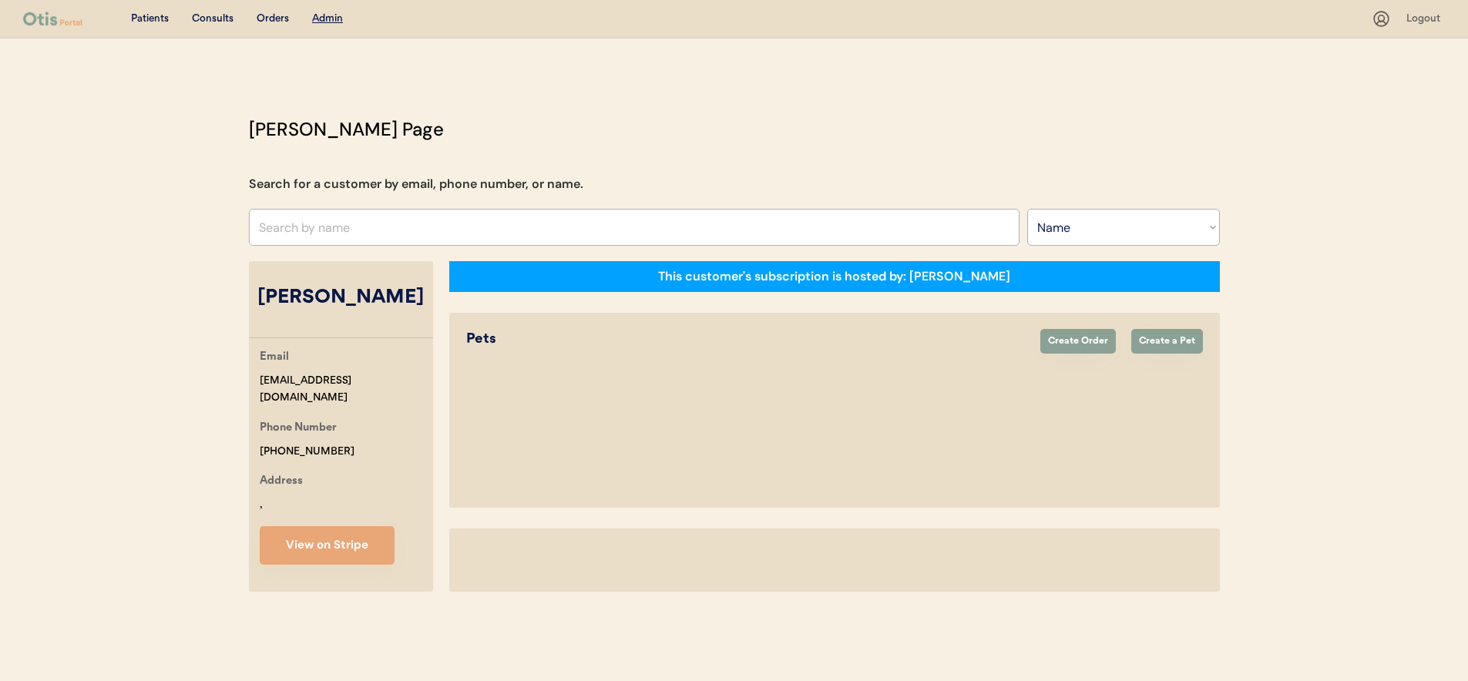
select select "true"
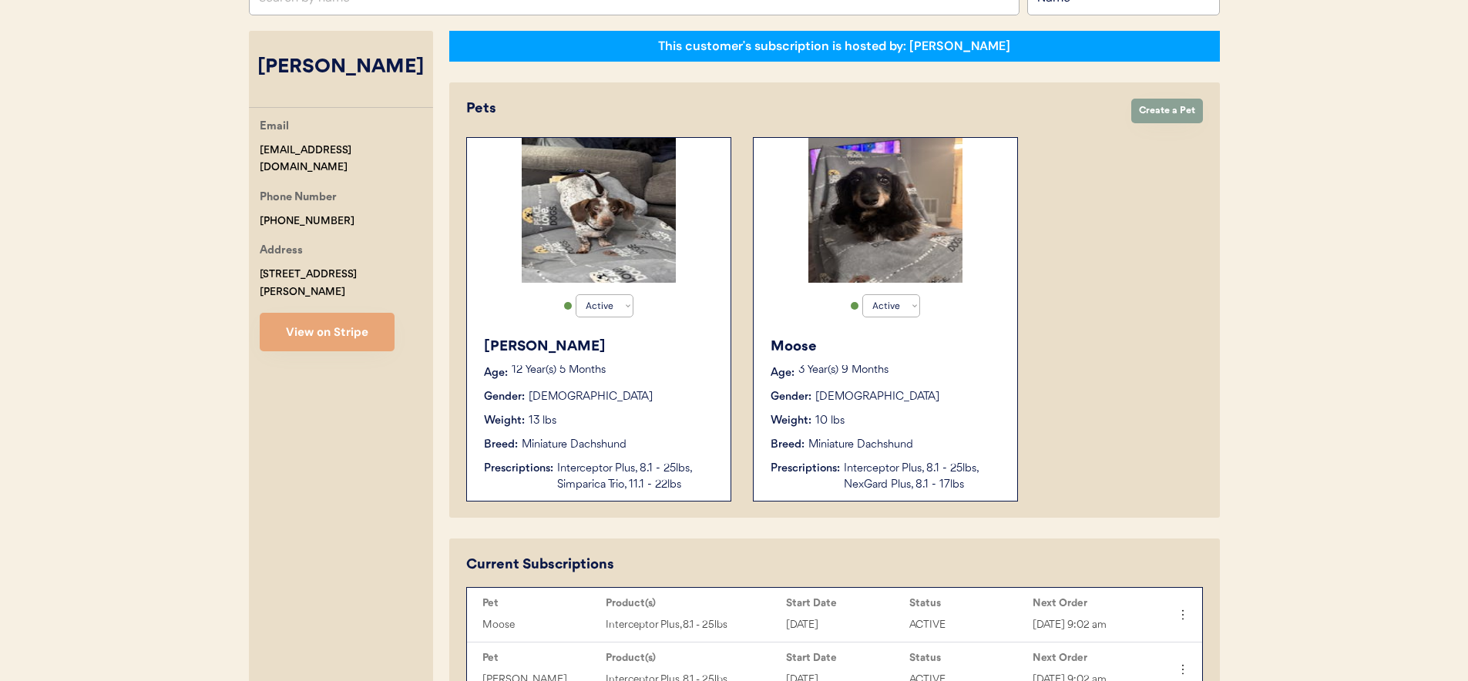
scroll to position [231, 0]
drag, startPoint x: 382, startPoint y: 151, endPoint x: 231, endPoint y: 151, distance: 151.1
click at [231, 151] on div "Patients Consults Orders Admin Logout [PERSON_NAME] Admin Page Search for a cus…" at bounding box center [734, 497] width 1468 height 1456
copy div "voss_chrissy@yahoo.com"
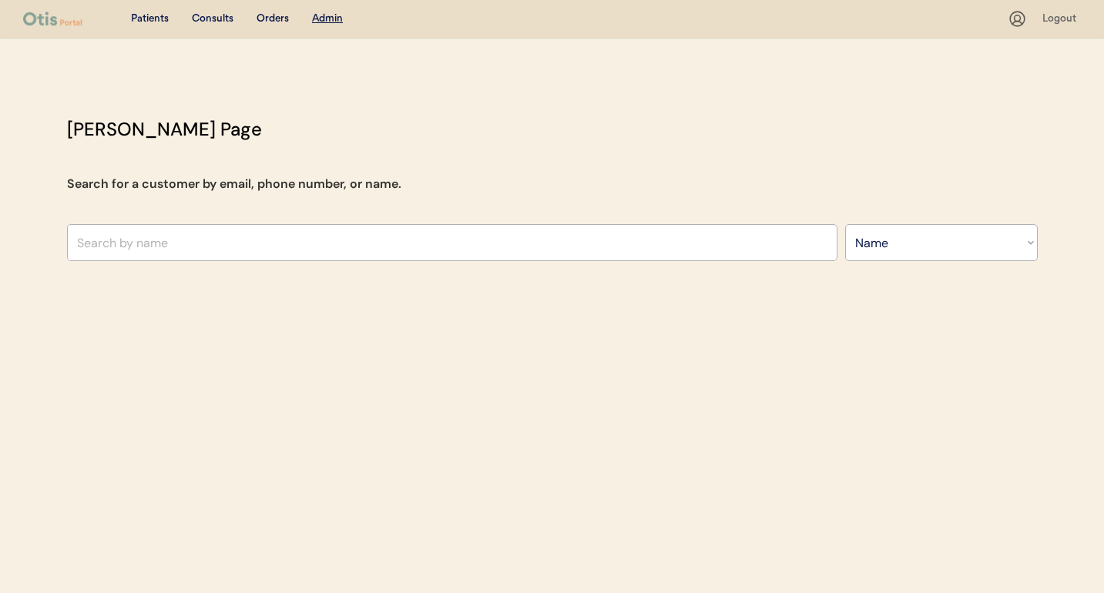
select select ""Name""
click at [215, 16] on div "Consults" at bounding box center [213, 19] width 42 height 15
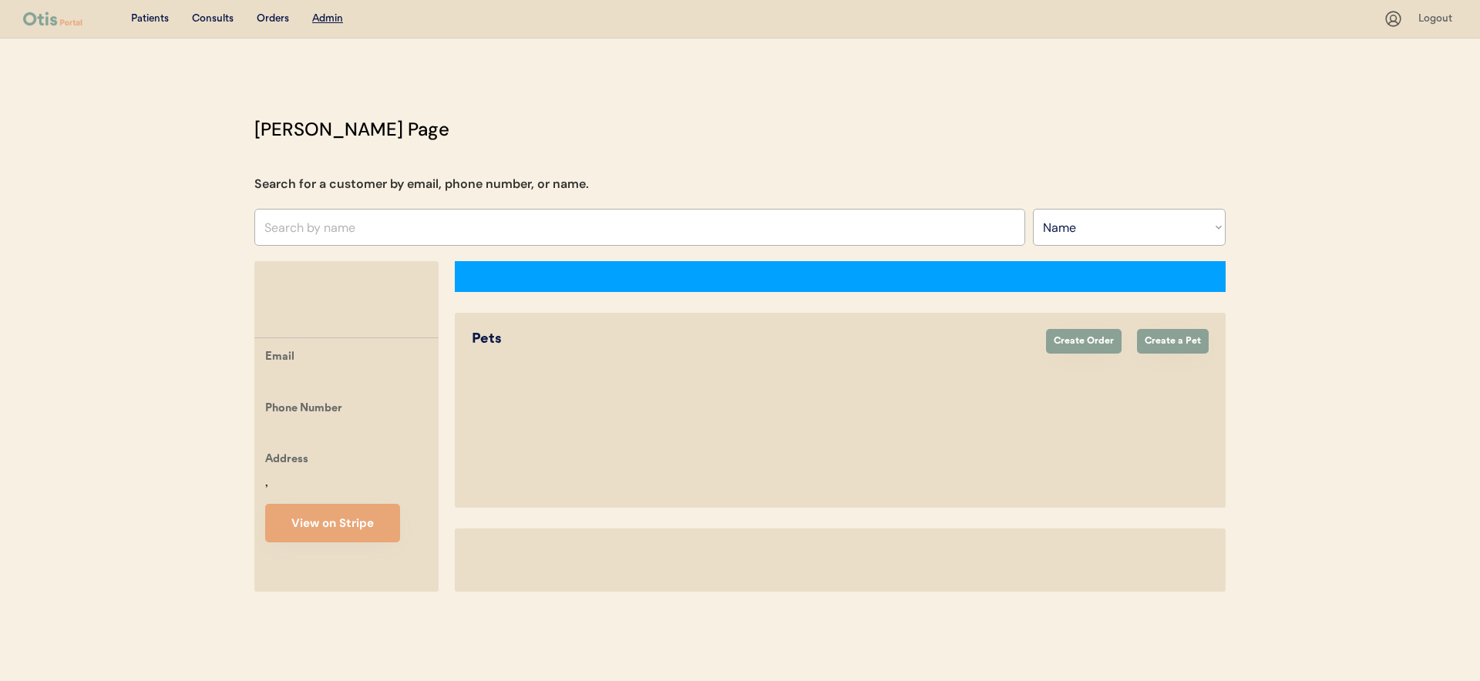
select select ""Name""
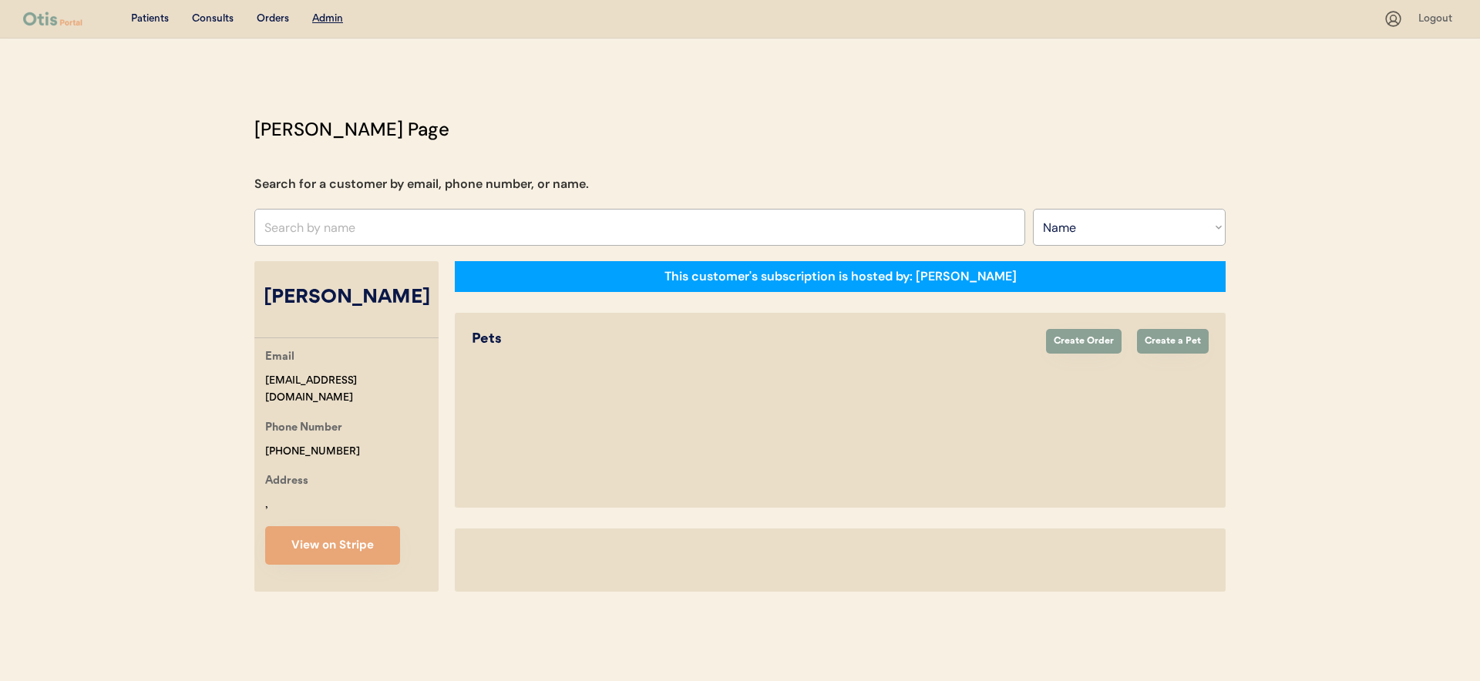
select select "true"
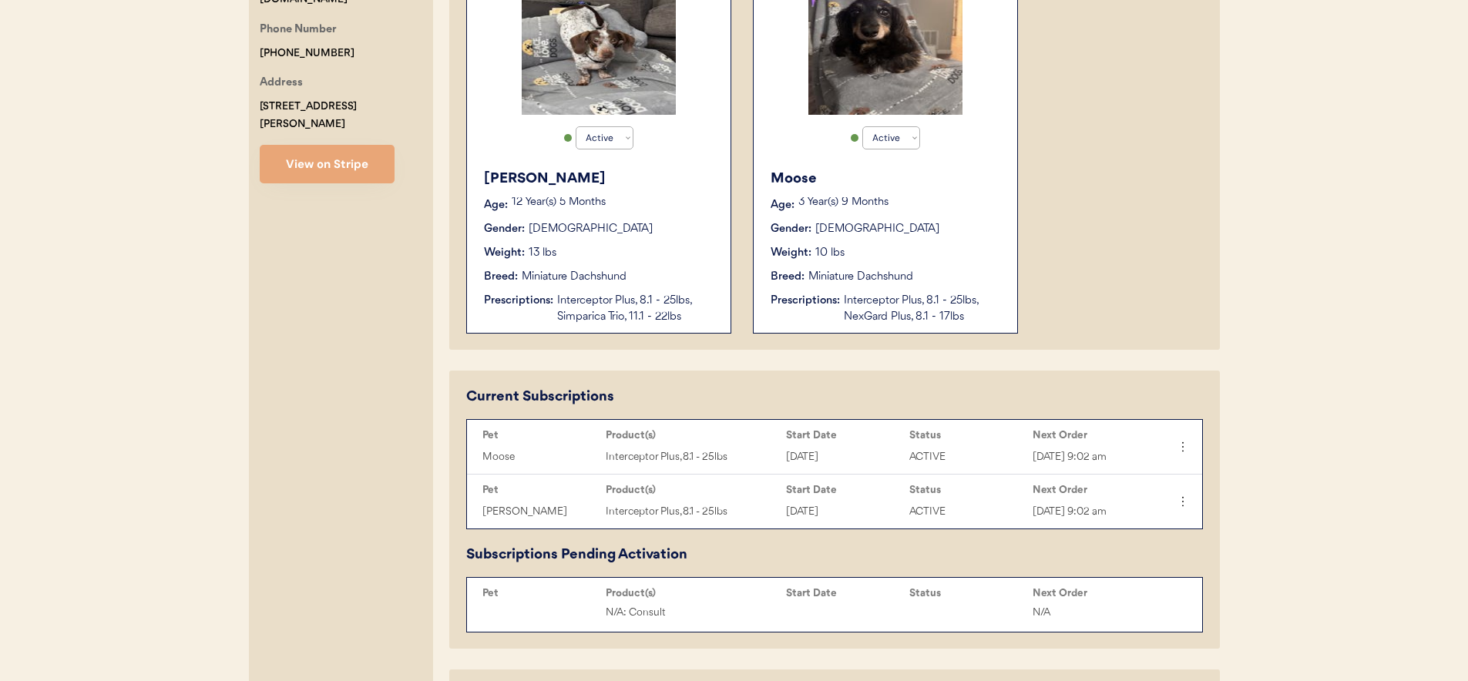
scroll to position [402, 0]
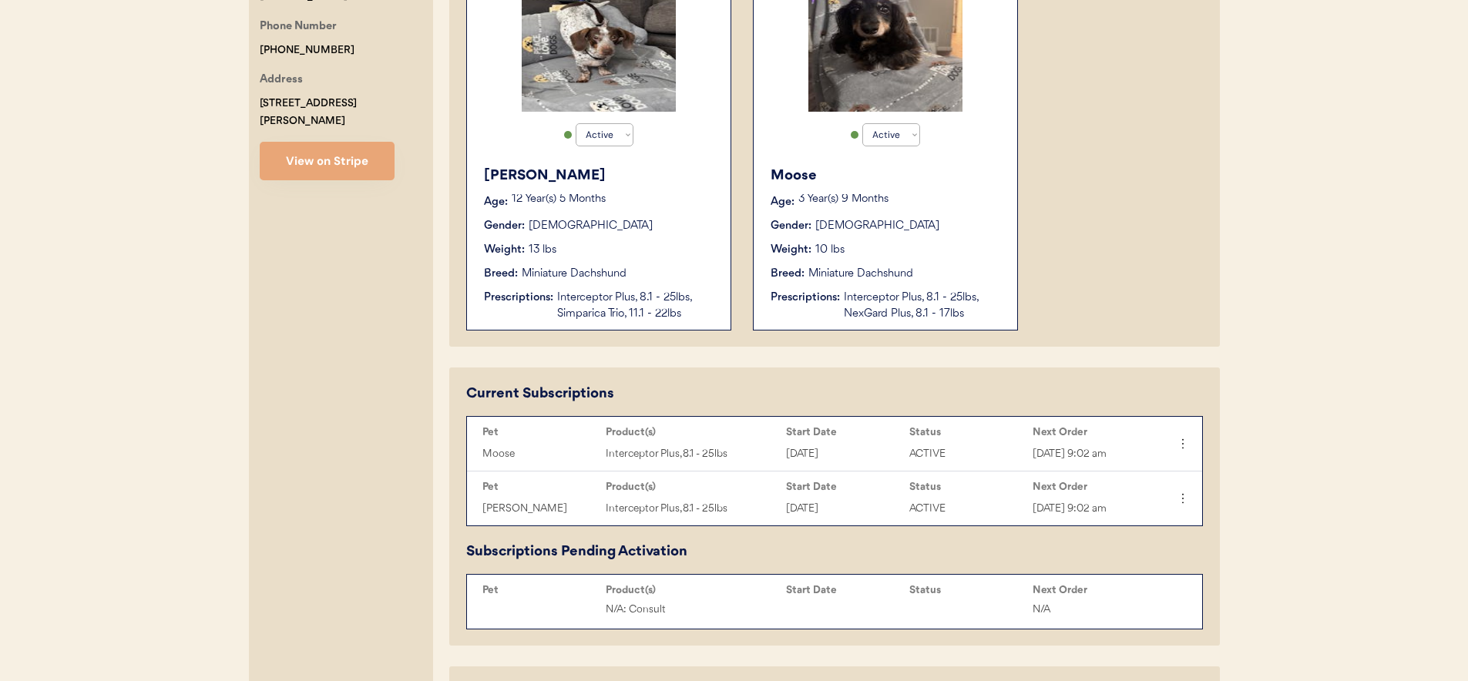
click at [657, 321] on div "Interceptor Plus, 8.1 - 25lbs, Simparica Trio, 11.1 - 22lbs" at bounding box center [636, 306] width 158 height 32
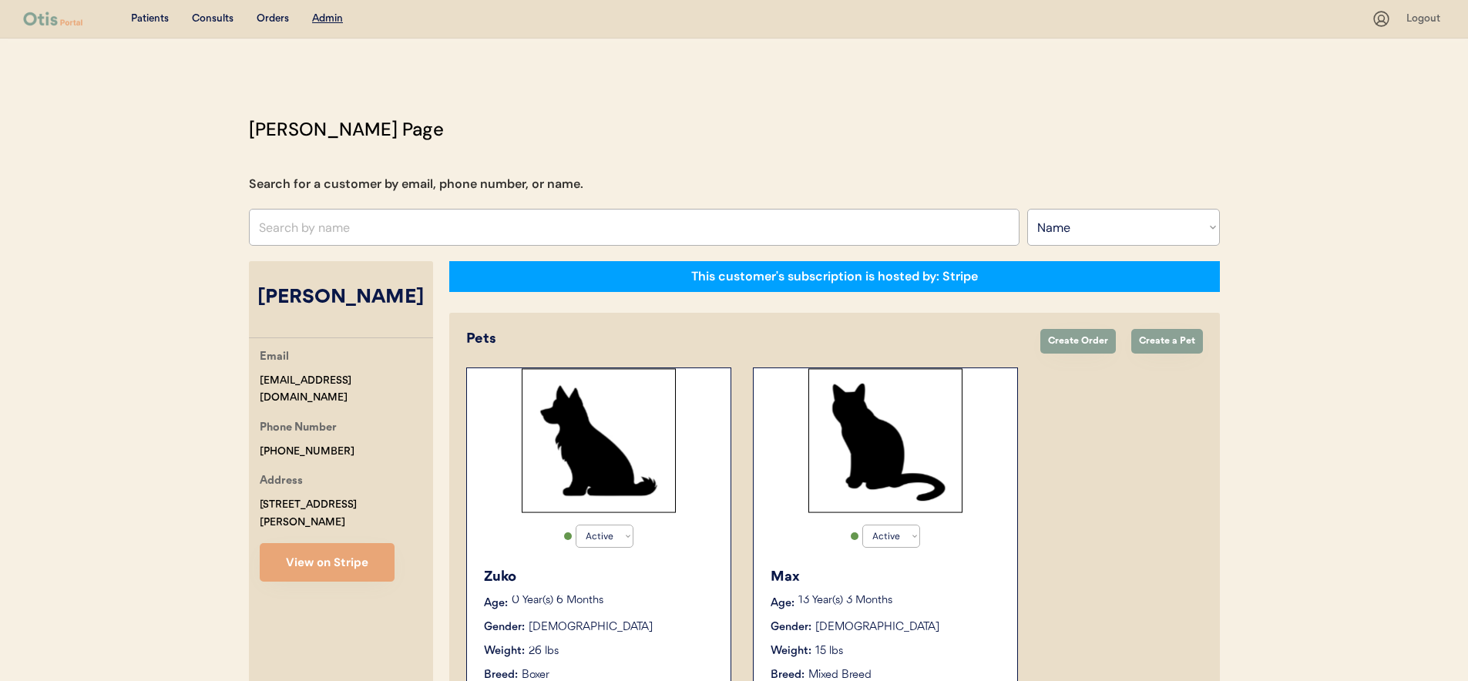
select select ""Name""
select select "true"
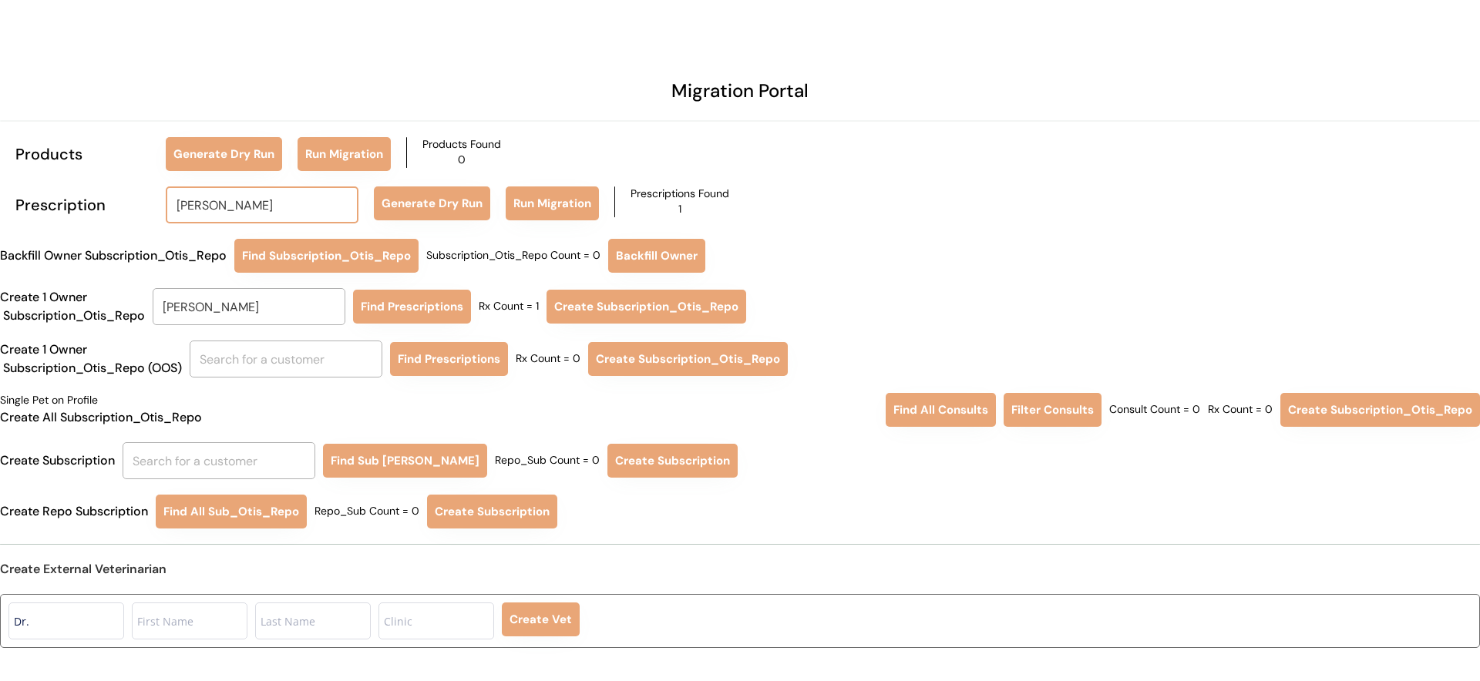
drag, startPoint x: 291, startPoint y: 209, endPoint x: 147, endPoint y: 201, distance: 143.6
click at [147, 201] on div "Prescription Angela Hoffman angela hoff Generate Dry Run Run Migration Prescrip…" at bounding box center [740, 205] width 1480 height 37
click at [187, 239] on strong "Christina Voss" at bounding box center [233, 239] width 103 height 16
type input "Christina Voss"
click at [445, 220] on div "Prescription Christina Voss christina voss Generate Dry Run Run Migration Presc…" at bounding box center [740, 205] width 1480 height 37
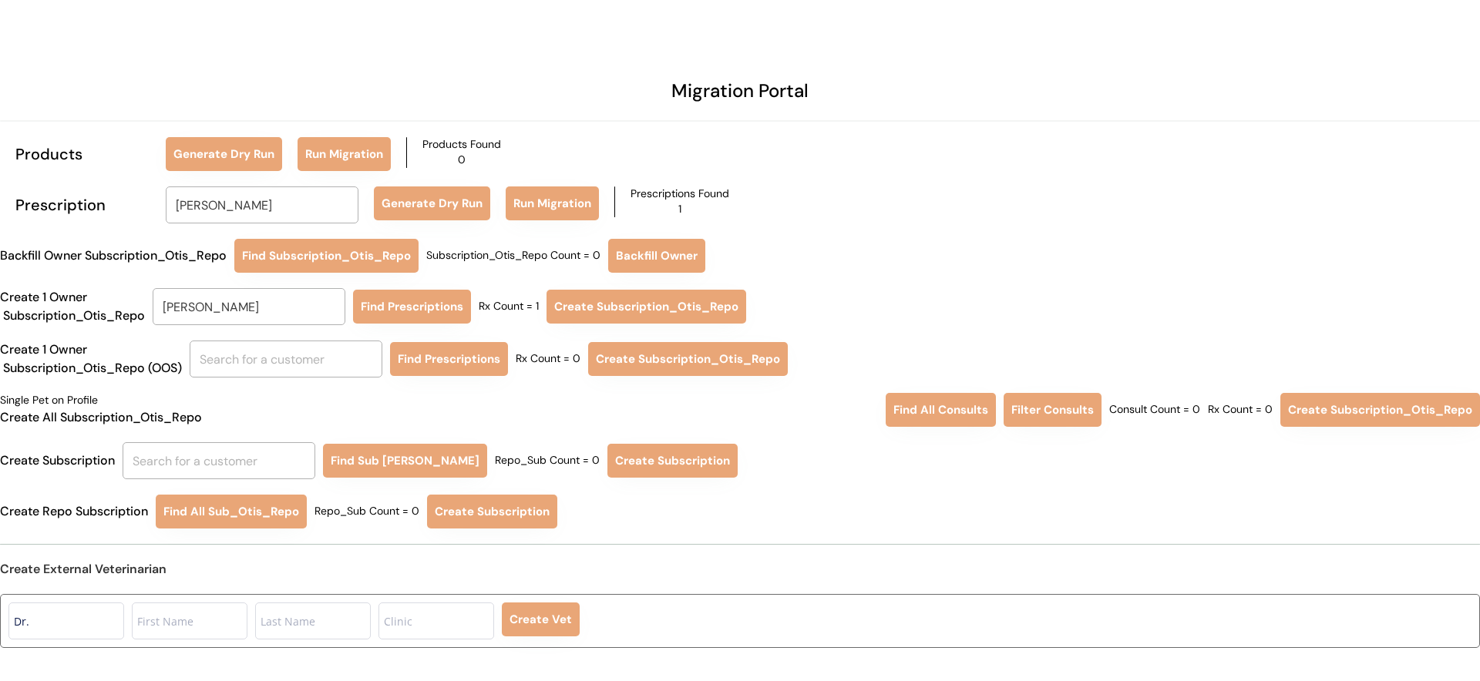
click at [511, 255] on div "Subscription_Otis_Repo Count = 0" at bounding box center [513, 255] width 174 height 15
click at [459, 207] on button "Generate Dry Run" at bounding box center [432, 204] width 116 height 34
click at [519, 259] on div "Subscription_Otis_Repo Count = 0" at bounding box center [513, 255] width 174 height 15
click at [293, 355] on input "text" at bounding box center [286, 359] width 193 height 37
type input "ch"
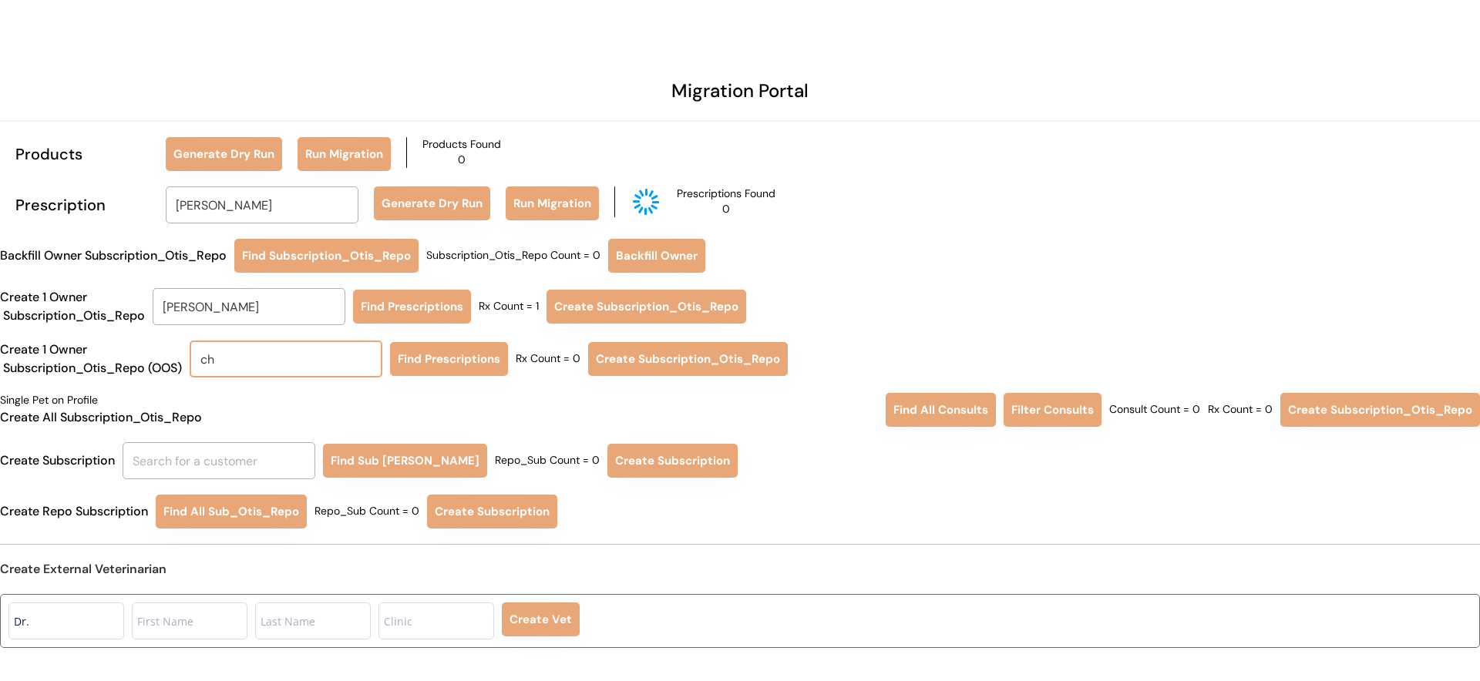
type input "chris Manoogian"
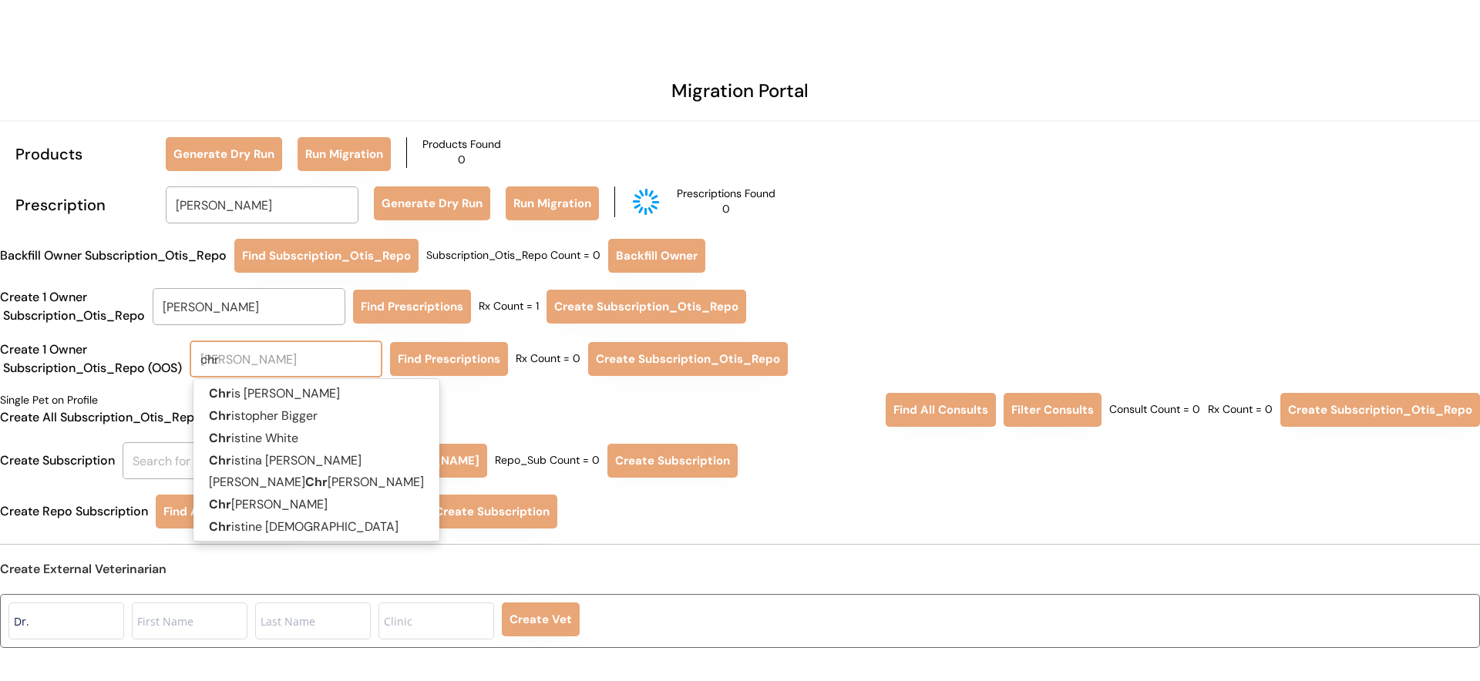
type input "chr"
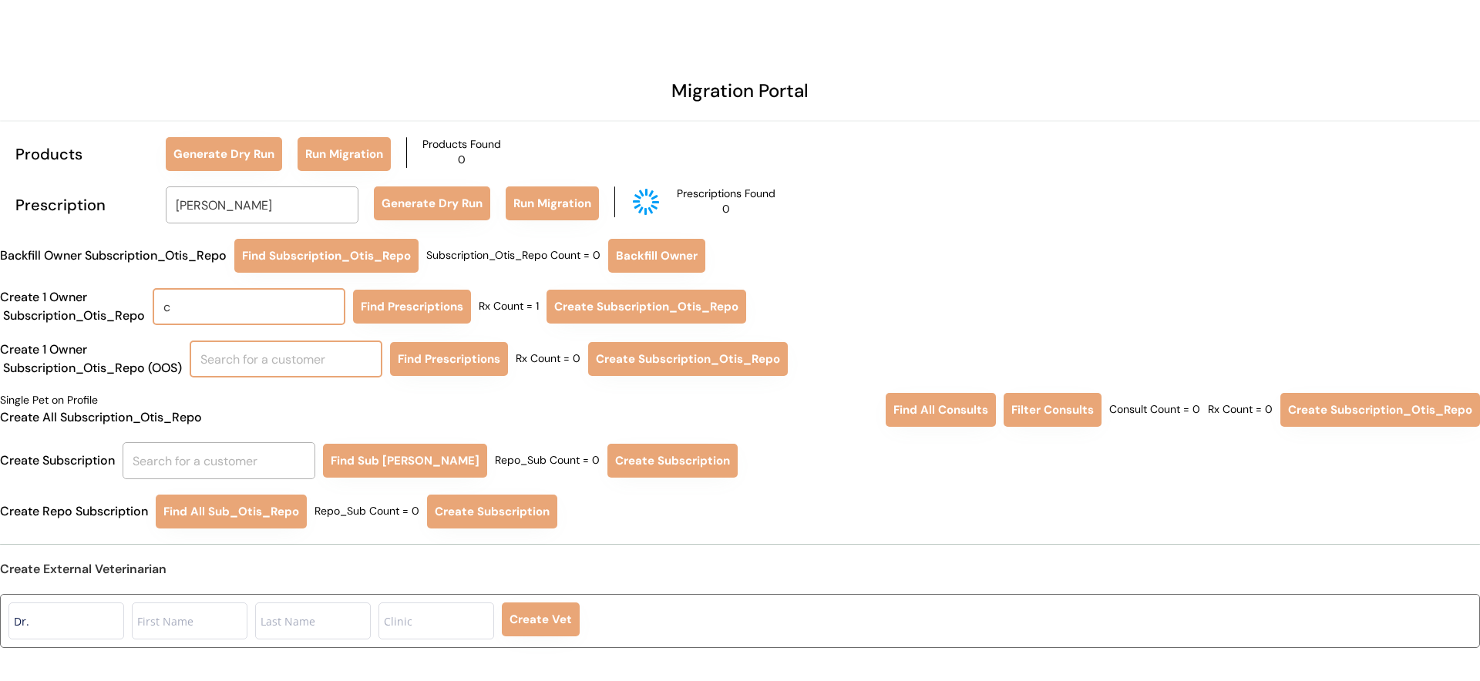
type input "ch"
type input "chris Manoogian"
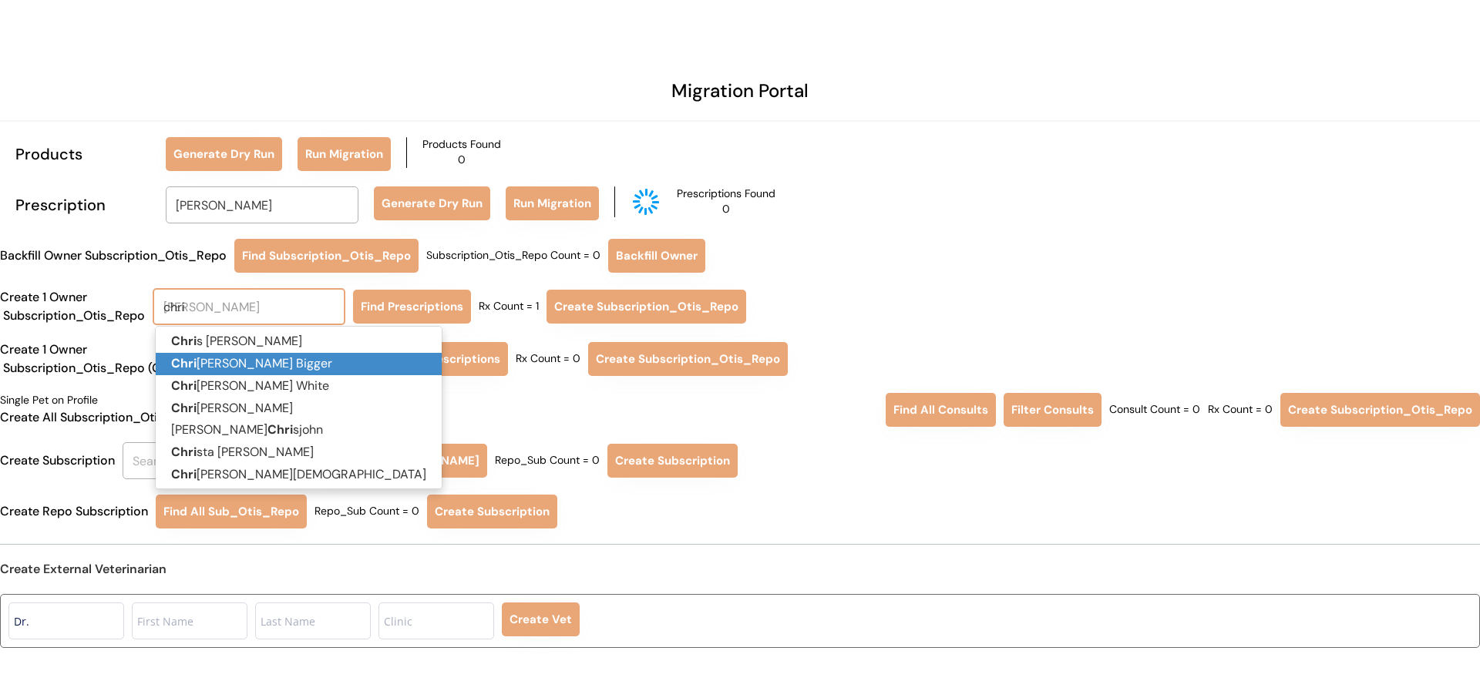
type input "chris"
type input "christ"
type input "christopher Bigger"
type input "christi"
type input "christine White"
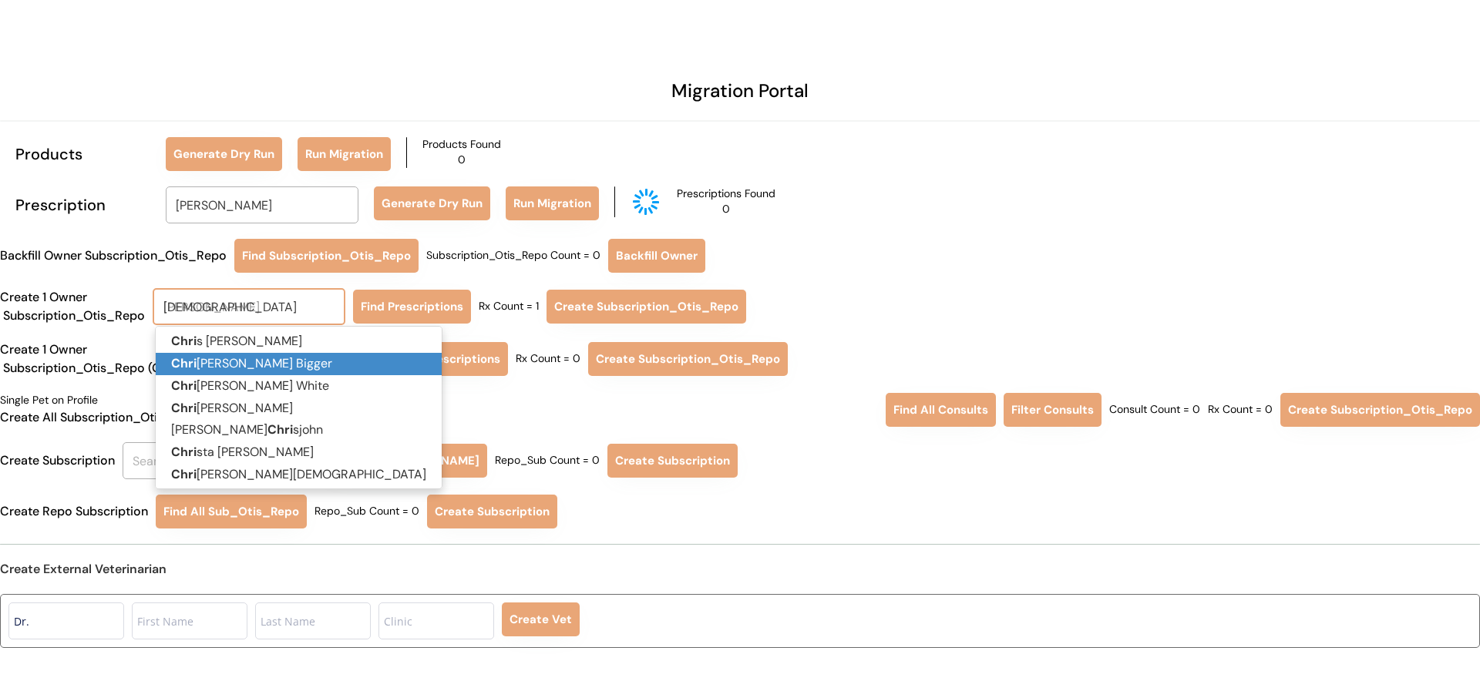
type input "christin"
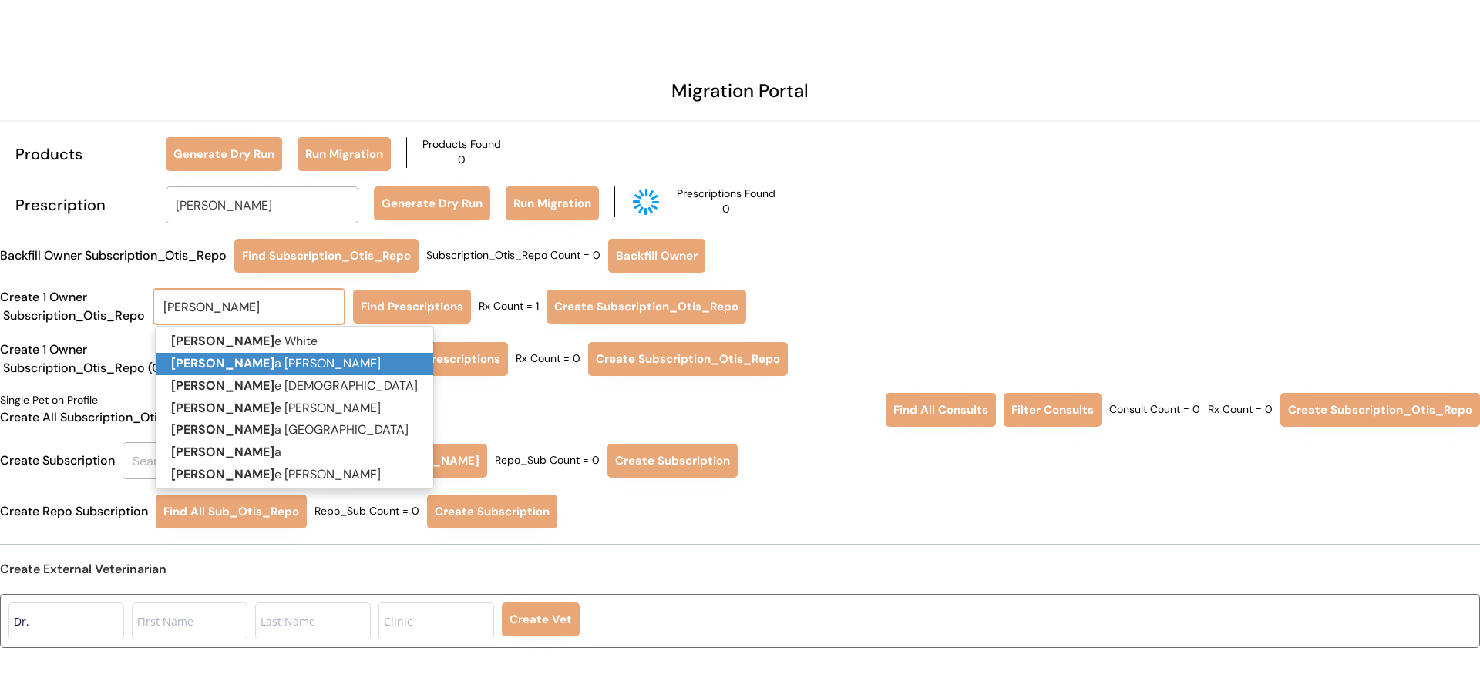
type input "christina"
type input "christina Pugsley"
type input "christina"
type input "christina v"
type input "christina voss"
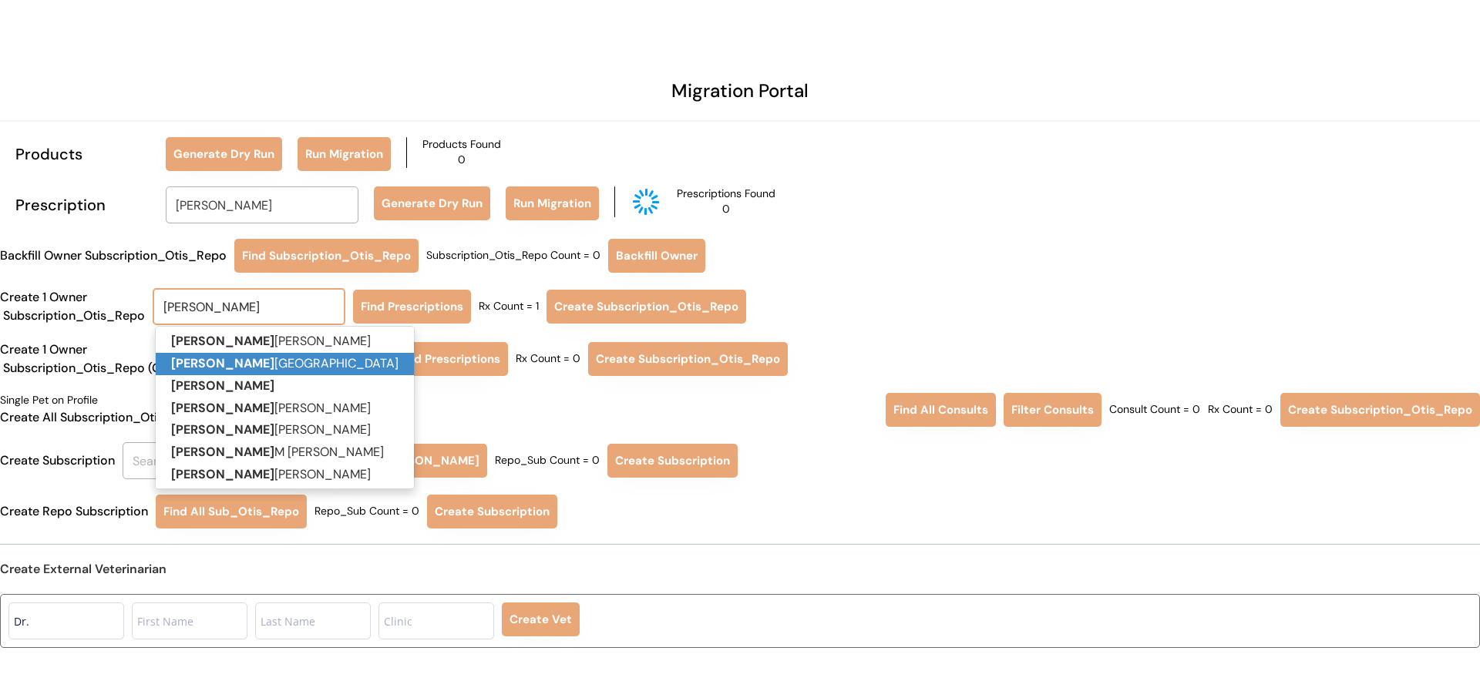
type input "christina vo"
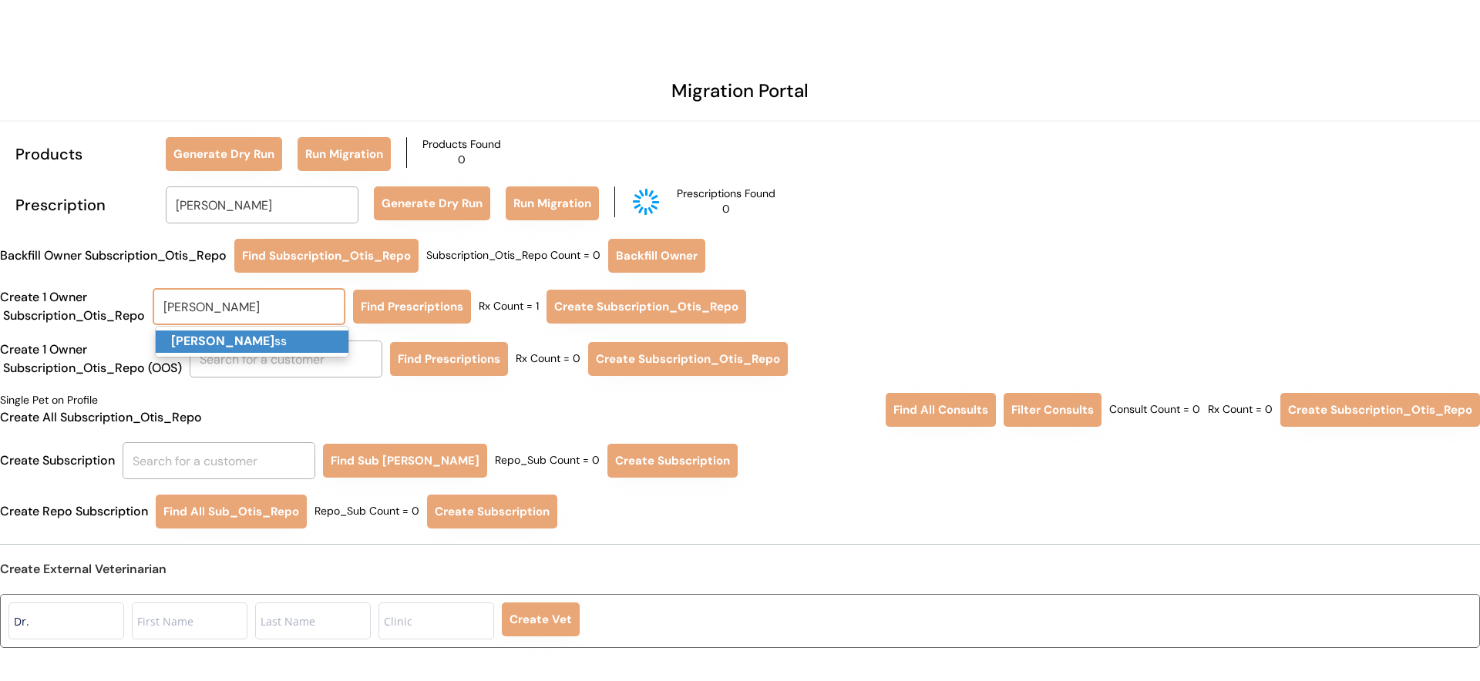
type input "[PERSON_NAME]"
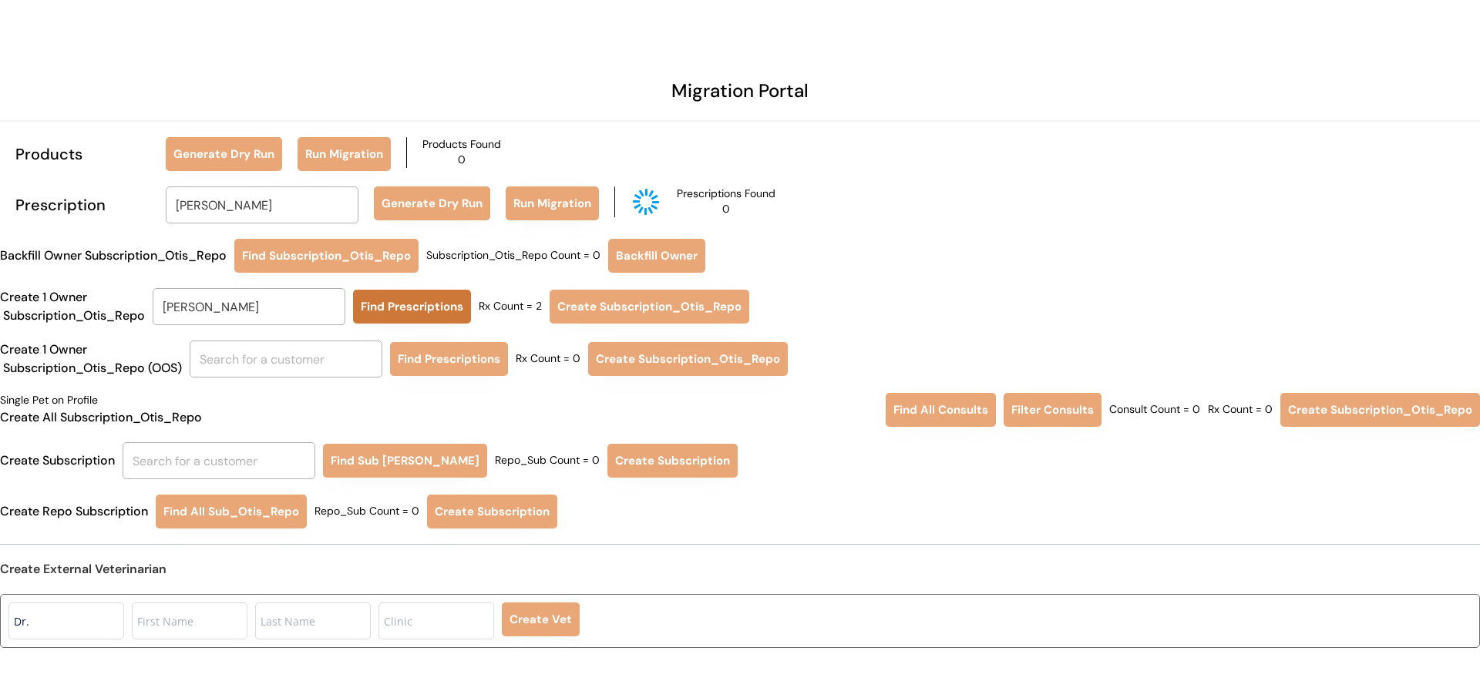
click at [402, 301] on button "Find Prescriptions" at bounding box center [412, 307] width 118 height 34
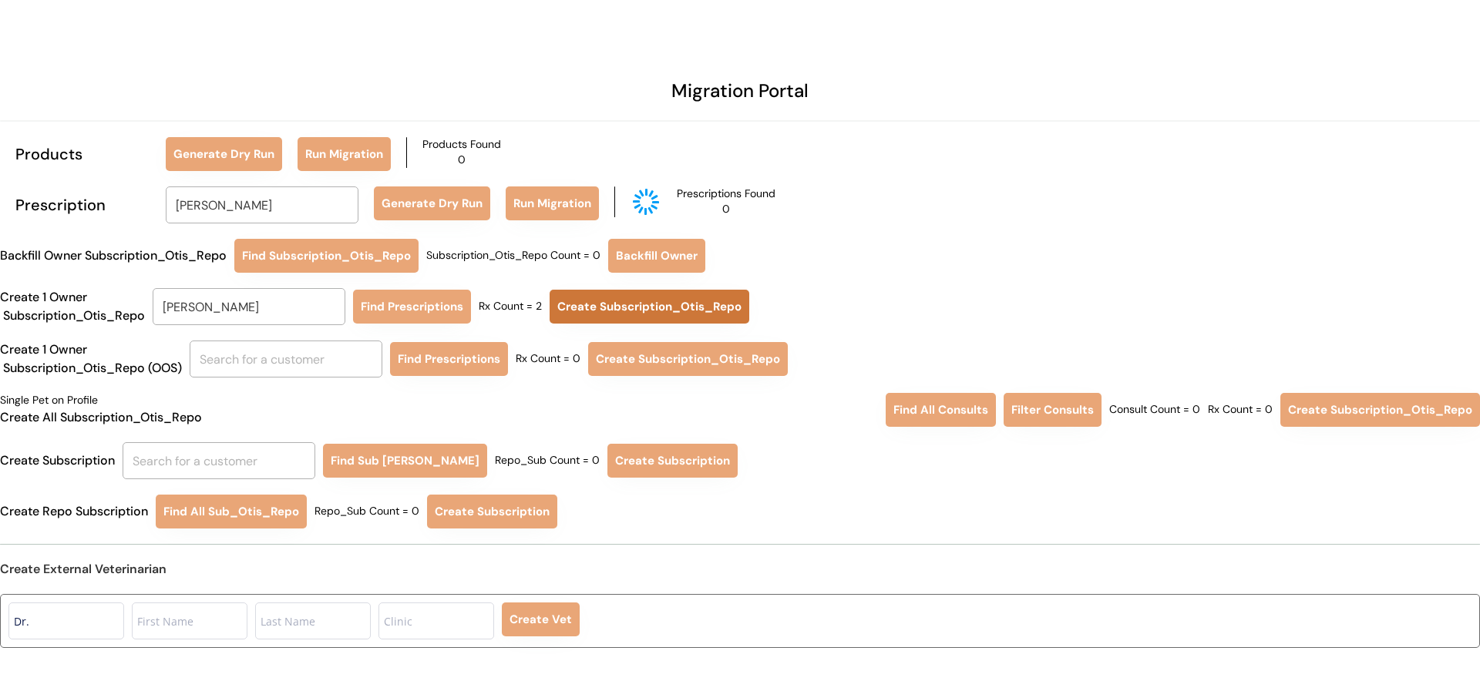
click at [583, 316] on button "Create Subscription_Otis_Repo" at bounding box center [649, 307] width 200 height 34
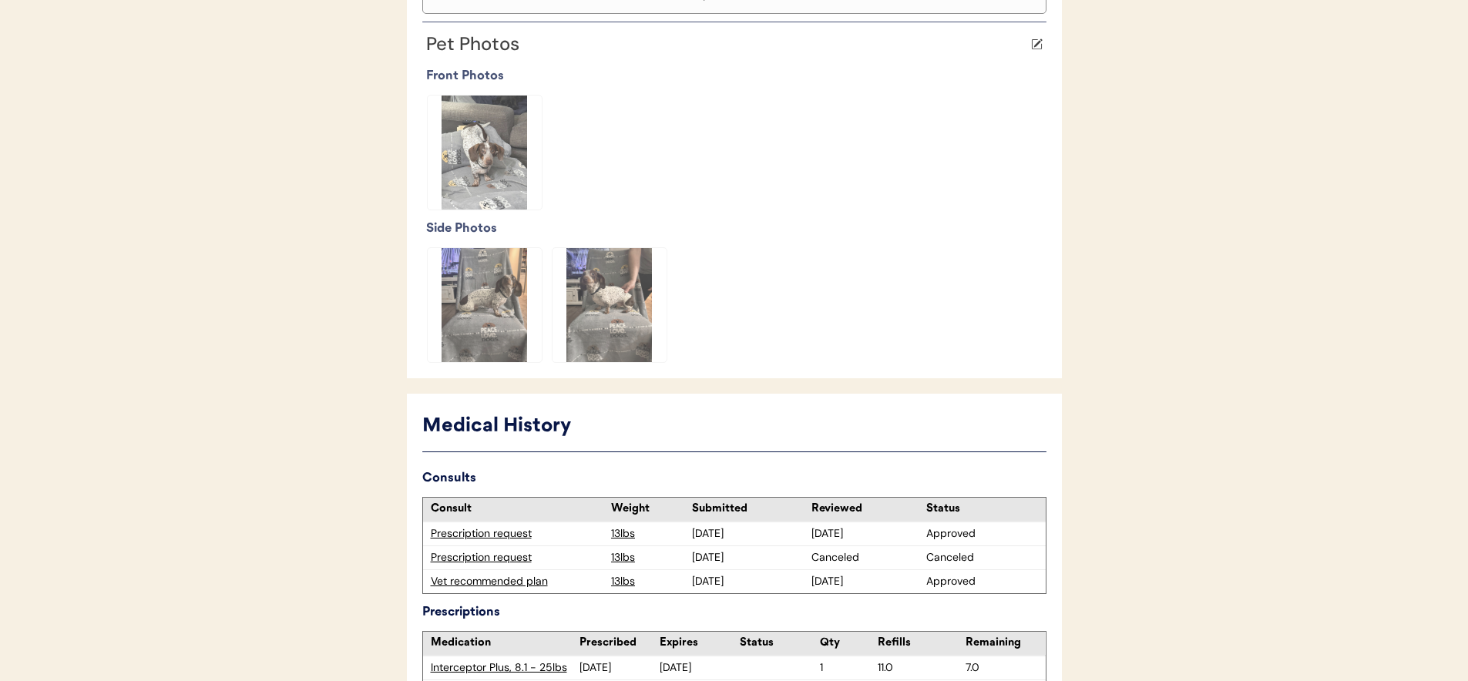
scroll to position [520, 0]
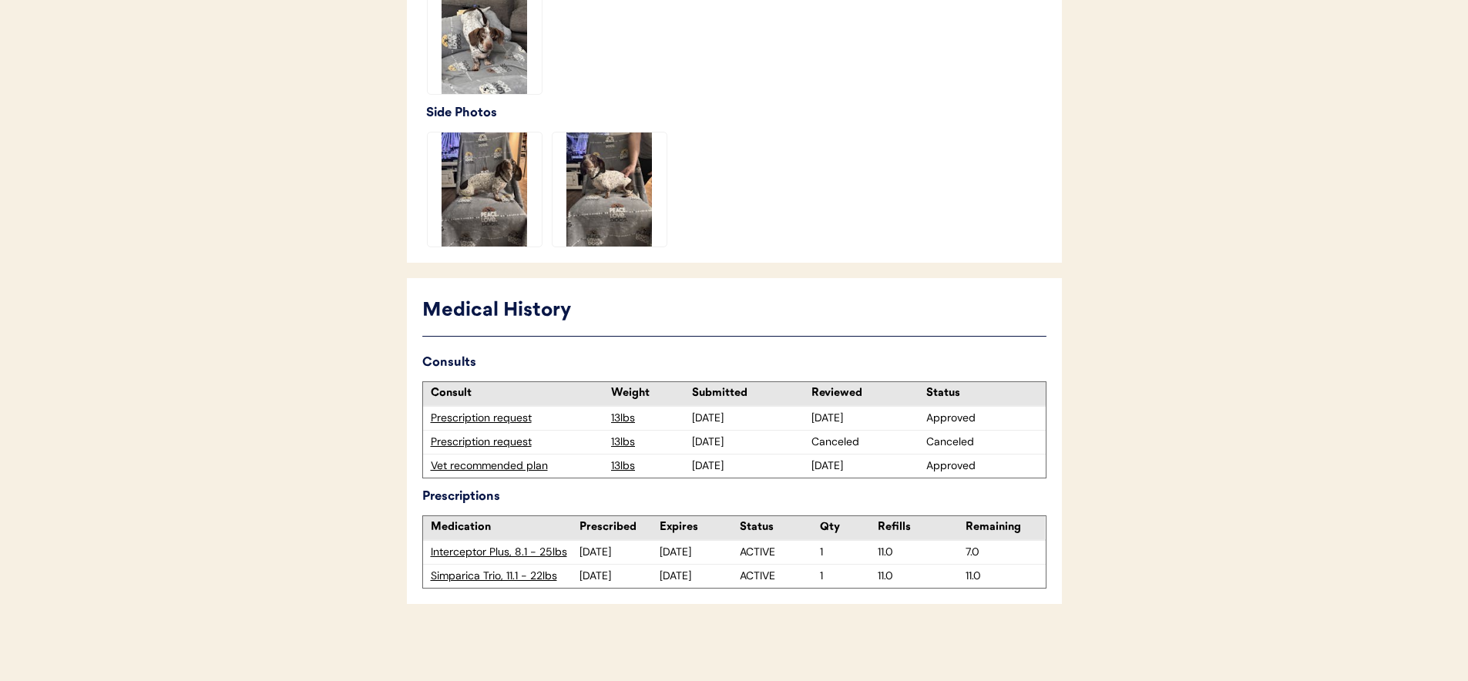
click at [514, 576] on div "Simparica Trio, 11.1 - 22lbs" at bounding box center [506, 576] width 150 height 15
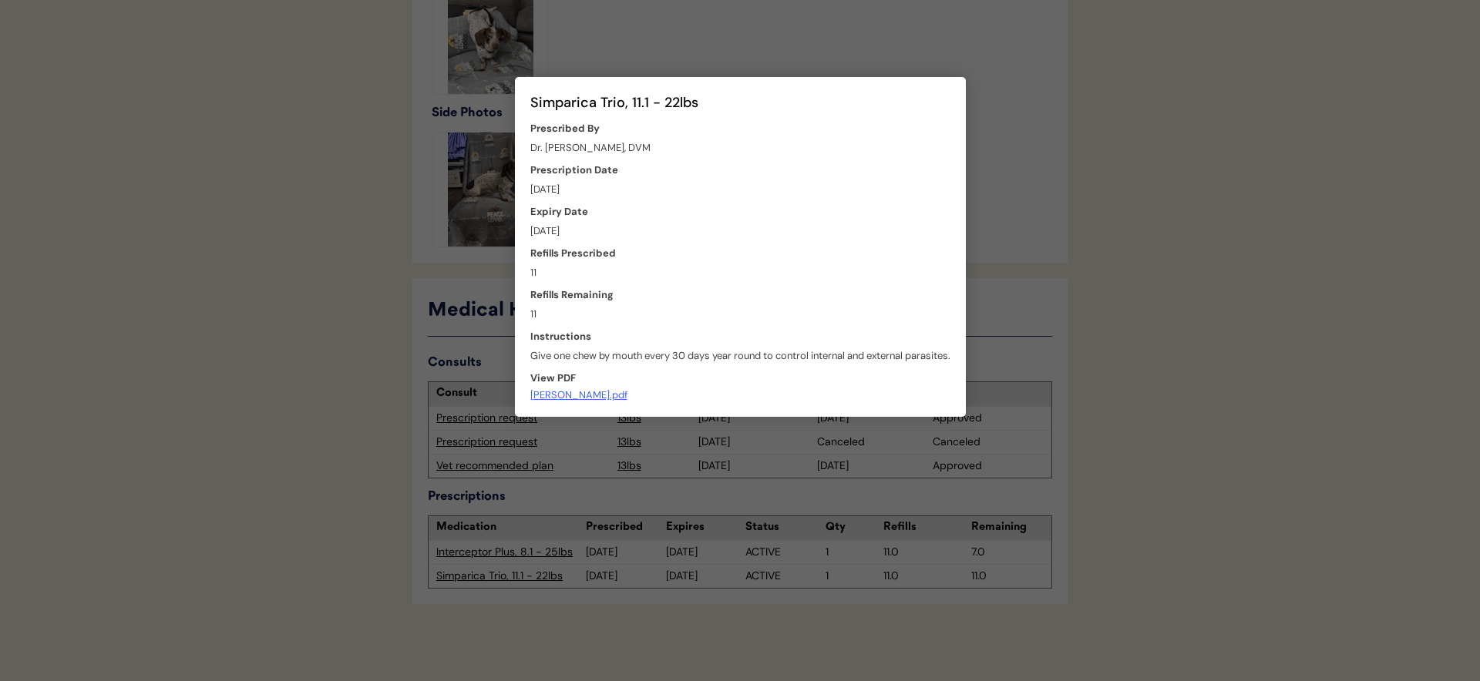
click at [782, 645] on div at bounding box center [740, 340] width 1480 height 681
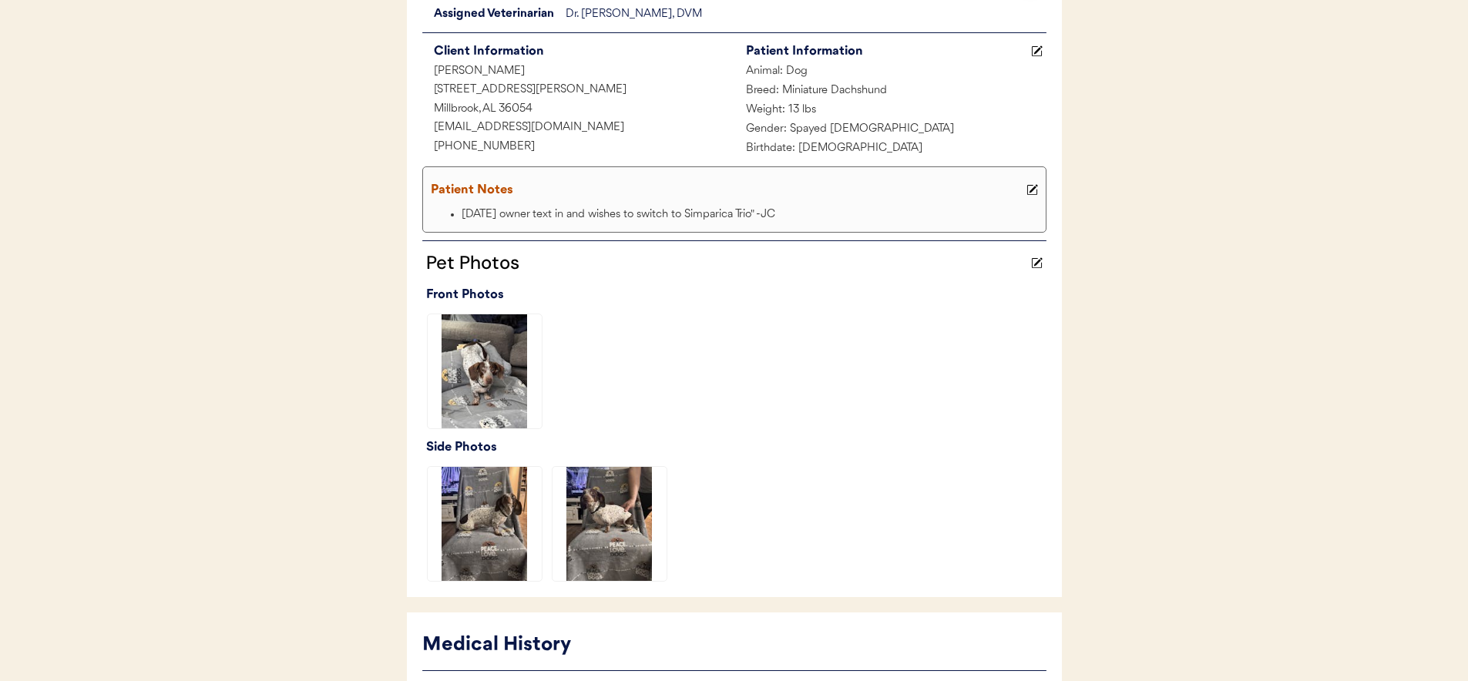
scroll to position [0, 0]
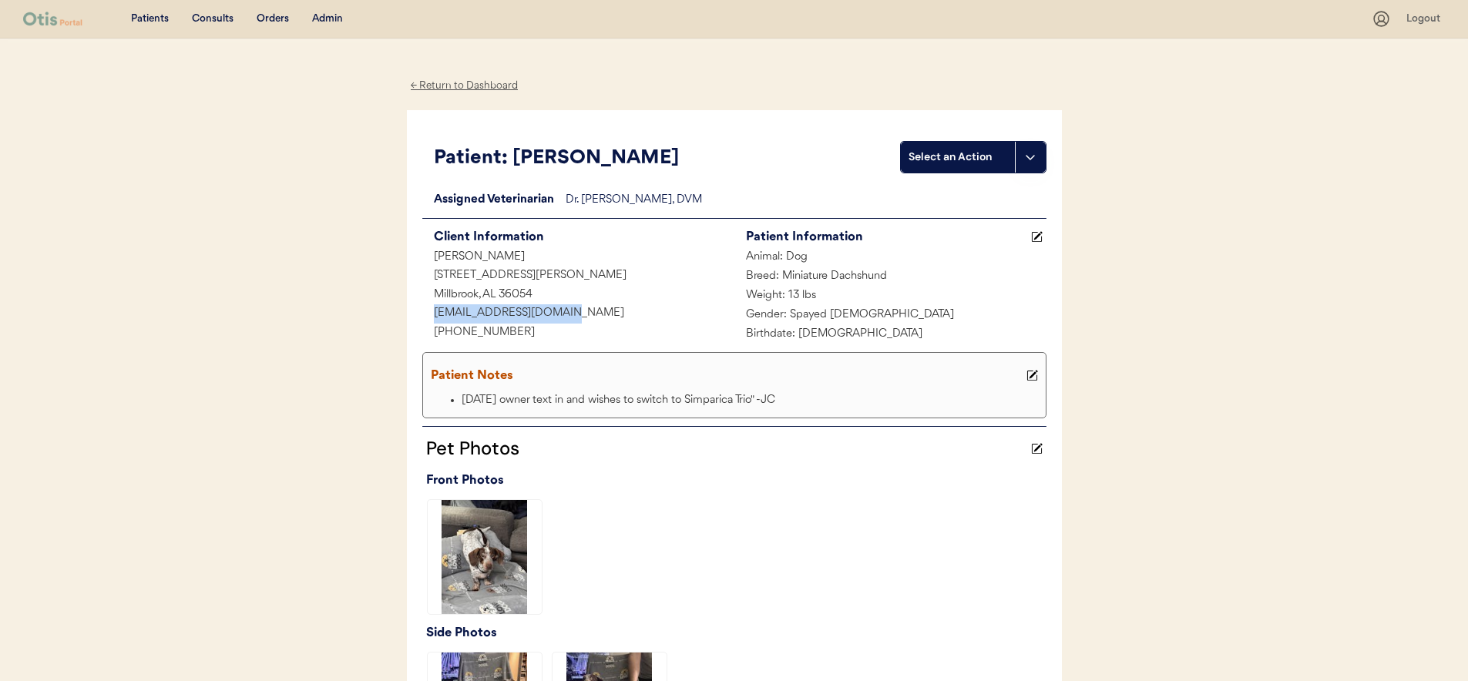
drag, startPoint x: 576, startPoint y: 309, endPoint x: 381, endPoint y: 311, distance: 194.2
click at [381, 311] on div "Patients Consults Orders Admin Logout ← Return to Dashboard Patient: Maggie Sel…" at bounding box center [734, 600] width 1468 height 1201
copy div "[EMAIL_ADDRESS][DOMAIN_NAME]"
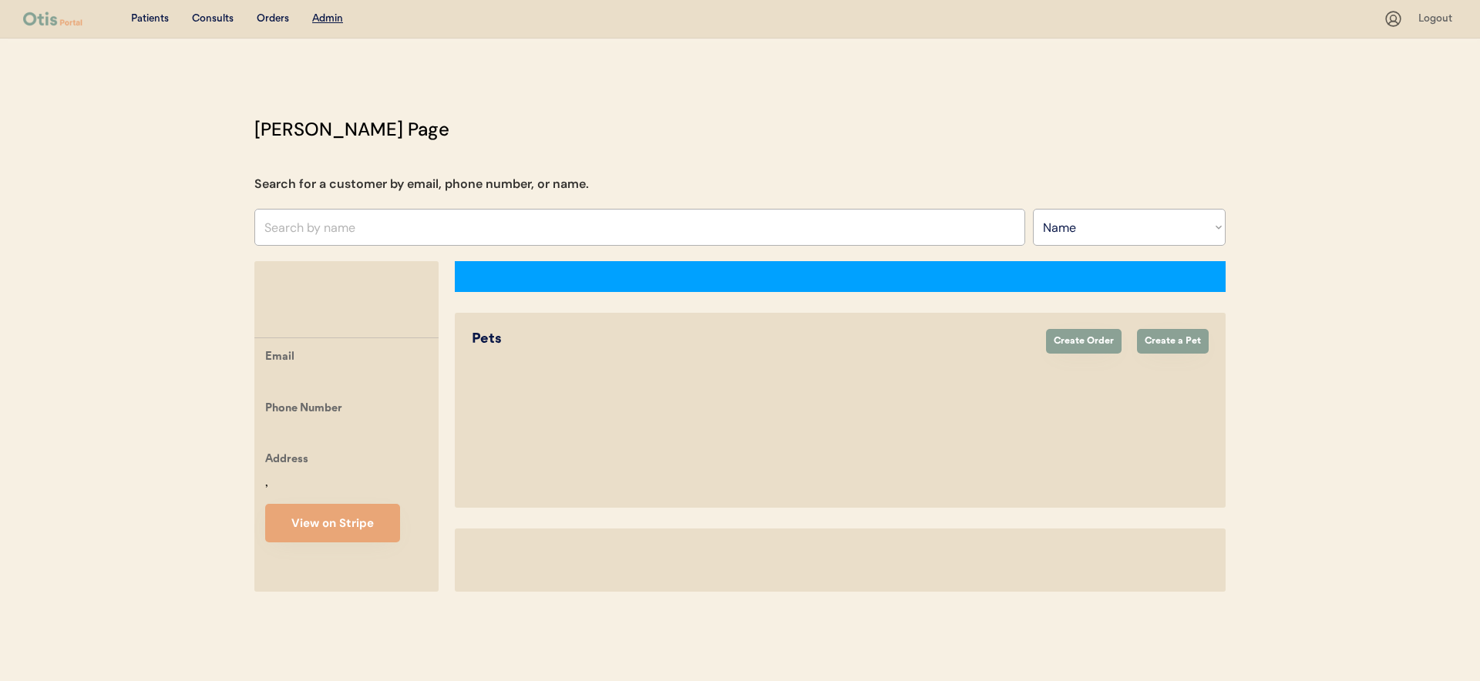
select select ""Name""
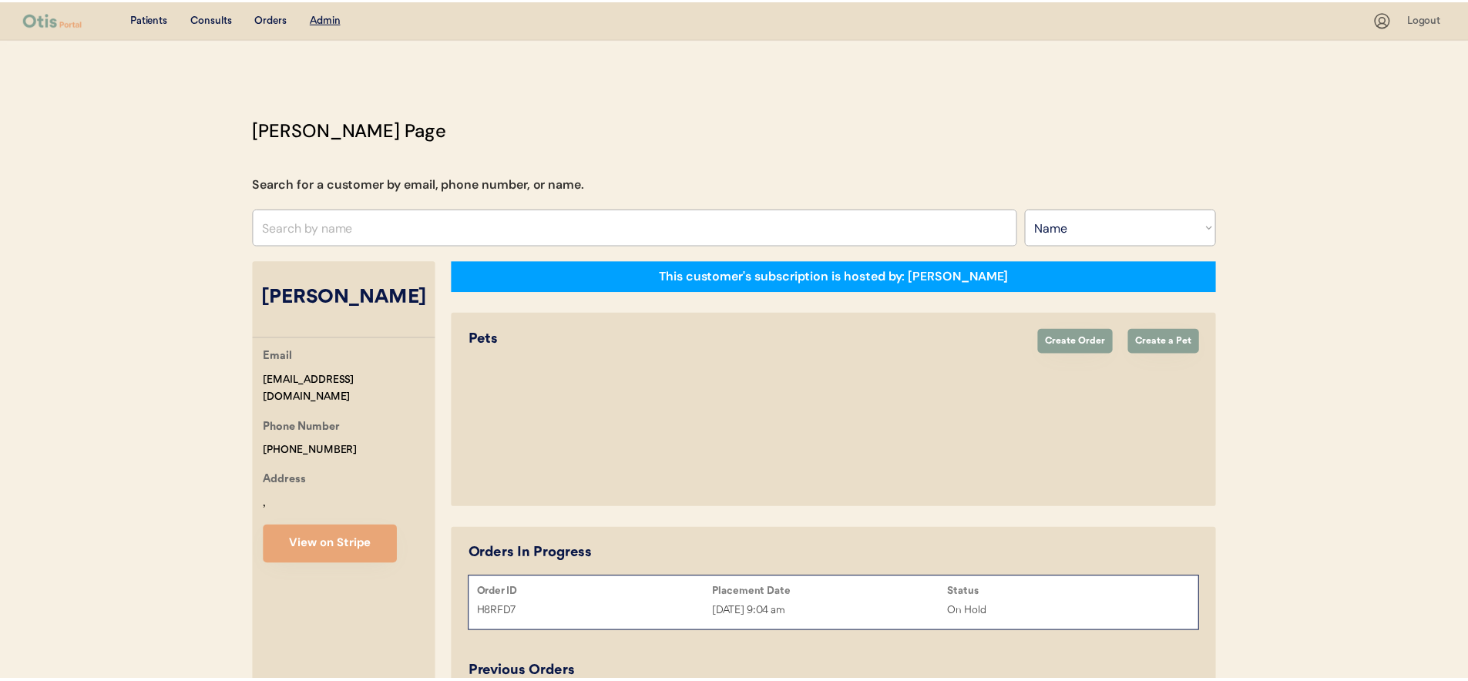
scroll to position [104, 0]
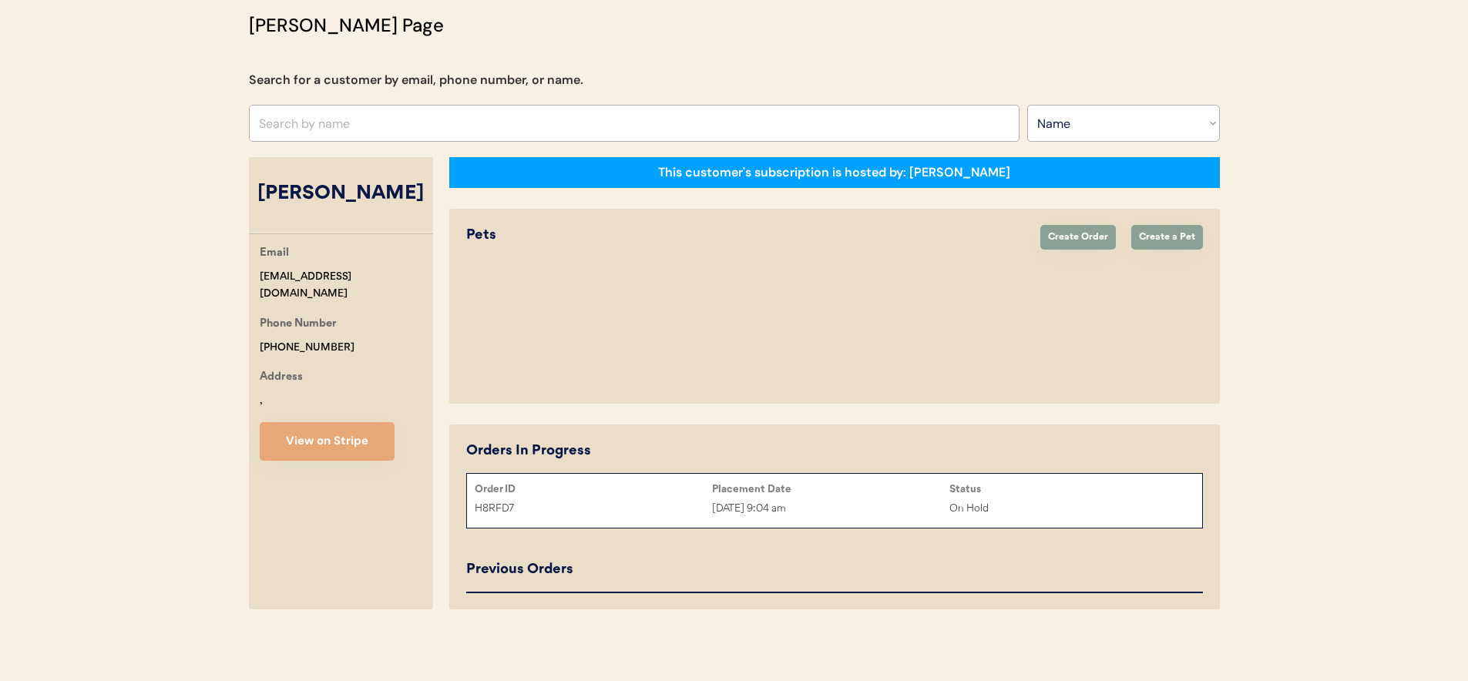
select select "true"
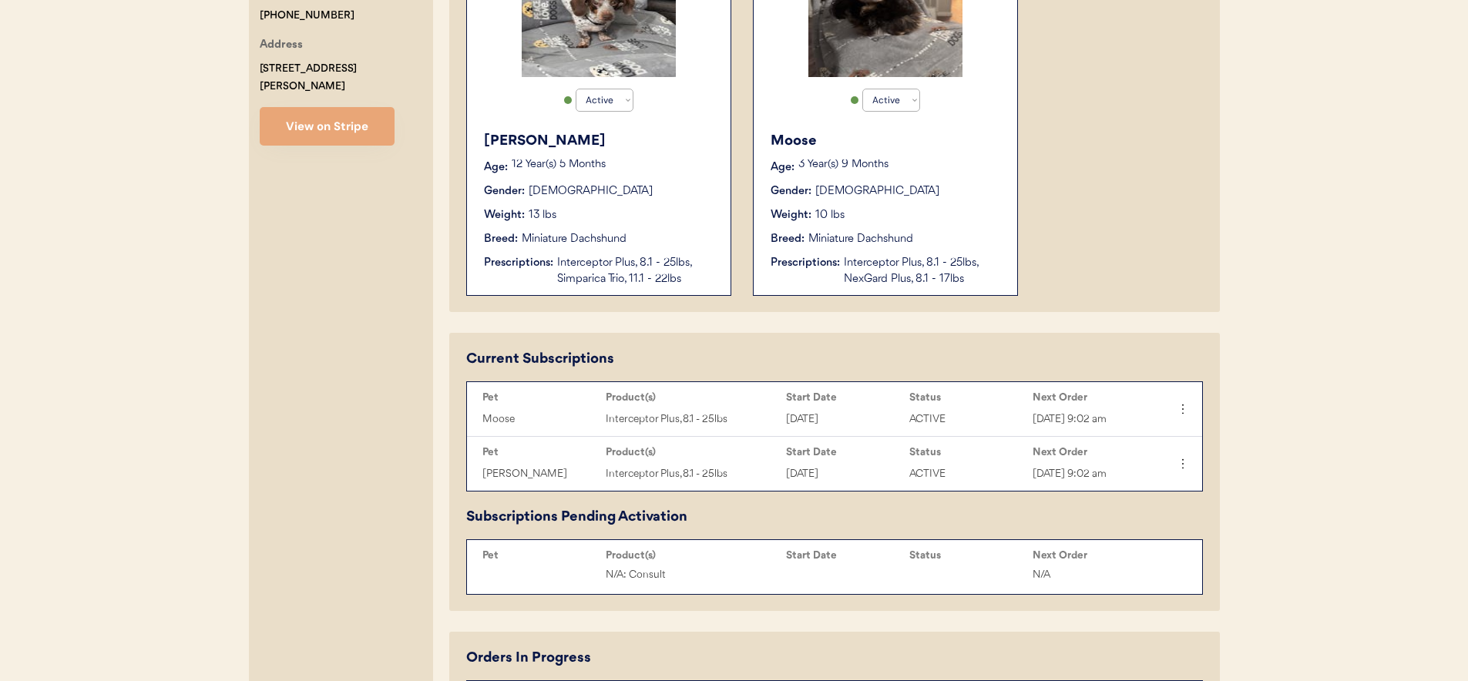
scroll to position [344, 0]
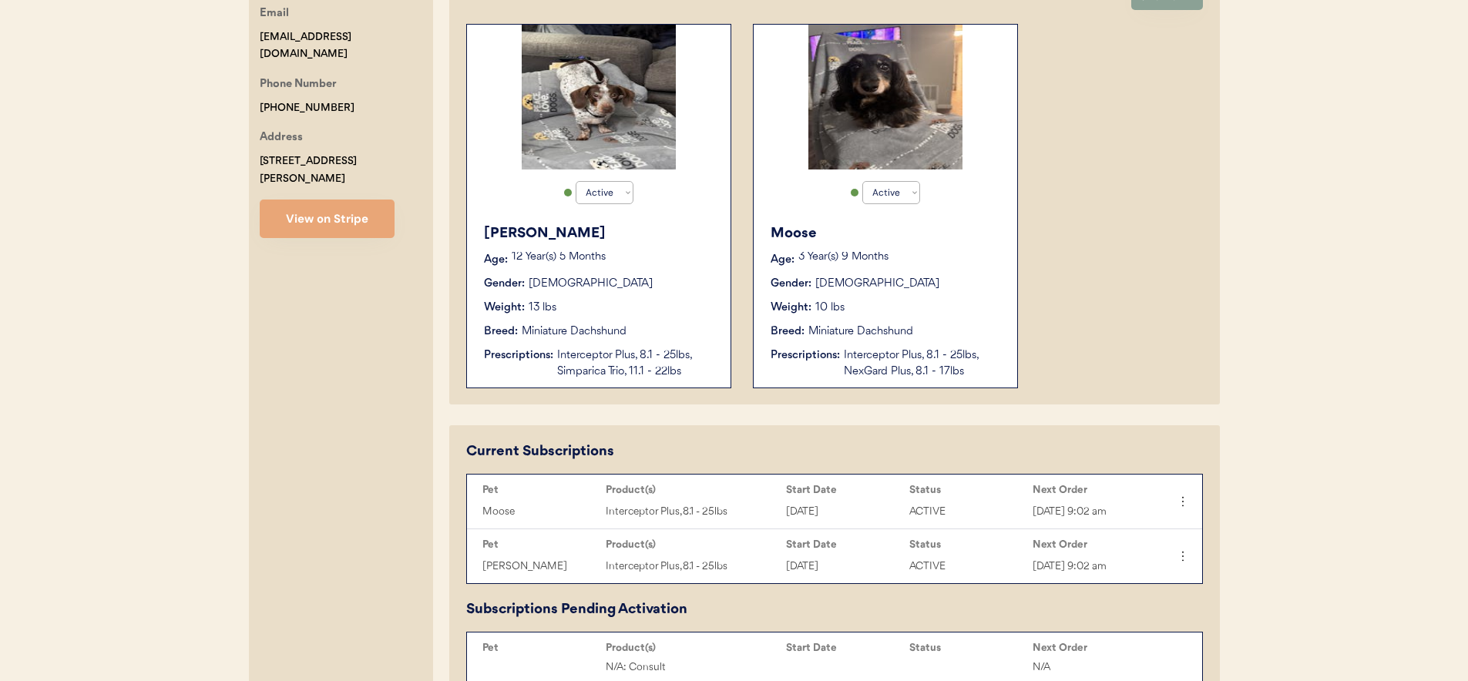
click at [681, 237] on div "Maggie" at bounding box center [599, 233] width 231 height 21
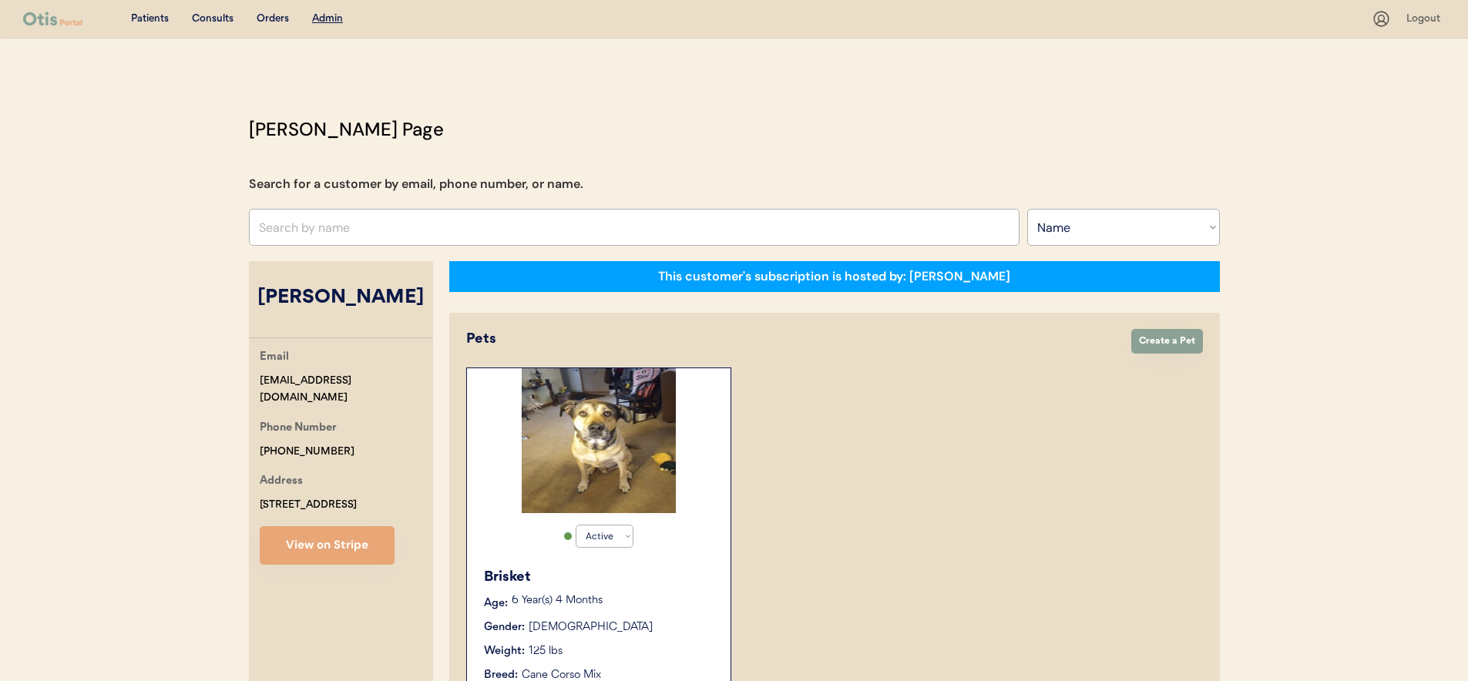
select select ""Name""
select select "true"
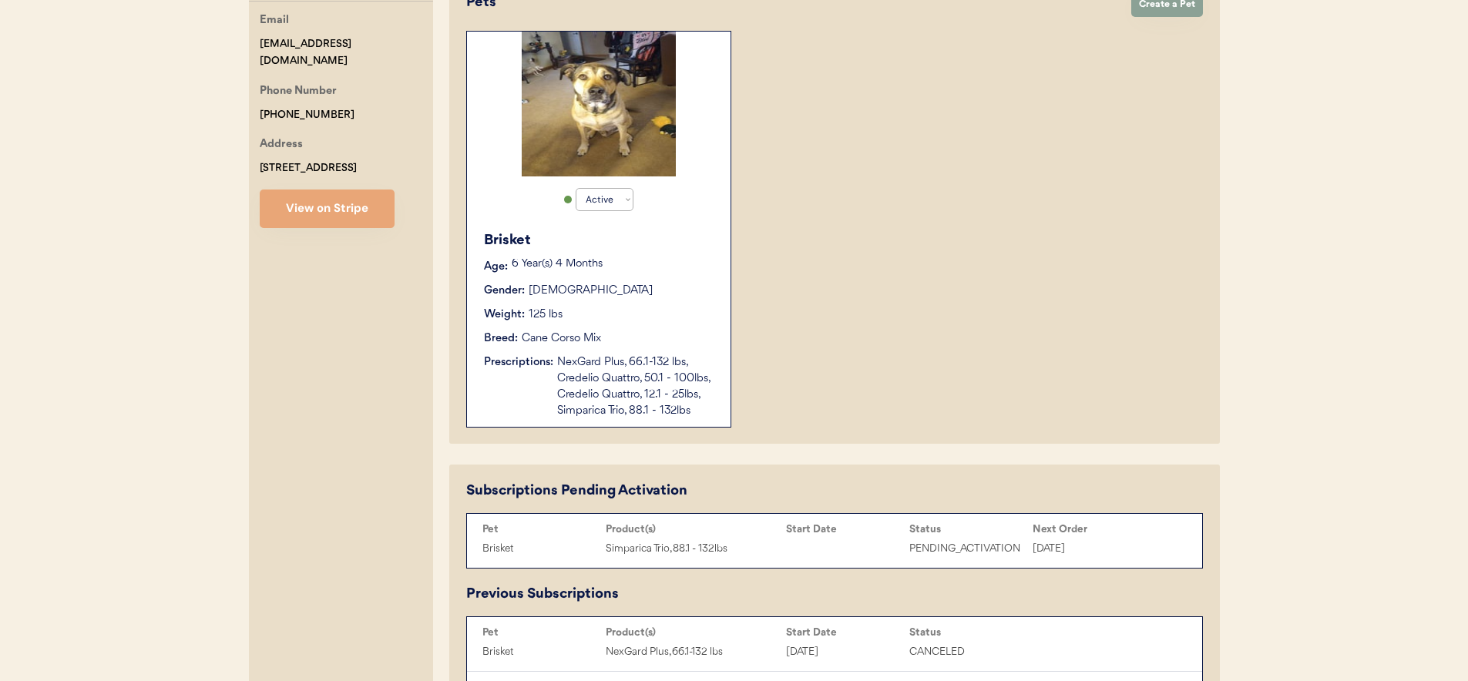
scroll to position [44, 0]
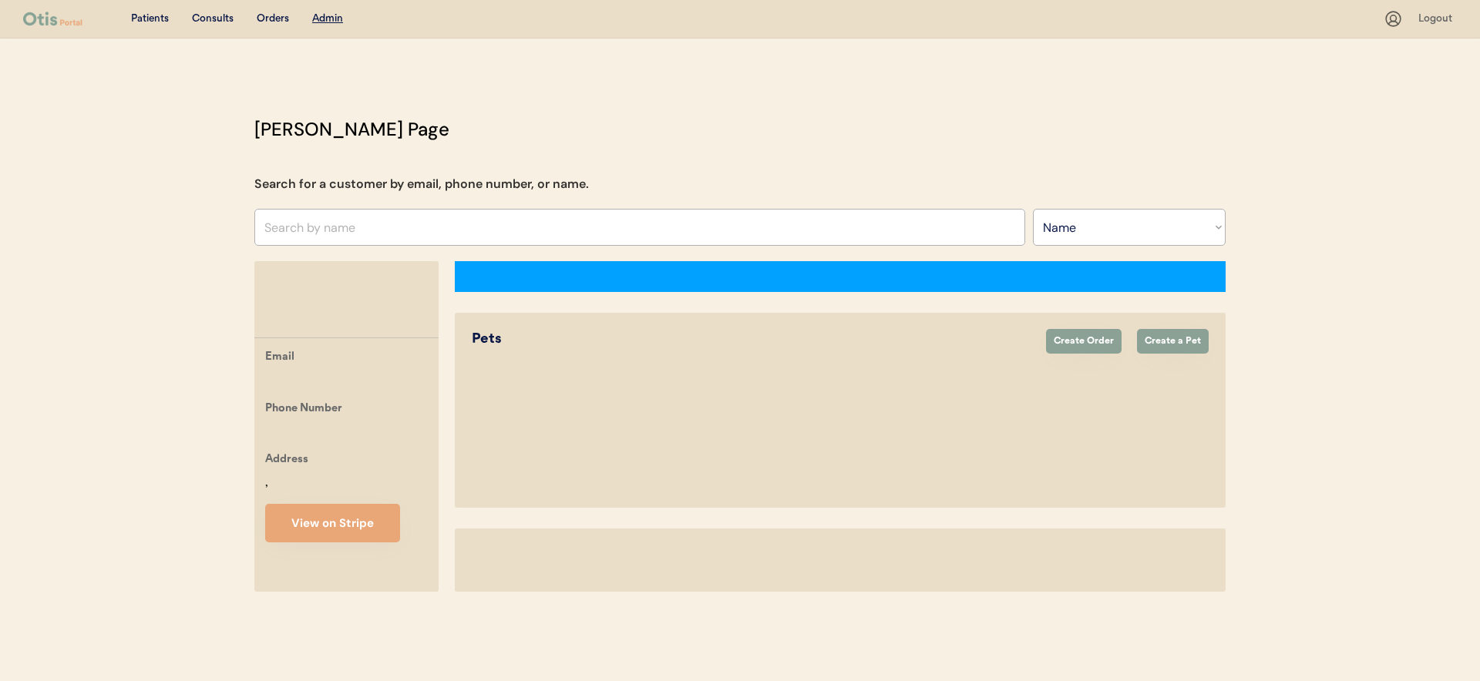
select select ""Name""
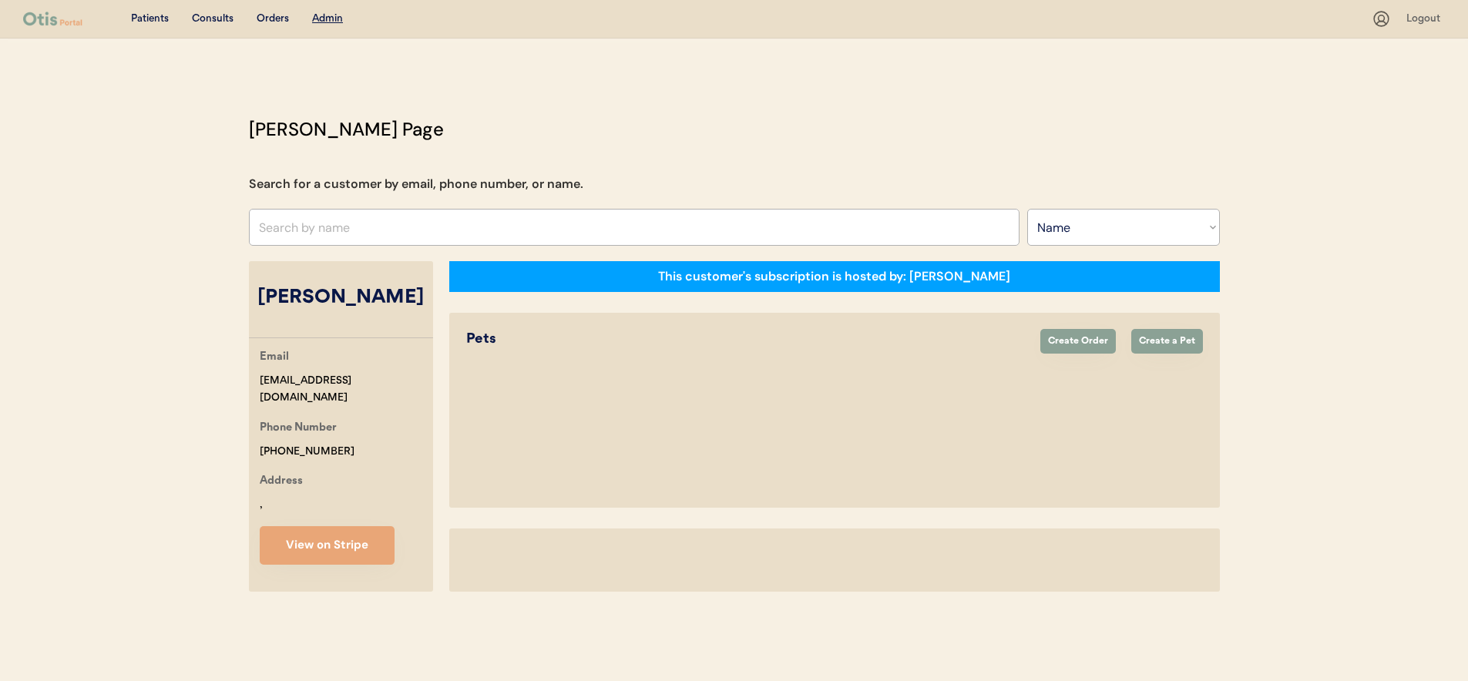
select select "true"
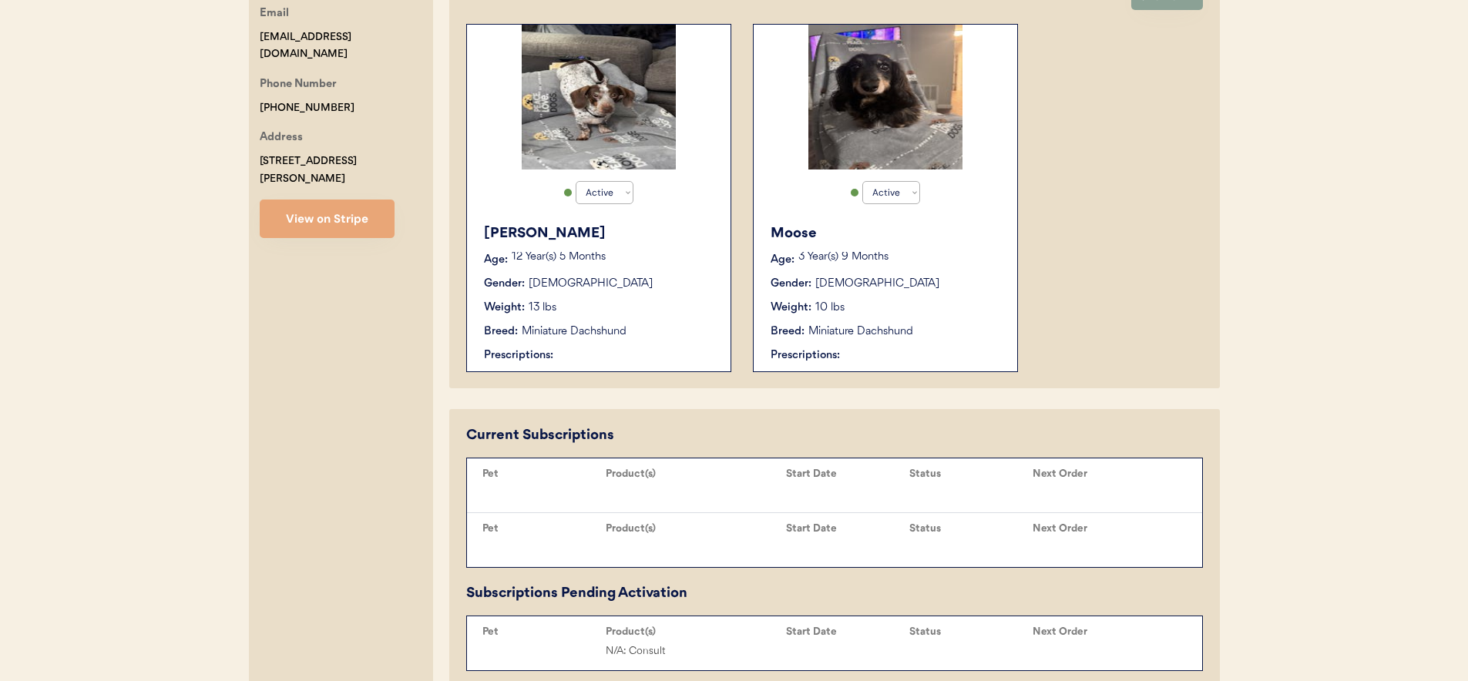
scroll to position [347, 0]
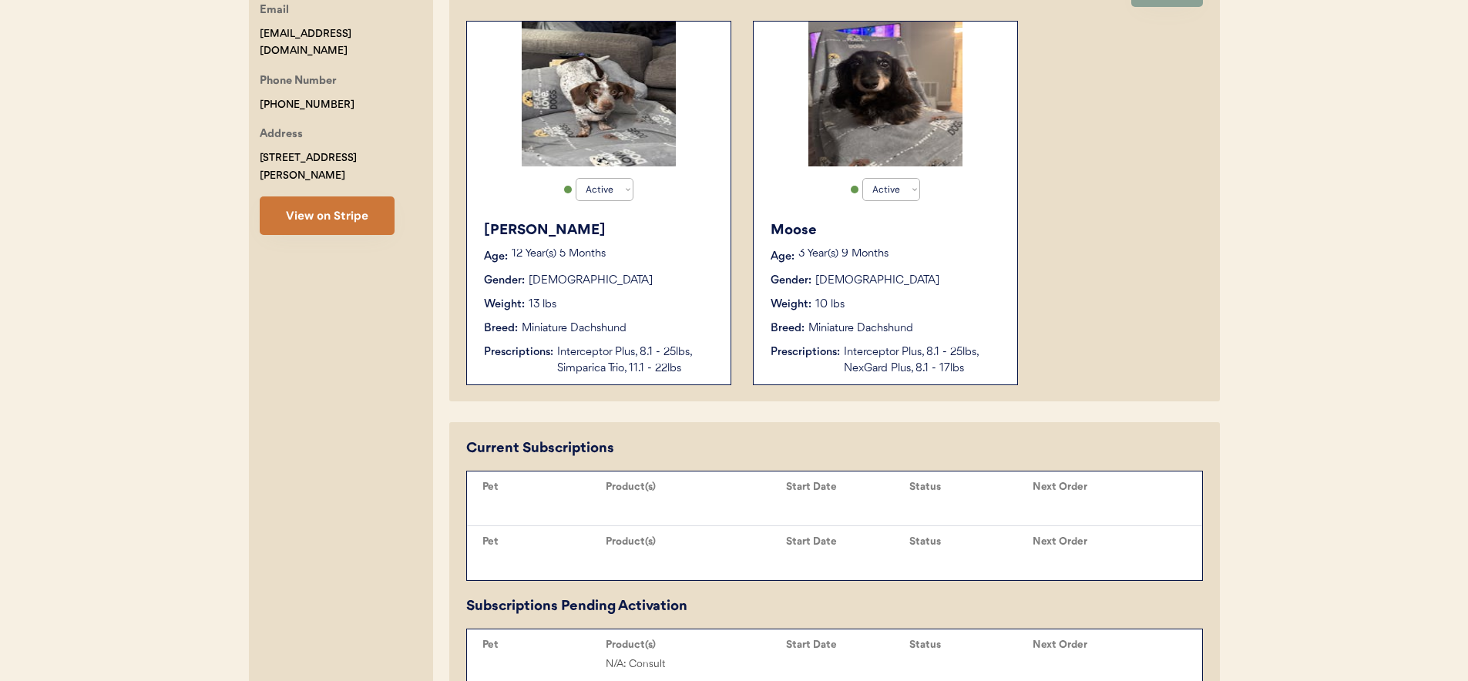
click at [353, 199] on button "View on Stripe" at bounding box center [327, 216] width 135 height 39
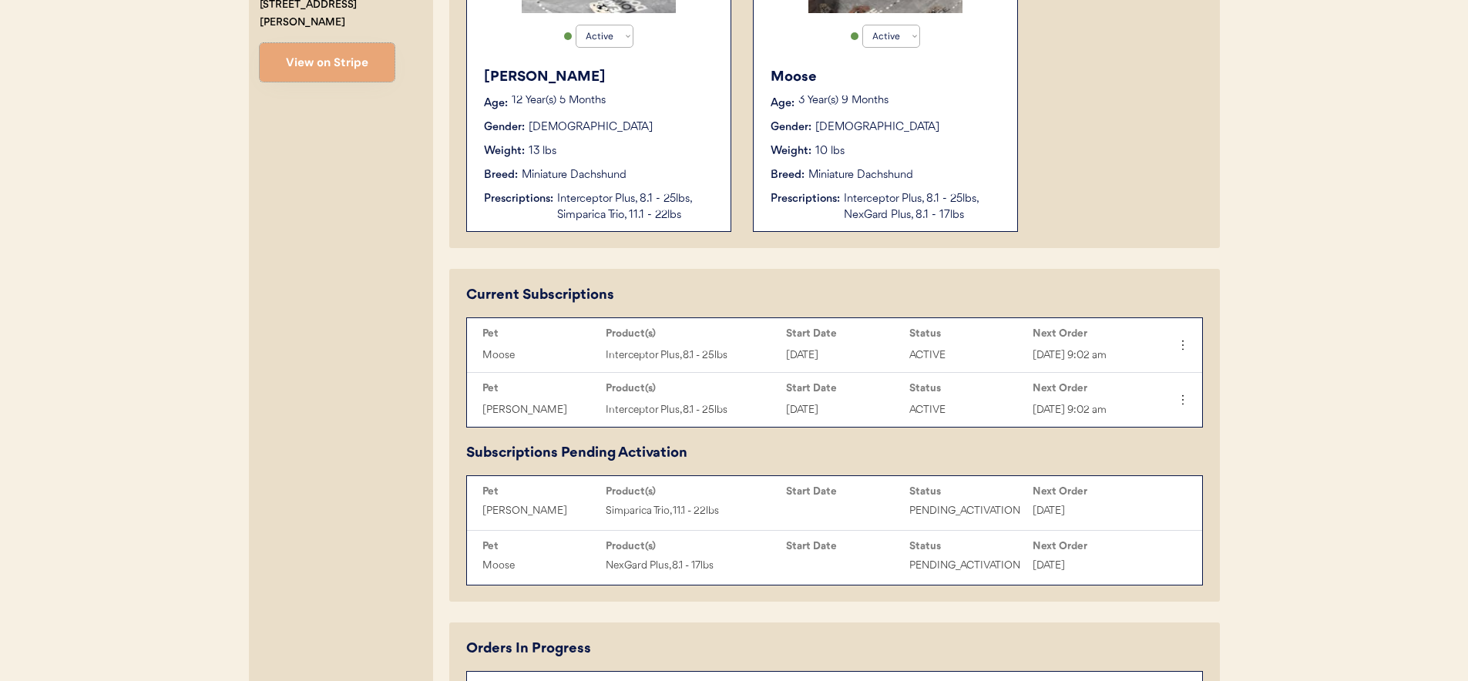
scroll to position [553, 0]
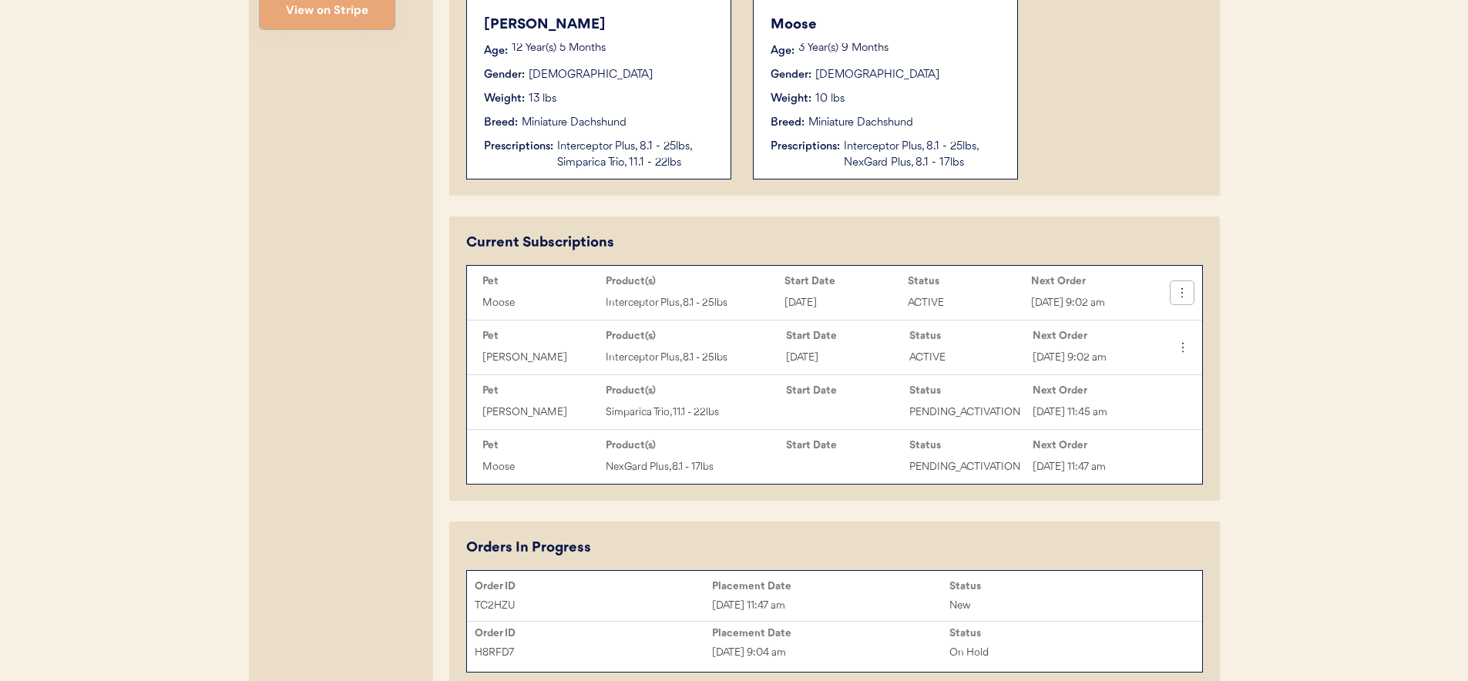
click at [1187, 293] on icon at bounding box center [1182, 292] width 15 height 15
click at [1131, 437] on div "Cancel Subscription" at bounding box center [1130, 438] width 121 height 23
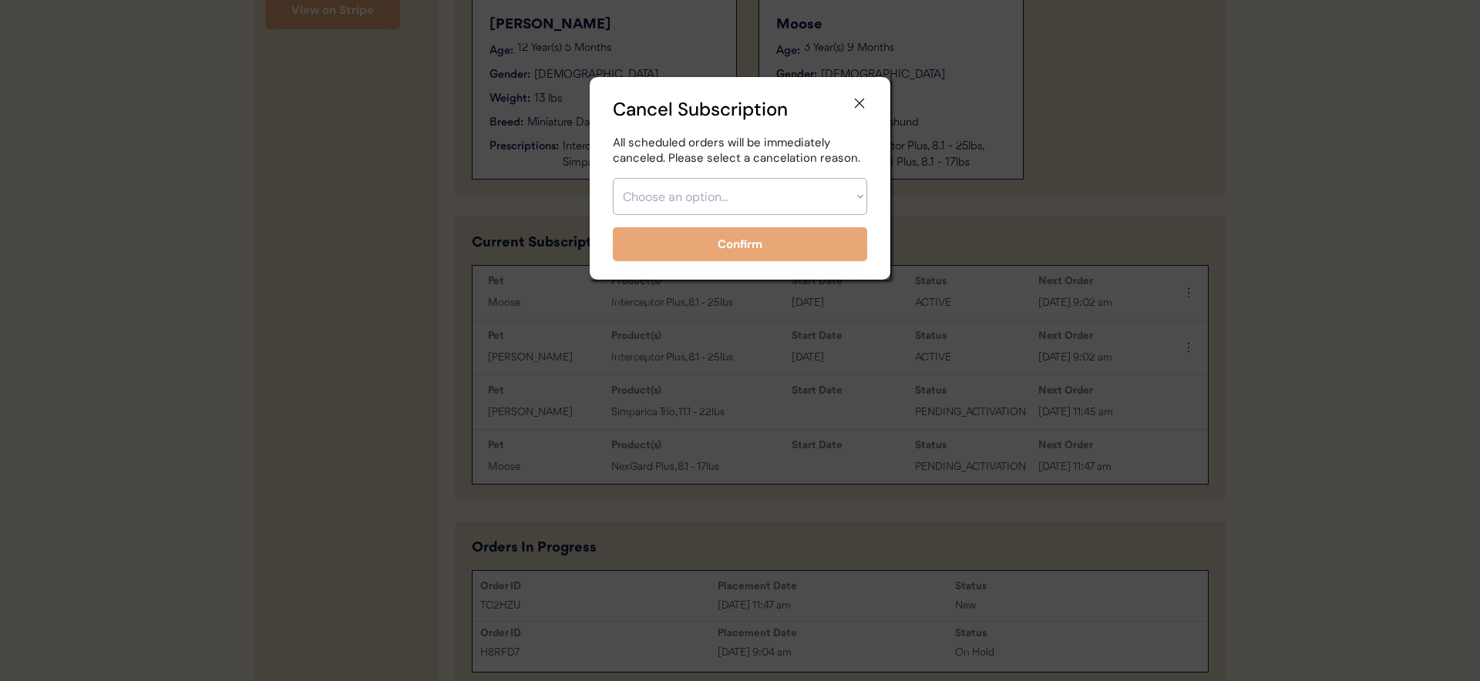
click at [701, 189] on select "Choose an option... Too expensive / can't afford Getting medication elsewhere (…" at bounding box center [740, 196] width 254 height 37
select select ""other""
click at [613, 178] on select "Choose an option... Too expensive / can't afford Getting medication elsewhere (…" at bounding box center [740, 196] width 254 height 37
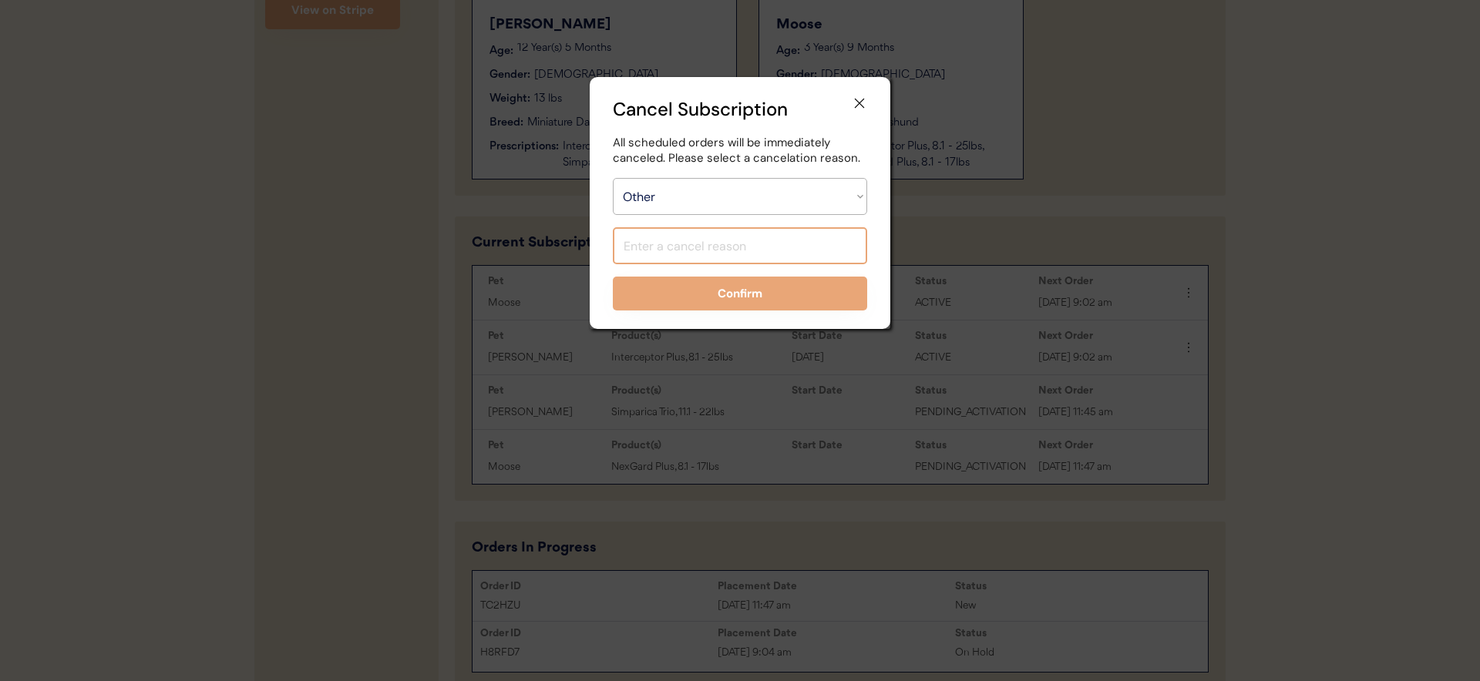
click at [692, 239] on input "input" at bounding box center [740, 245] width 254 height 37
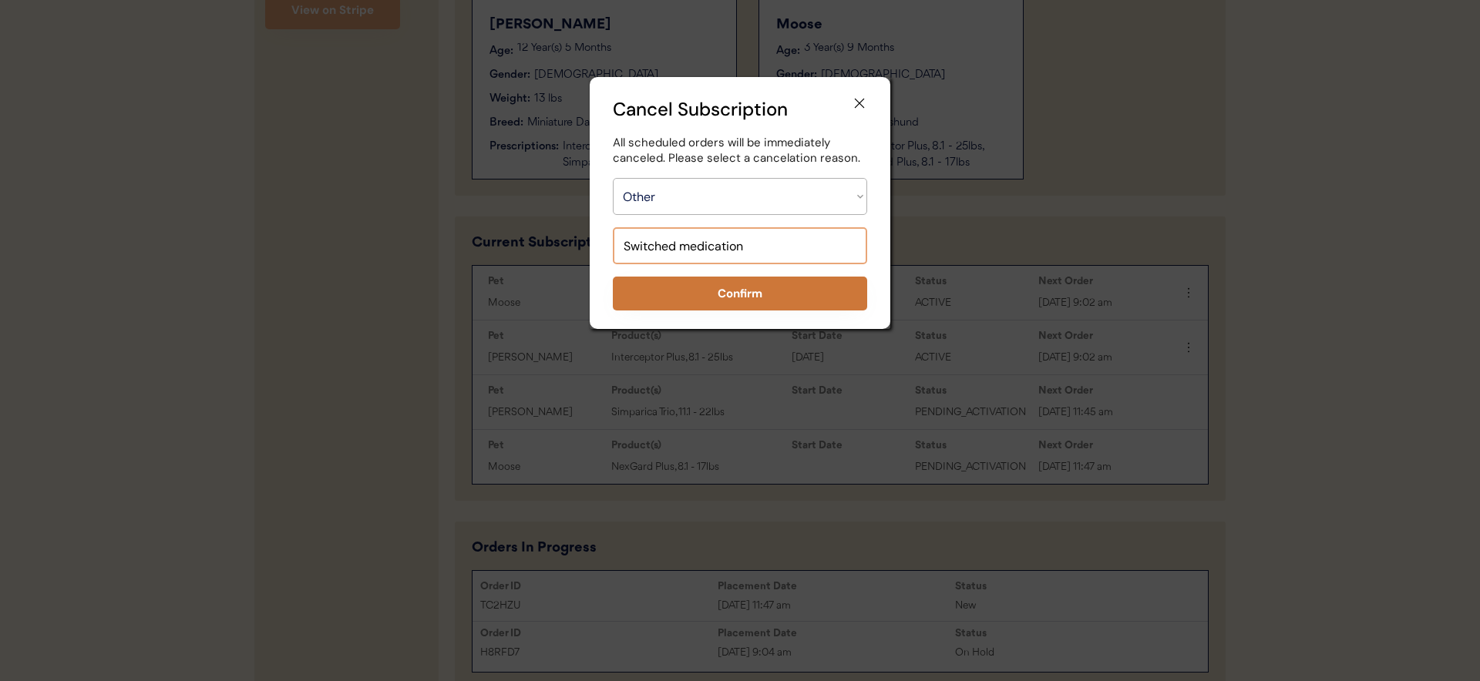
type input "Switched medication"
click at [688, 285] on button "Confirm" at bounding box center [740, 294] width 254 height 34
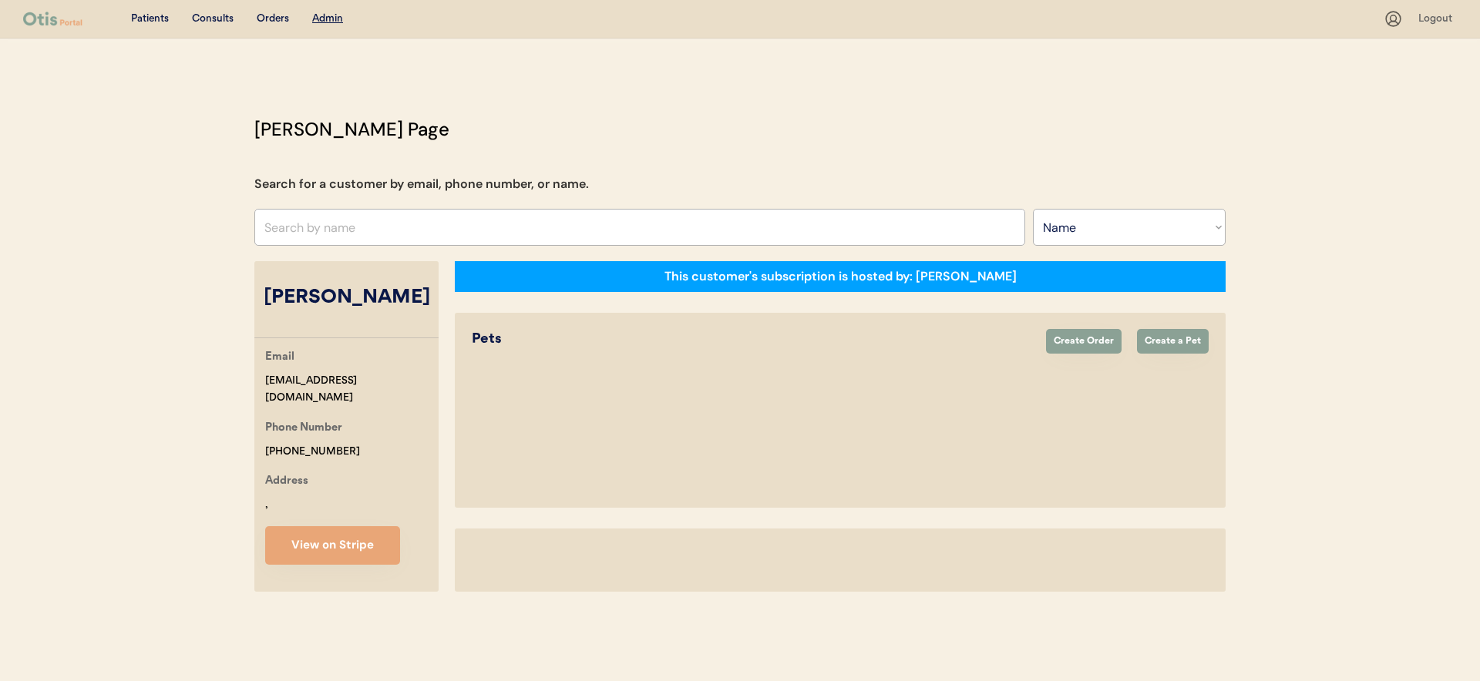
select select ""Name""
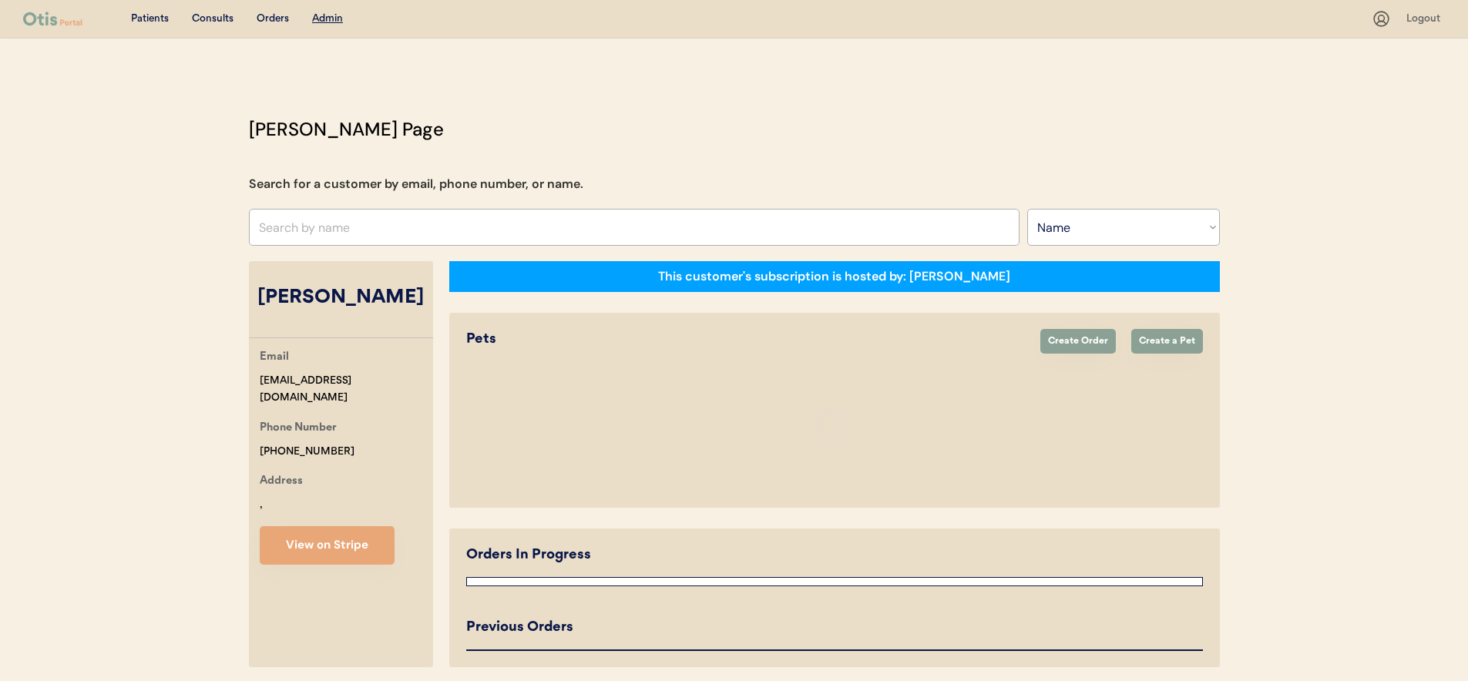
select select "true"
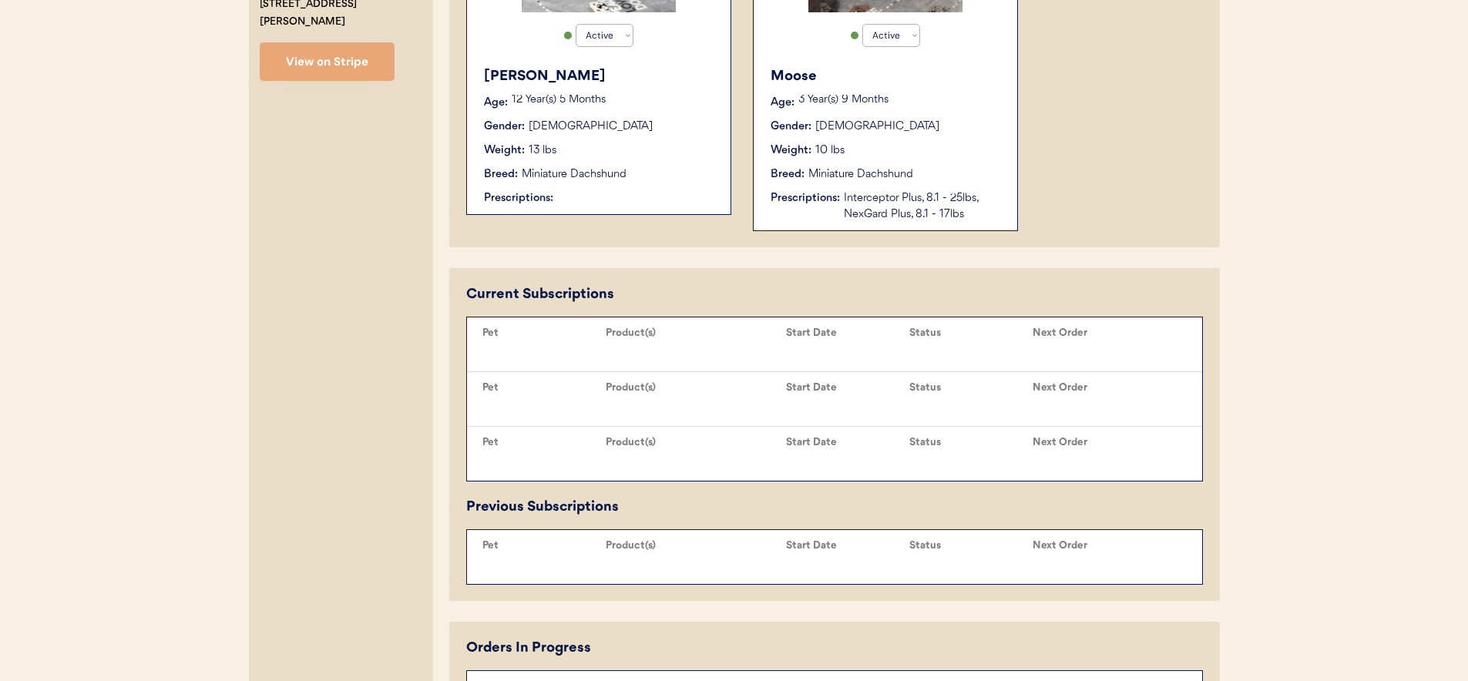
scroll to position [566, 0]
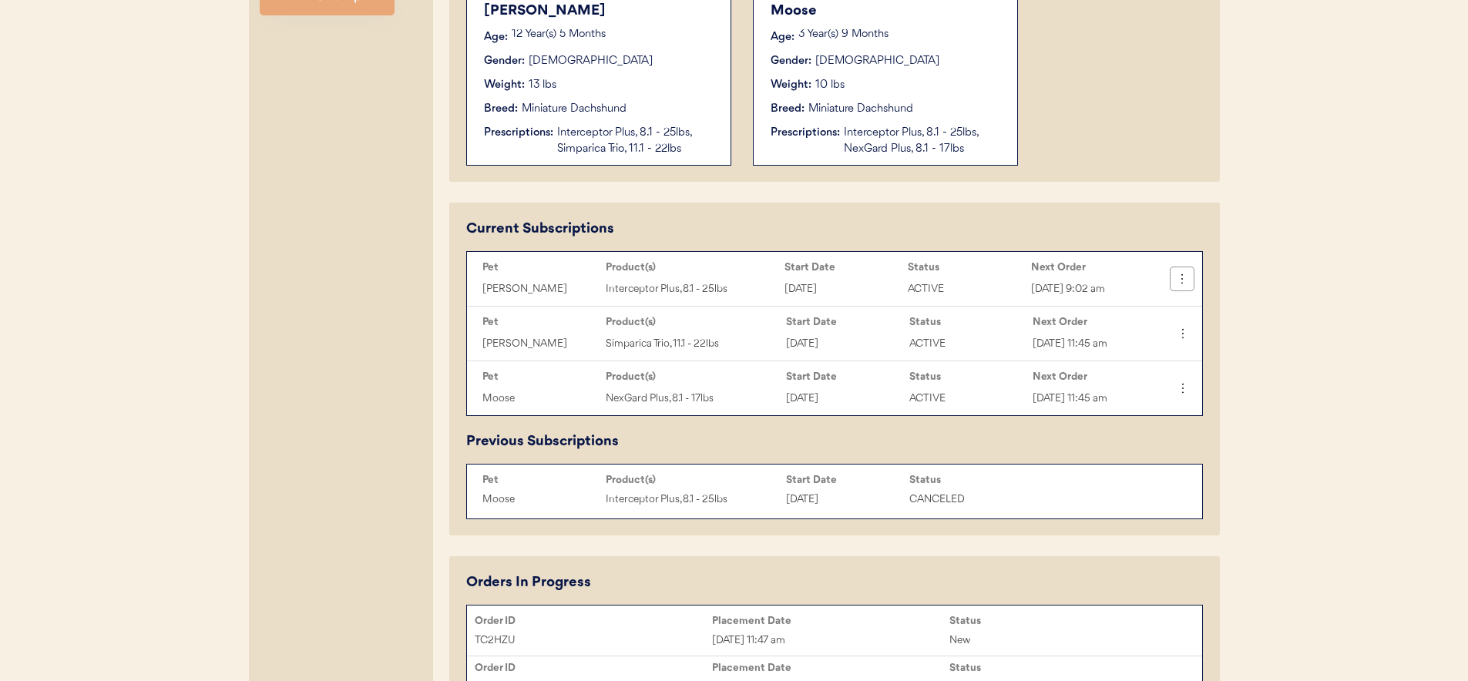
click at [1183, 277] on icon at bounding box center [1182, 278] width 15 height 15
click at [1113, 421] on div "Cancel Subscription" at bounding box center [1130, 424] width 121 height 23
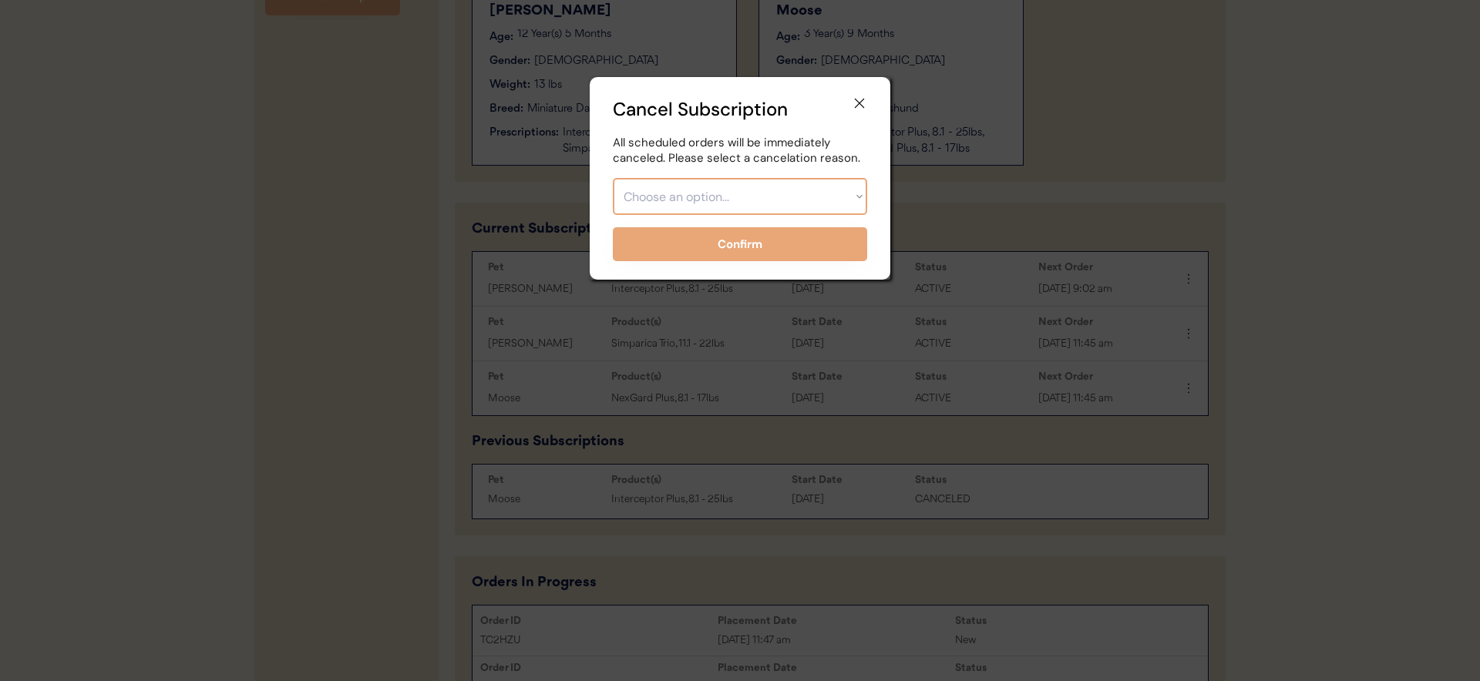
click at [686, 200] on select "Choose an option... Too expensive / can't afford Getting medication elsewhere (…" at bounding box center [740, 196] width 254 height 37
select select ""other""
click at [613, 178] on select "Choose an option... Too expensive / can't afford Getting medication elsewhere (…" at bounding box center [740, 196] width 254 height 37
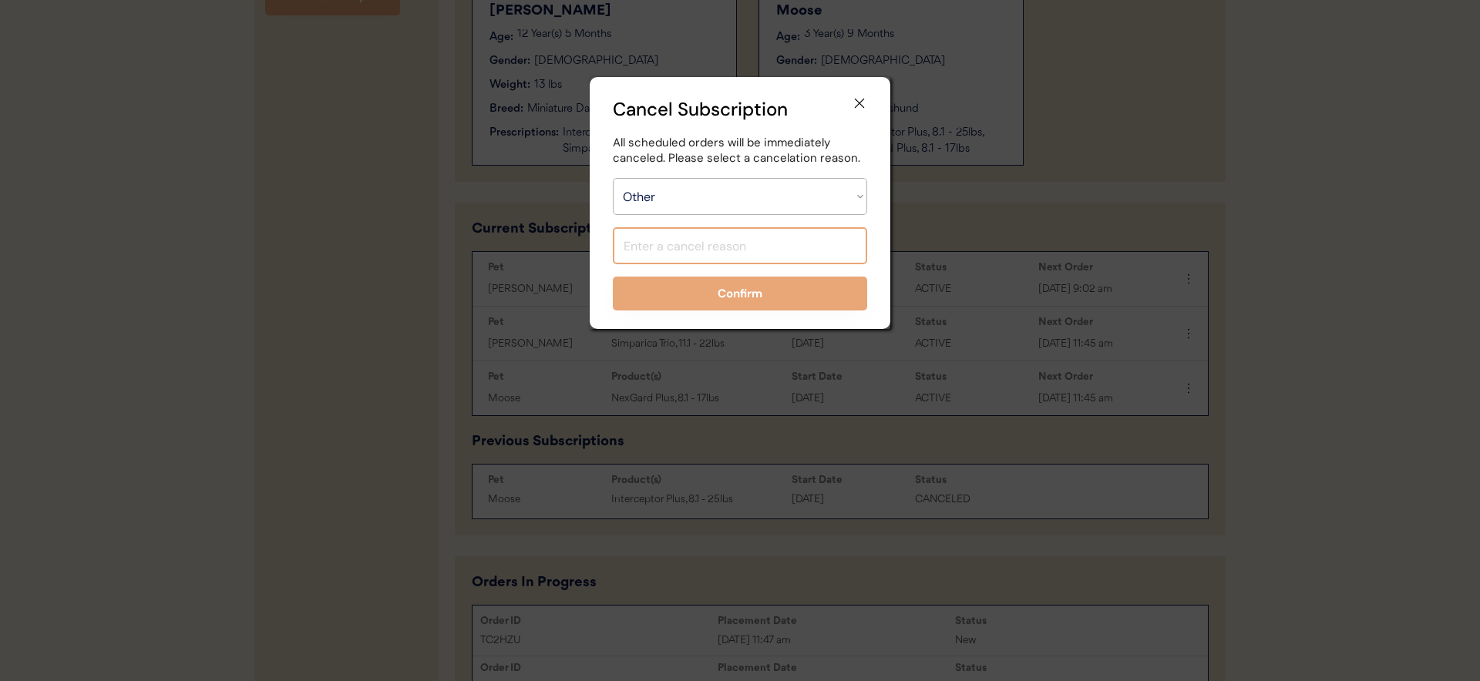
click at [697, 240] on input "input" at bounding box center [740, 245] width 254 height 37
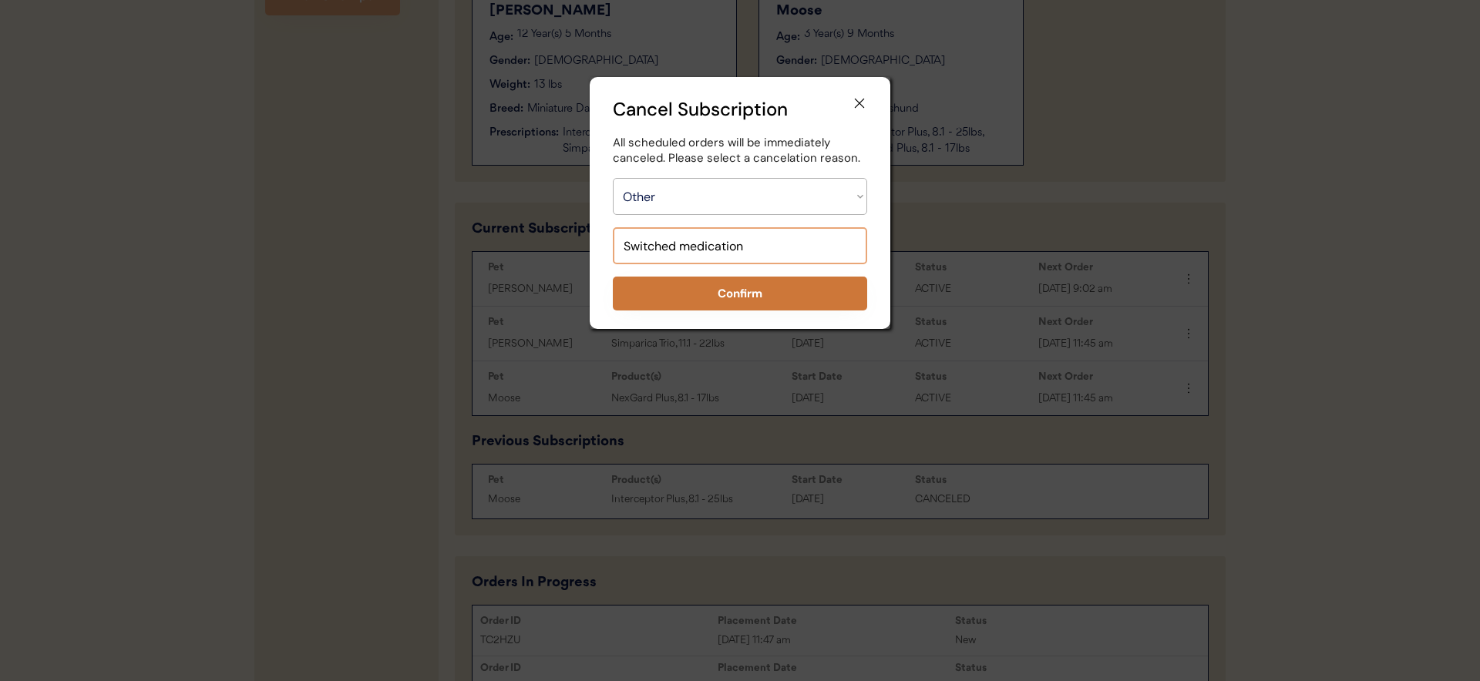
type input "Switched medication"
click at [707, 285] on button "Confirm" at bounding box center [740, 294] width 254 height 34
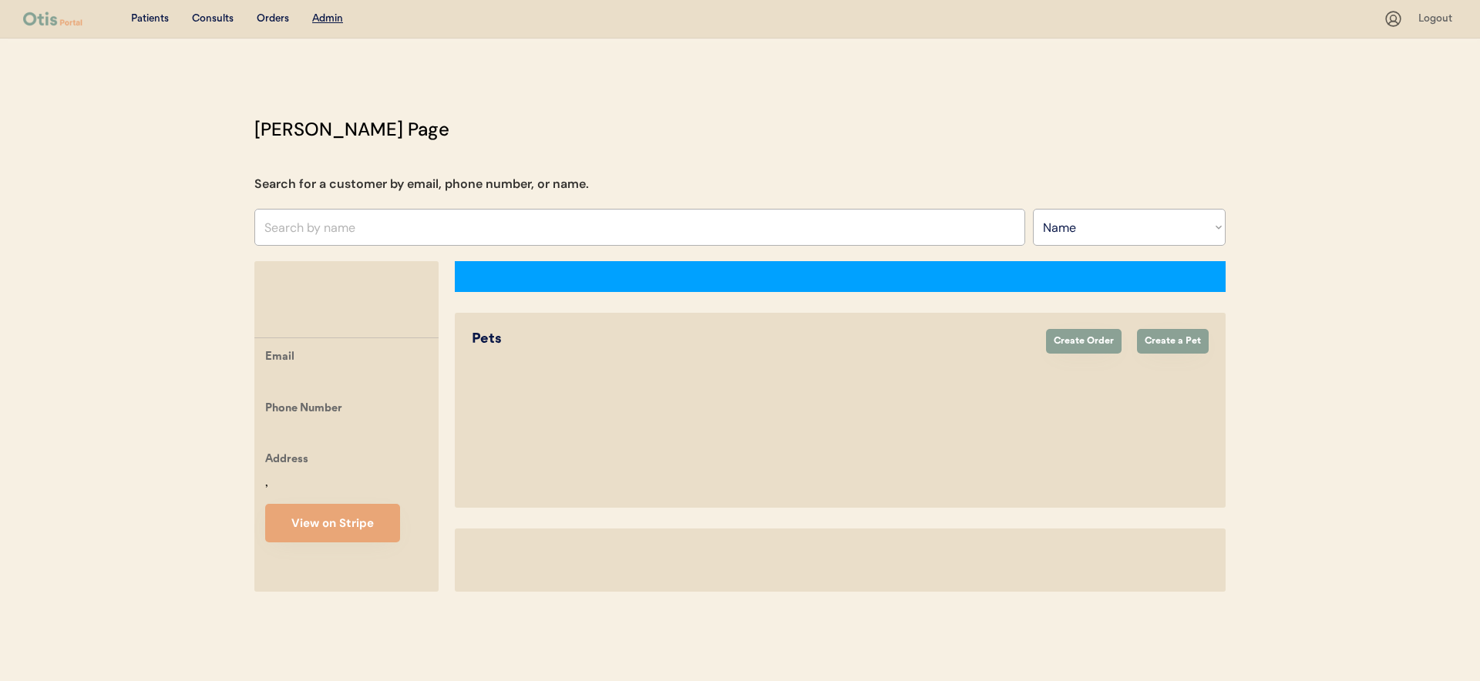
select select ""Name""
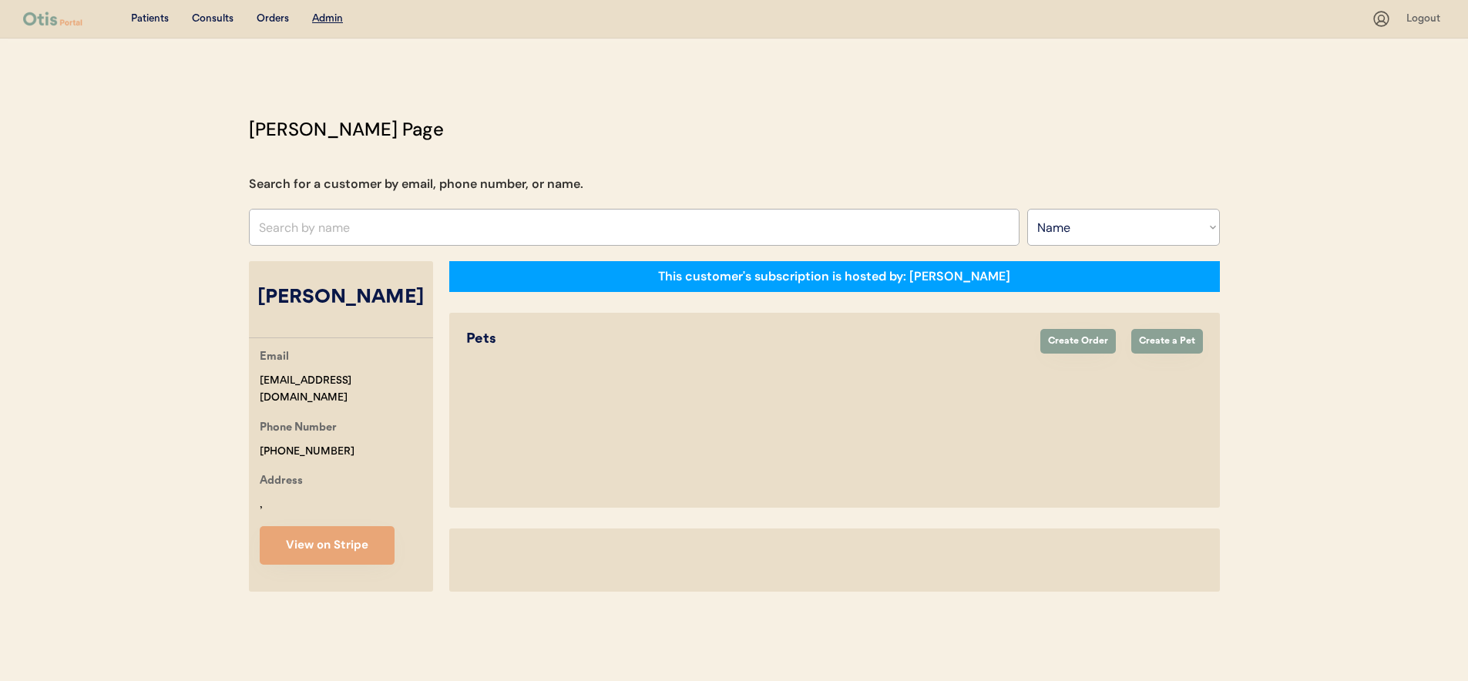
select select "true"
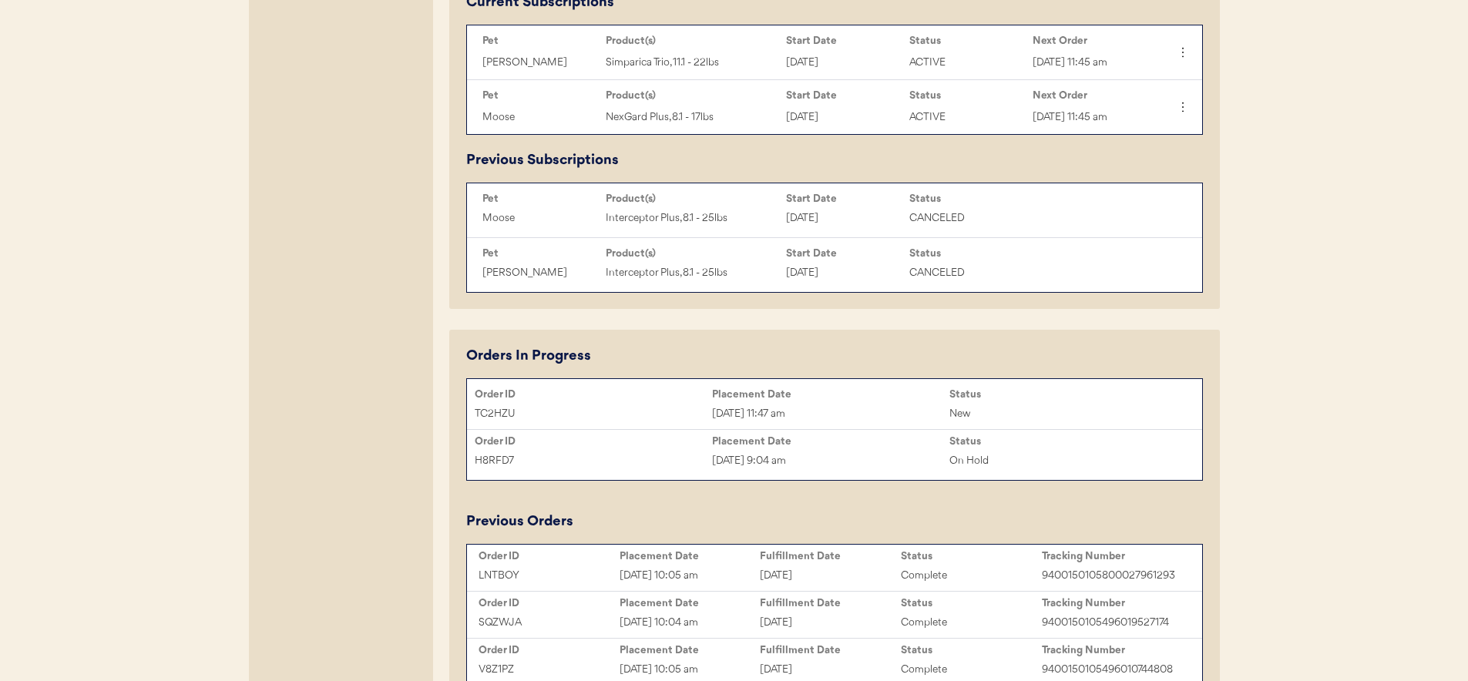
scroll to position [821, 0]
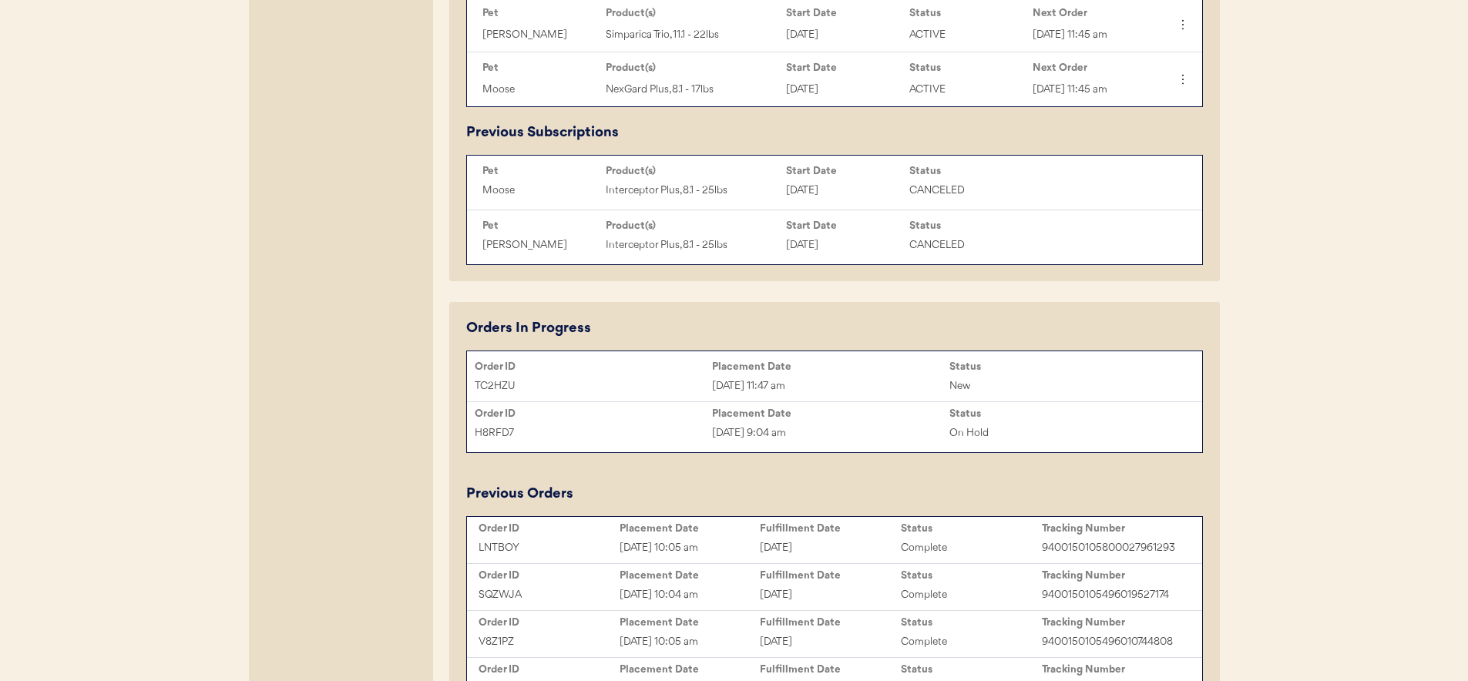
click at [848, 427] on div "[DATE] 9:04 am" at bounding box center [830, 434] width 237 height 18
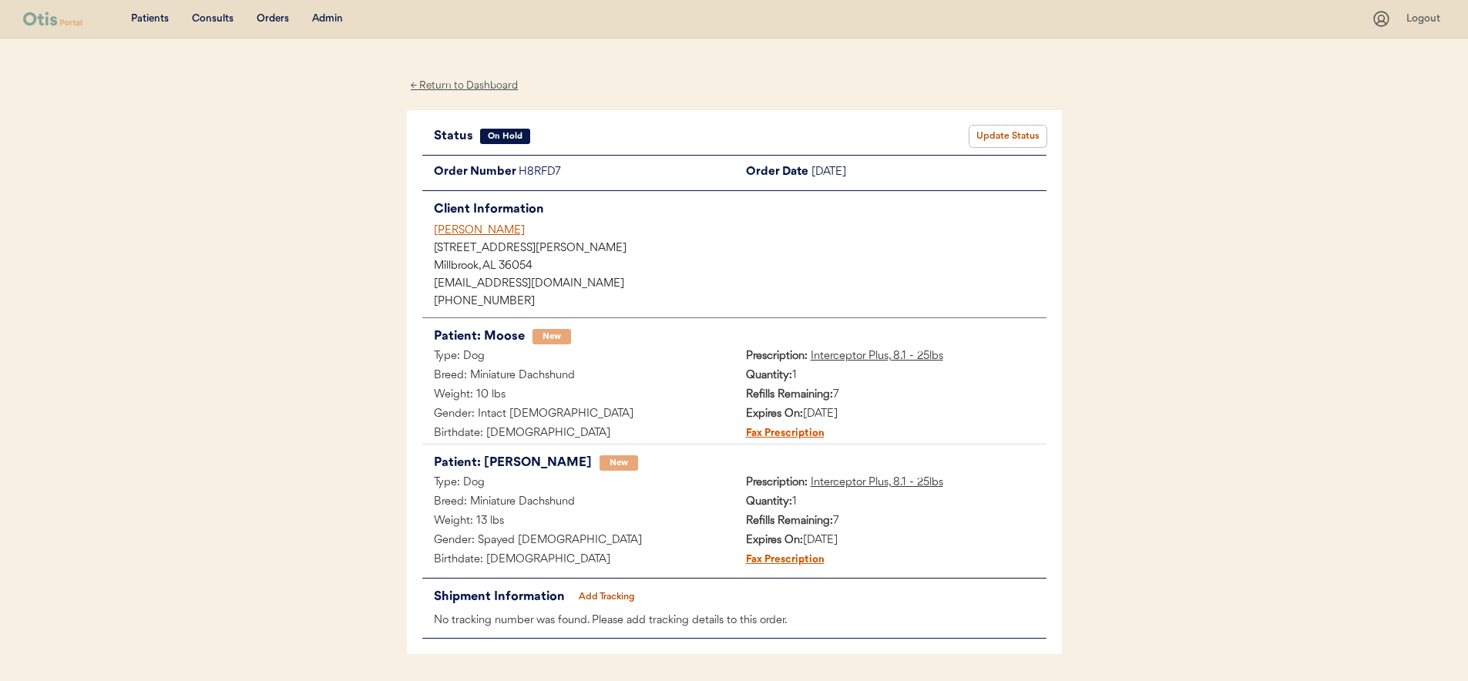
click at [1010, 134] on button "Update Status" at bounding box center [1008, 137] width 77 height 22
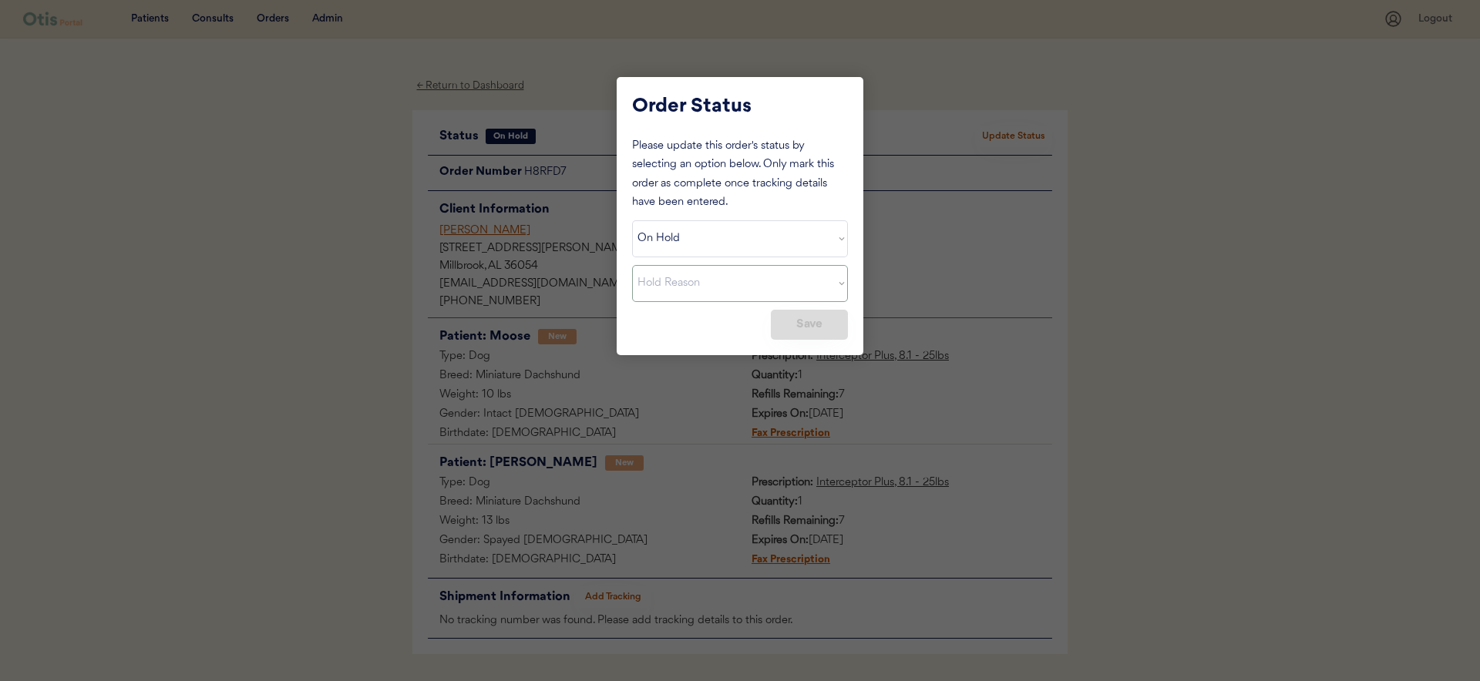
click at [721, 246] on select "Status On Hold New In Progress Complete Pending HW Consent Canceled" at bounding box center [740, 238] width 216 height 37
select select ""cancelled""
click at [632, 220] on select "Status On Hold New In Progress Complete Pending HW Consent Canceled" at bounding box center [740, 238] width 216 height 37
click at [727, 288] on select "Hold Reason Missing order information Incorrect order information Out of refill…" at bounding box center [740, 283] width 216 height 37
select select ""other""
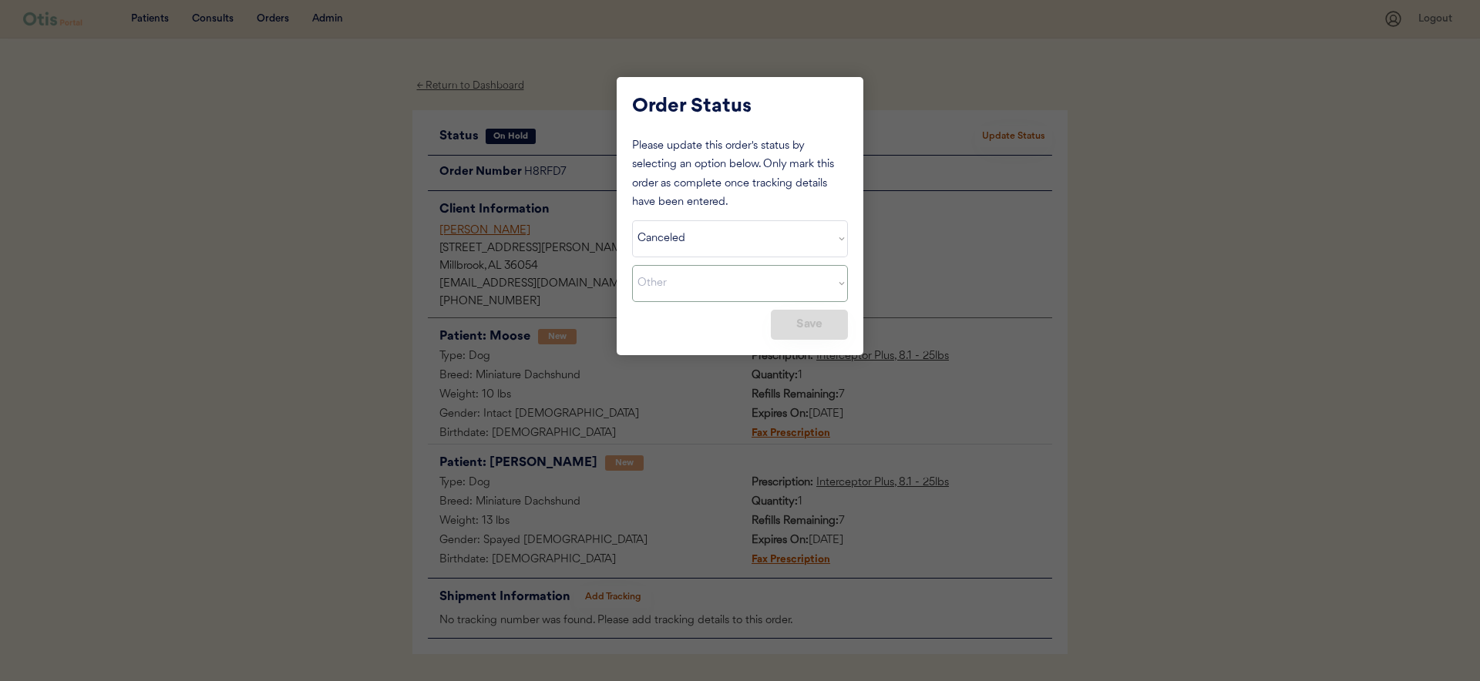
click at [632, 265] on select "Cancel Reason Missing order information Incorrect order information Out of refi…" at bounding box center [740, 283] width 216 height 37
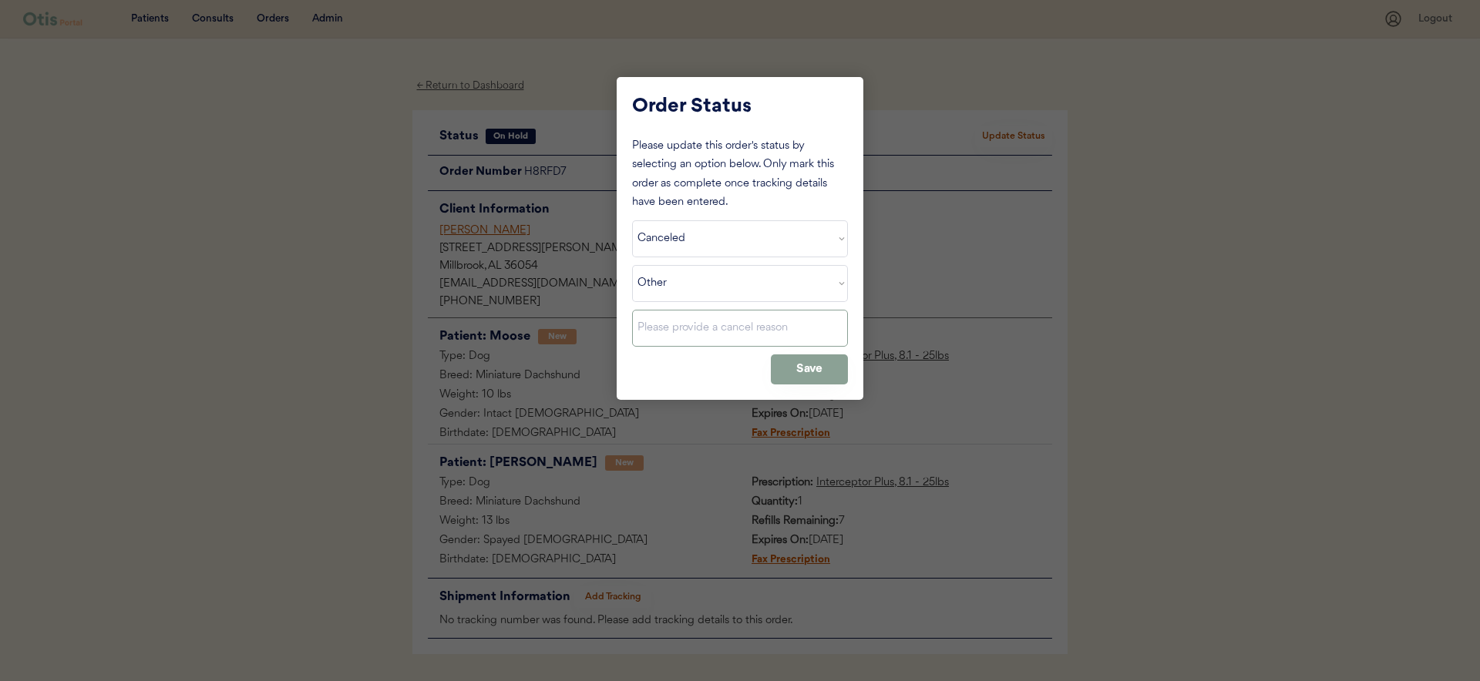
click at [724, 320] on input "input" at bounding box center [740, 328] width 216 height 37
type input "Switched medication"
click at [786, 362] on button "Save" at bounding box center [809, 370] width 77 height 30
select select ""PLACEHOLDER_1427118222253""
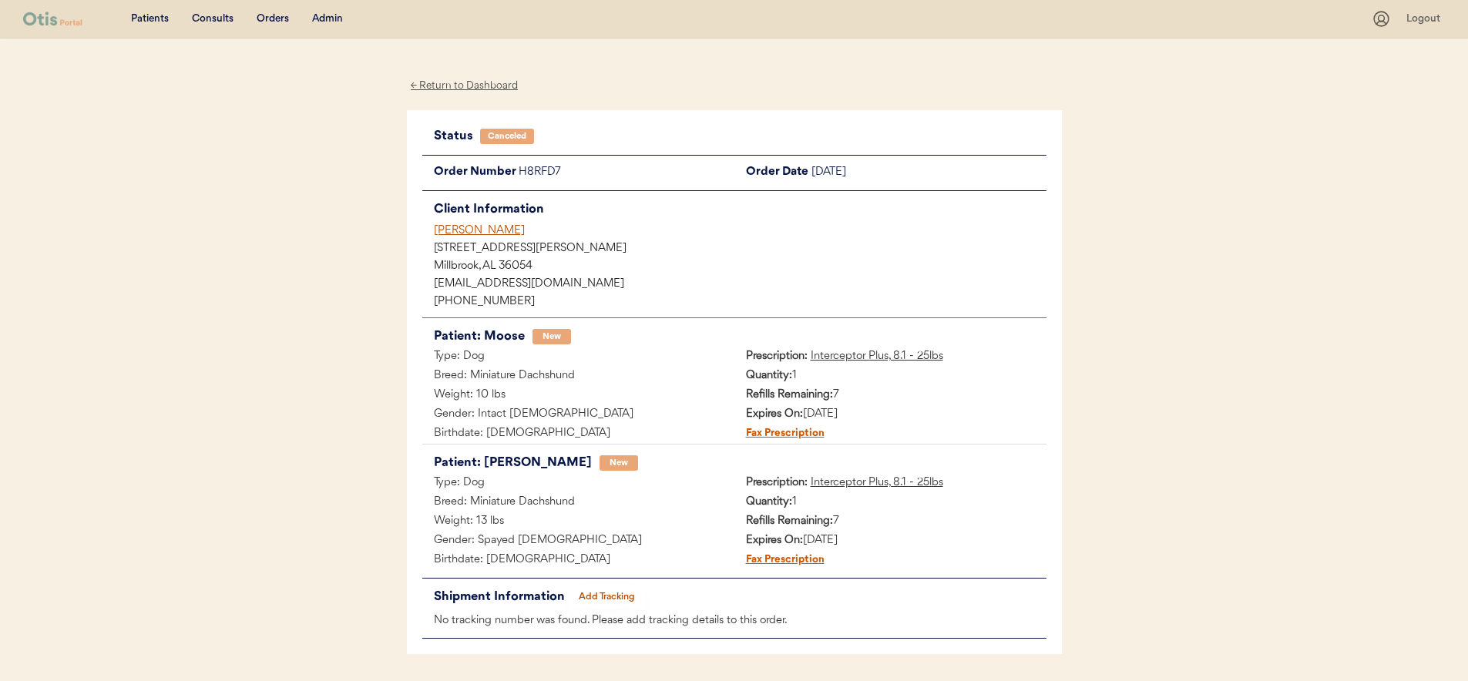
click at [478, 229] on div "[PERSON_NAME]" at bounding box center [740, 231] width 613 height 16
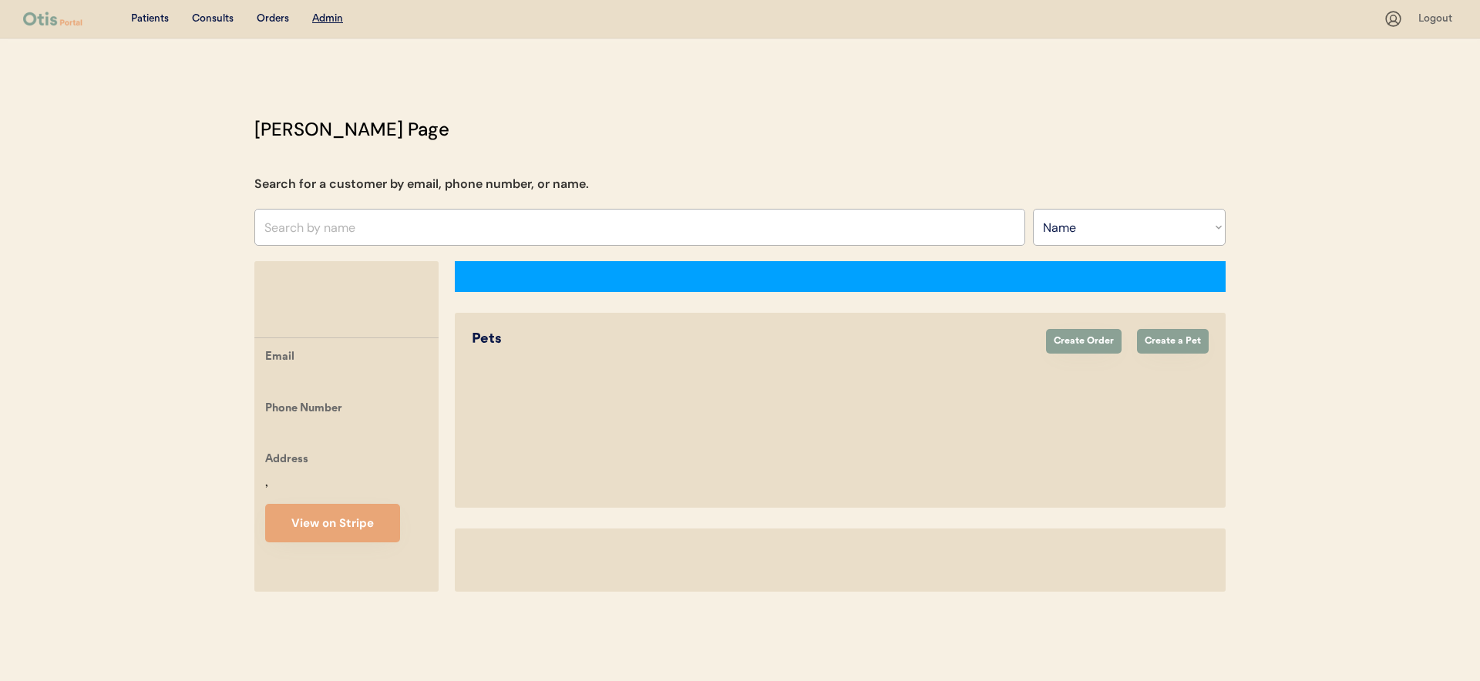
select select ""Name""
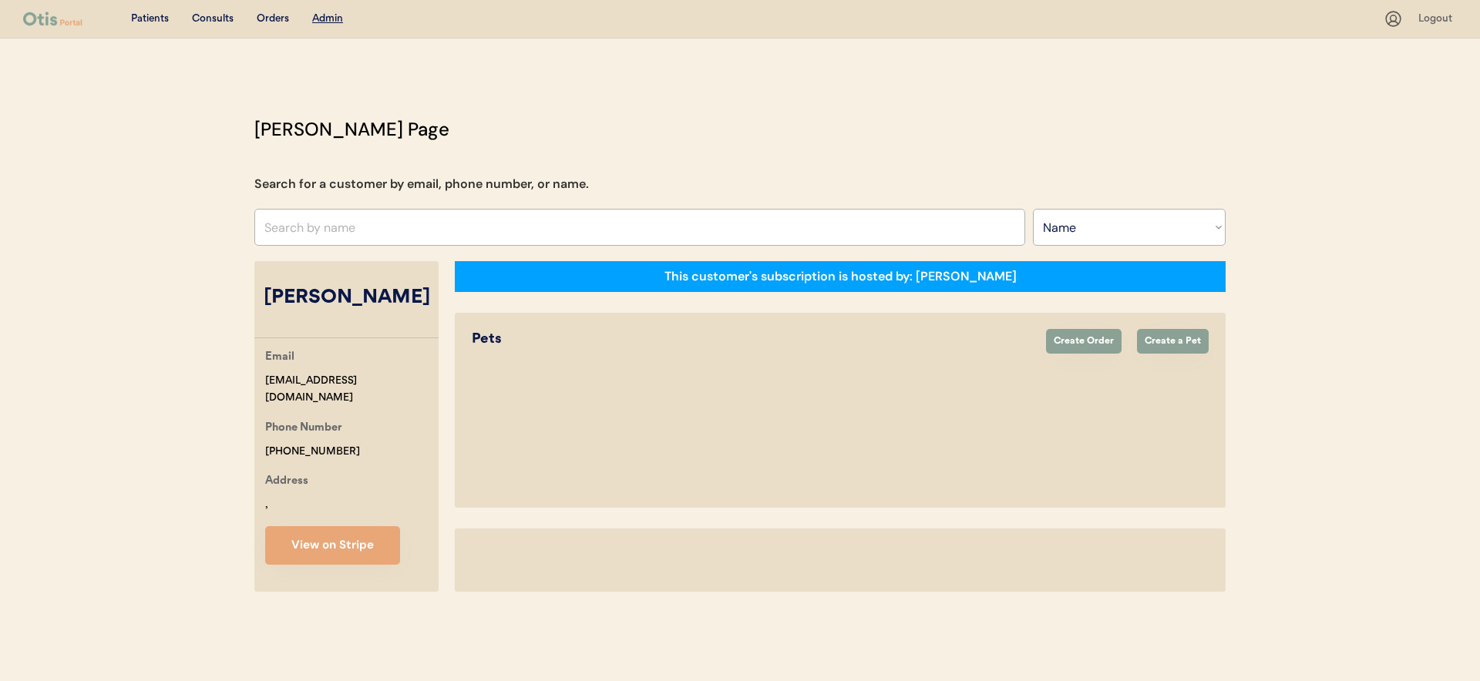
select select "true"
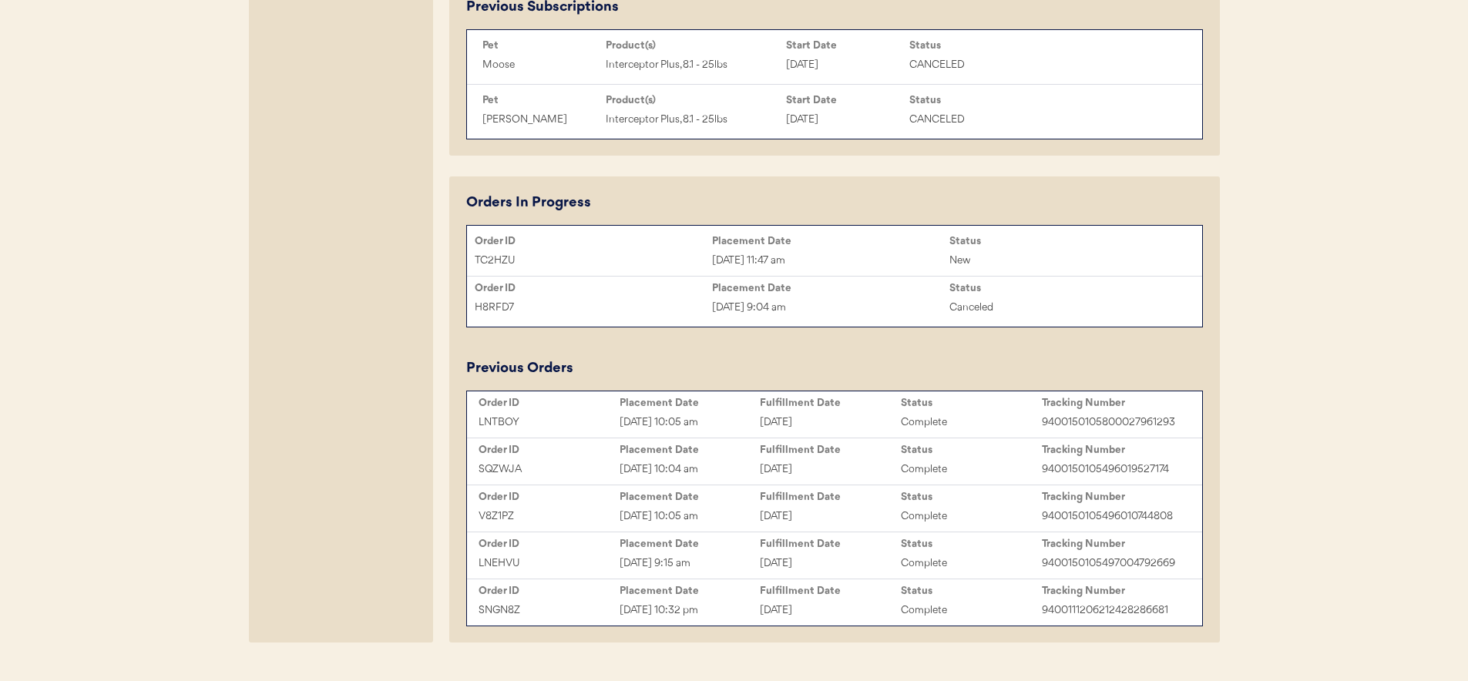
scroll to position [950, 0]
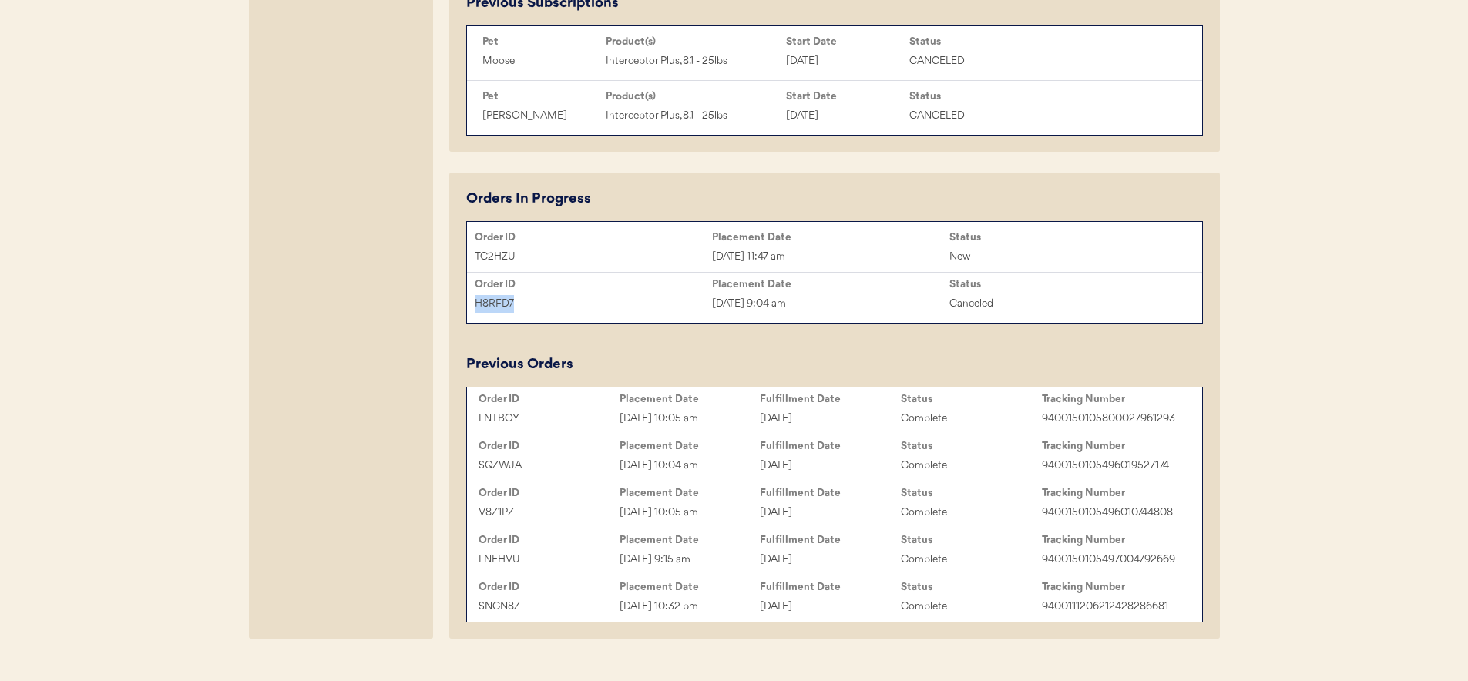
copy div "H8RFD7"
drag, startPoint x: 480, startPoint y: 301, endPoint x: 513, endPoint y: 302, distance: 32.4
click at [513, 302] on div "H8RFD7" at bounding box center [593, 304] width 237 height 18
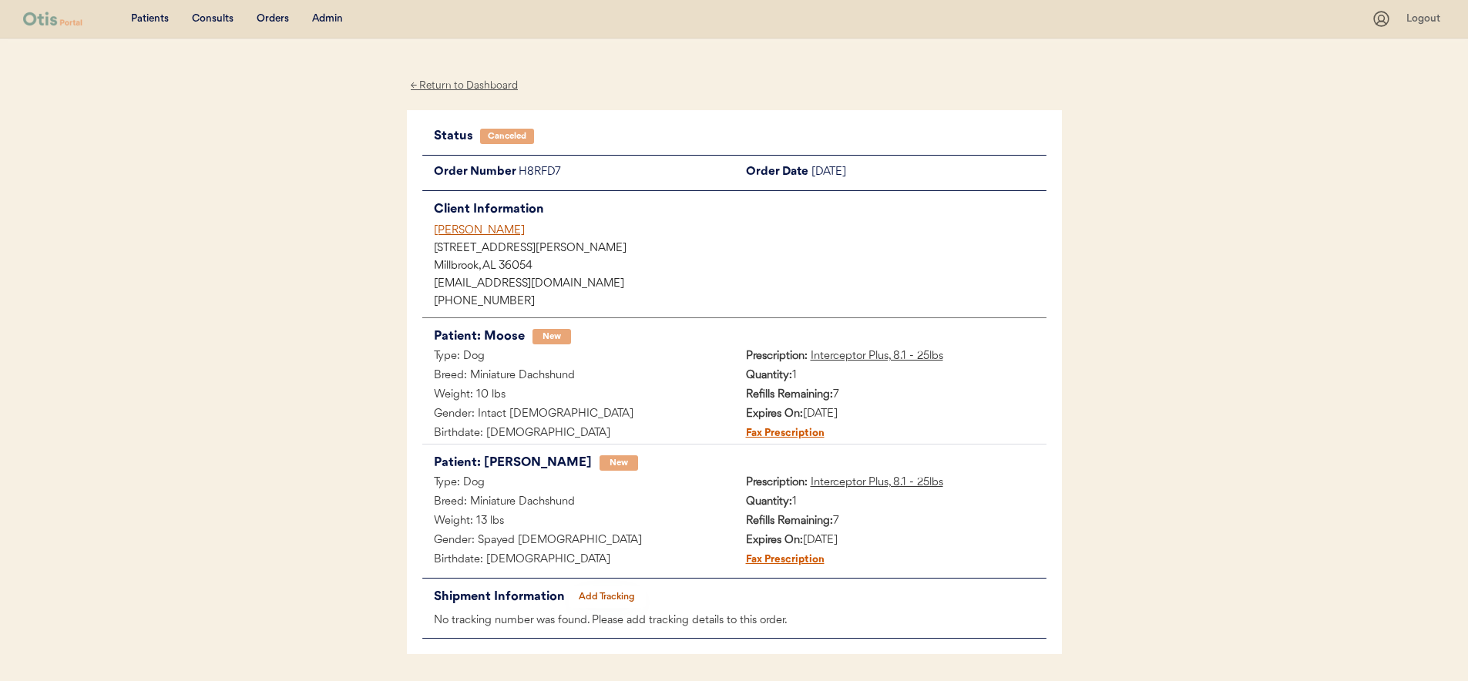
drag, startPoint x: 541, startPoint y: 230, endPoint x: 375, endPoint y: 228, distance: 165.7
click at [375, 228] on div "Patients Consults Orders Admin Logout ← Return to Dashboard Status Canceled Ord…" at bounding box center [734, 365] width 1468 height 731
copy div "Christina Voss"
click at [329, 523] on div "Patients Consults Orders Admin Logout ← Return to Dashboard Status Canceled Ord…" at bounding box center [734, 365] width 1468 height 731
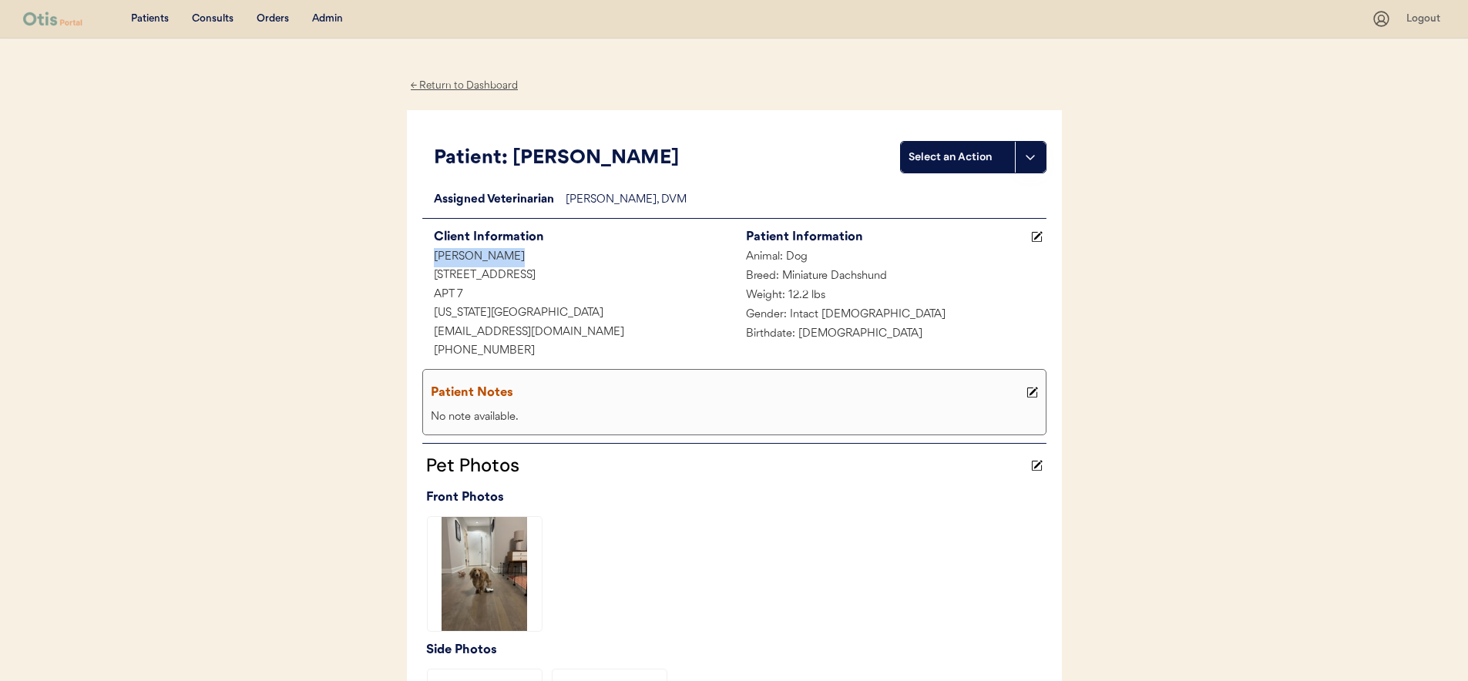
drag, startPoint x: 422, startPoint y: 250, endPoint x: 561, endPoint y: 255, distance: 139.6
click at [561, 255] on div "[PERSON_NAME]" at bounding box center [578, 257] width 312 height 19
copy div "[PERSON_NAME]"
click at [326, 21] on div "Admin" at bounding box center [327, 19] width 31 height 15
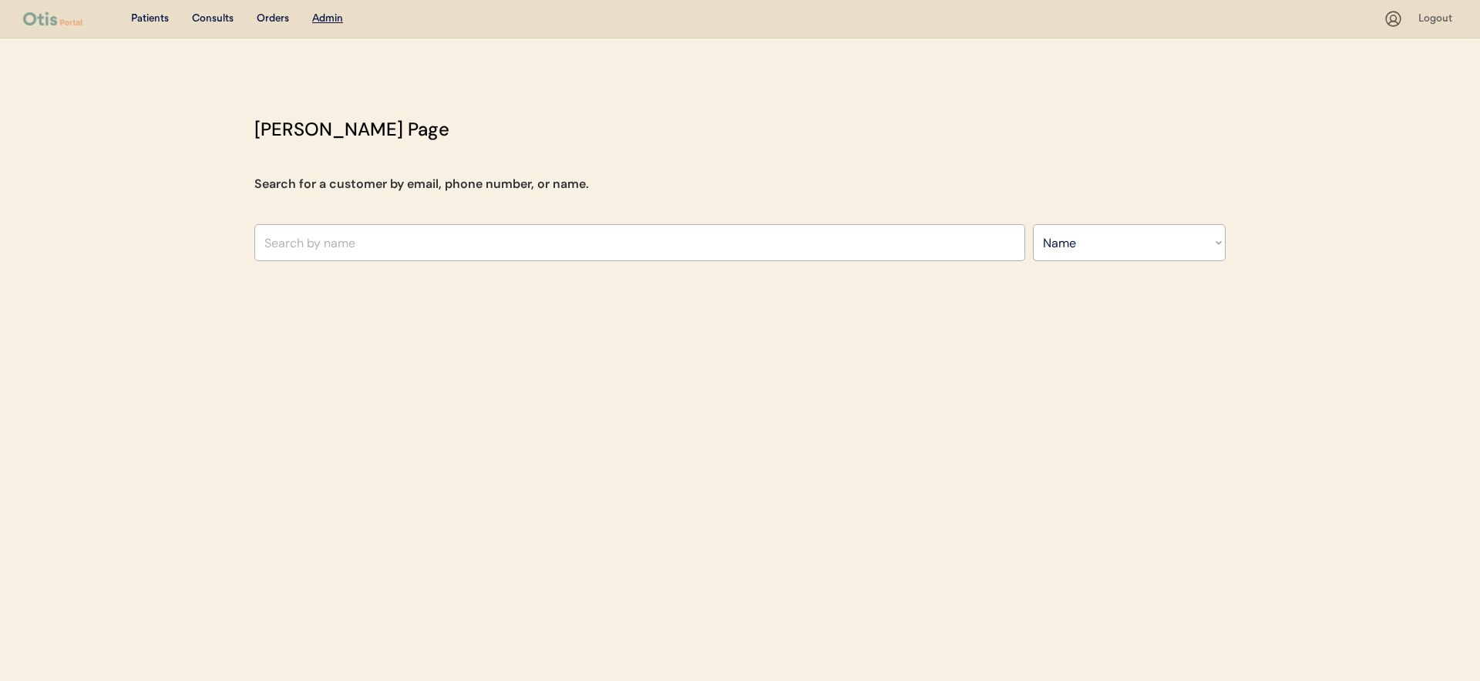
select select ""Name""
click at [435, 254] on input "text" at bounding box center [639, 242] width 771 height 37
paste input "[PERSON_NAME]"
type input "[PERSON_NAME]"
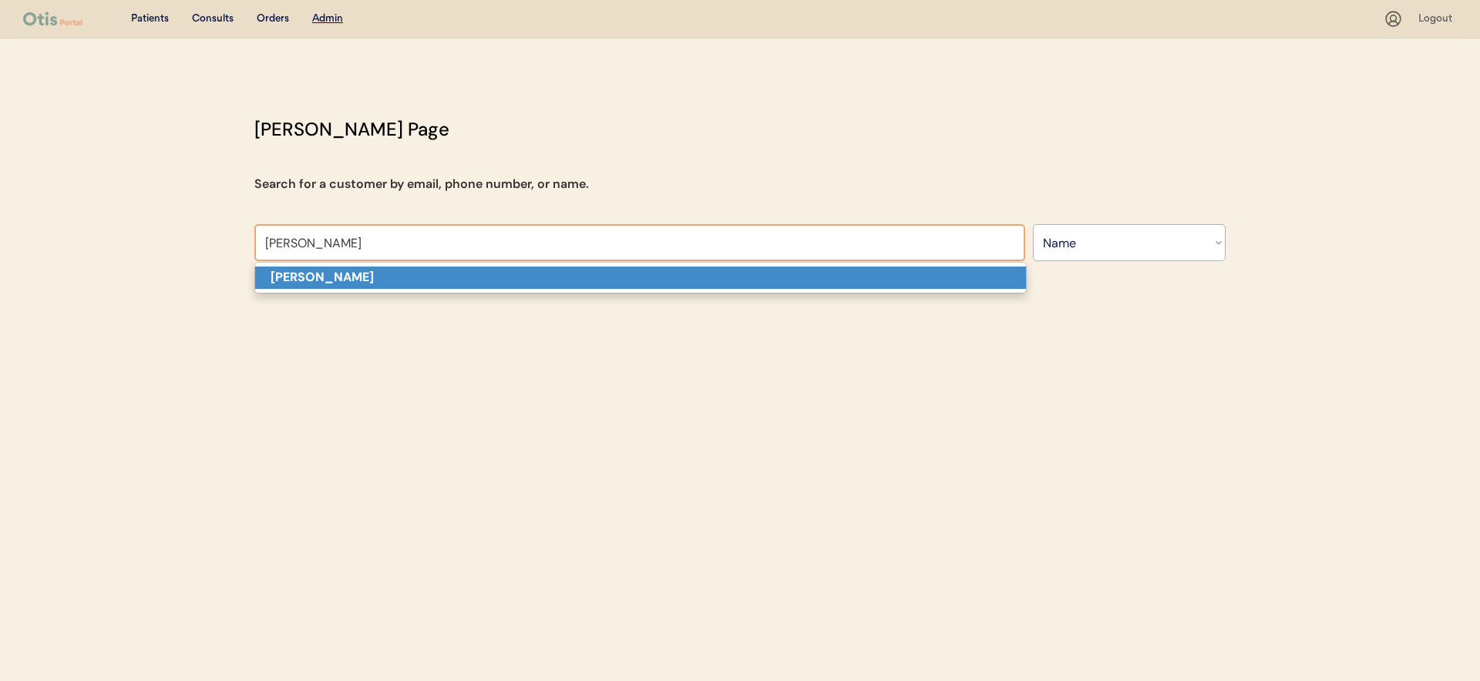
click at [421, 281] on p "Michael Nites" at bounding box center [640, 278] width 771 height 22
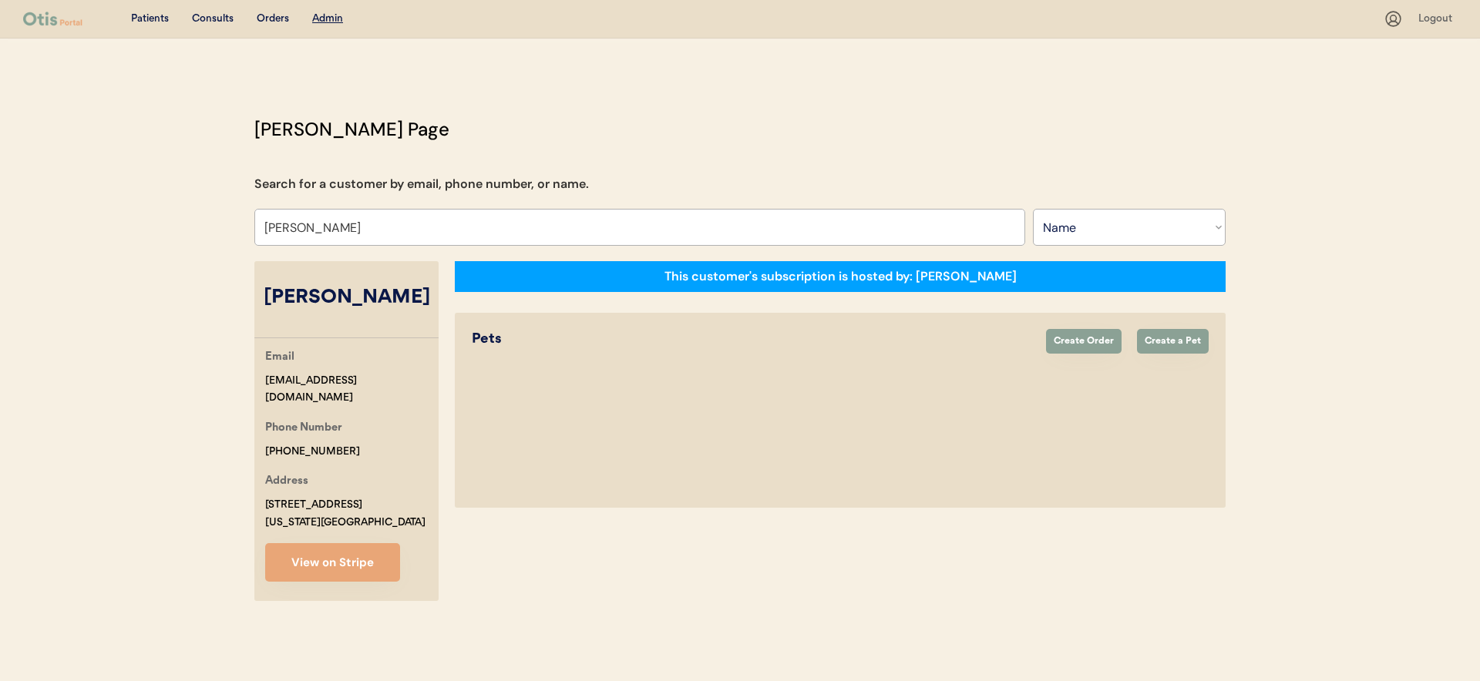
select select "true"
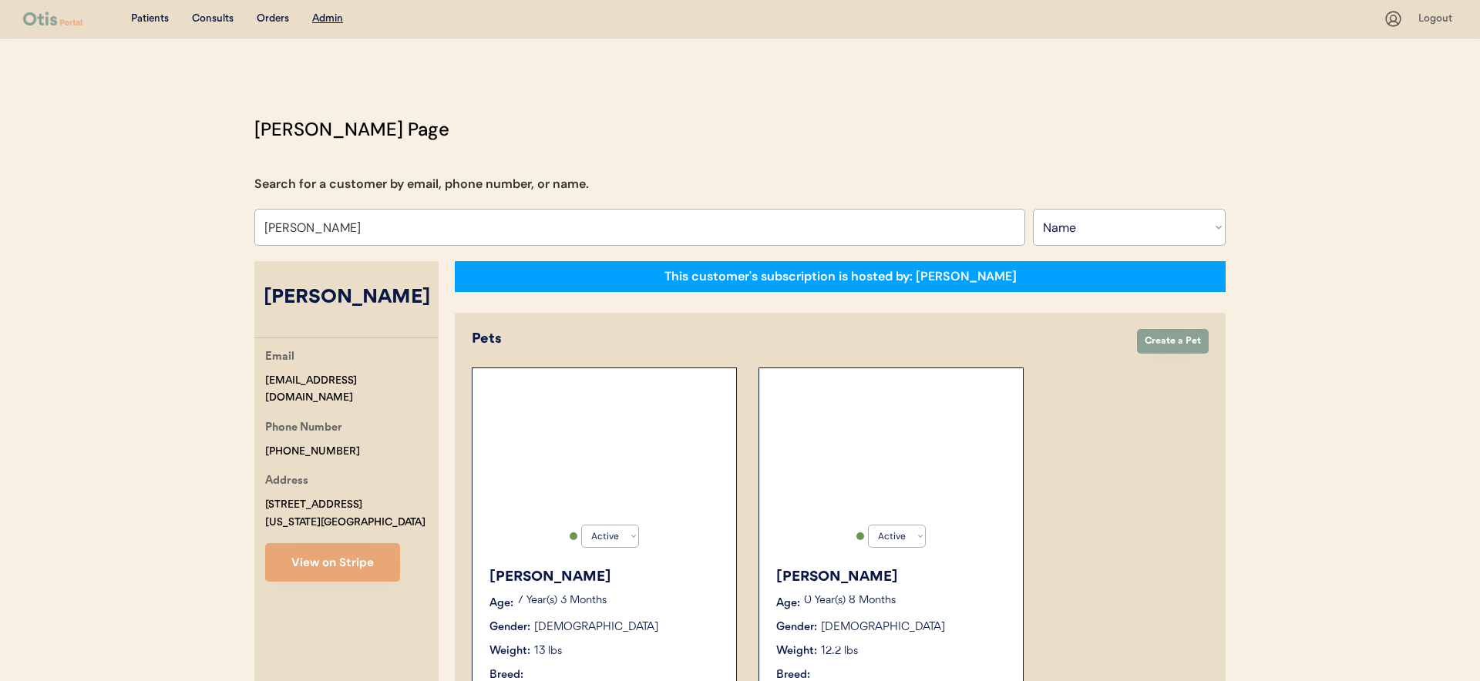
select select "true"
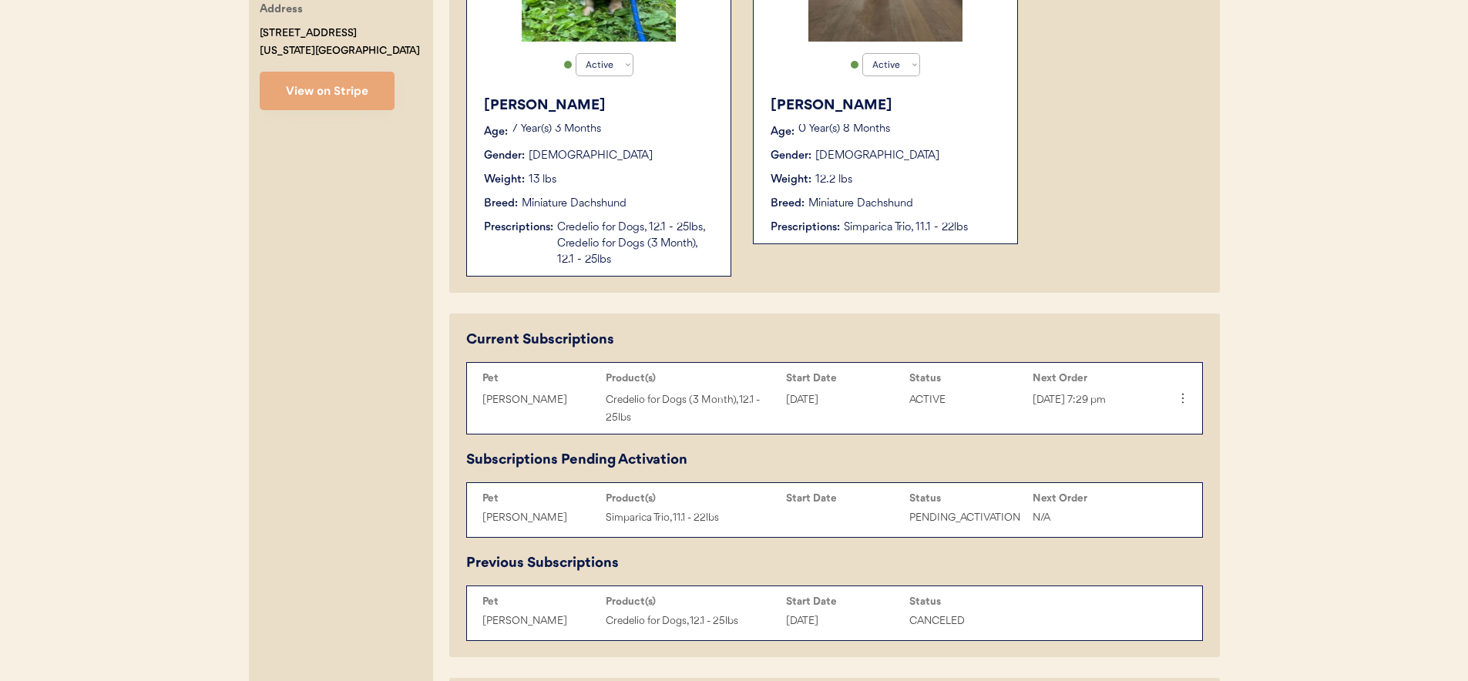
scroll to position [487, 0]
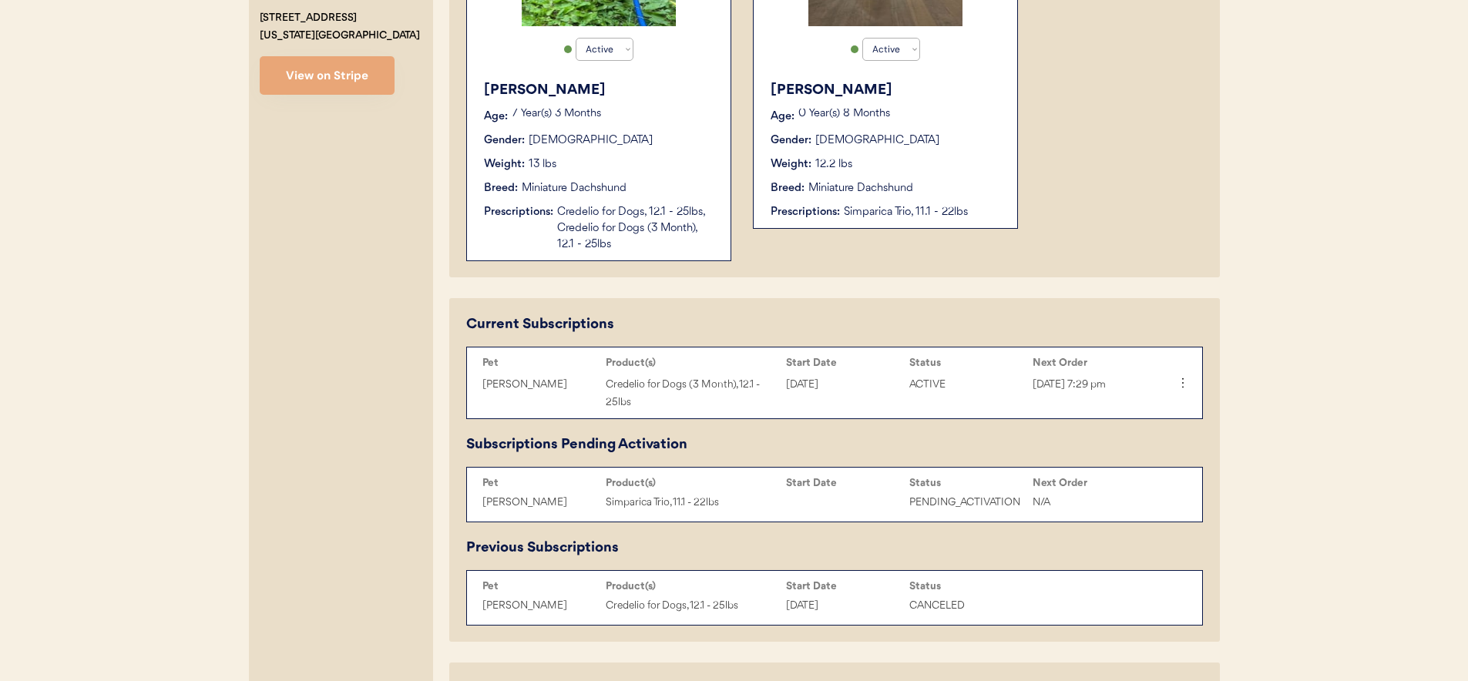
type input "Michael Nites"
click at [858, 159] on div "Weight: 12.2 lbs" at bounding box center [886, 164] width 231 height 16
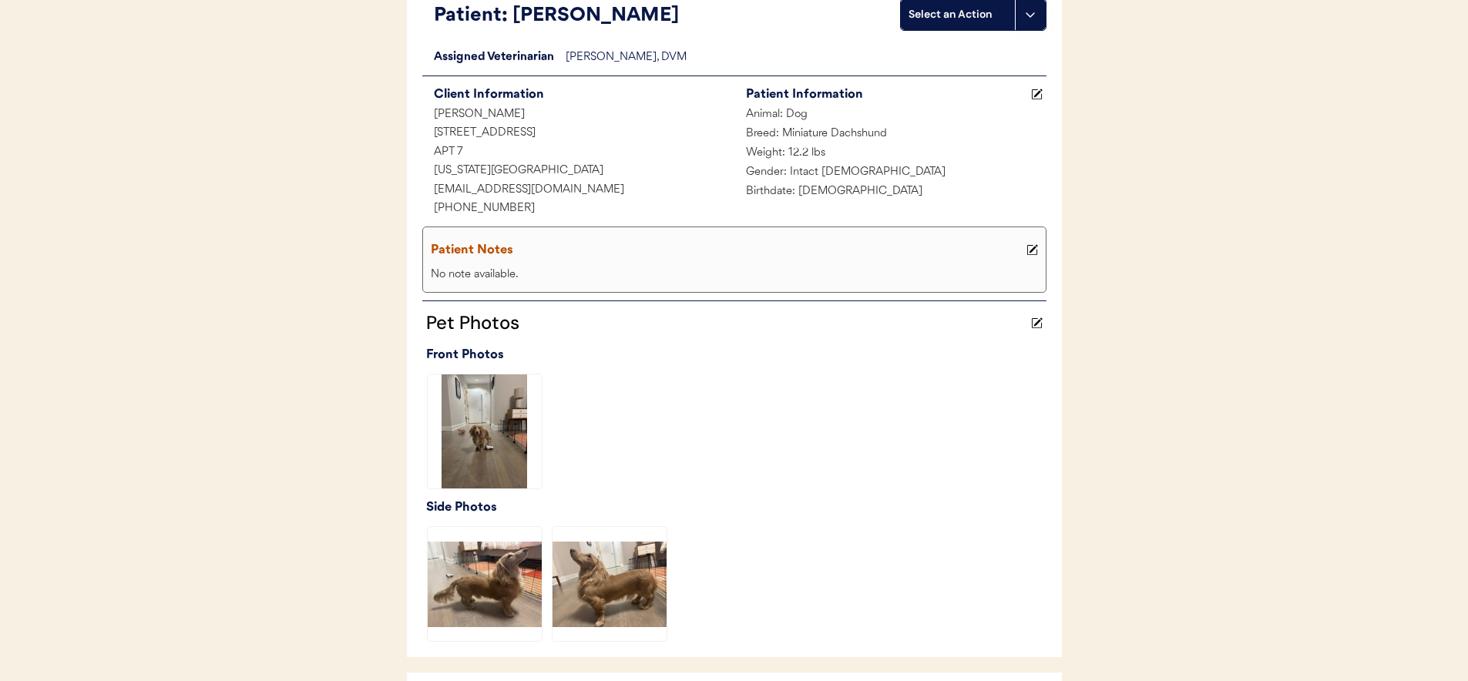
scroll to position [465, 0]
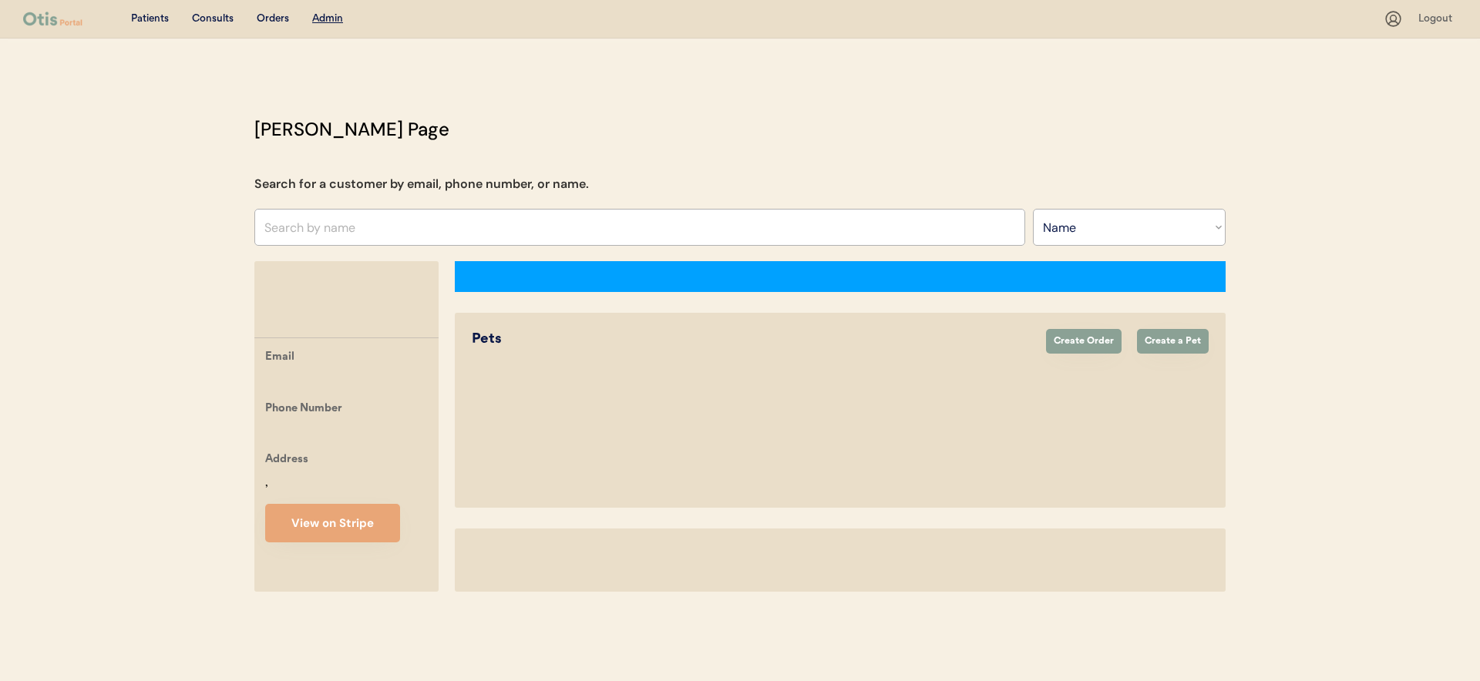
select select ""Name""
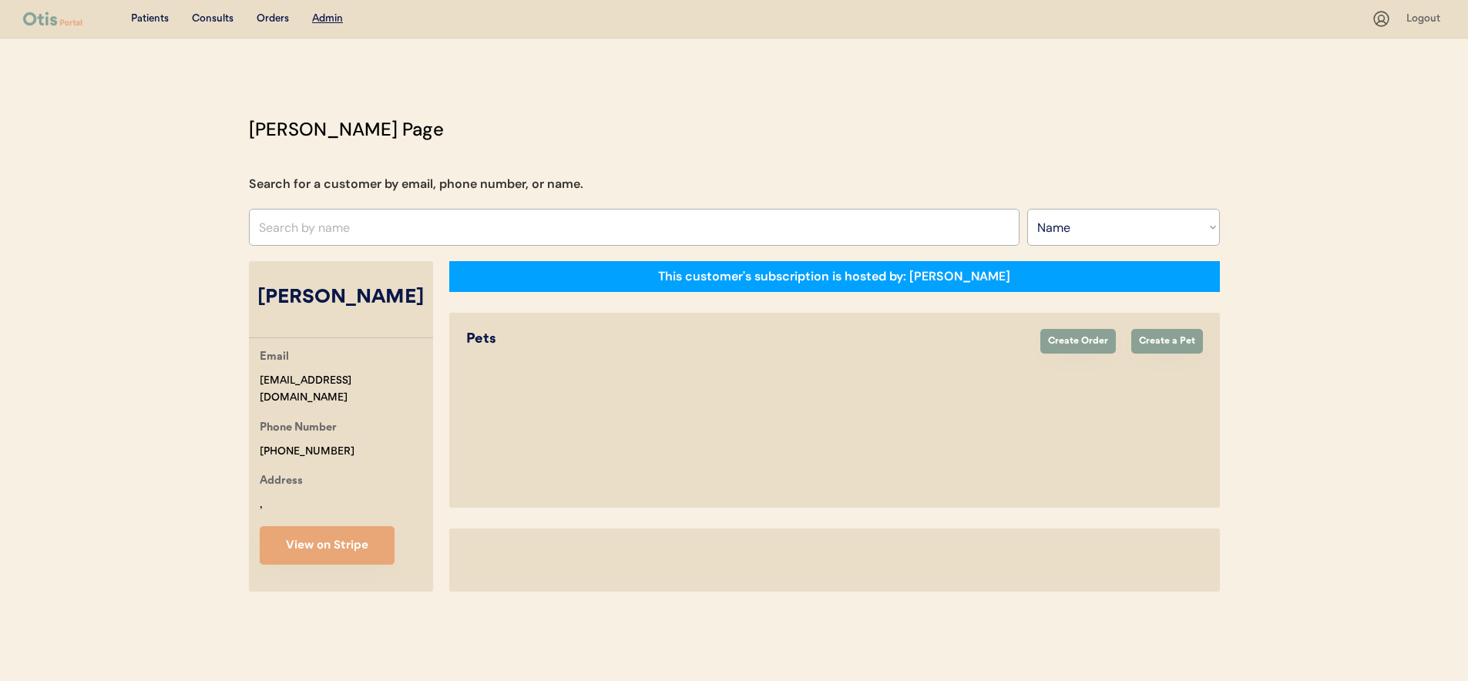
select select "true"
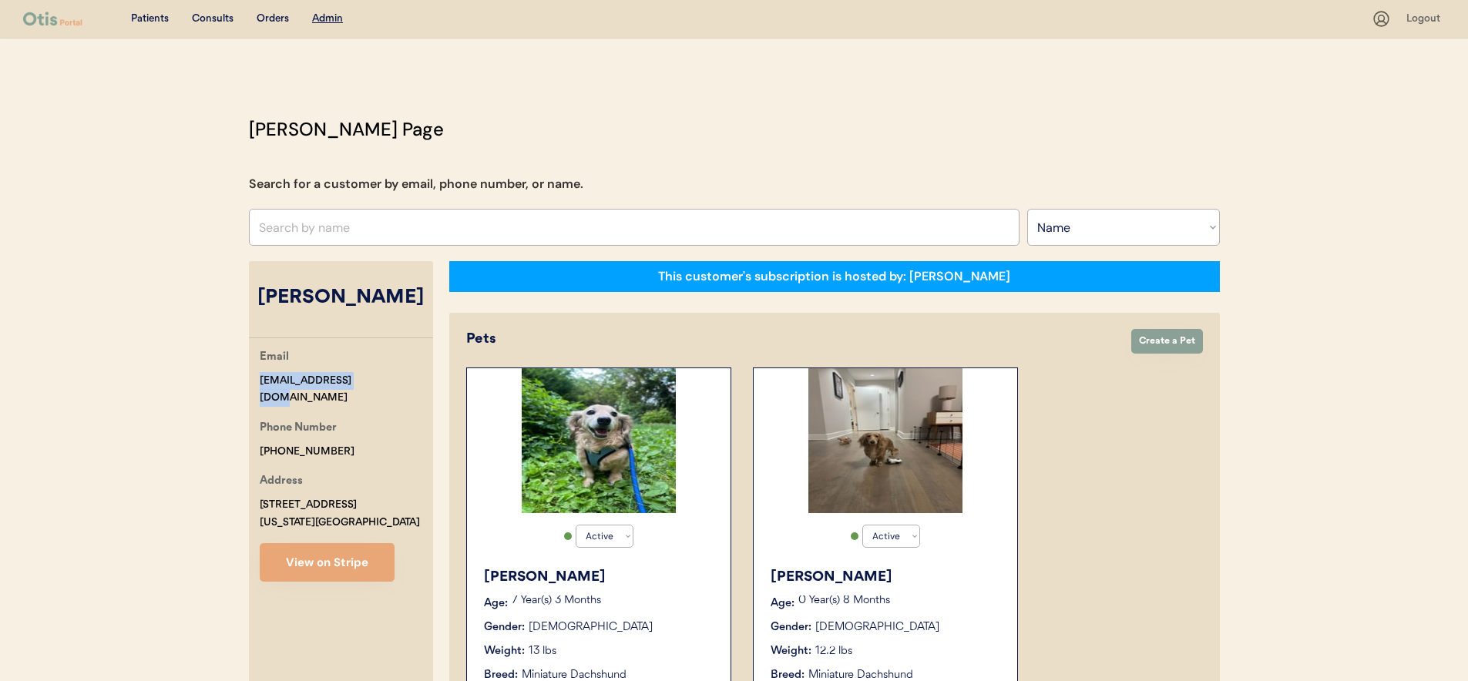
drag, startPoint x: 375, startPoint y: 382, endPoint x: 217, endPoint y: 376, distance: 158.1
copy div "mikenites@gmail.com"
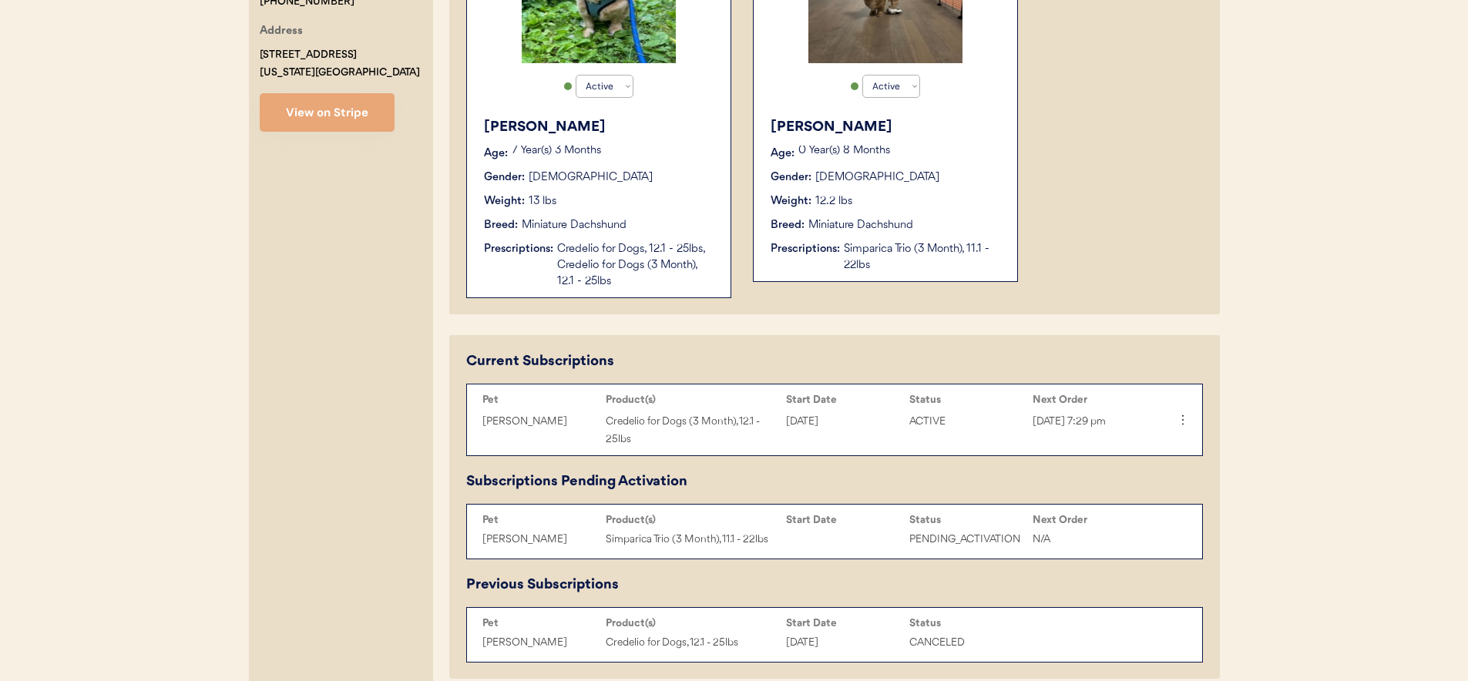
scroll to position [336, 0]
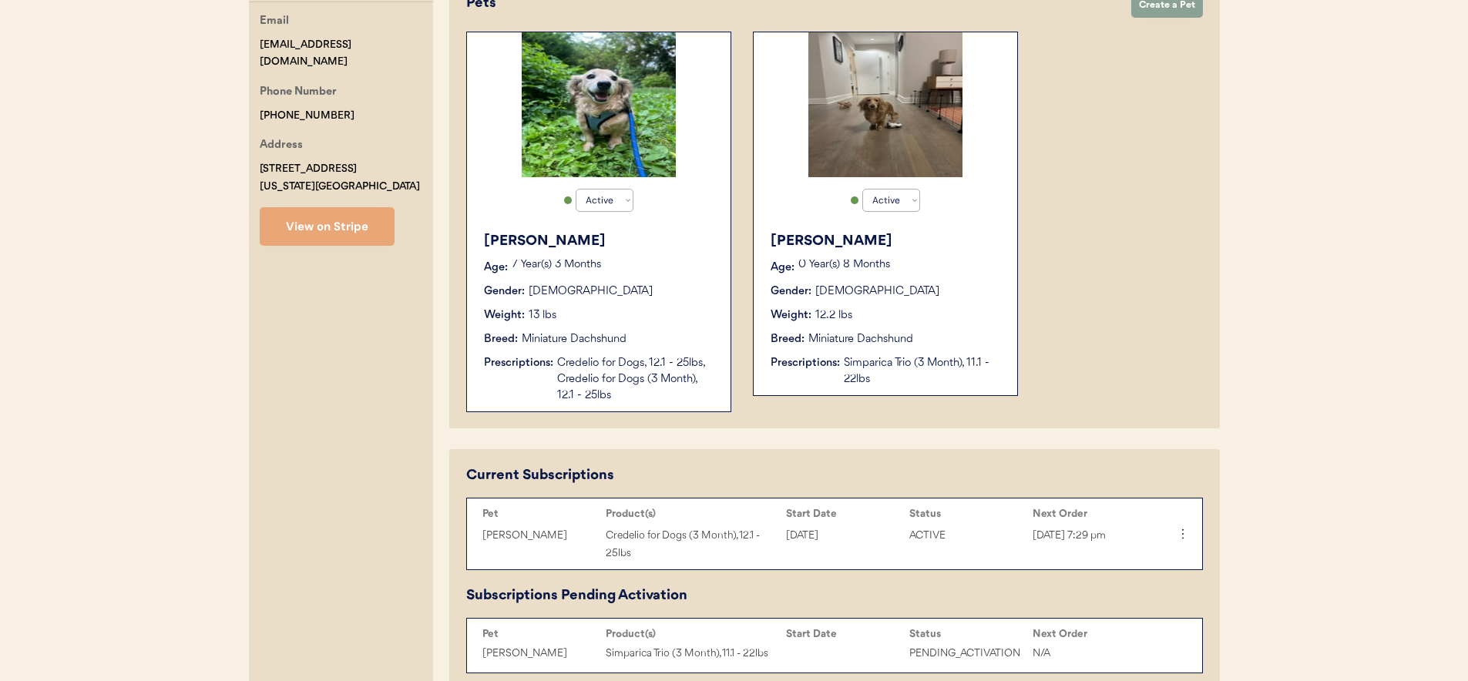
click at [1124, 116] on div "Active Active Inactive Herman Age: 7 Year(s) 3 Months Gender: Male Weight: 13 l…" at bounding box center [834, 222] width 737 height 381
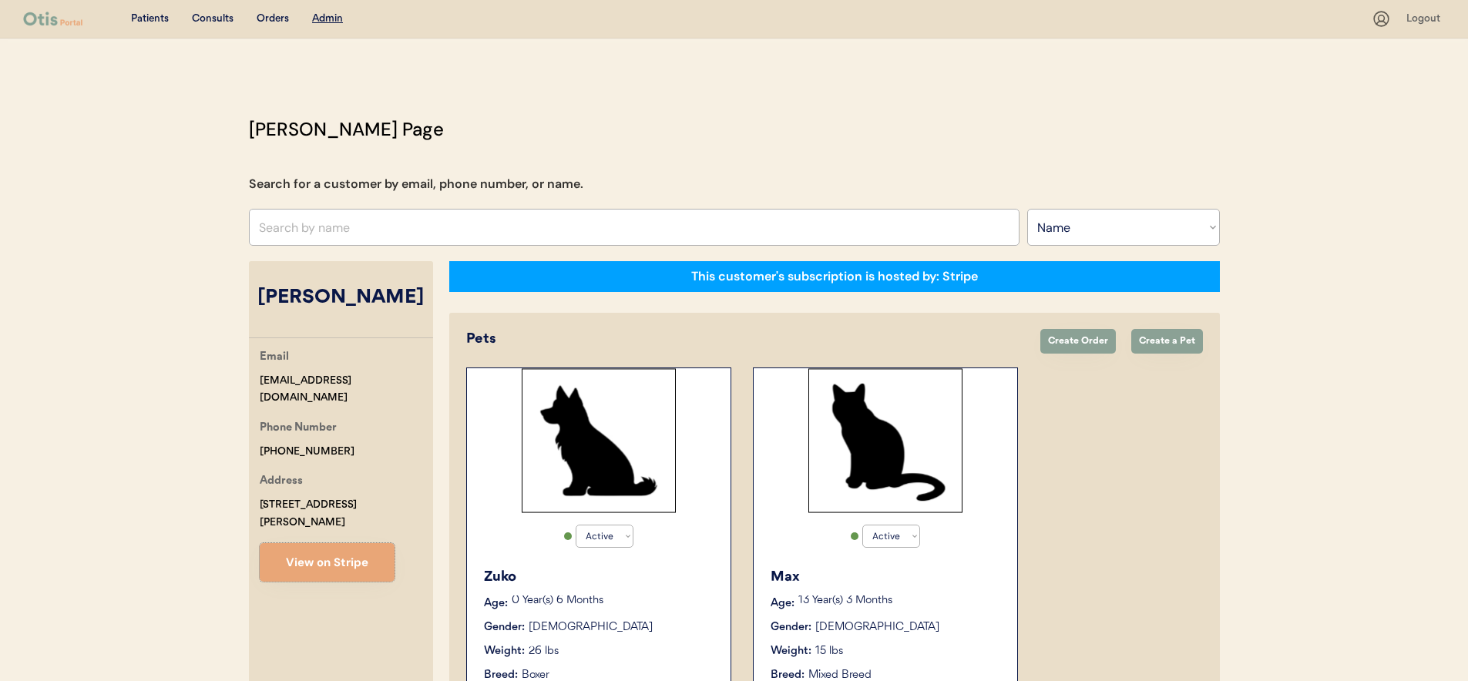
select select ""Name""
select select "true"
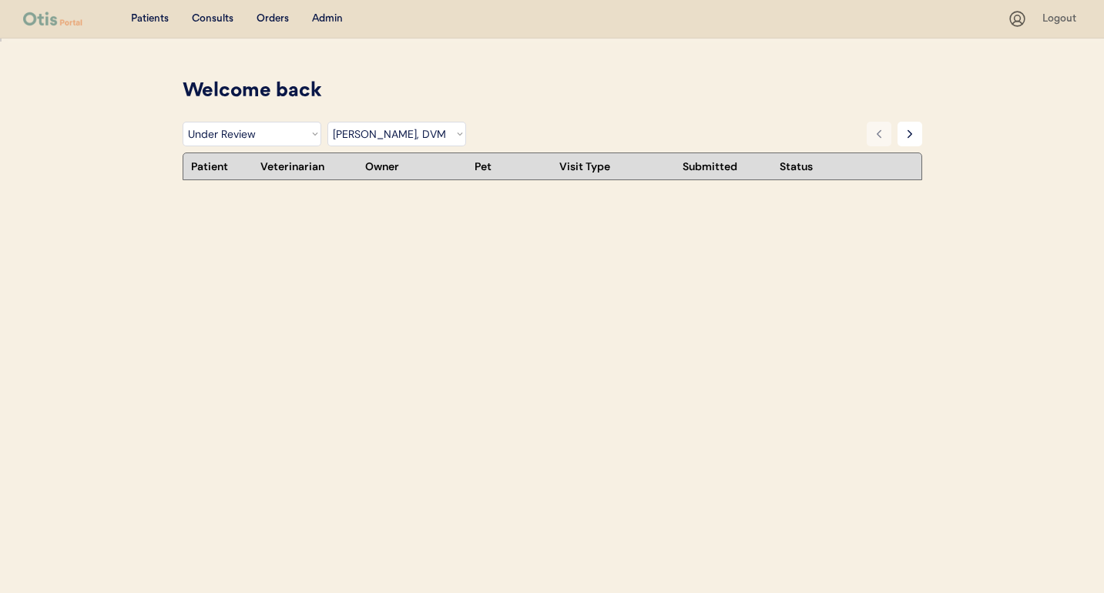
select select ""under_review""
select select ""dr__scott_perry__dvm""
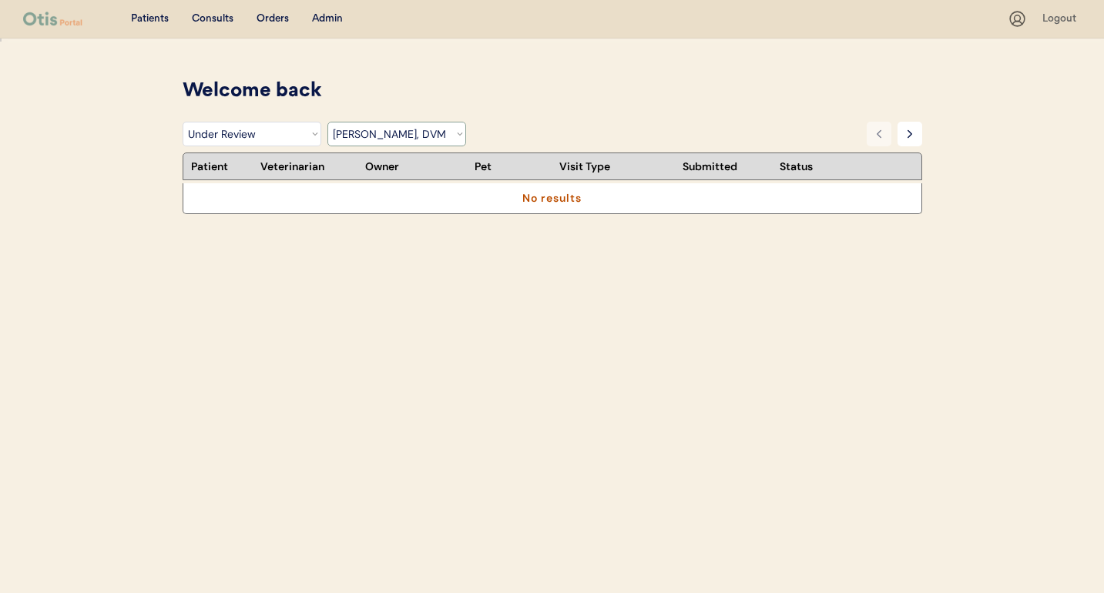
click at [279, 138] on select "Filter by Status Pending Photos Under Review Pending Video Call Video Call Sche…" at bounding box center [252, 134] width 139 height 25
click at [183, 122] on select "Filter by Status Pending Photos Under Review Pending Video Call Video Call Sche…" at bounding box center [252, 134] width 139 height 25
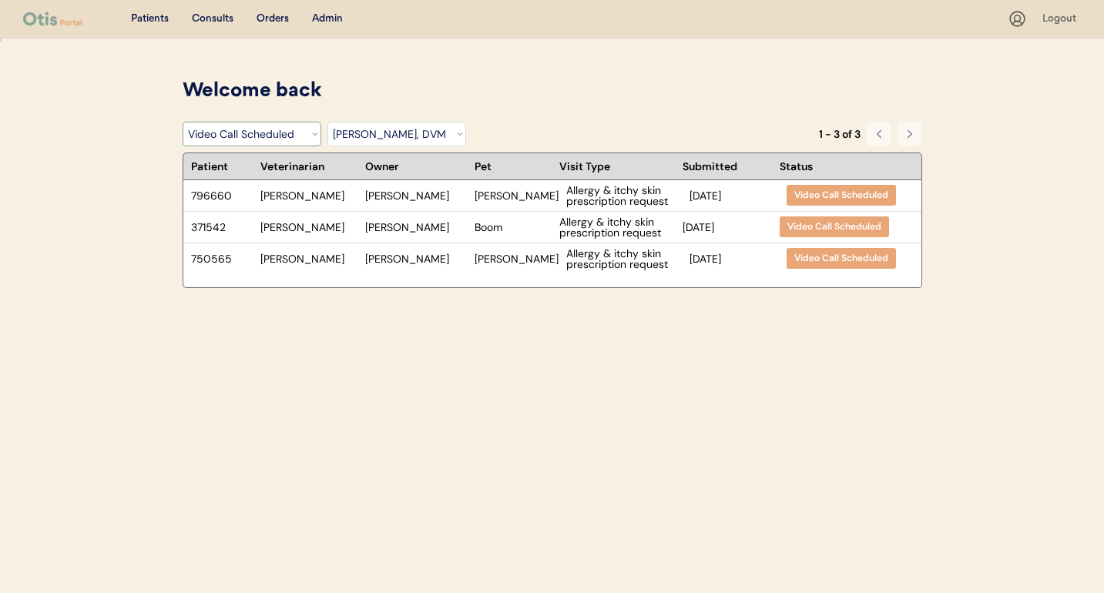
click at [290, 139] on select "Filter by Status Pending Photos Under Review Pending Video Call Video Call Sche…" at bounding box center [252, 134] width 139 height 25
select select ""rejected""
click at [183, 122] on select "Filter by Status Pending Photos Under Review Pending Video Call Video Call Sche…" at bounding box center [252, 134] width 139 height 25
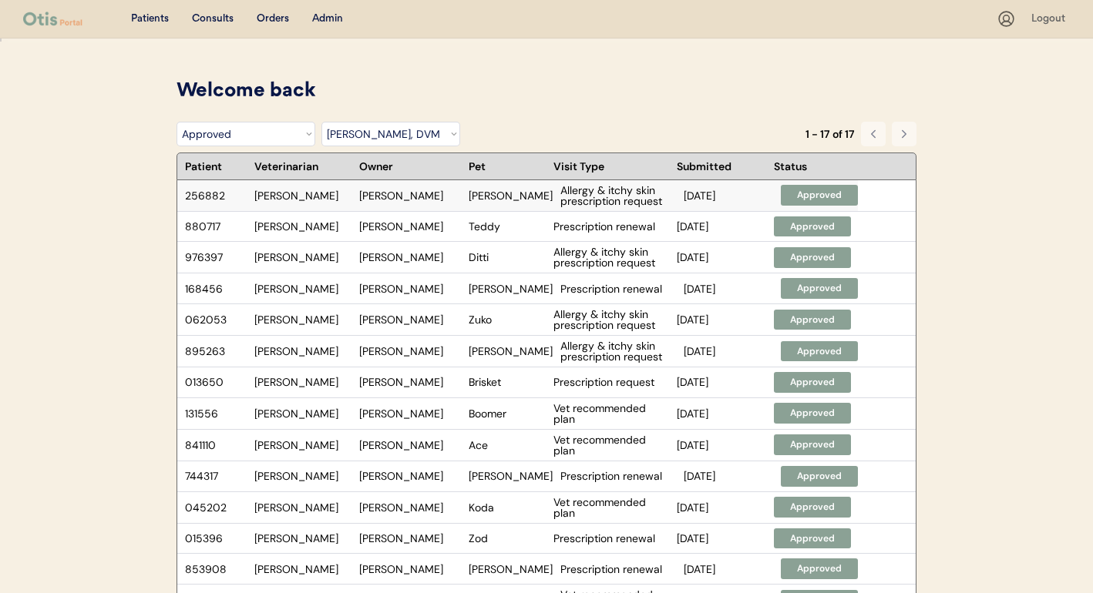
click at [459, 201] on div "[PERSON_NAME]" at bounding box center [410, 195] width 102 height 11
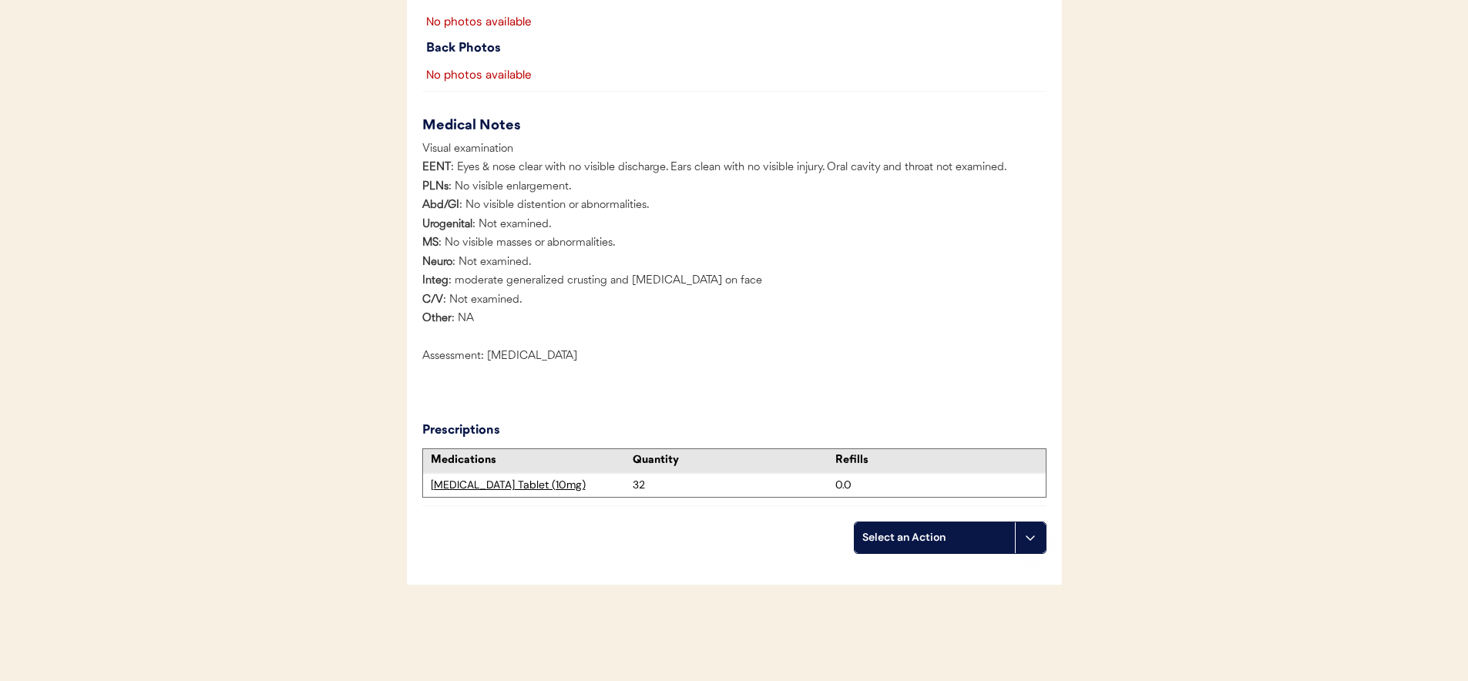
scroll to position [2315, 0]
